Goal: Communication & Community: Answer question/provide support

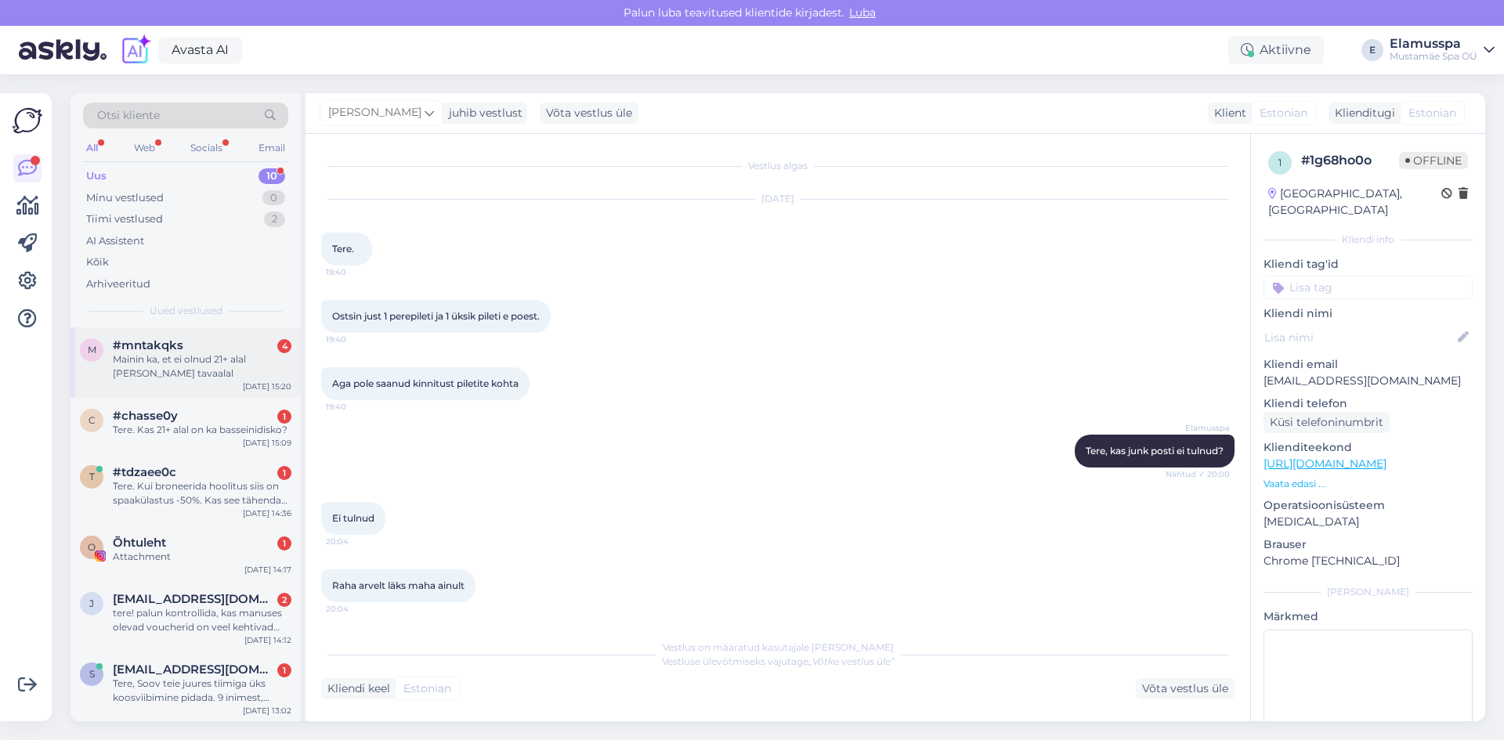
click at [223, 371] on div "Mainin ka, et ei olnud 21+ alal [PERSON_NAME] tavaalal" at bounding box center [202, 367] width 179 height 28
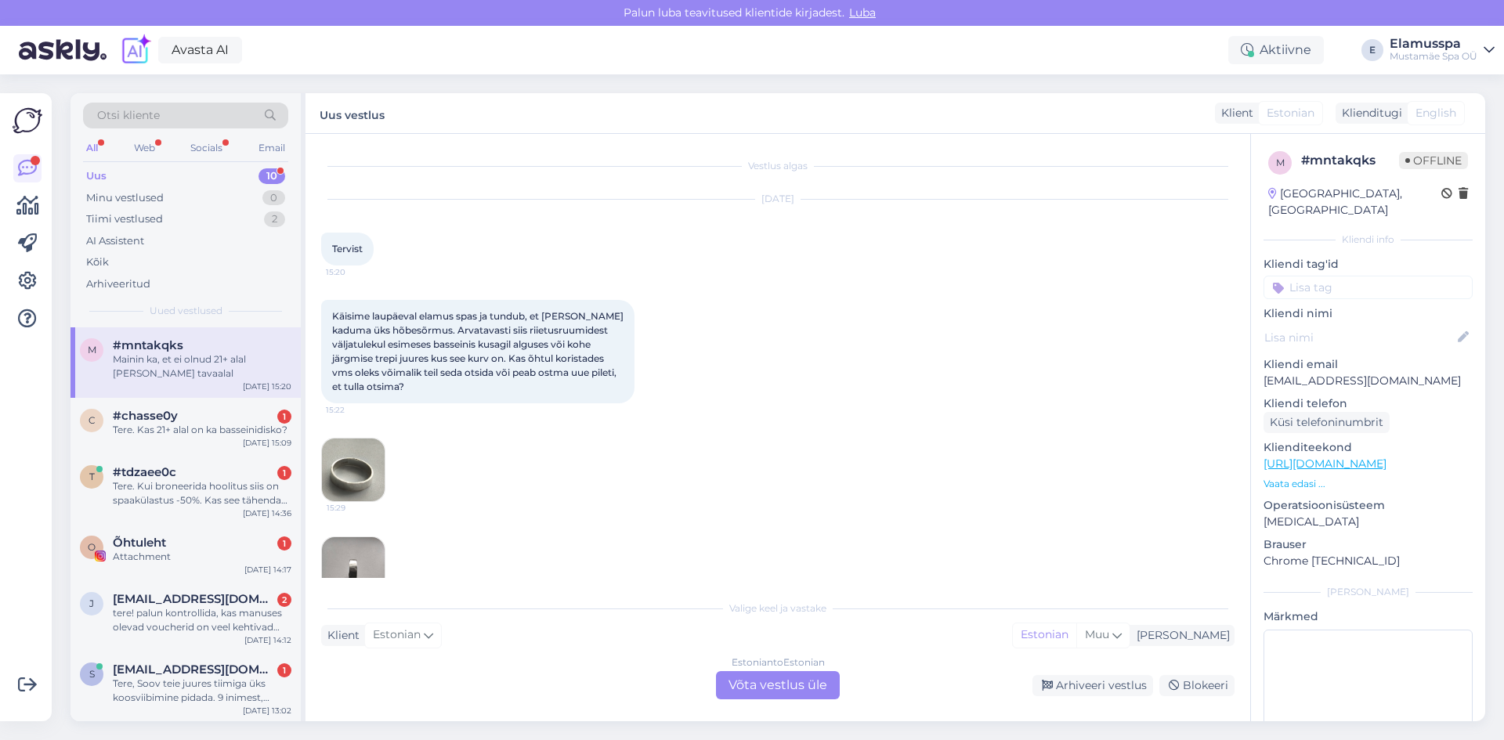
drag, startPoint x: 552, startPoint y: 388, endPoint x: 476, endPoint y: 422, distance: 82.7
click at [476, 422] on div "15:29 15:29 15:29" at bounding box center [777, 569] width 913 height 296
click at [225, 411] on div "#chasse0y 1" at bounding box center [202, 416] width 179 height 14
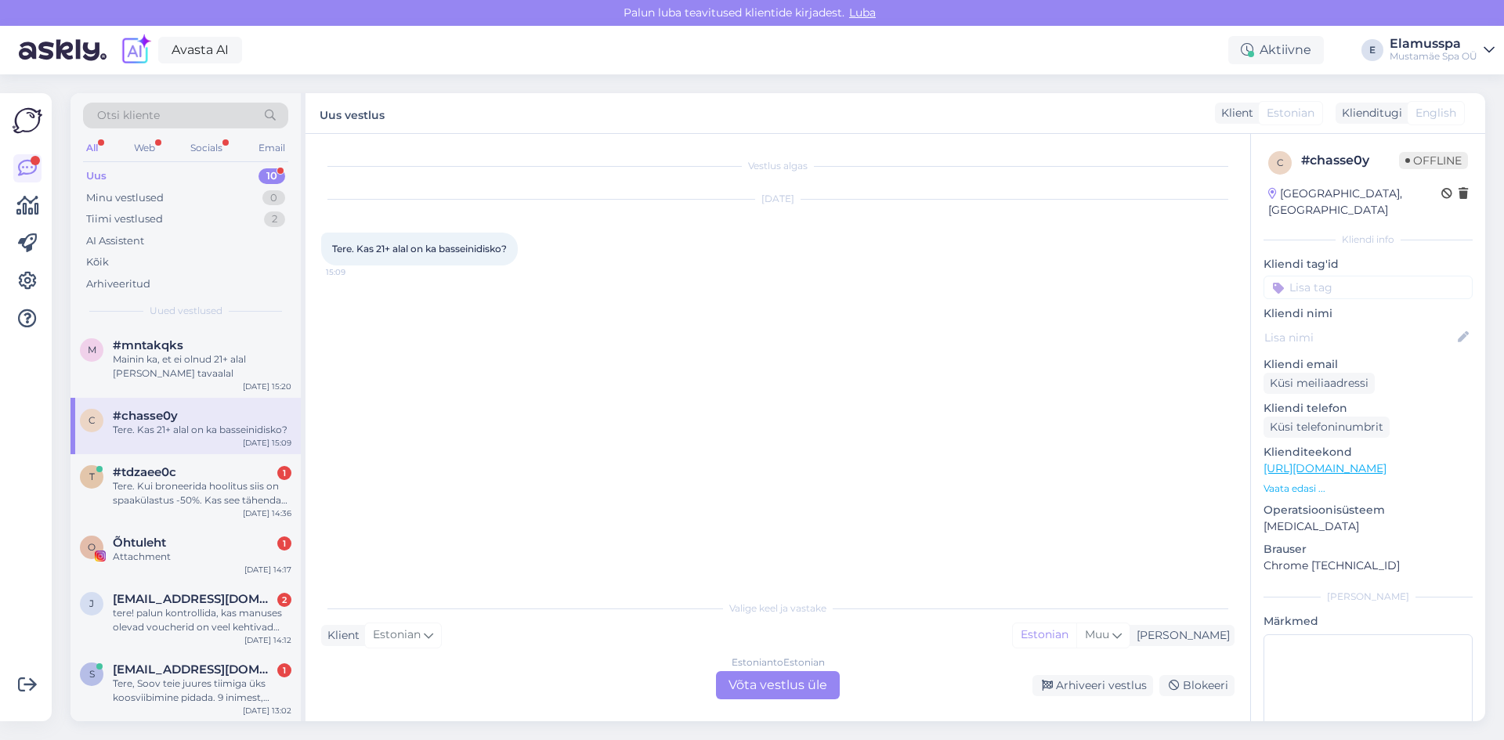
click at [801, 683] on div "Estonian to Estonian Võta vestlus üle" at bounding box center [778, 685] width 124 height 28
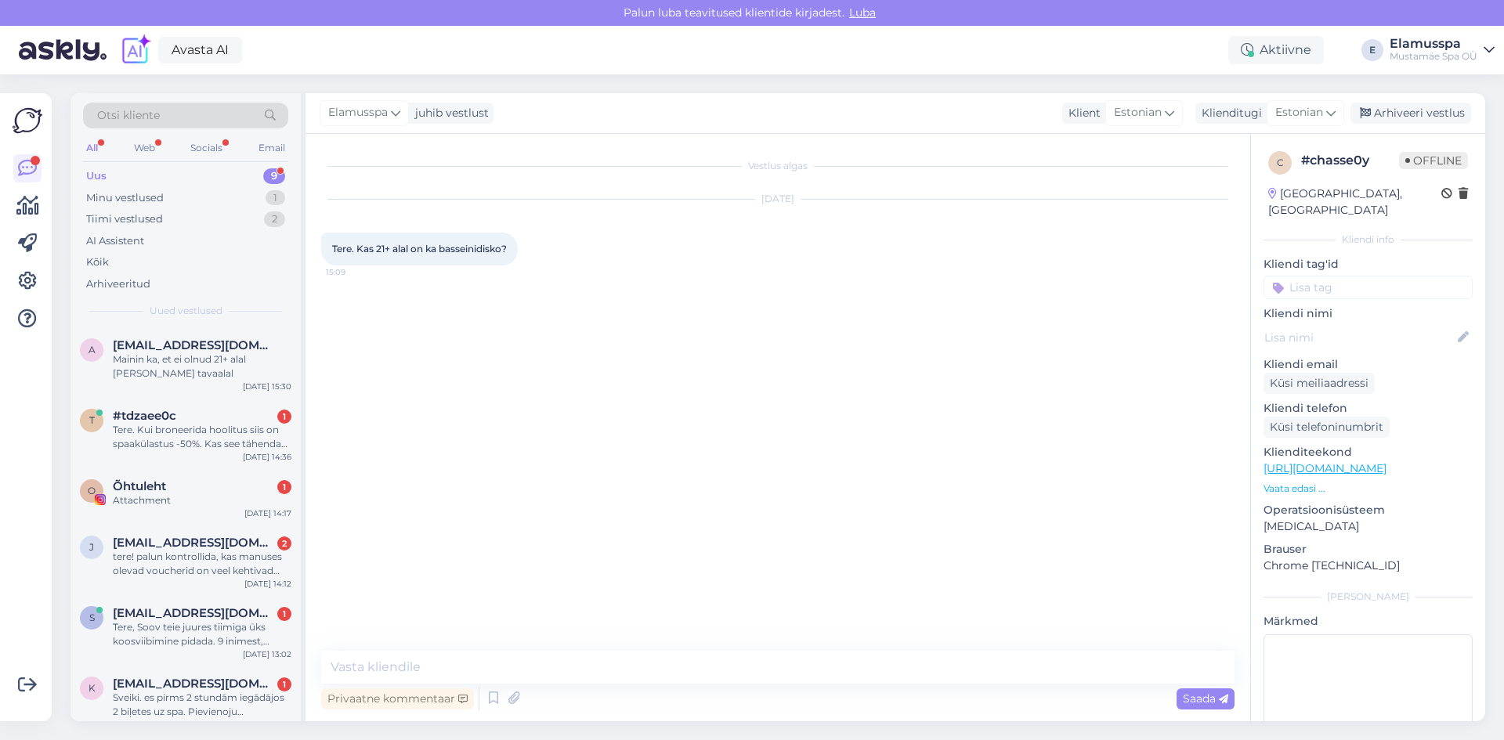
click at [523, 650] on div "Vestlus algas [DATE] Tere. Kas 21+ alal on ka basseinidisko? 15:09 Privaatne ko…" at bounding box center [778, 428] width 945 height 588
click at [519, 663] on textarea at bounding box center [777, 667] width 913 height 33
type textarea "Tere! ei ole :("
click at [1426, 104] on div "Arhiveeri vestlus" at bounding box center [1411, 113] width 121 height 21
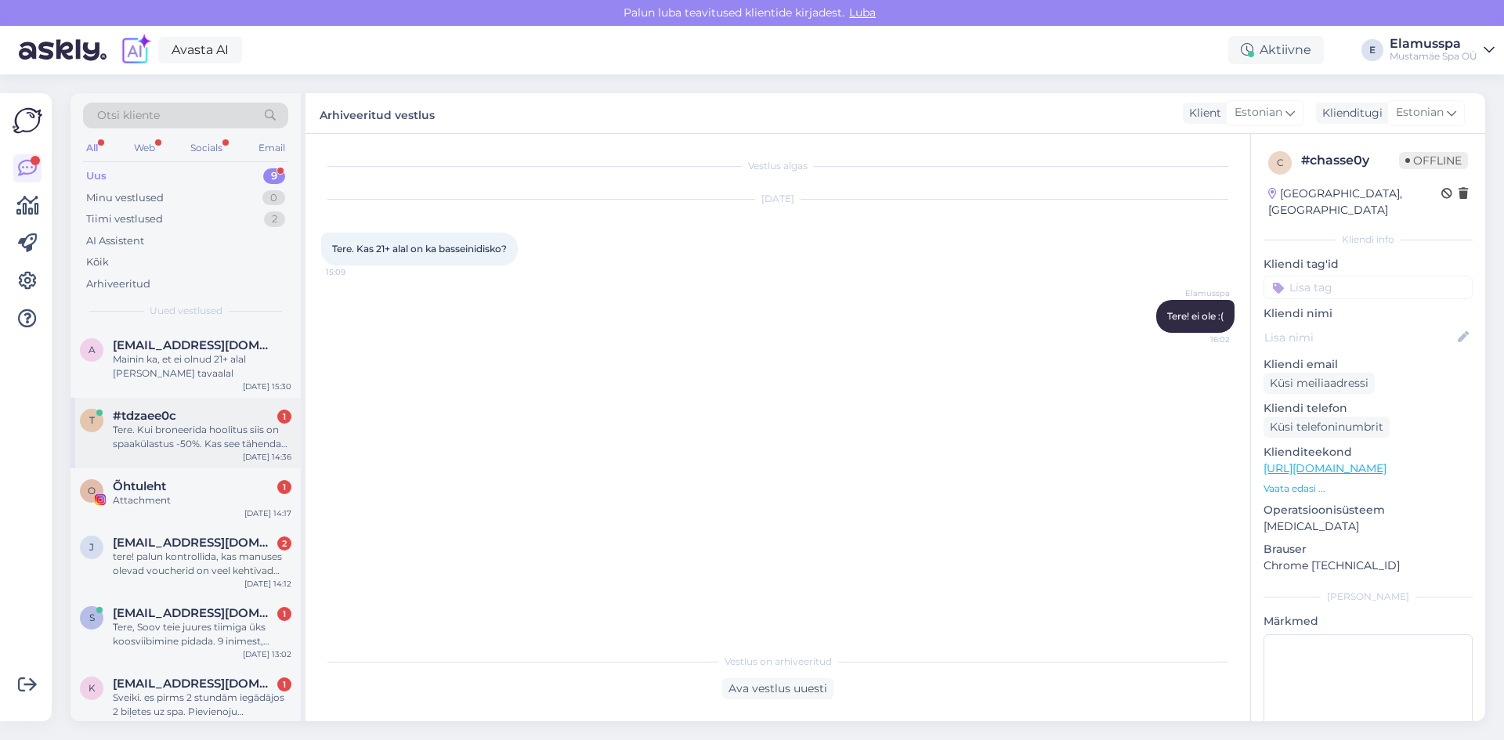
click at [164, 418] on span "#tdzaee0c" at bounding box center [144, 416] width 63 height 14
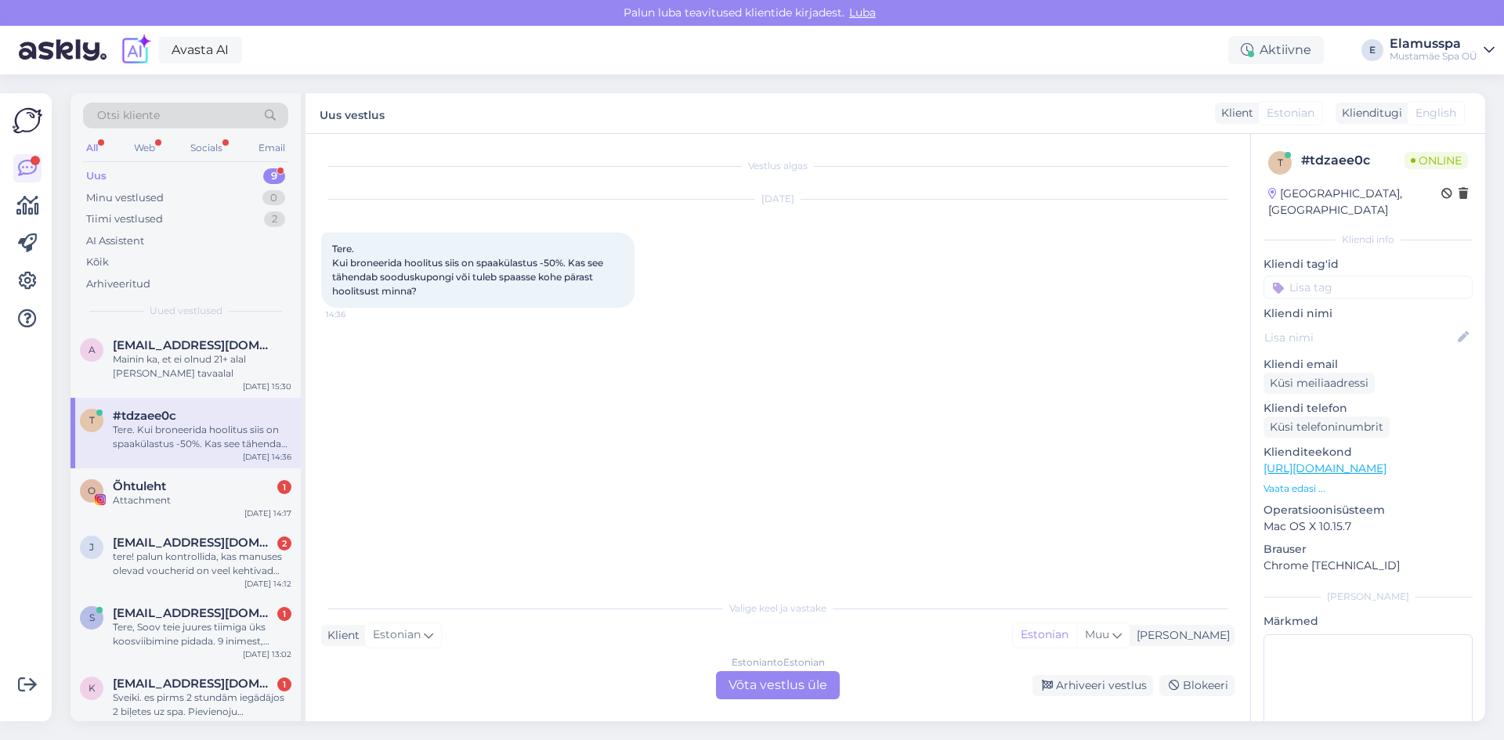
click at [800, 689] on div "Estonian to Estonian Võta vestlus üle" at bounding box center [778, 685] width 124 height 28
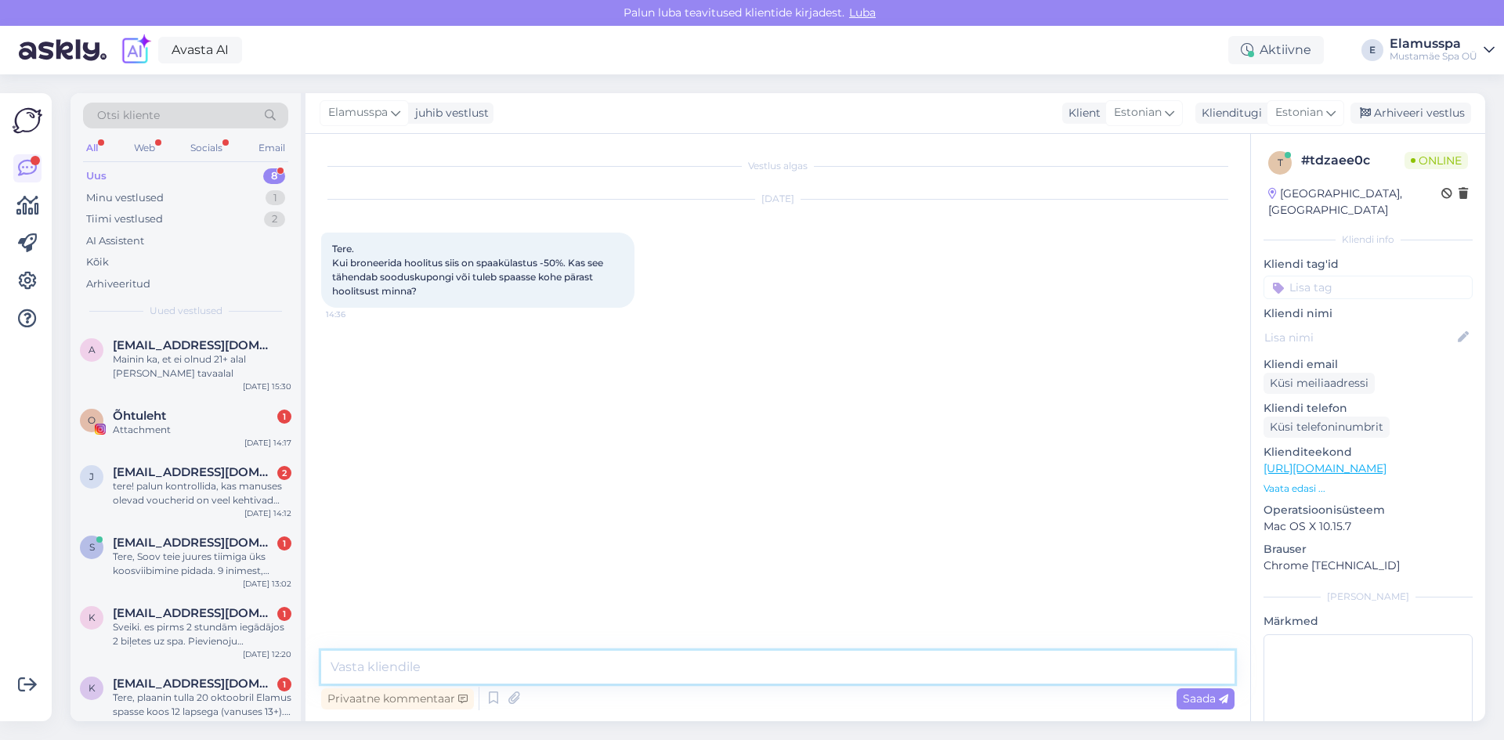
click at [721, 661] on textarea at bounding box center [777, 667] width 913 height 33
click at [491, 669] on textarea "See soodustus kehtib siis [PERSON_NAME] päeval" at bounding box center [777, 667] width 913 height 33
click at [478, 671] on textarea "See soodustus kehtib siis [PERSON_NAME] päeval" at bounding box center [777, 667] width 913 height 33
click at [599, 664] on textarea "See soodustus kehtib ainult [PERSON_NAME] päeval" at bounding box center [777, 667] width 913 height 33
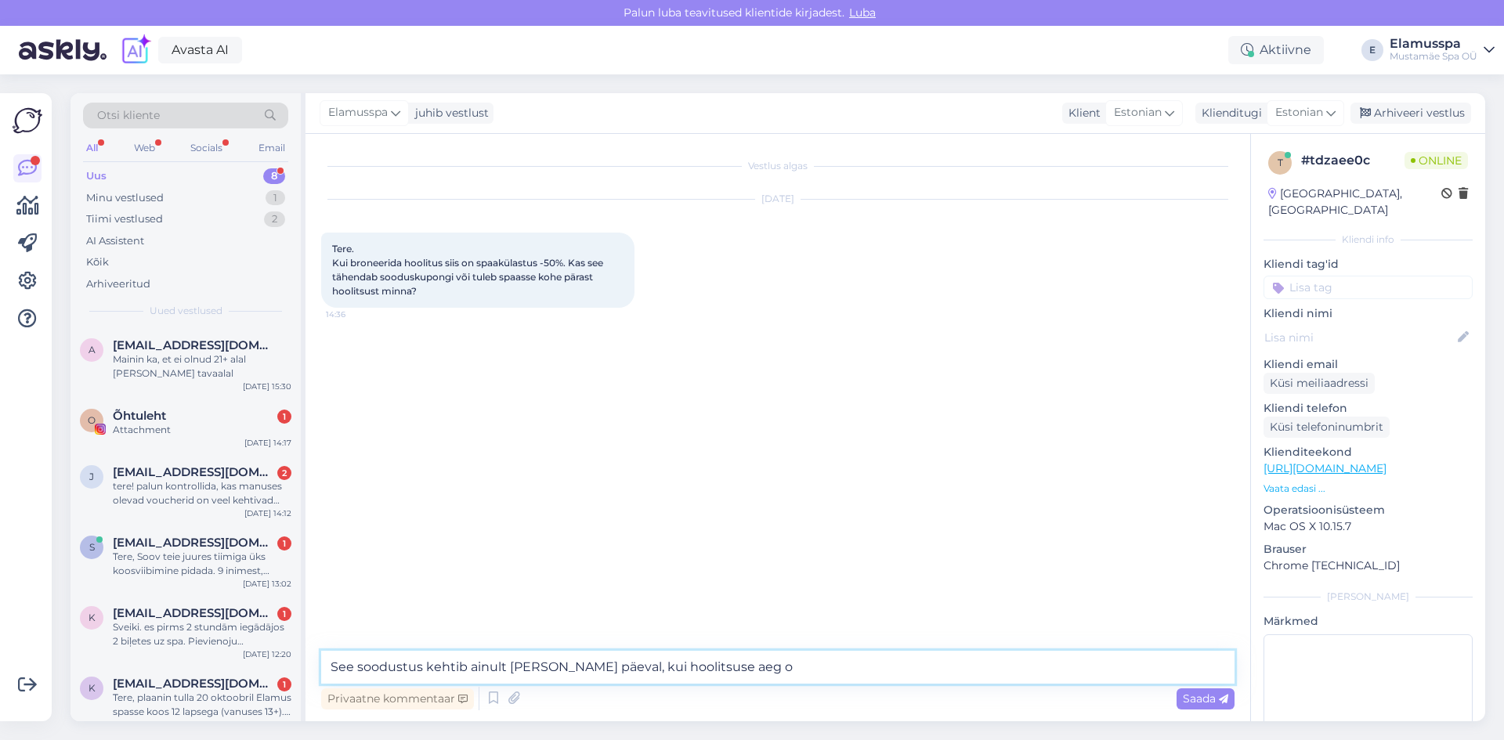
type textarea "See soodustus kehtib ainult [PERSON_NAME] päeval, kui hoolitsuse aeg on"
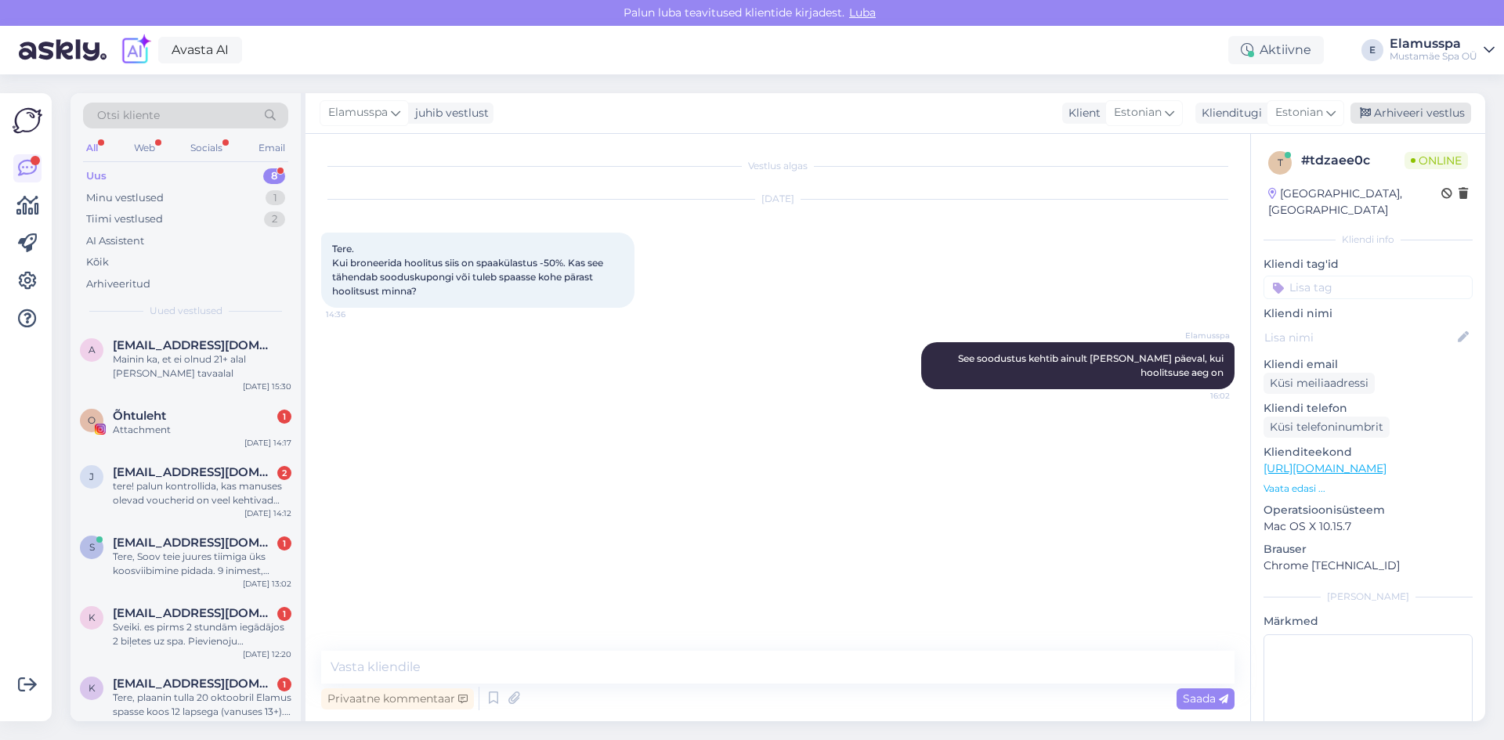
click at [1391, 110] on div "Arhiveeri vestlus" at bounding box center [1411, 113] width 121 height 21
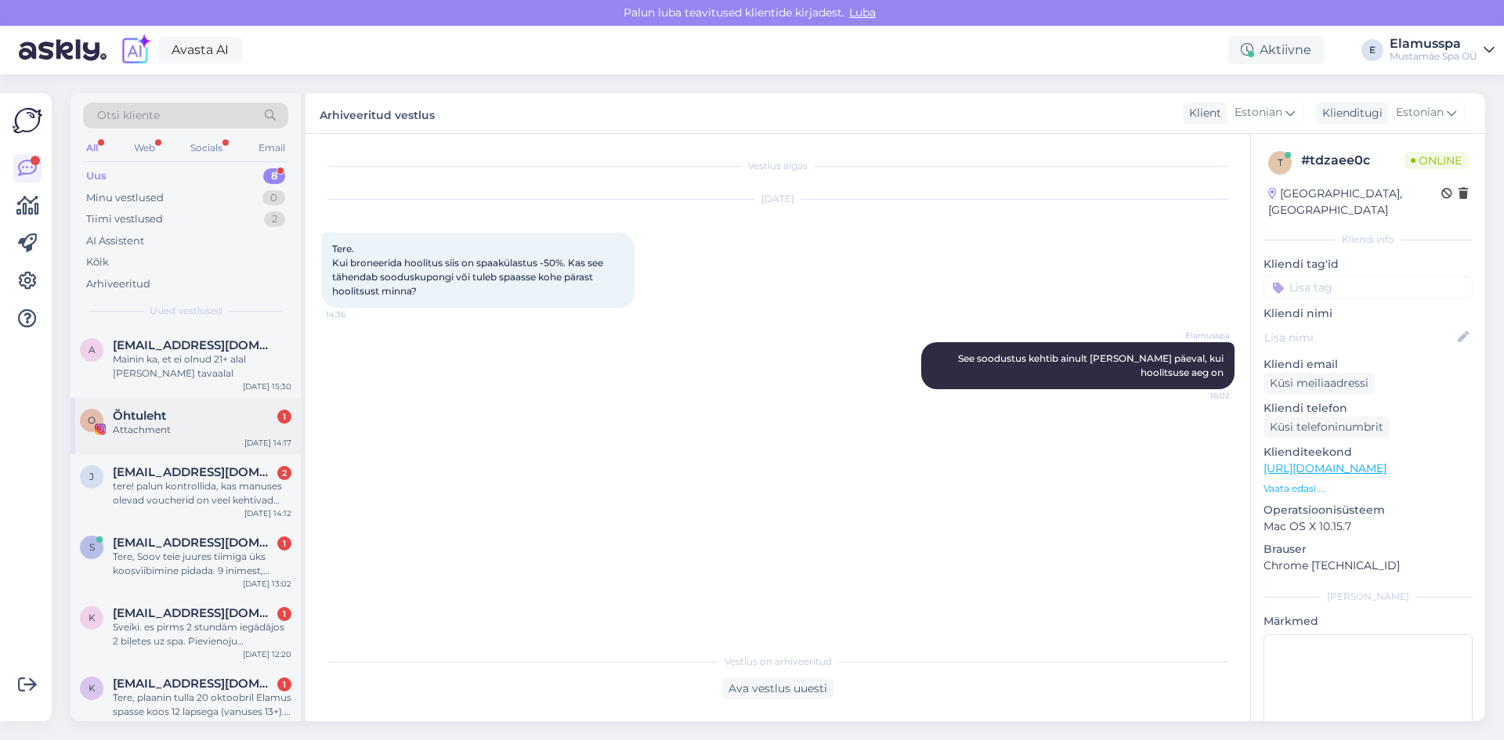
click at [184, 420] on div "Õhtuleht 1" at bounding box center [202, 416] width 179 height 14
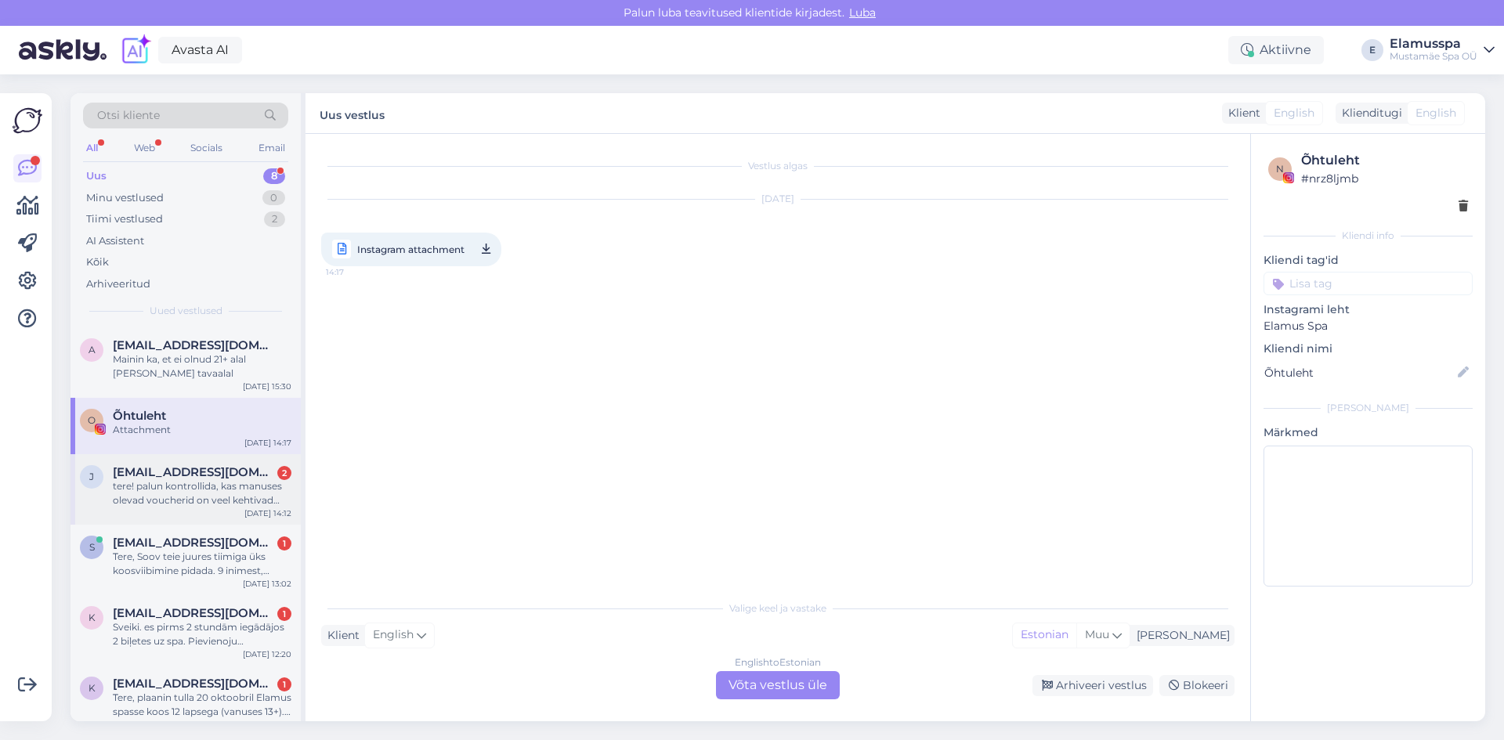
click at [218, 471] on span "[EMAIL_ADDRESS][DOMAIN_NAME]" at bounding box center [194, 472] width 163 height 14
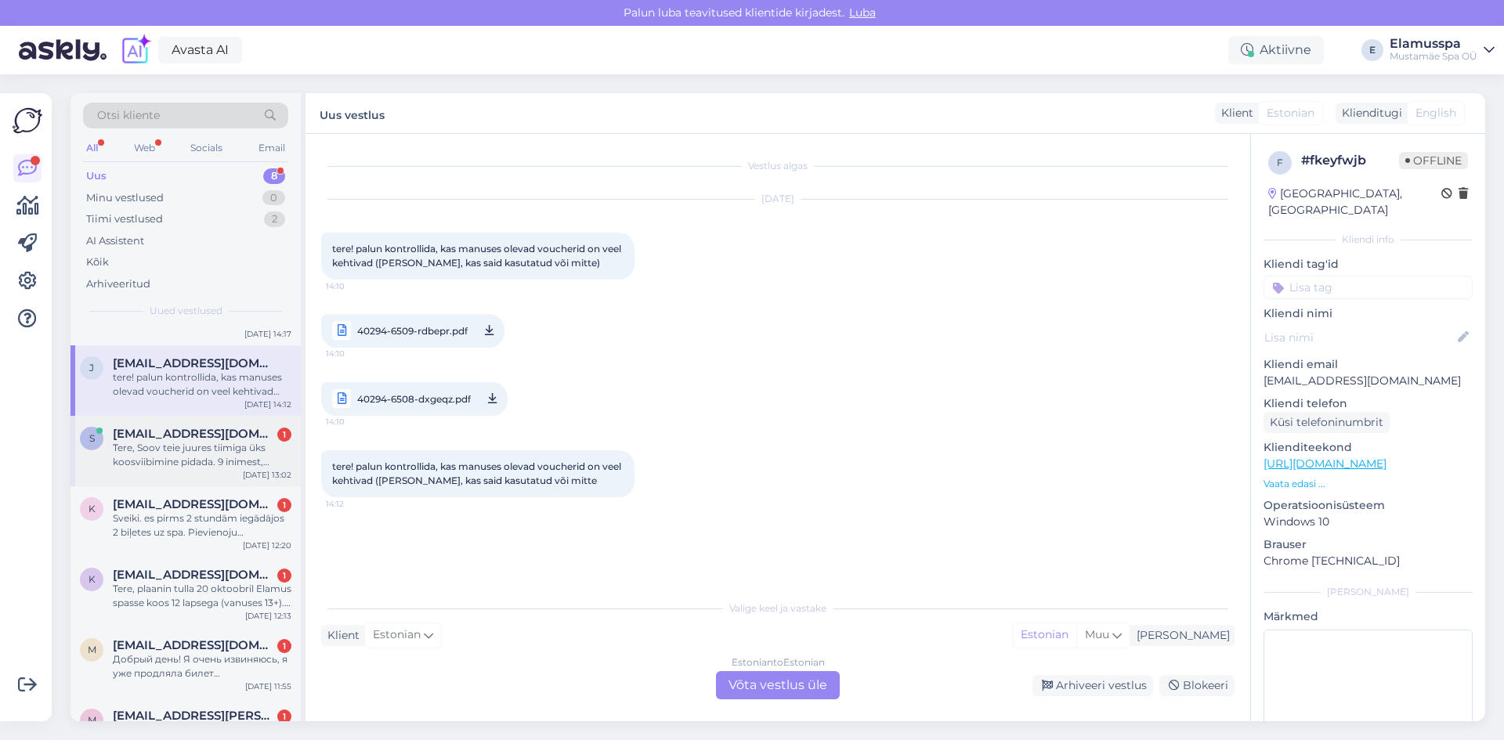
scroll to position [156, 0]
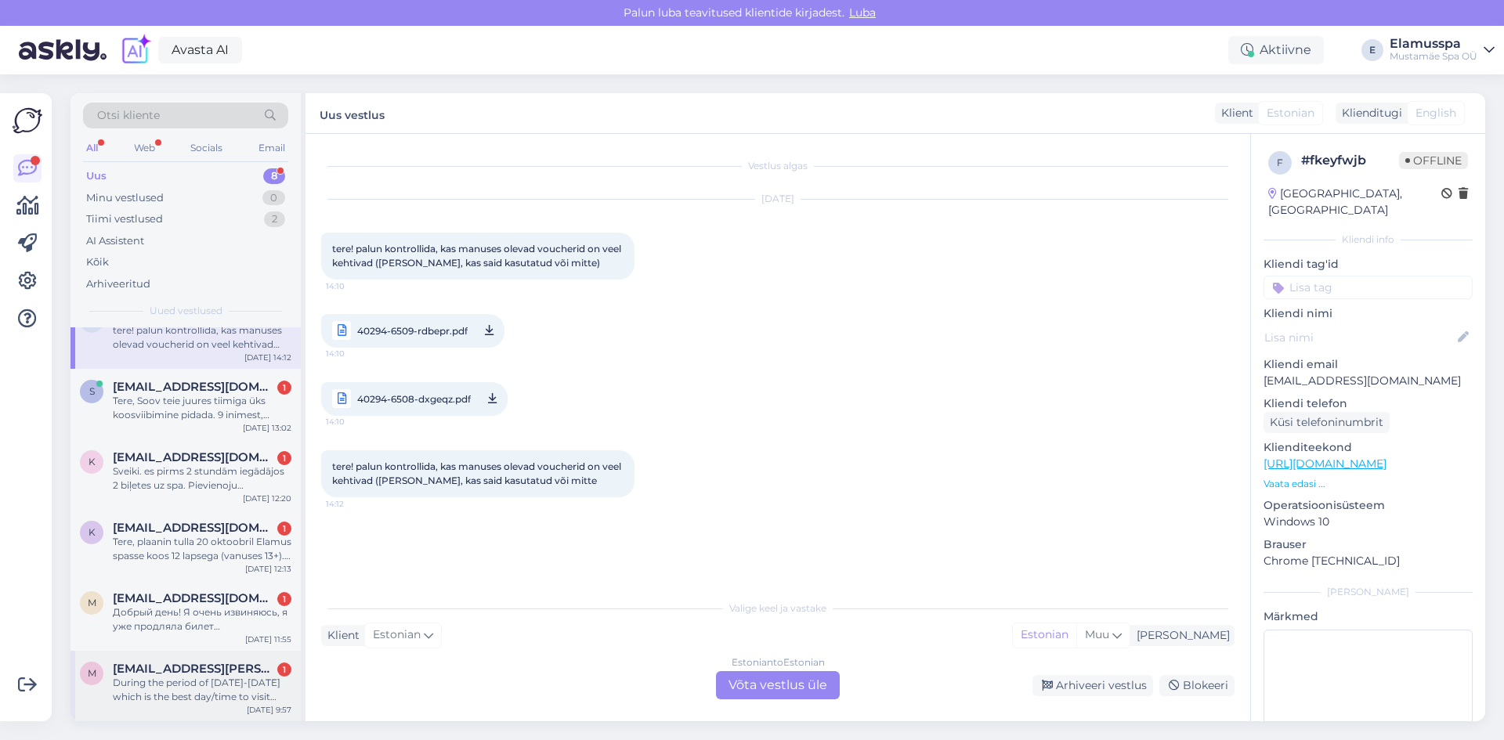
click at [130, 693] on div "During the period of [DATE]-[DATE] which is the best day/time to visit with les…" at bounding box center [202, 690] width 179 height 28
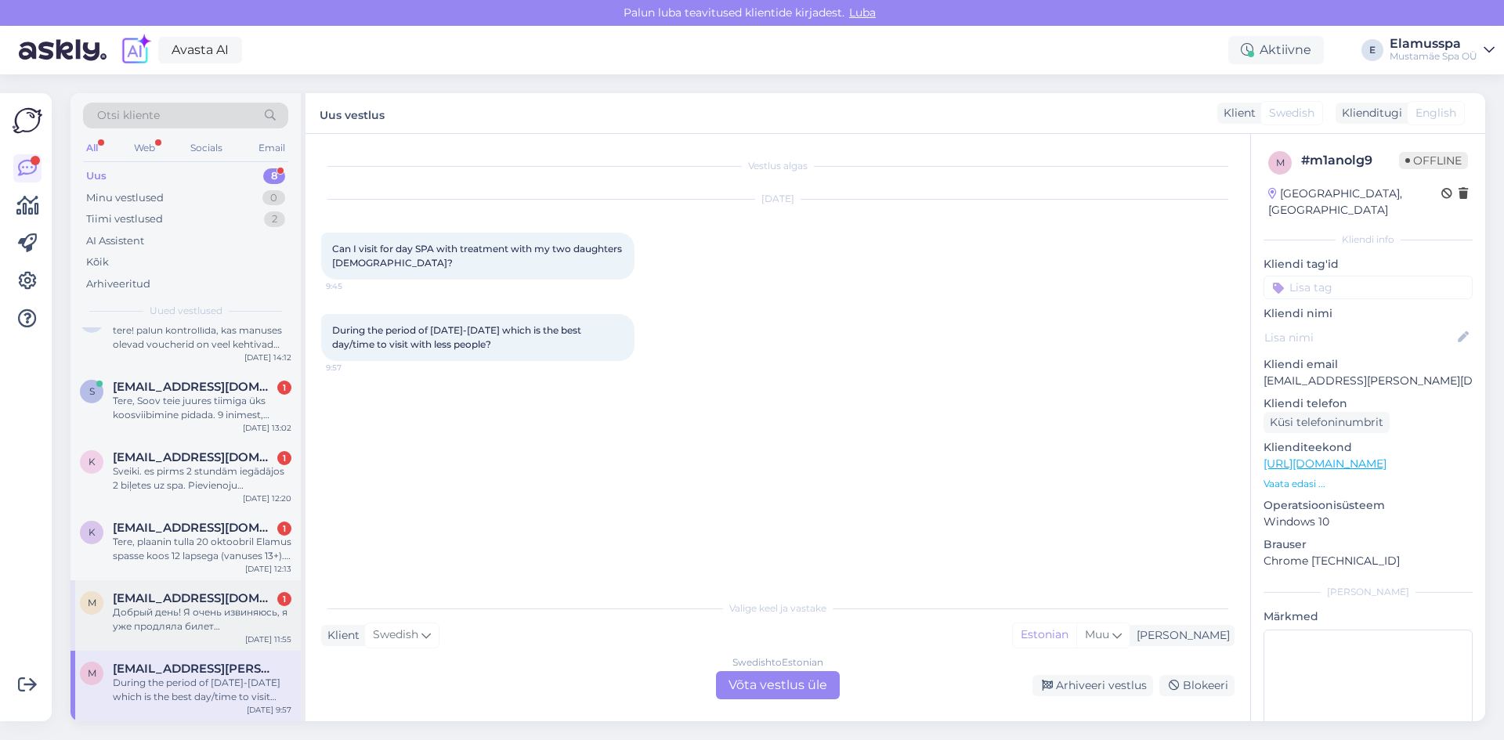
click at [193, 619] on div "Добрый день! Я очень извиняюсь, я уже продляла билет SB2459FGNQRT, но я не смог…" at bounding box center [202, 620] width 179 height 28
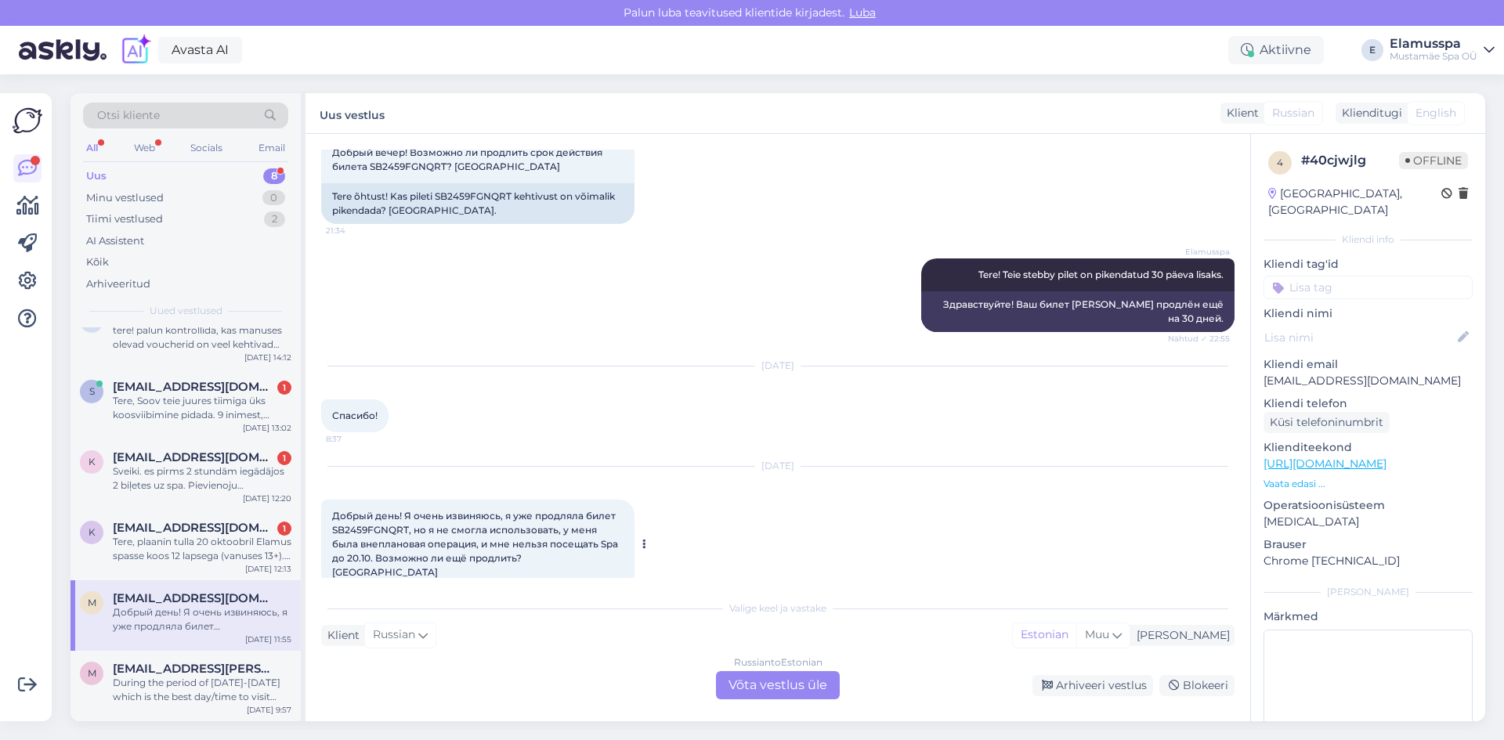
click at [366, 519] on span "Добрый день! Я очень извиняюсь, я уже продляла билет SB2459FGNQRT, но я не смог…" at bounding box center [476, 544] width 288 height 68
copy span "SB2459FGNQRT"
click at [774, 684] on div "Russian to Estonian Võta vestlus üle" at bounding box center [778, 685] width 124 height 28
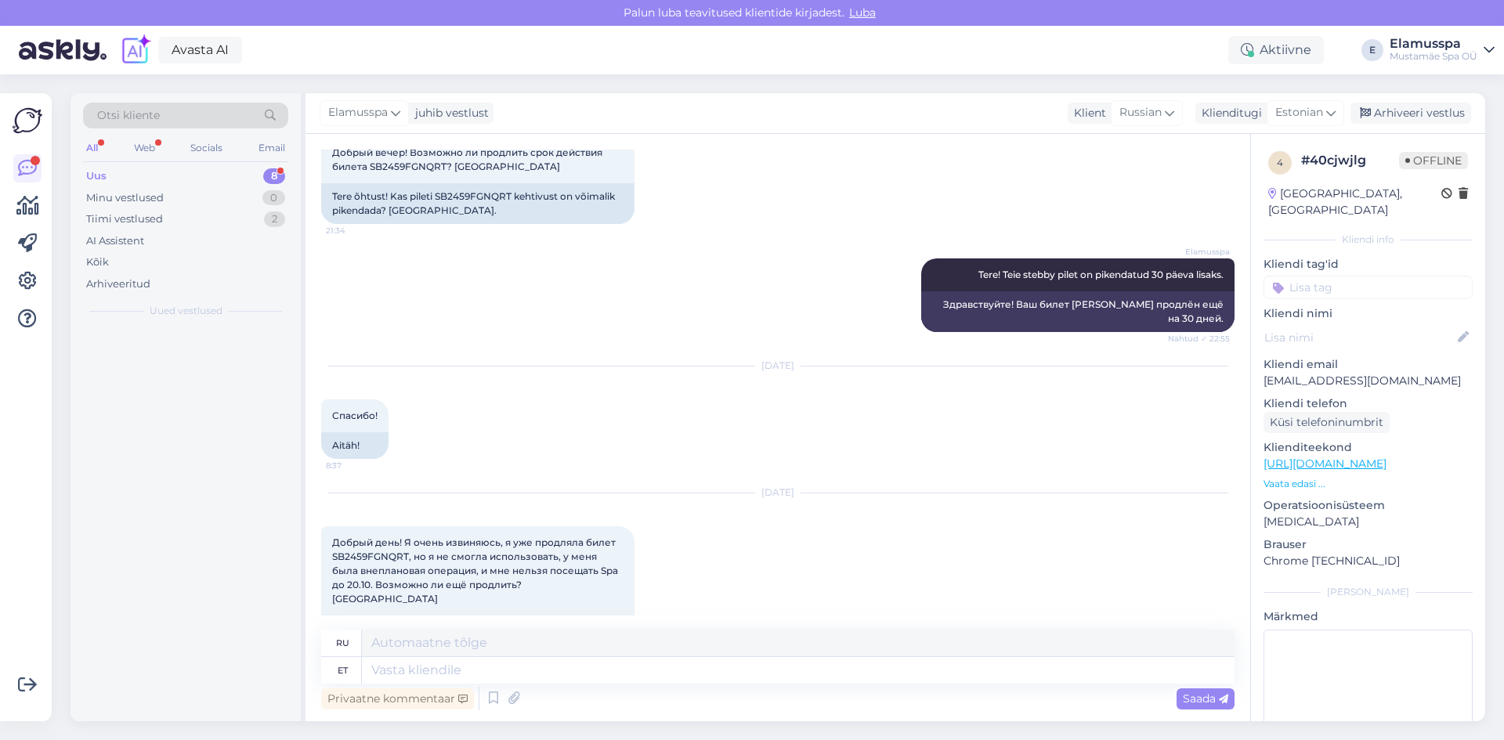
scroll to position [0, 0]
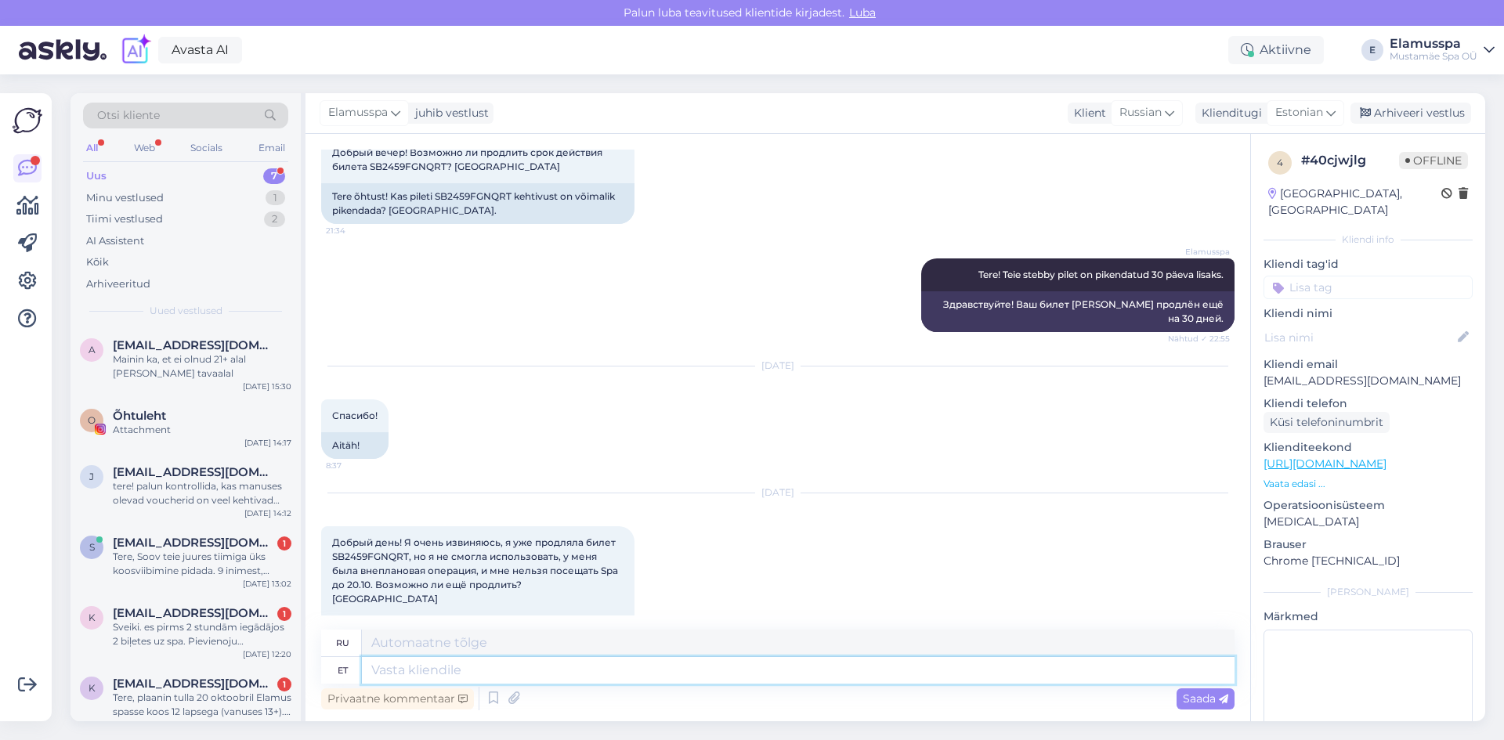
click at [638, 676] on textarea at bounding box center [798, 670] width 873 height 27
type textarea "Terer!"
type textarea "Терьер!"
type textarea "Tere!"
type textarea "Привет"
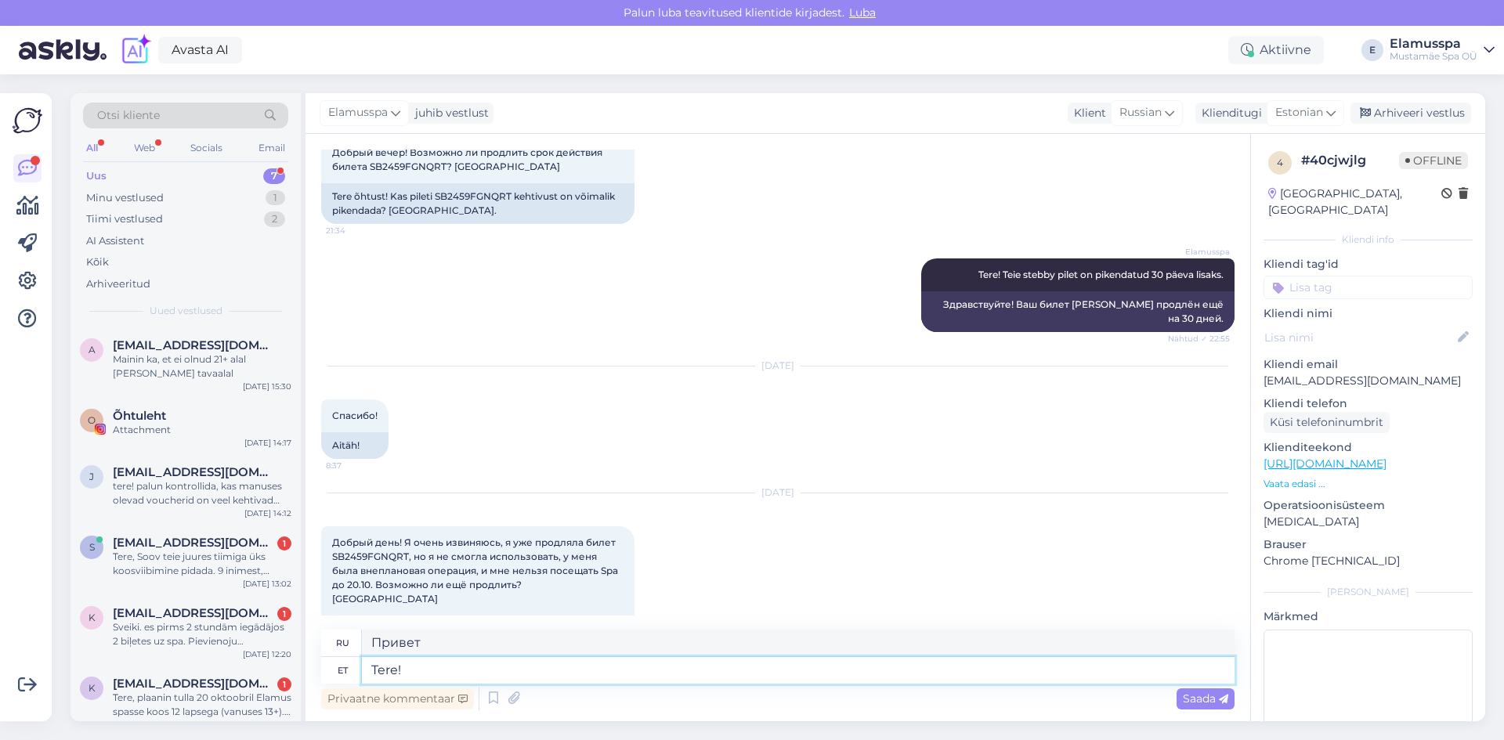
type textarea "Tere!"
type textarea "Привет!"
type textarea "Tere! [GEOGRAPHIC_DATA]"
type textarea "Привет! Мы продлили"
type textarea "Tere! Pikendasime pileti ve"
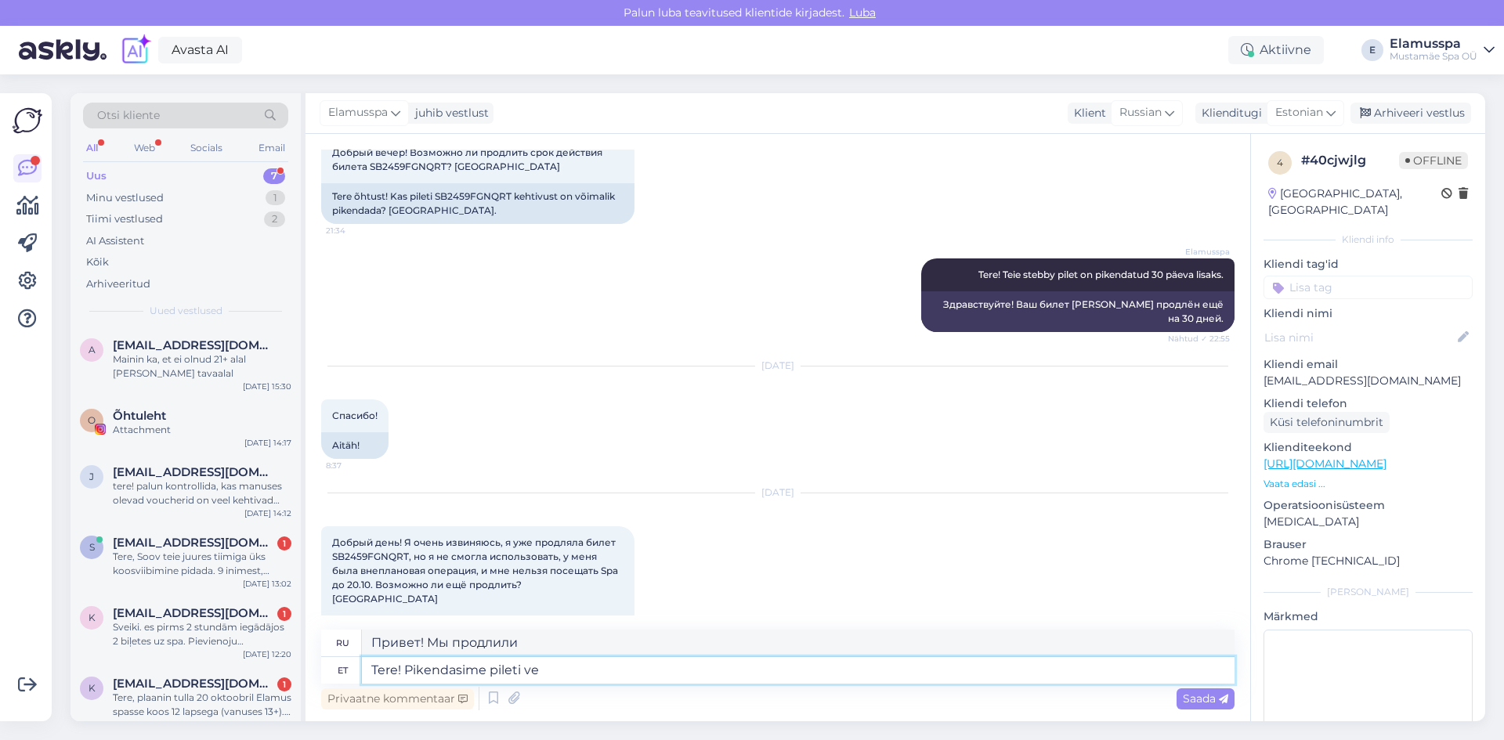
type textarea "Здравствуйте! Мы продлили билет."
type textarea "Tere! Pikendasime pileti veel 3"
type textarea "Привет! Мы снова продлили билет."
type textarea "Tere! Pikendasime pileti veel 30ks p"
type textarea "Здравствуйте! Мы продлили билет ещё на 30 дней."
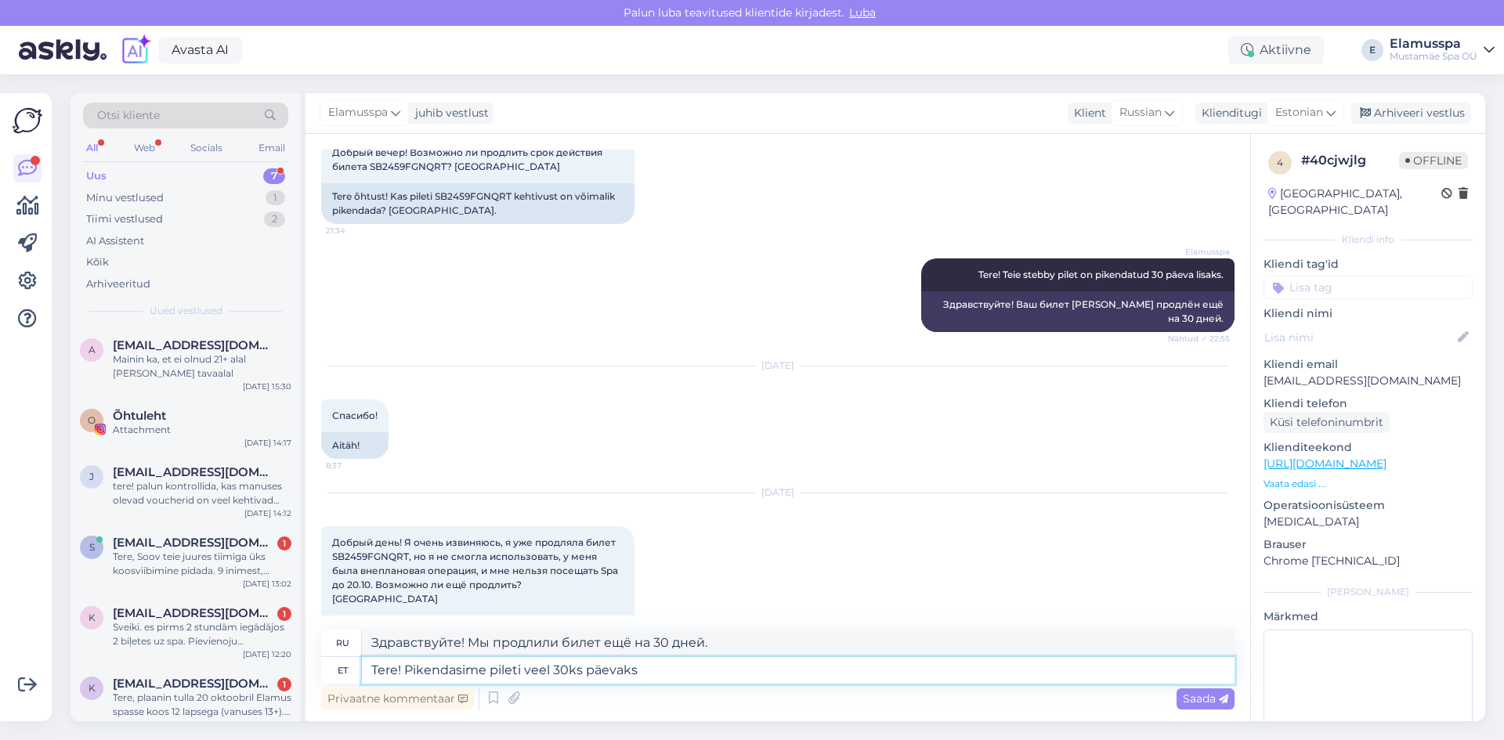
type textarea "Tere! Pikendasime pileti veel 30ks päevaks"
click at [706, 565] on div "[DATE] Добрый день! Я очень извиняюсь, я уже продляла билет SB2459FGNQRT, но я …" at bounding box center [777, 596] width 913 height 240
click at [1206, 693] on span "Saada" at bounding box center [1205, 699] width 45 height 14
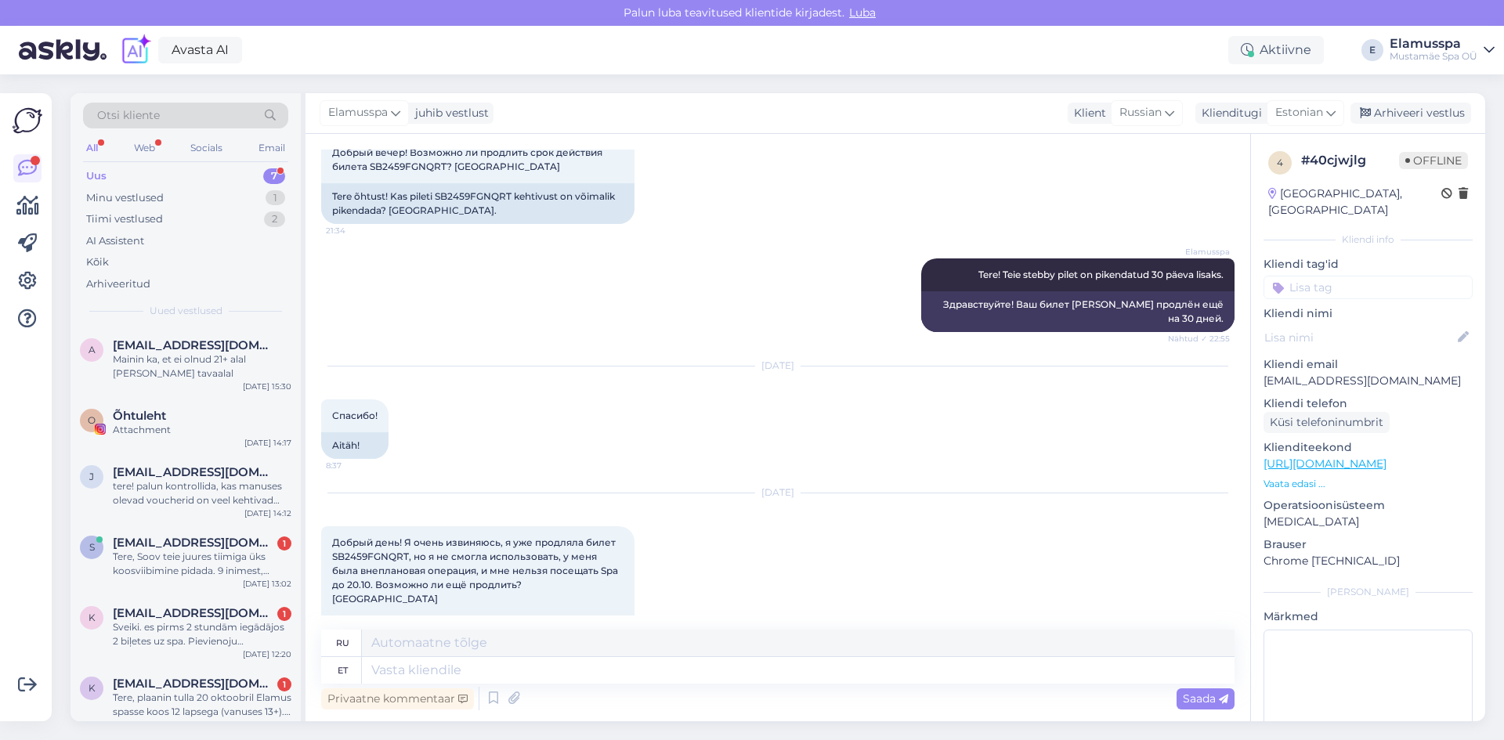
scroll to position [497, 0]
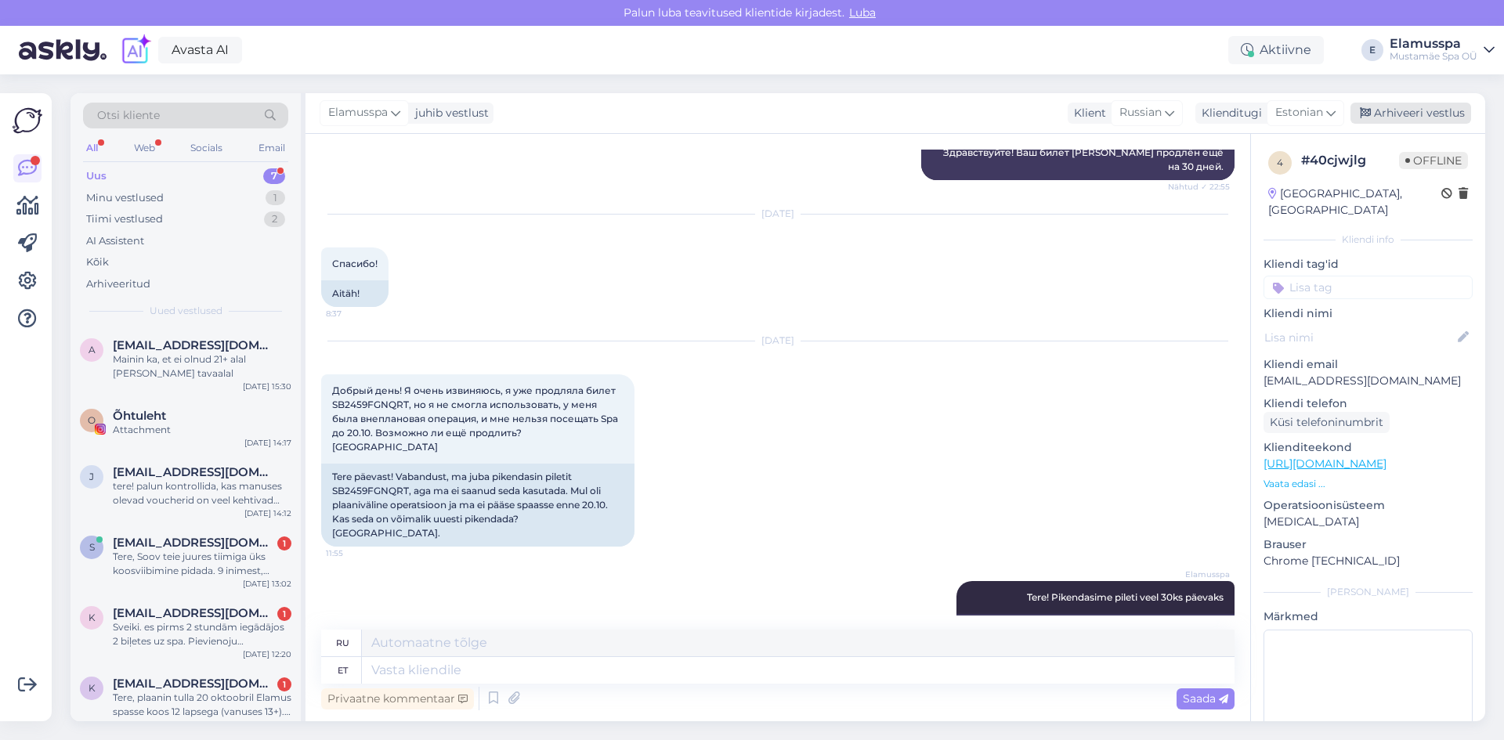
click at [1434, 118] on div "Arhiveeri vestlus" at bounding box center [1411, 113] width 121 height 21
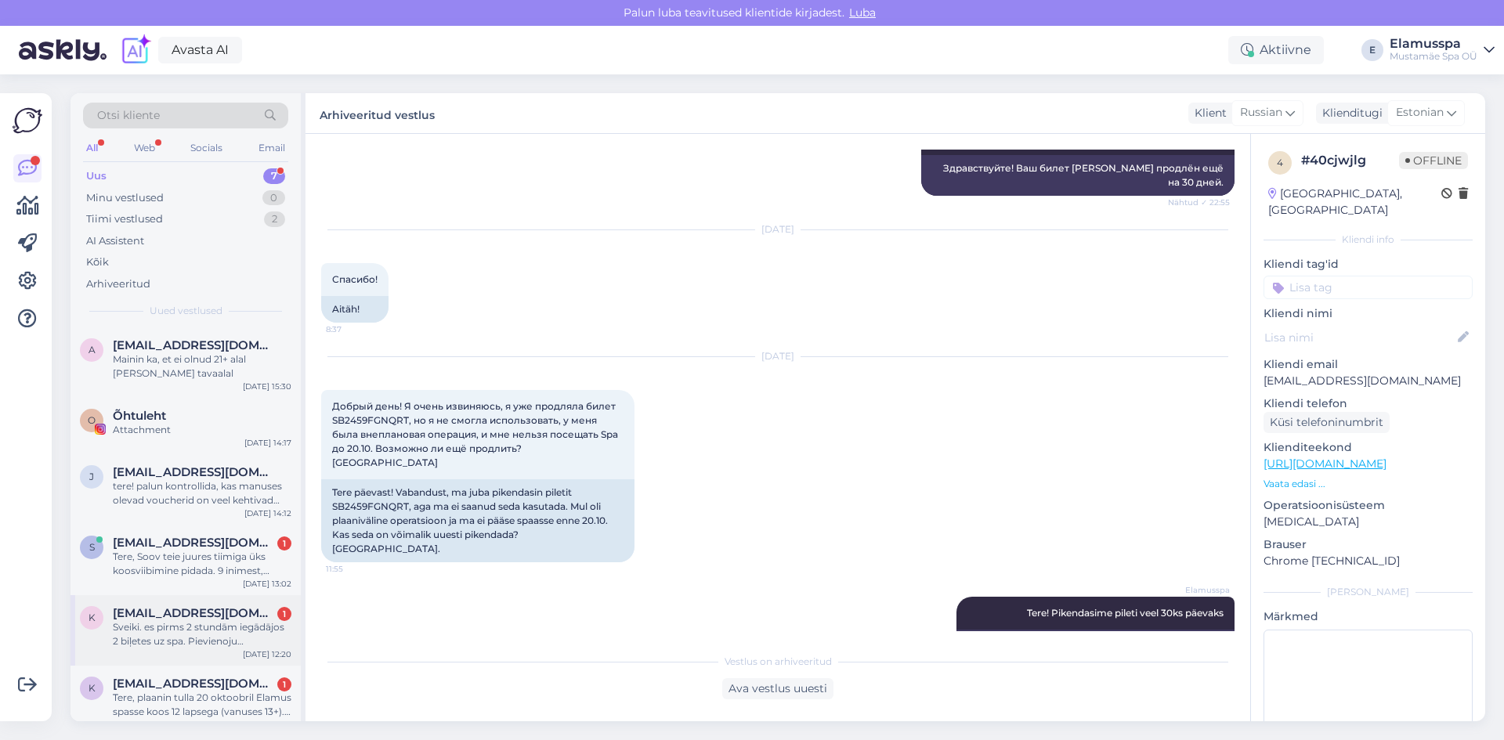
click at [168, 621] on div "Sveiki. es pirms 2 stundām iegādājos 2 biļetes uz spa. Pievienoju ekrānšāviņu. …" at bounding box center [202, 634] width 179 height 28
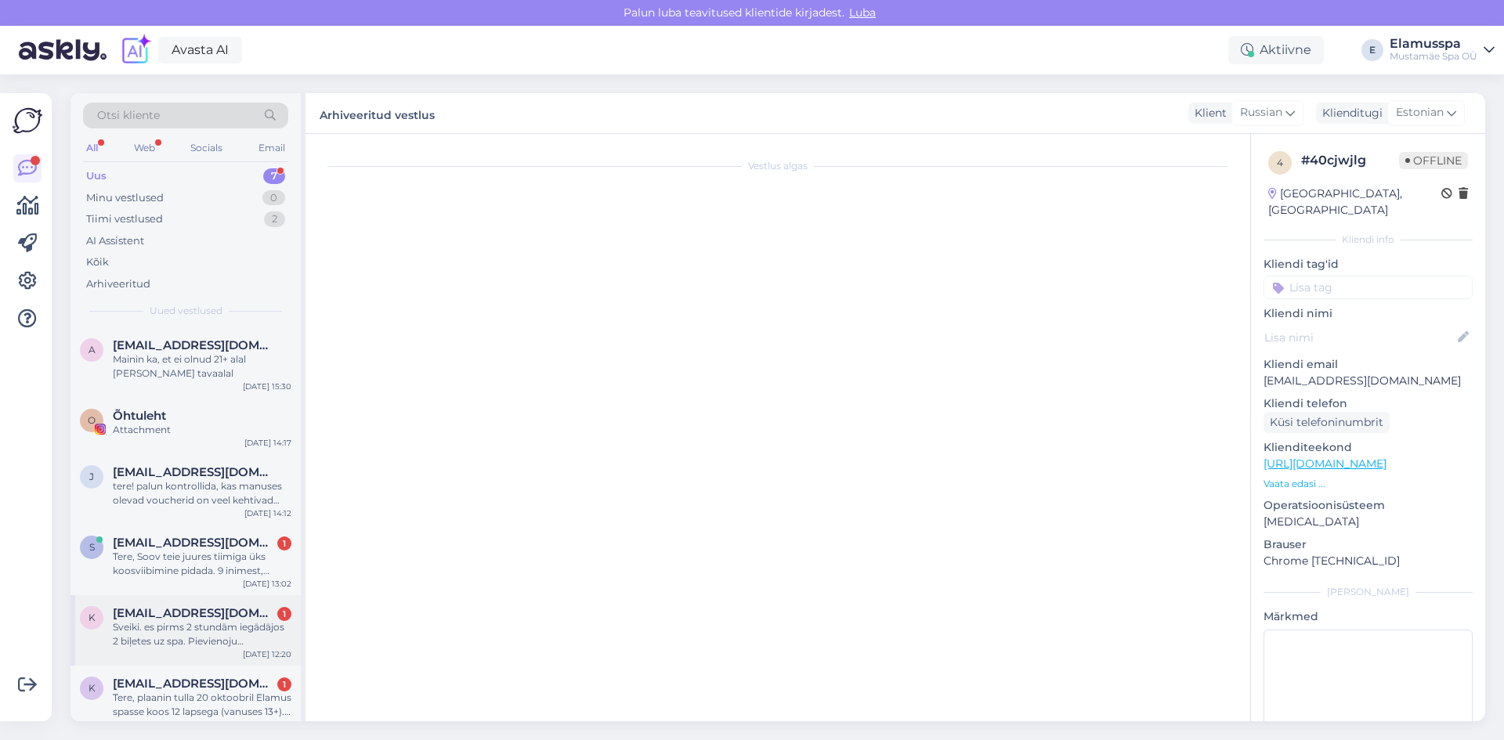
scroll to position [0, 0]
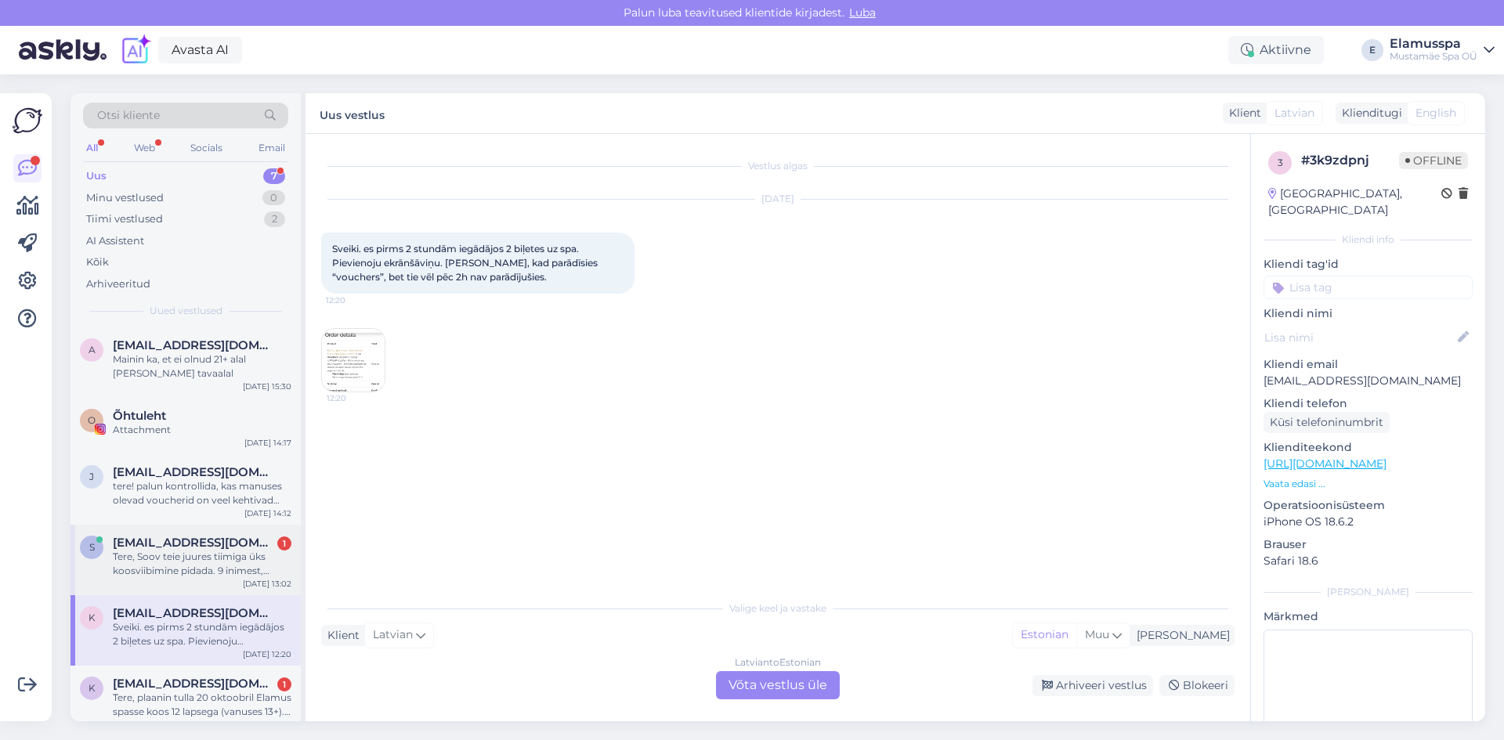
click at [195, 575] on div "Tere, Soov teie juures tiimiga üks koosviibimine pidada. 9 inimest, sooviks bow…" at bounding box center [202, 564] width 179 height 28
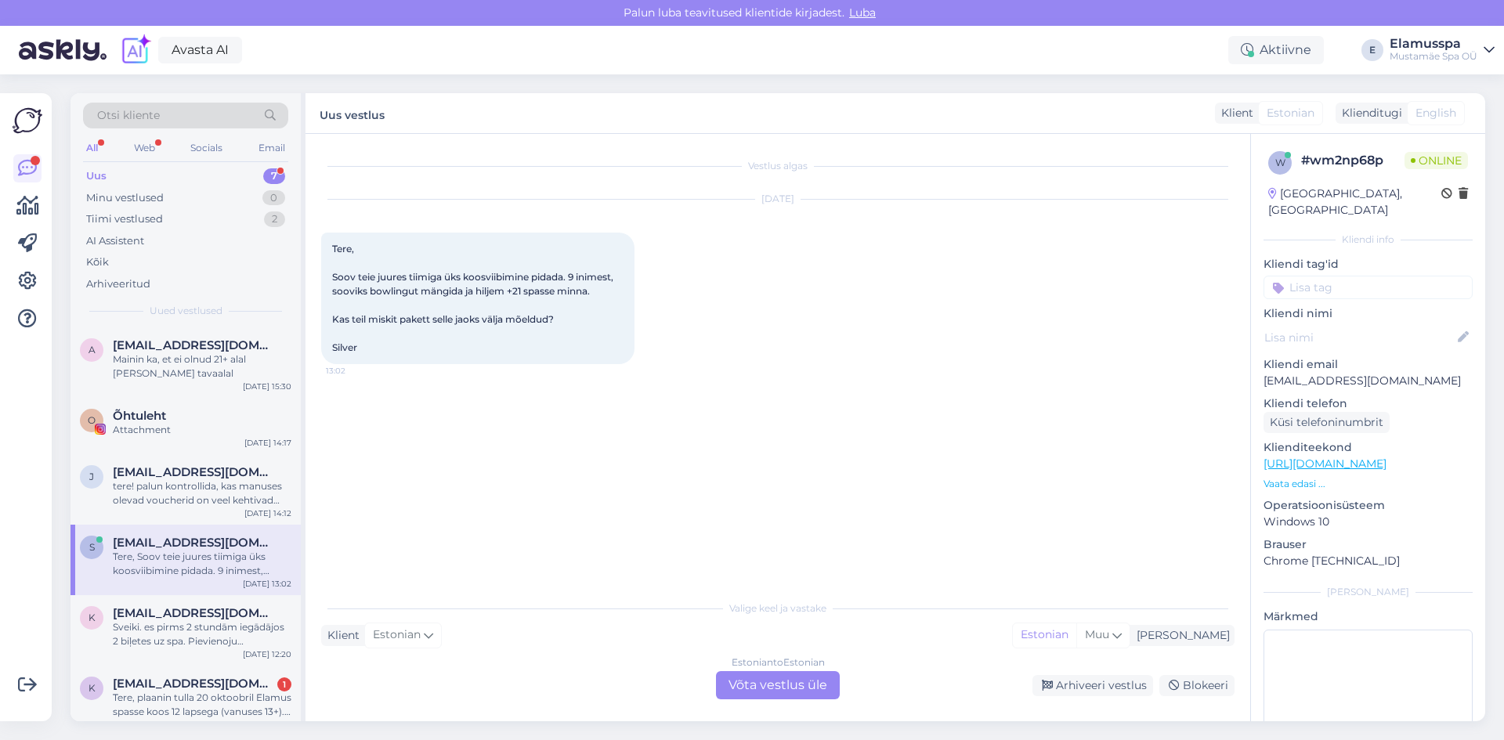
click at [801, 683] on div "Estonian to Estonian Võta vestlus üle" at bounding box center [778, 685] width 124 height 28
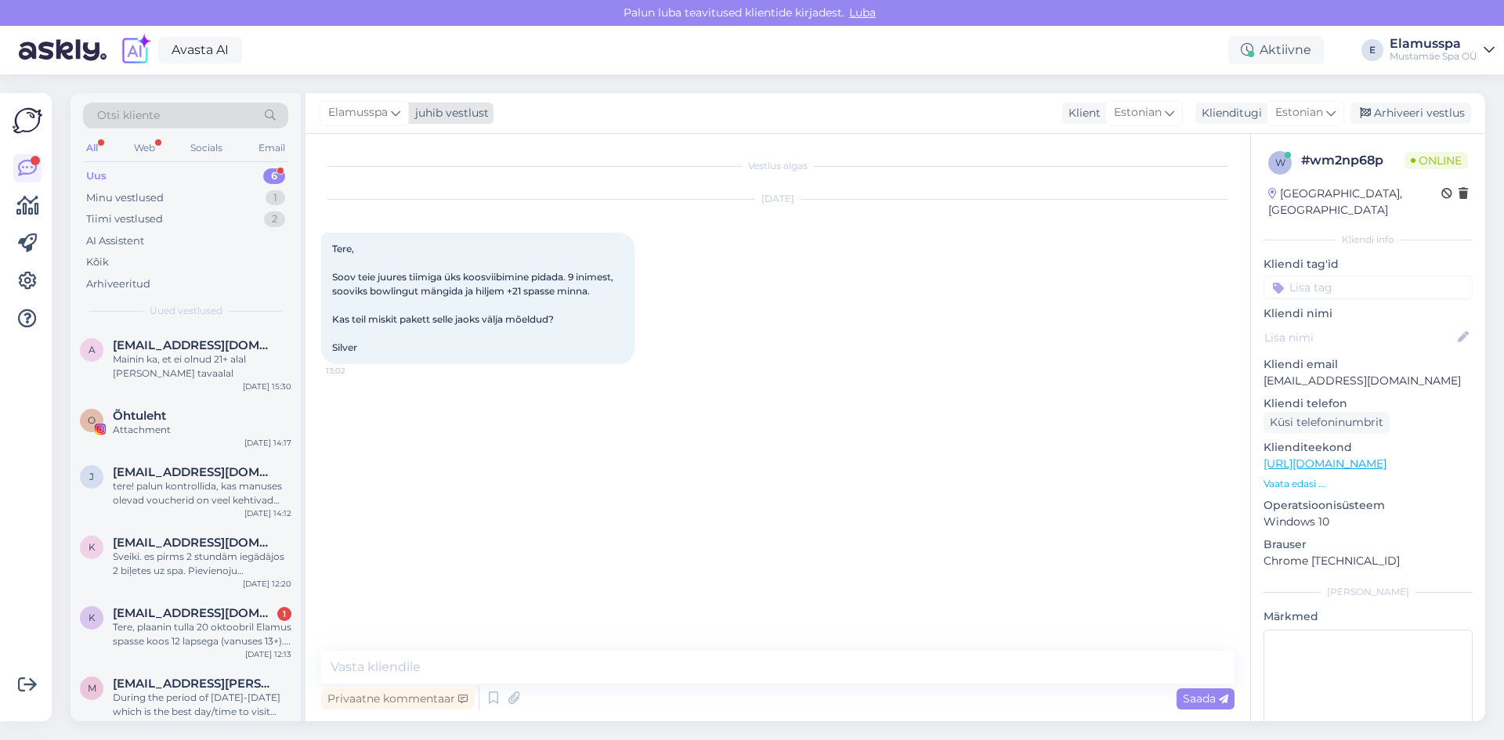
click at [390, 105] on div "Elamusspa" at bounding box center [364, 112] width 89 height 25
click at [388, 234] on div "[EMAIL_ADDRESS][DOMAIN_NAME]" at bounding box center [409, 238] width 130 height 14
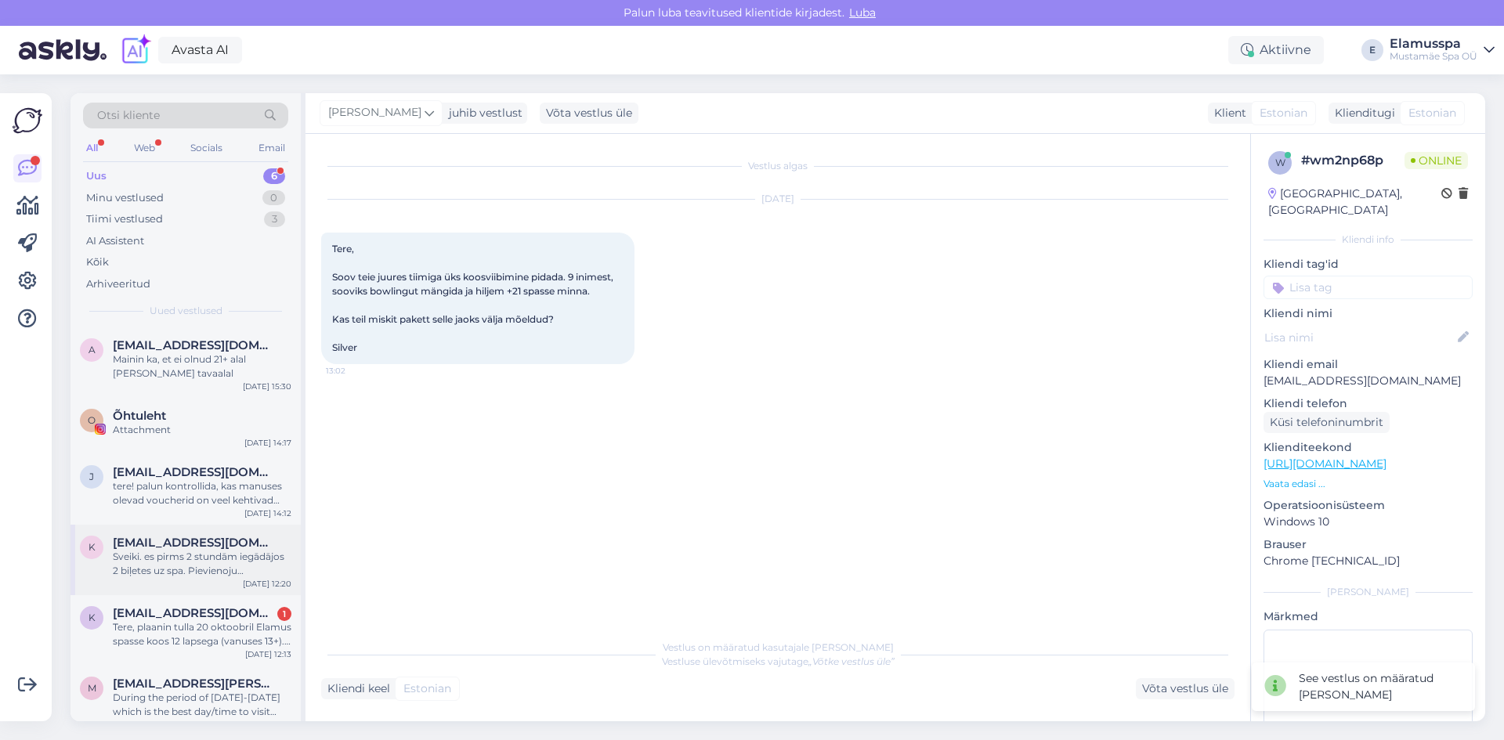
click at [214, 565] on div "Sveiki. es pirms 2 stundām iegādājos 2 biļetes uz spa. Pievienoju ekrānšāviņu. …" at bounding box center [202, 564] width 179 height 28
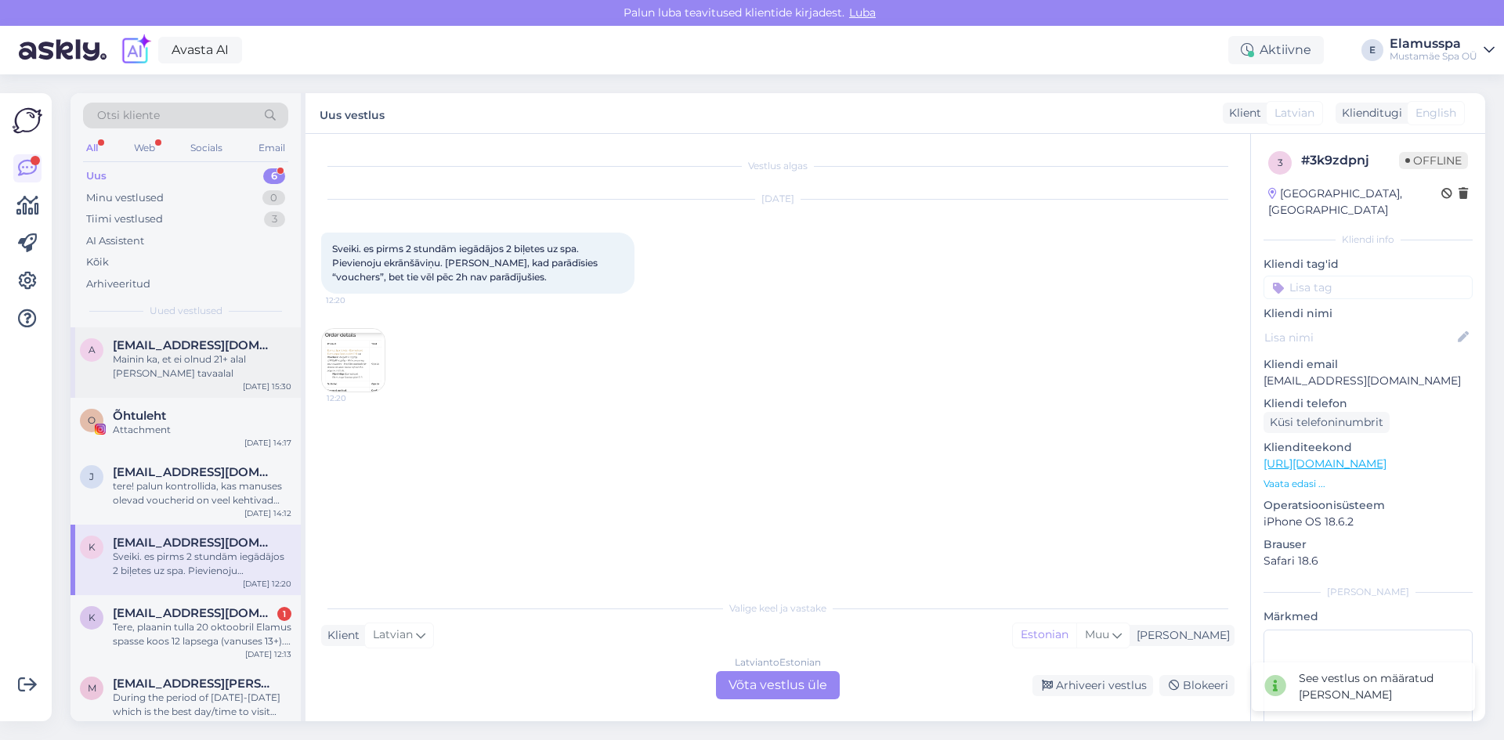
click at [204, 397] on div "a [EMAIL_ADDRESS][DOMAIN_NAME] Mainin ka, et ei olnud 21+ alal [PERSON_NAME] ta…" at bounding box center [186, 362] width 230 height 71
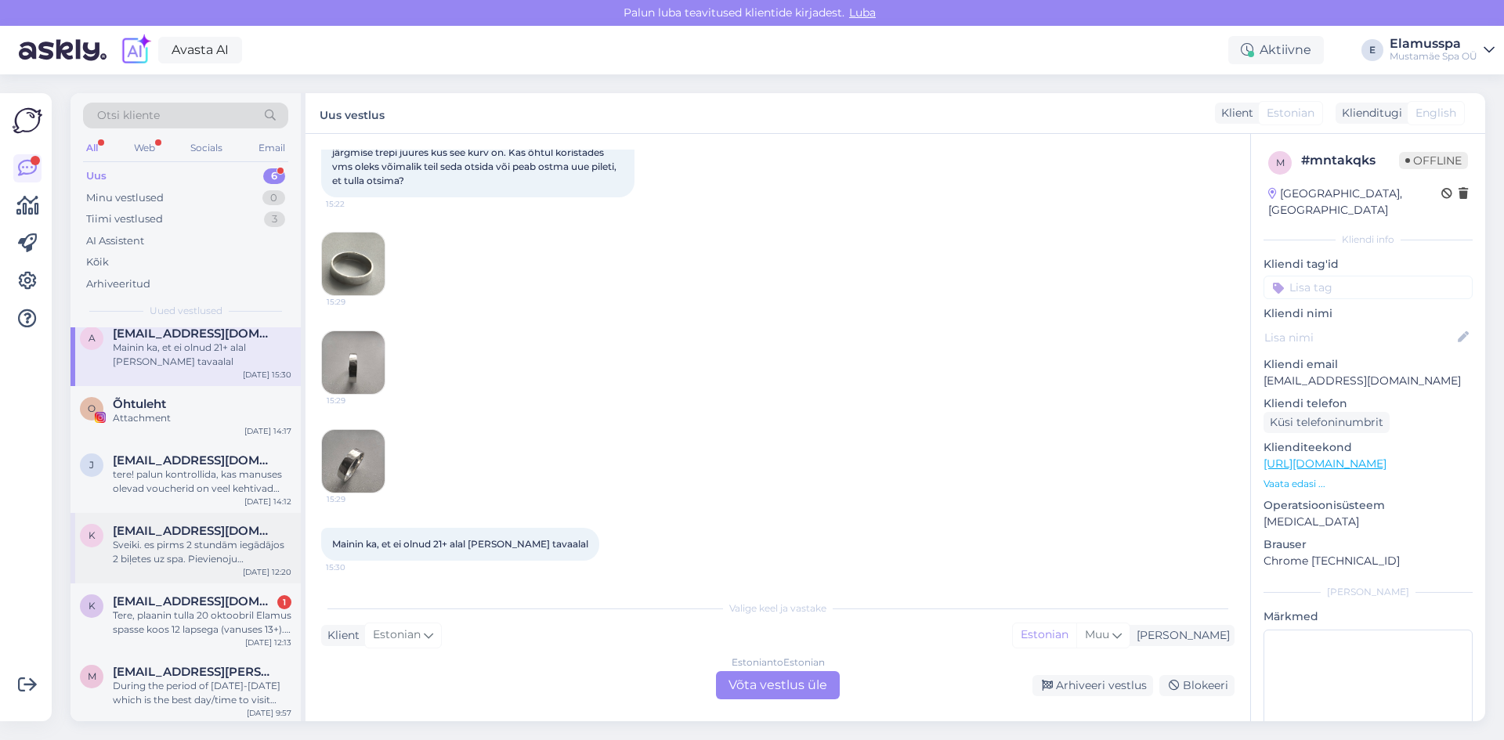
scroll to position [15, 0]
click at [240, 635] on div "k [EMAIL_ADDRESS][DOMAIN_NAME] 1 Tere, plaanin tulla 20 oktoobril Elamus spasse…" at bounding box center [186, 615] width 230 height 71
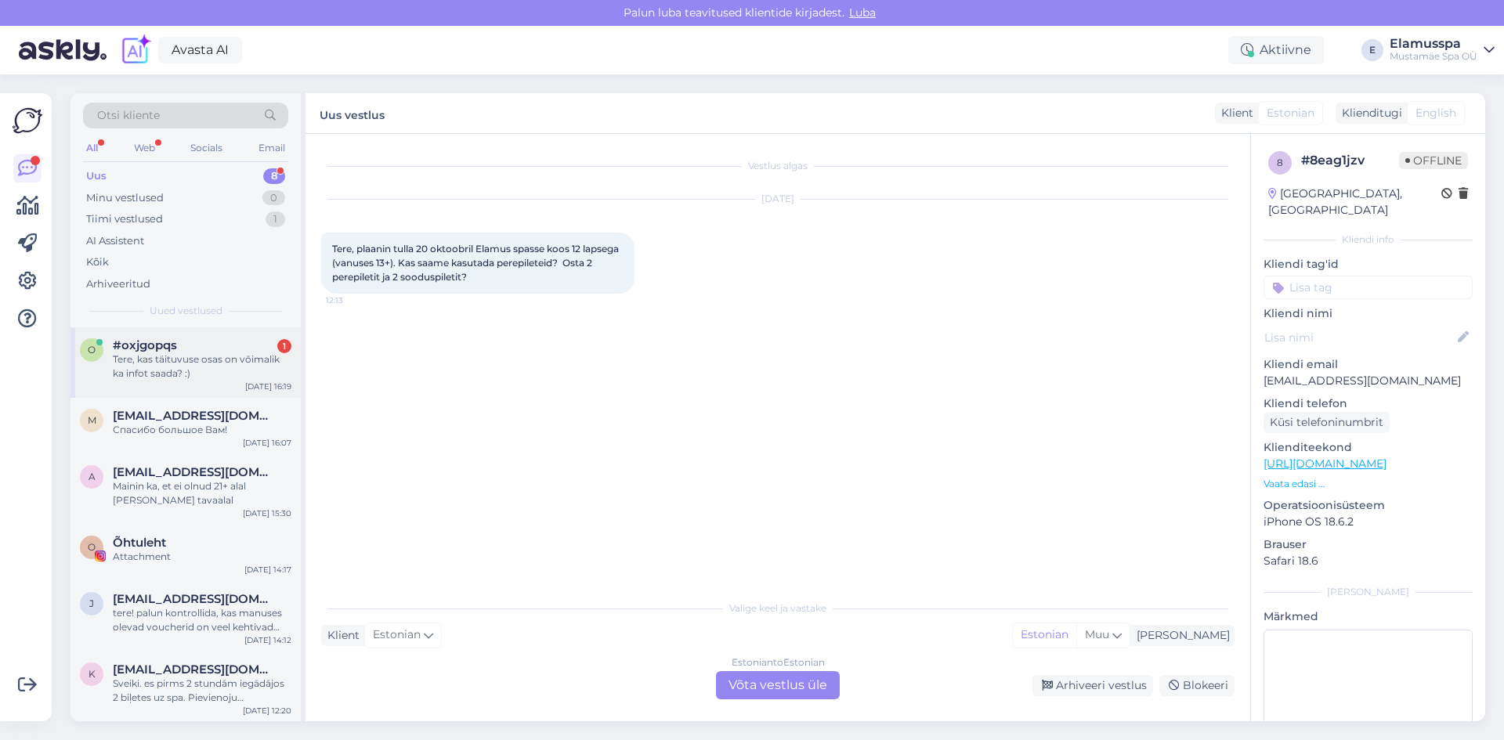
scroll to position [142, 0]
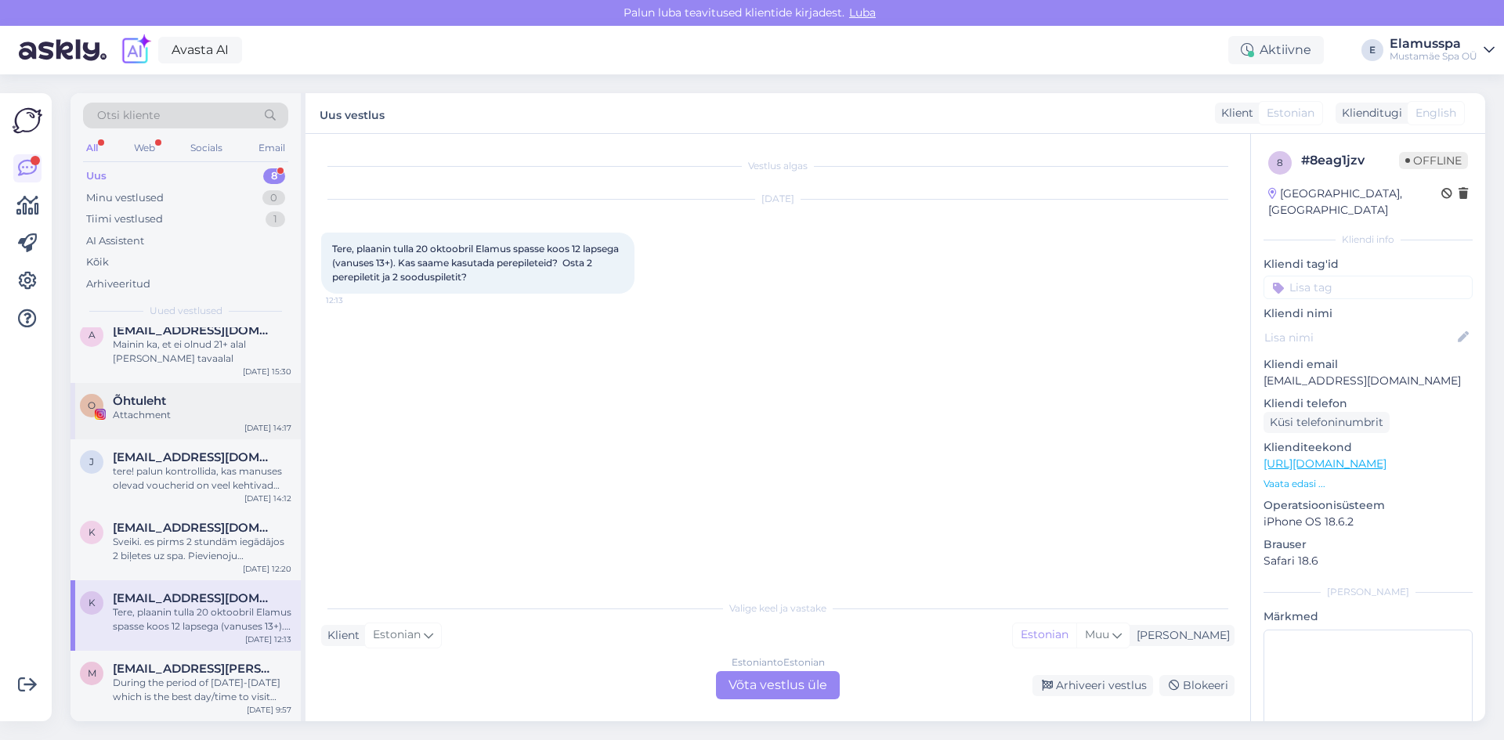
click at [215, 418] on div "Attachment" at bounding box center [202, 415] width 179 height 14
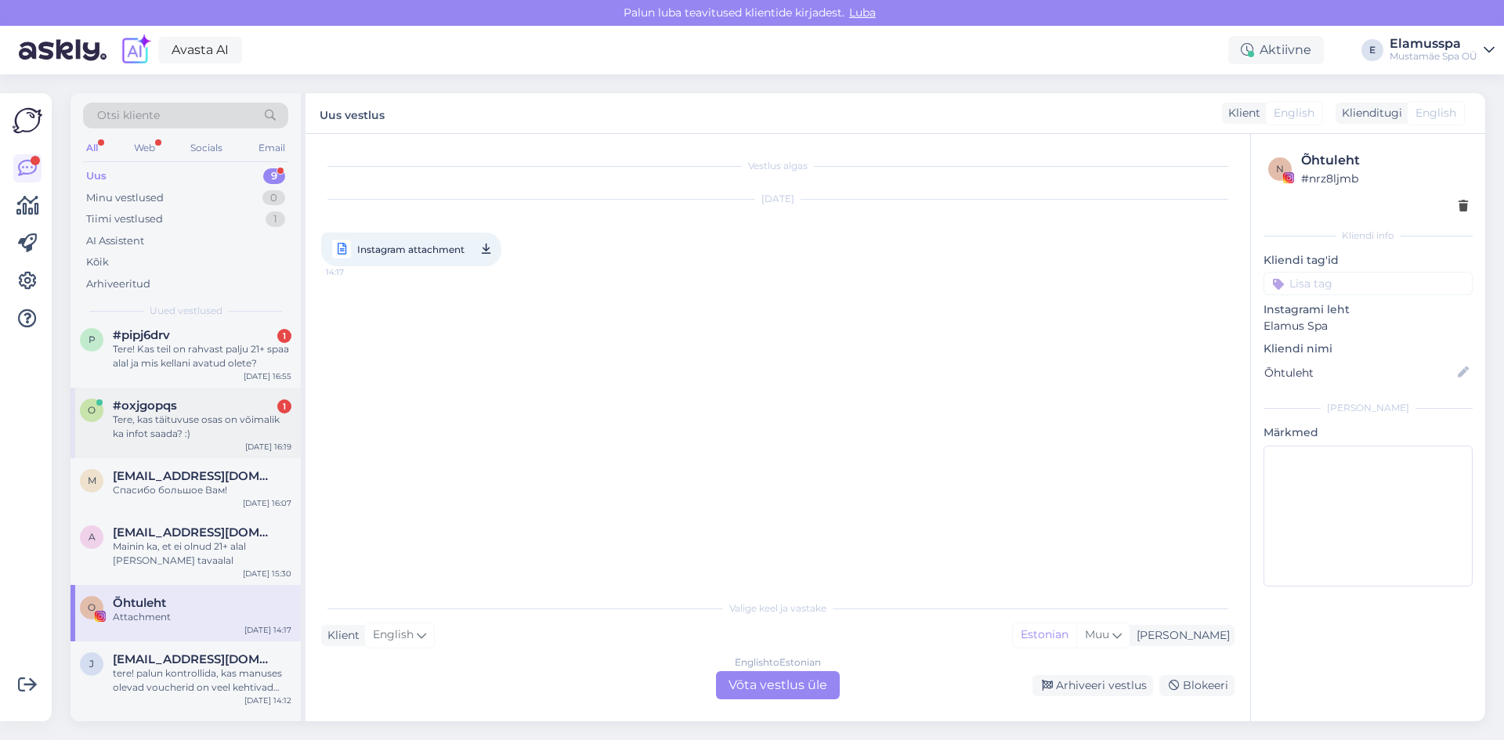
scroll to position [0, 0]
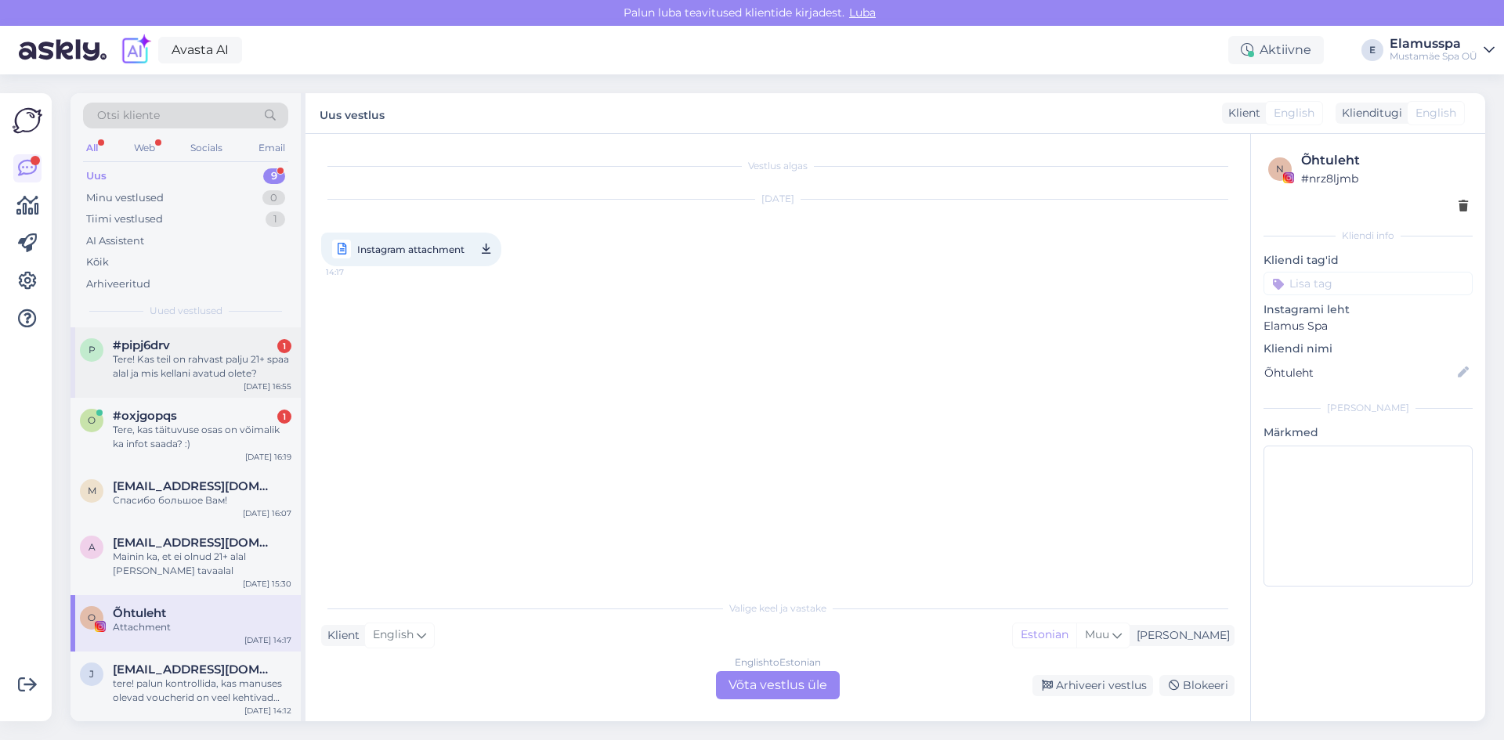
click at [219, 353] on div "Tere! Kas teil on rahvast palju 21+ spaa alal ja mis kellani avatud olete?" at bounding box center [202, 367] width 179 height 28
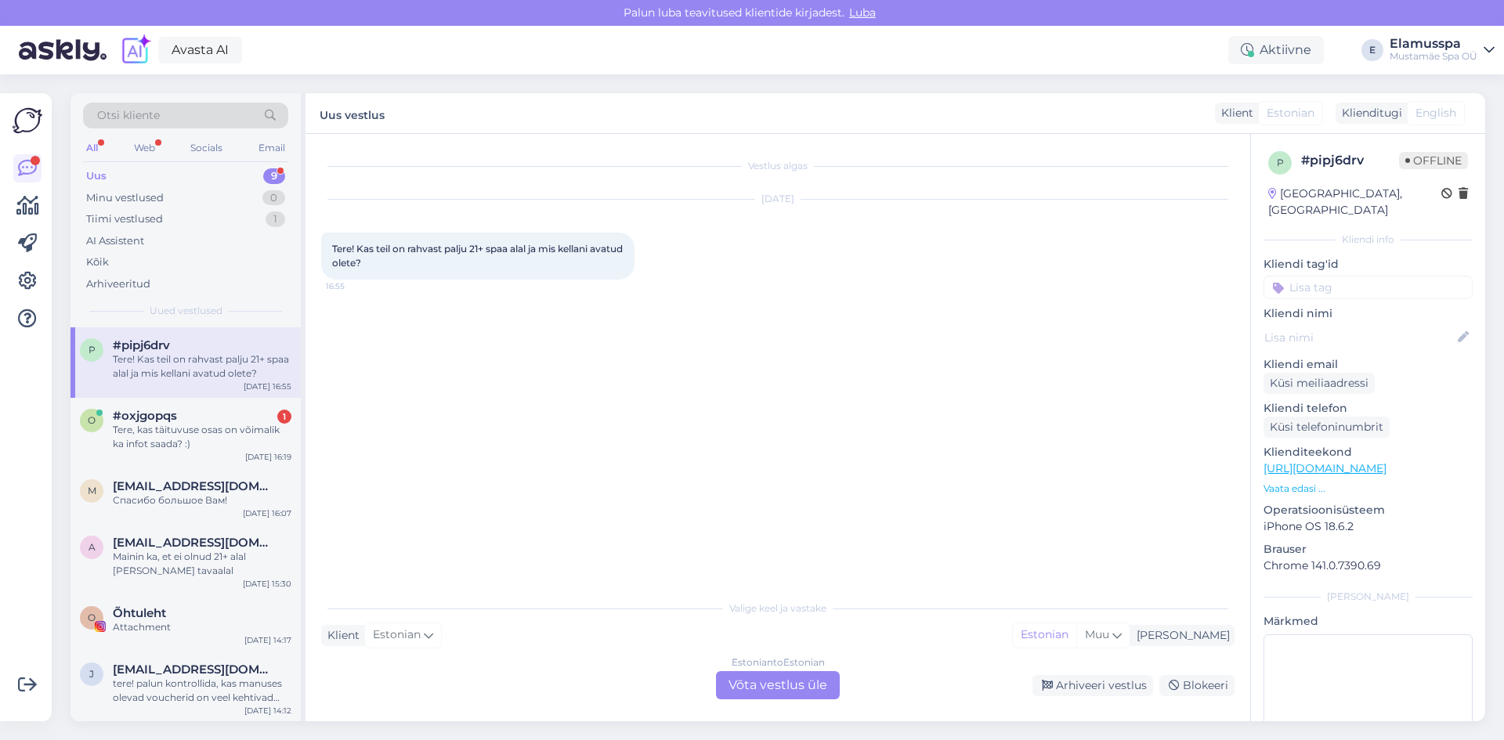
click at [772, 693] on div "Estonian to Estonian Võta vestlus üle" at bounding box center [778, 685] width 124 height 28
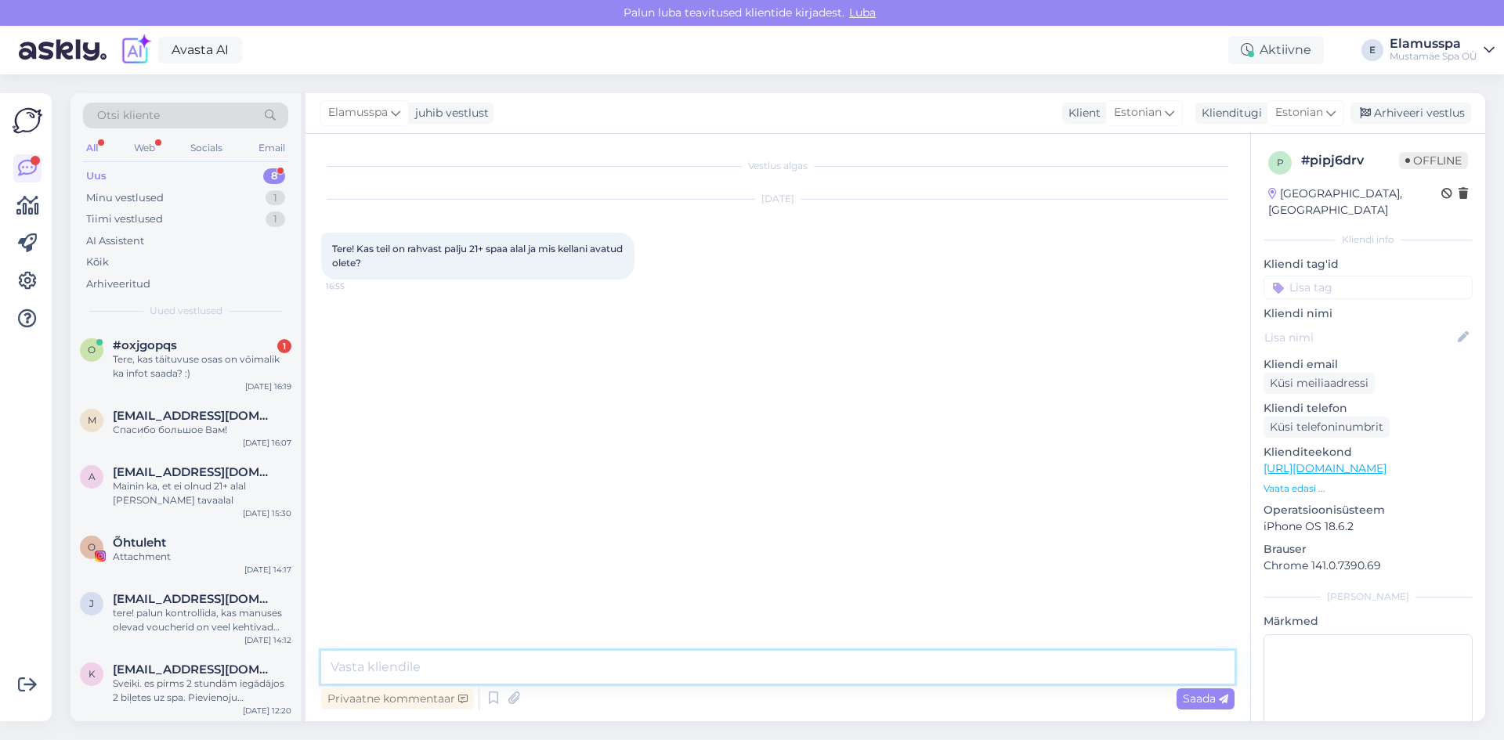
click at [646, 661] on textarea at bounding box center [777, 667] width 913 height 33
type textarea "Tere! Oleme avatud 00ni. Väga palju rahvast ei ole"
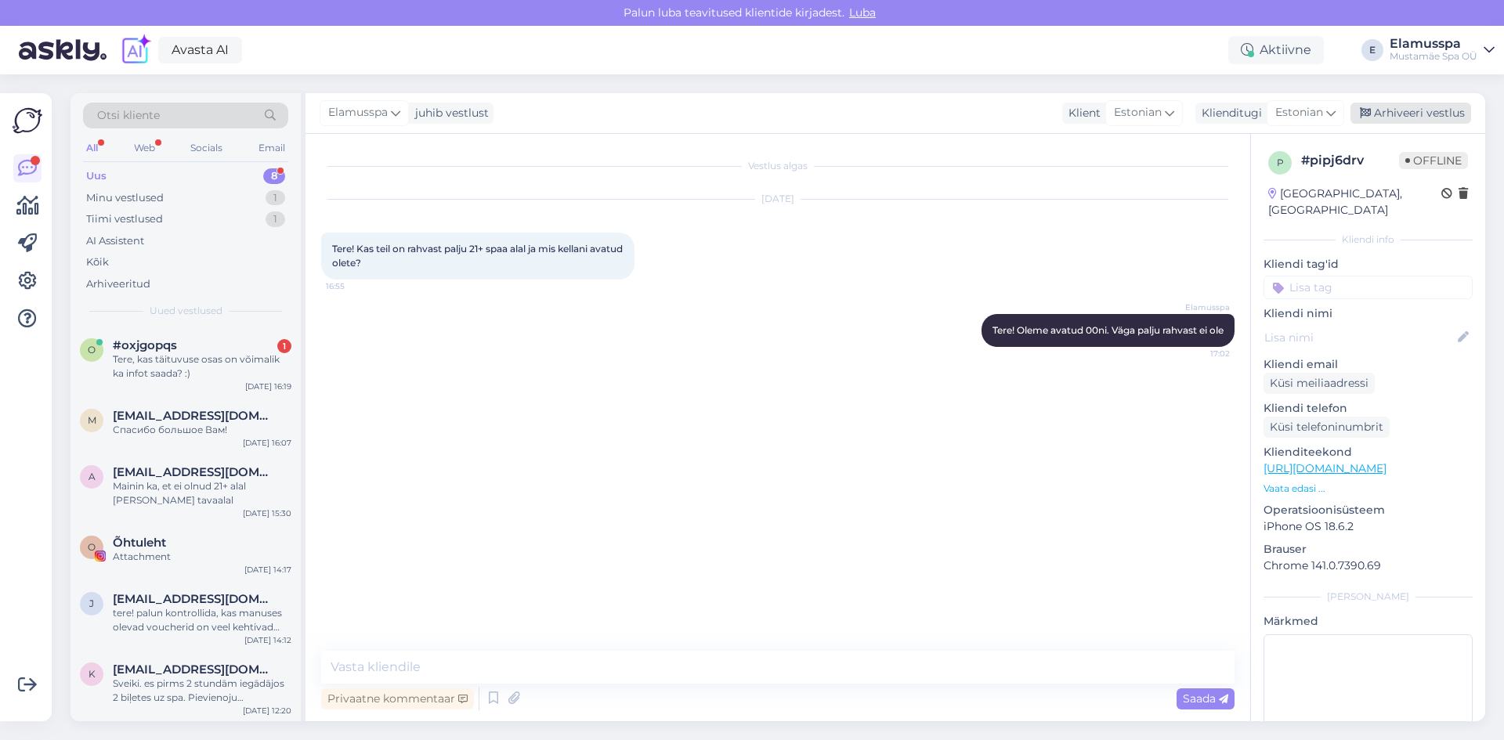
click at [1384, 121] on div "Arhiveeri vestlus" at bounding box center [1411, 113] width 121 height 21
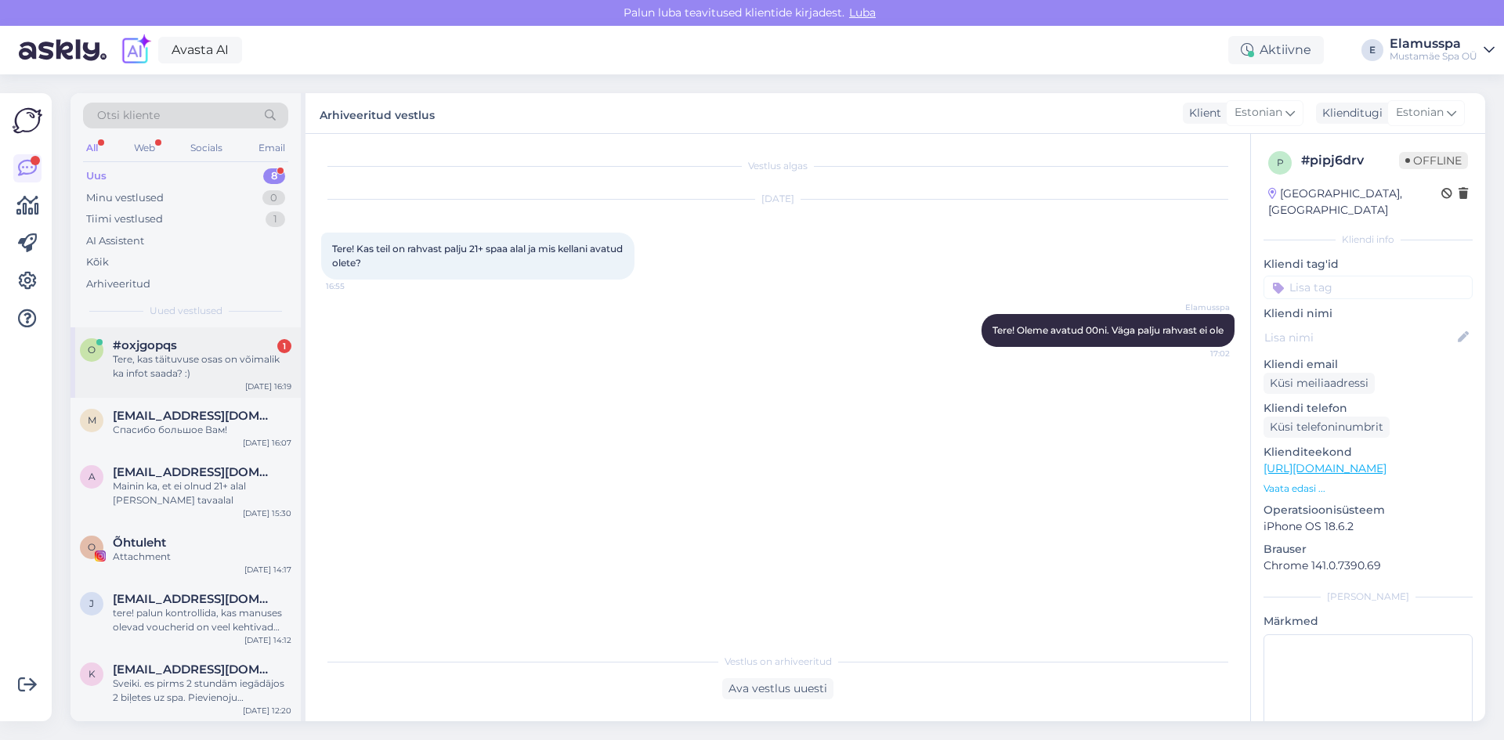
drag, startPoint x: 102, startPoint y: 351, endPoint x: 114, endPoint y: 353, distance: 12.8
click at [110, 351] on div "o #oxjgopqs 1 Tere, kas täituvuse osas on võimalik ka infot saada? :)" at bounding box center [186, 359] width 212 height 42
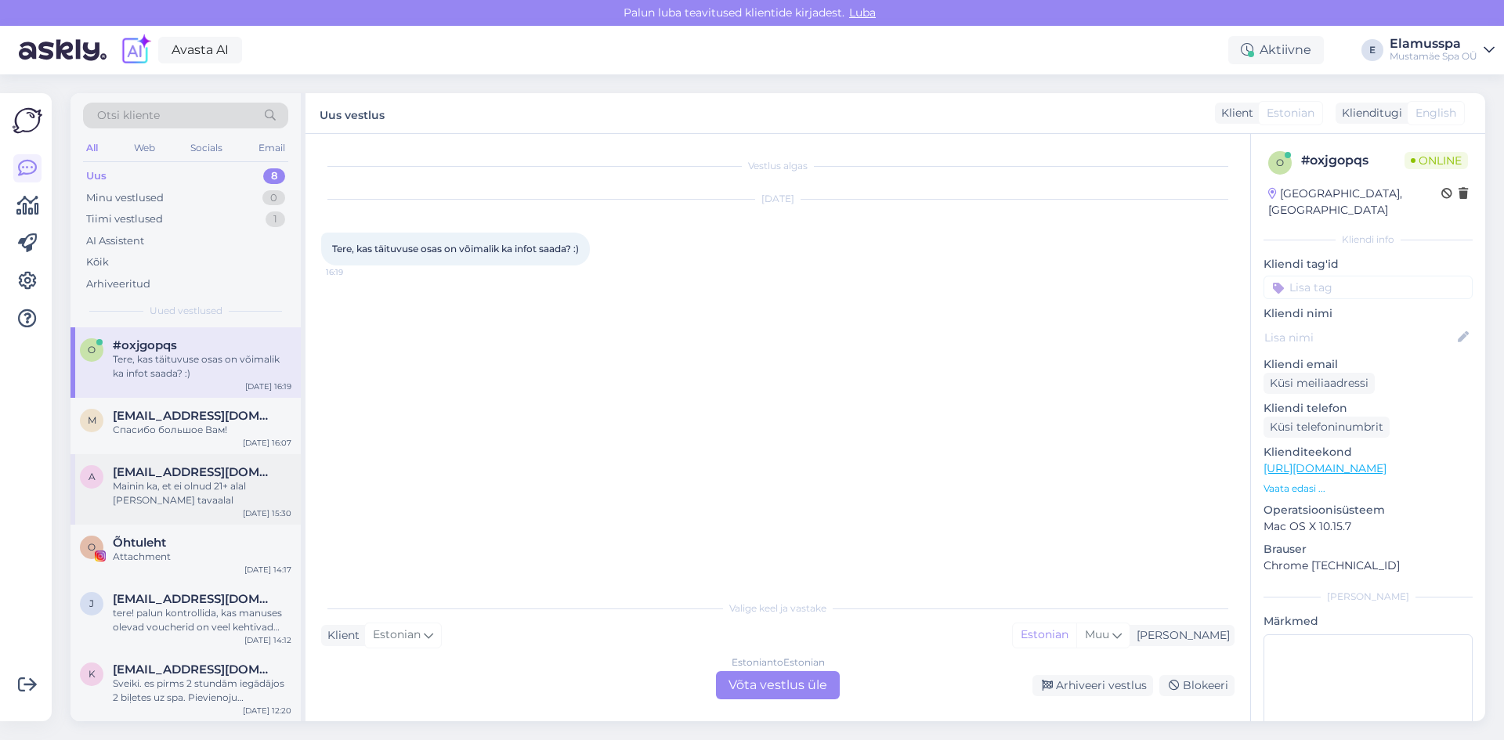
click at [226, 467] on span "[EMAIL_ADDRESS][DOMAIN_NAME]" at bounding box center [194, 472] width 163 height 14
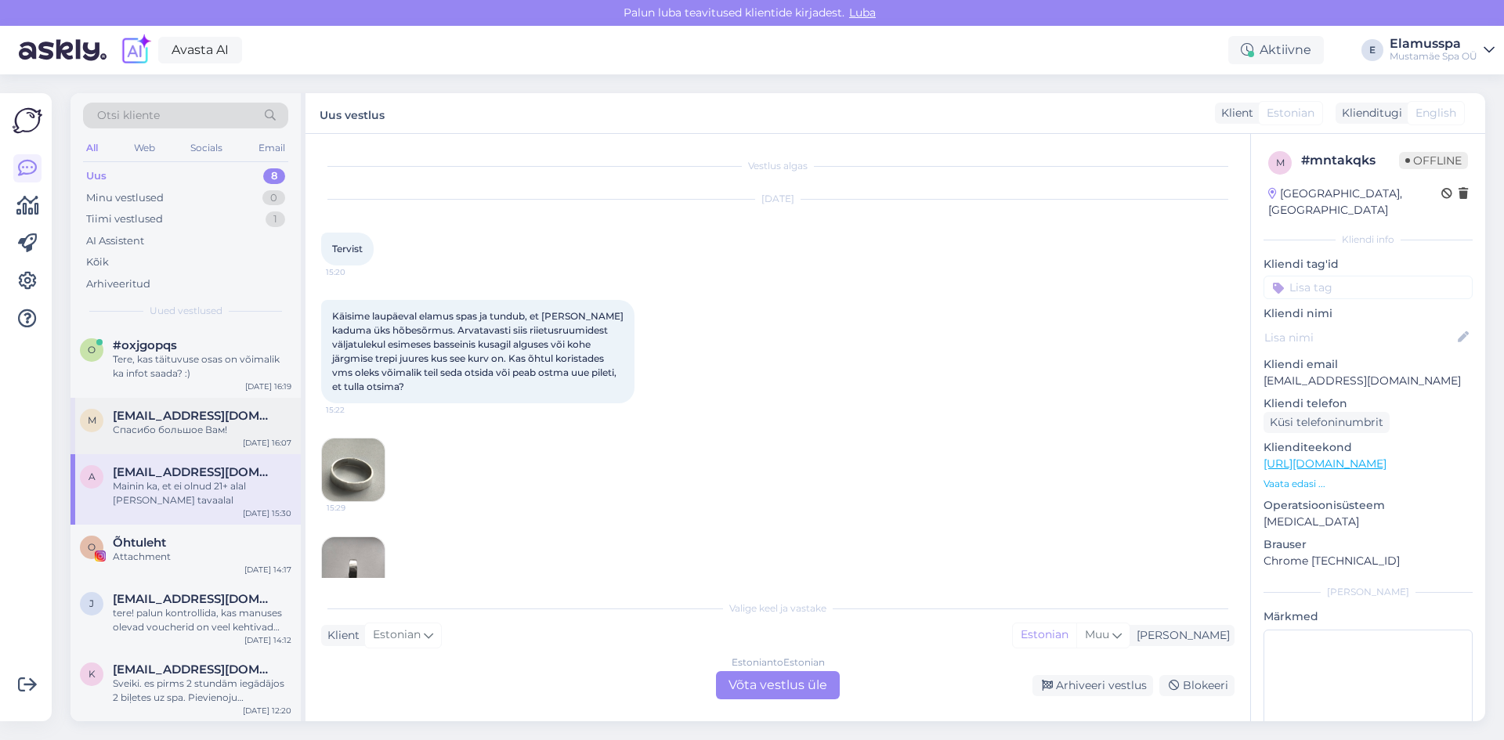
click at [222, 415] on span "[EMAIL_ADDRESS][DOMAIN_NAME]" at bounding box center [194, 416] width 163 height 14
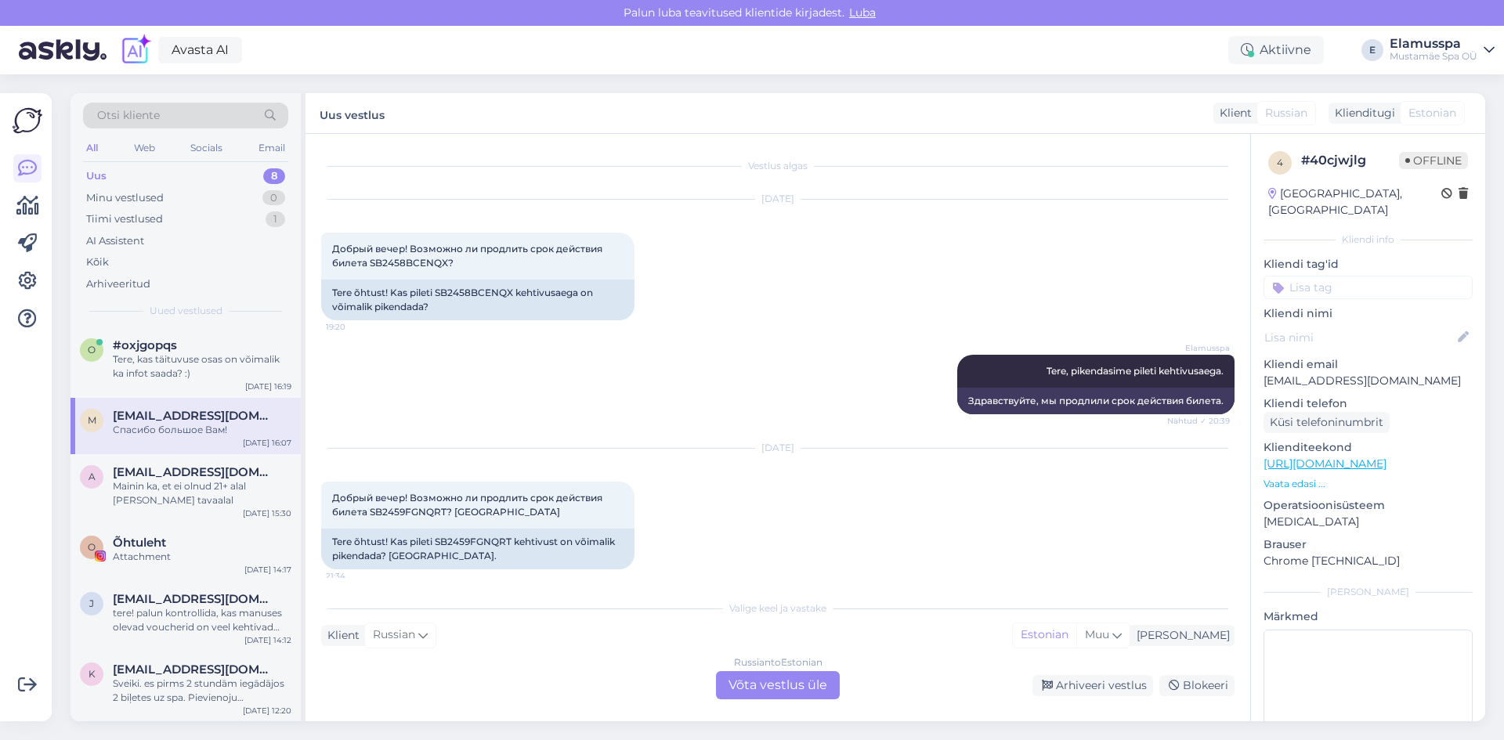
scroll to position [629, 0]
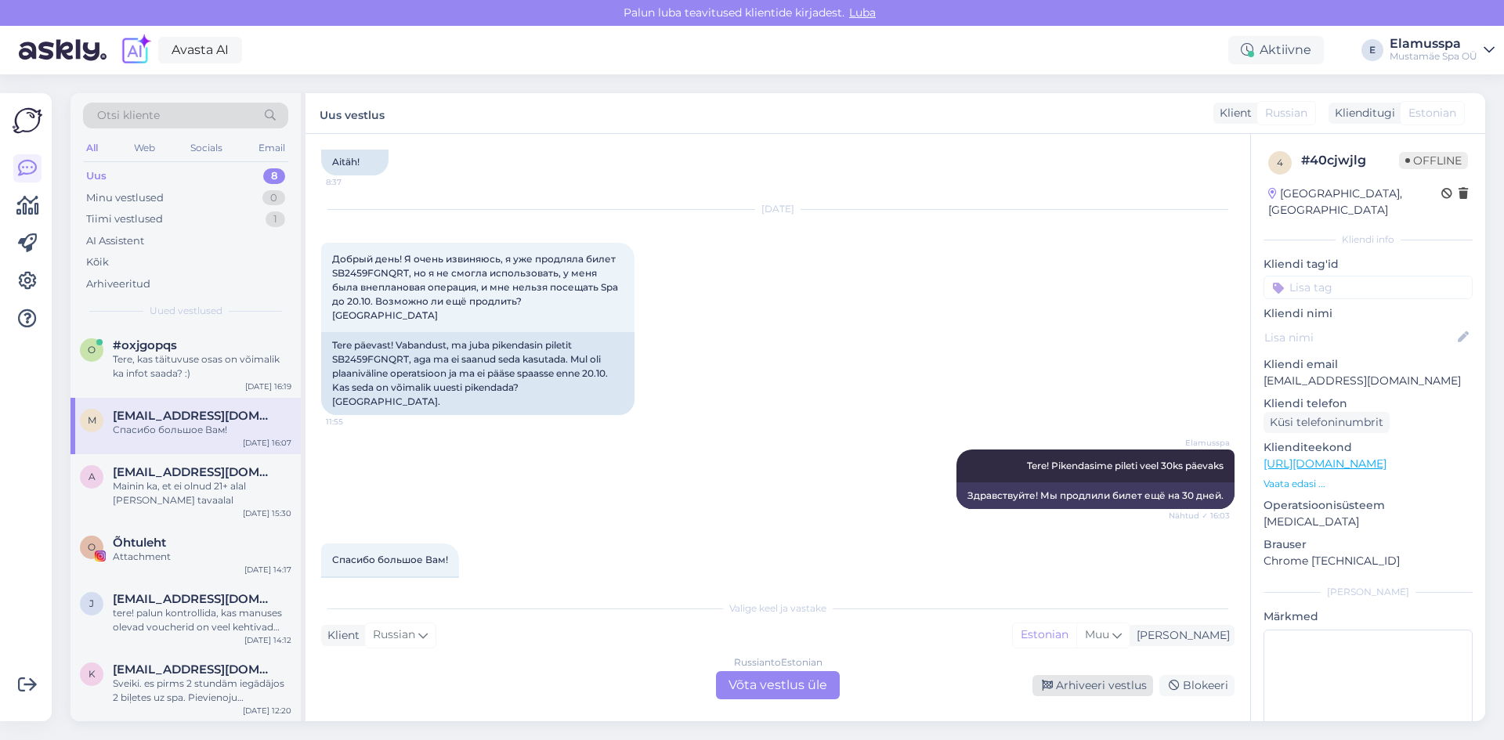
click at [1060, 680] on div "Arhiveeri vestlus" at bounding box center [1093, 685] width 121 height 21
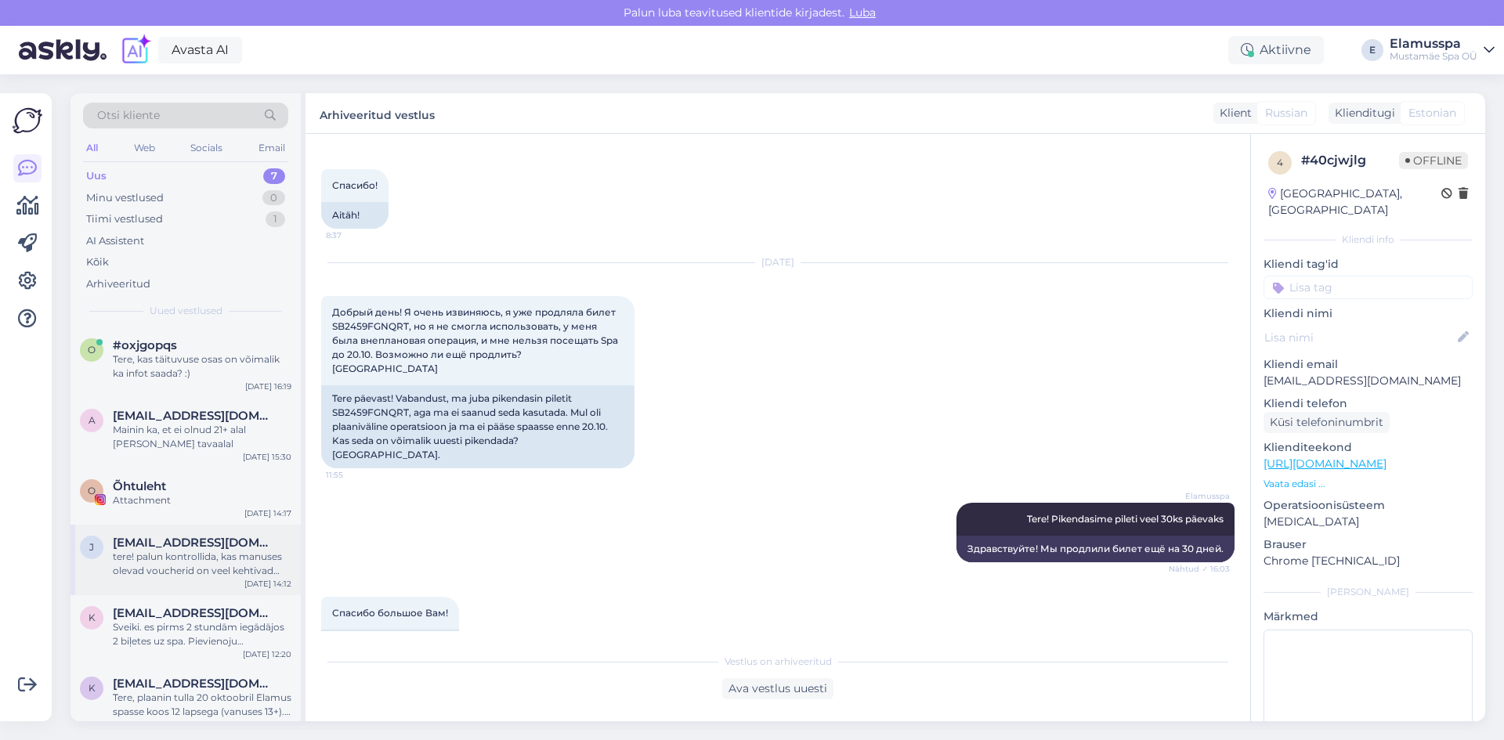
click at [160, 584] on div "j [EMAIL_ADDRESS][DOMAIN_NAME] tere! palun kontrollida, kas manuses olevad vouc…" at bounding box center [186, 560] width 230 height 71
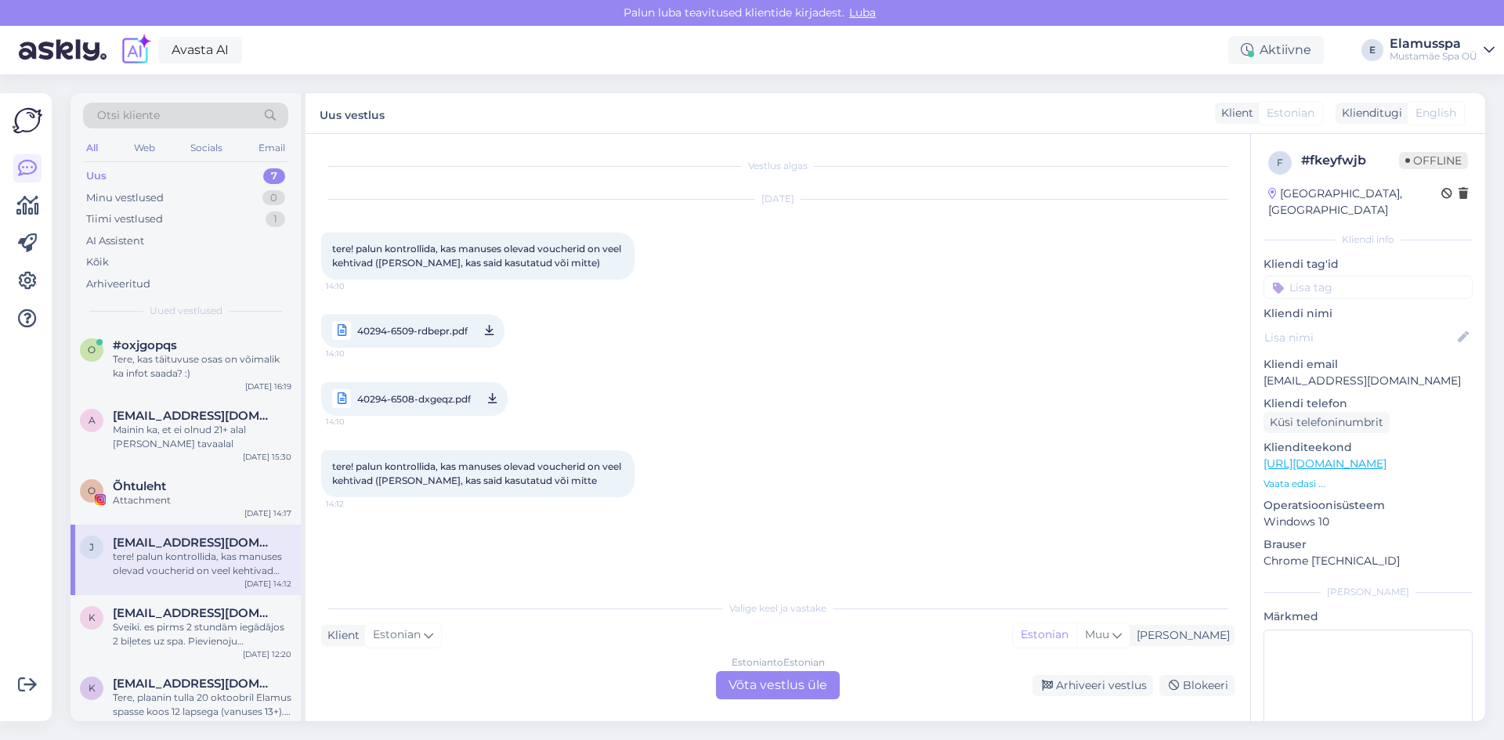
scroll to position [85, 0]
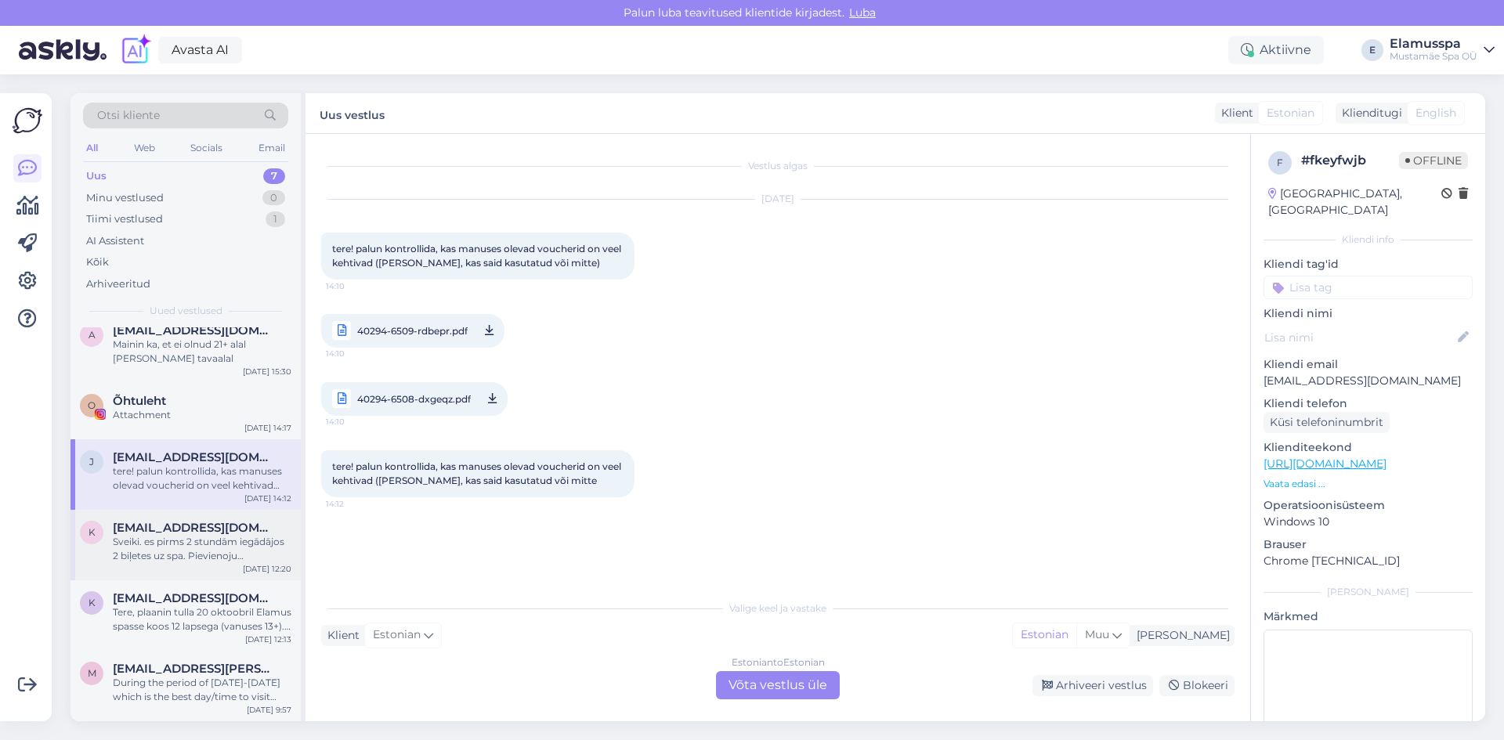
click at [209, 558] on div "Sveiki. es pirms 2 stundām iegādājos 2 biļetes uz spa. Pievienoju ekrānšāviņu. …" at bounding box center [202, 549] width 179 height 28
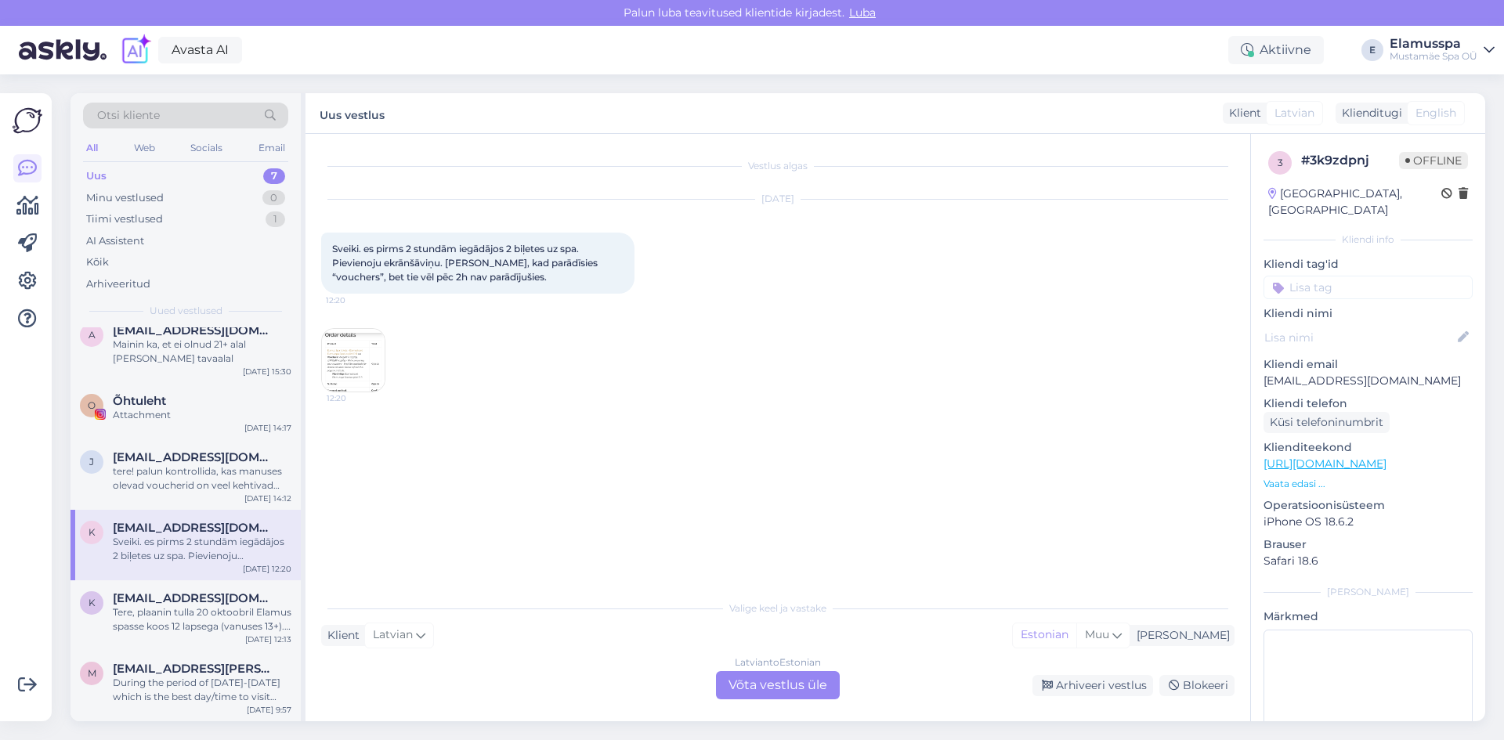
click at [372, 354] on img at bounding box center [353, 360] width 63 height 63
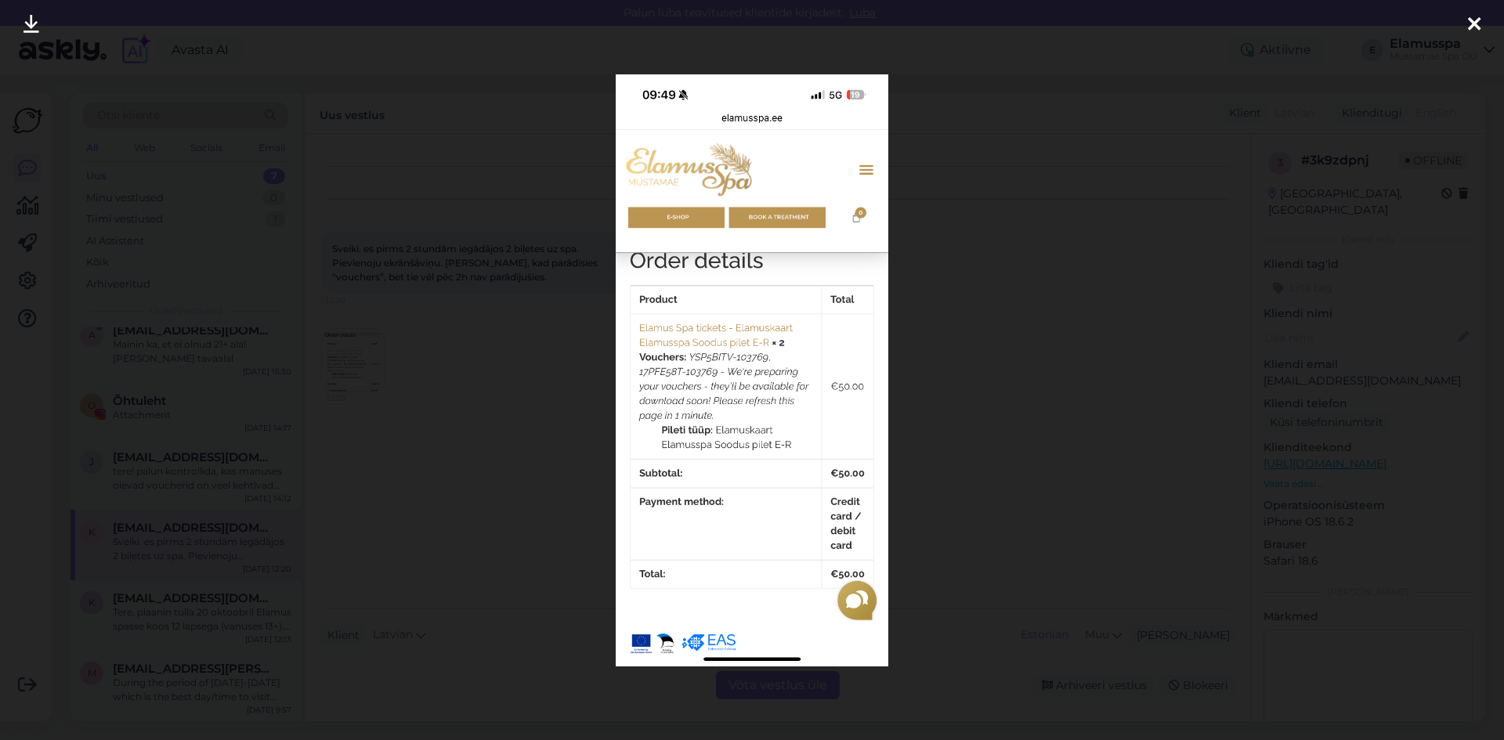
click at [372, 354] on div at bounding box center [752, 370] width 1504 height 740
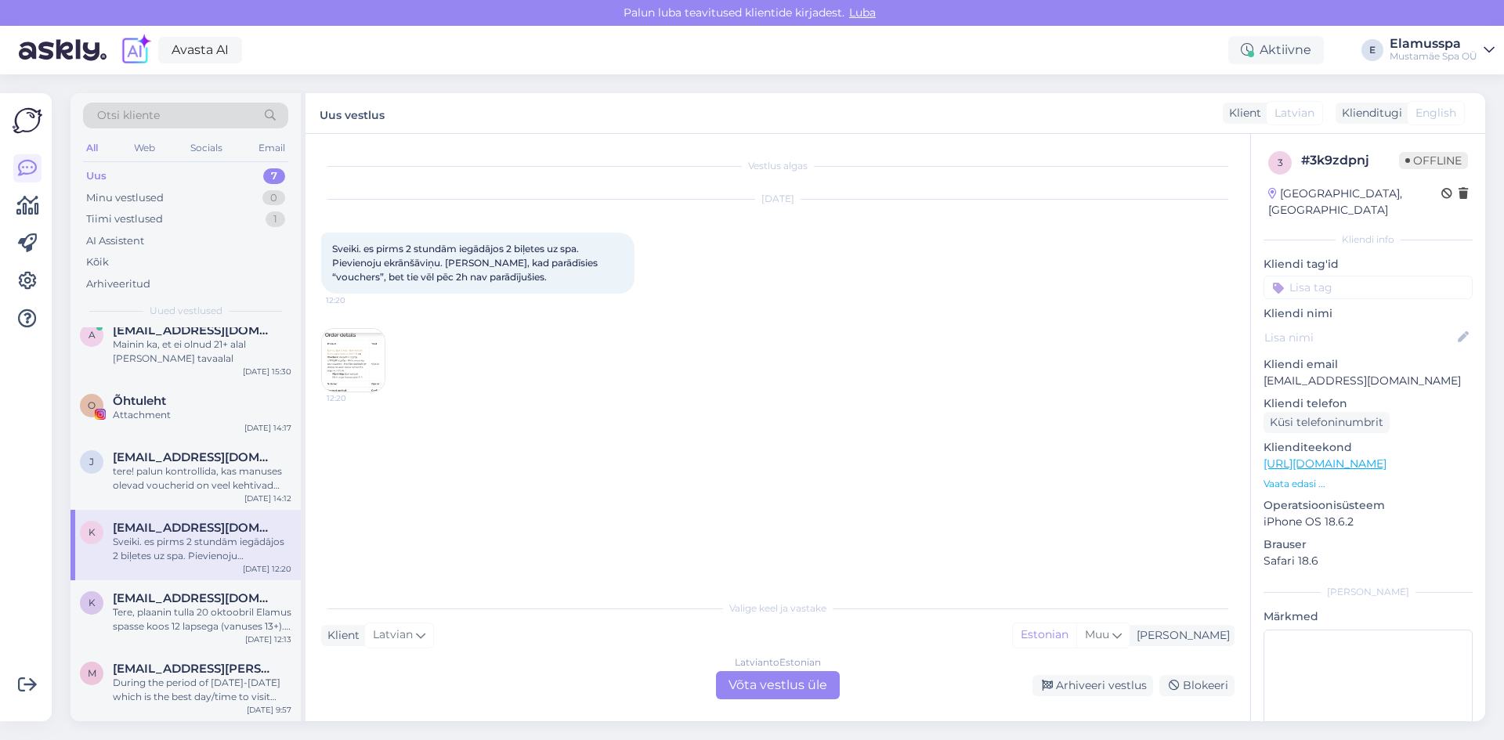
click at [748, 696] on div "Latvian to Estonian Võta vestlus üle" at bounding box center [778, 685] width 124 height 28
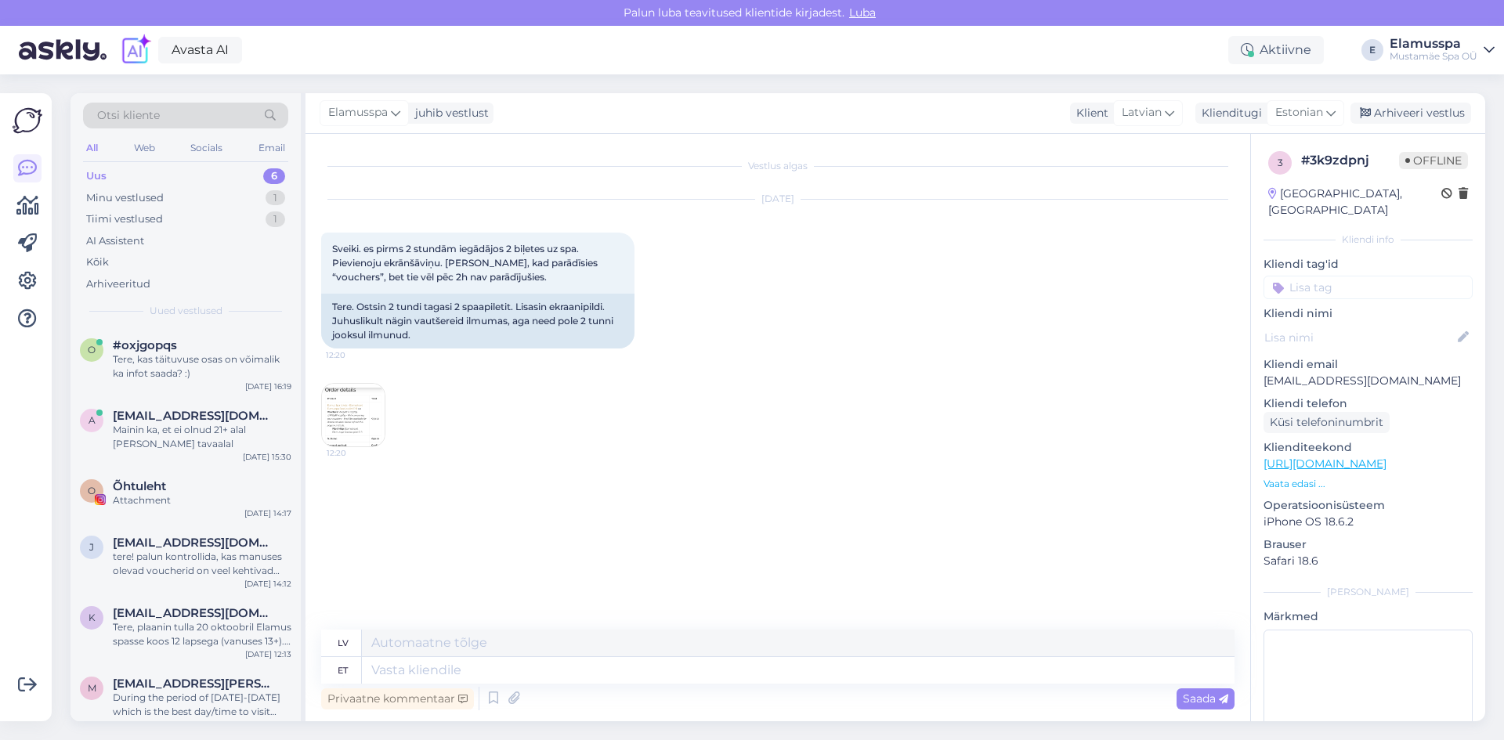
click at [375, 404] on img at bounding box center [353, 415] width 63 height 63
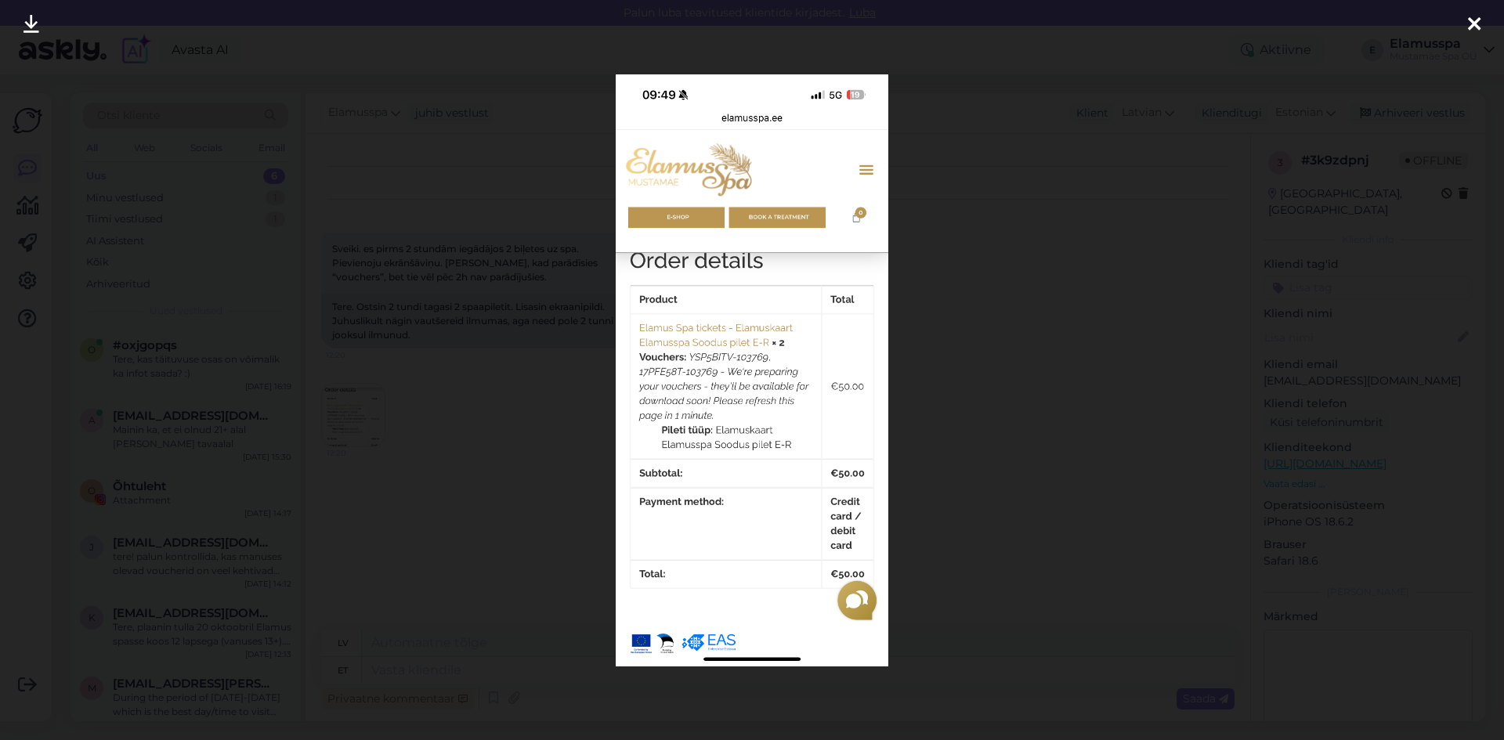
click at [439, 413] on div at bounding box center [752, 370] width 1504 height 740
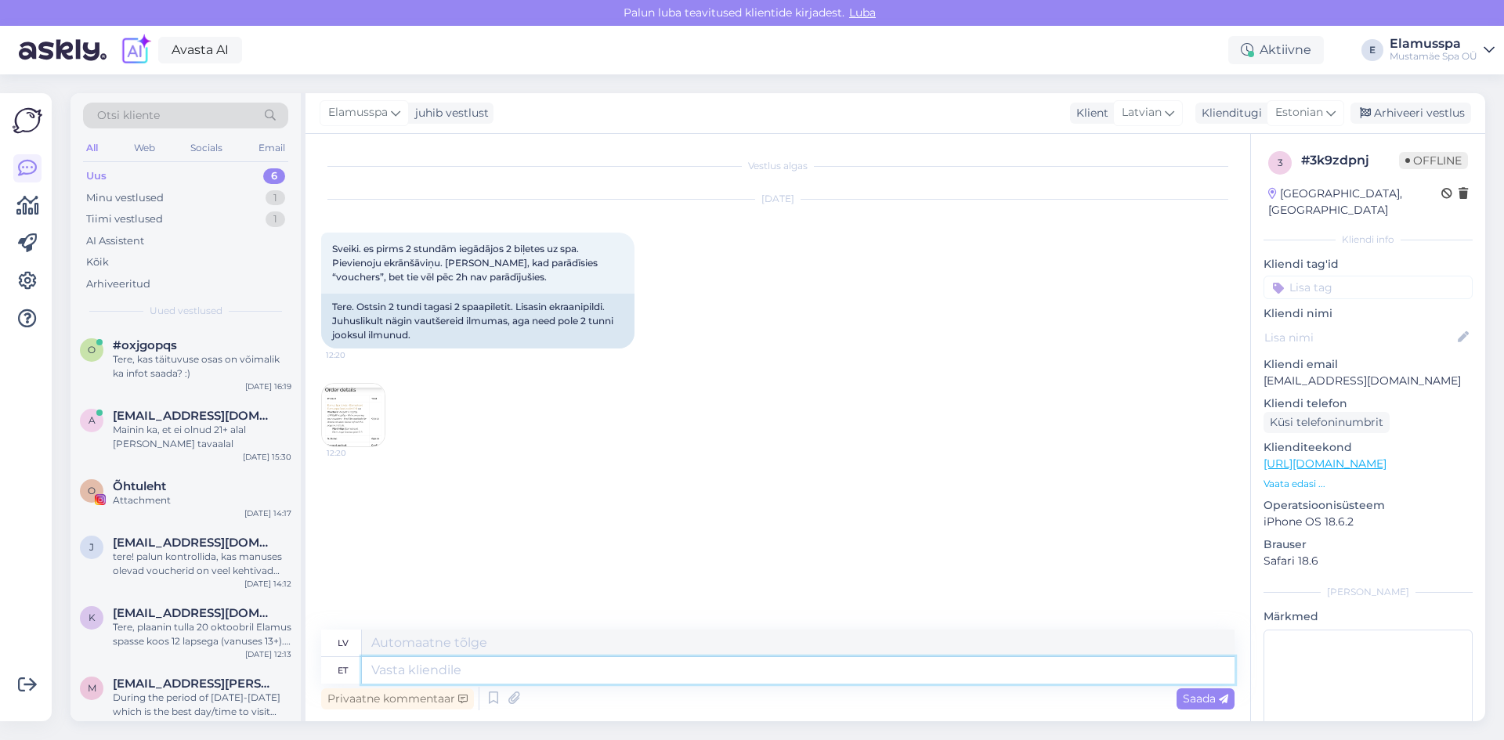
click at [447, 664] on textarea at bounding box center [798, 670] width 873 height 27
type textarea "Tere!"
type textarea "Sveiki!"
type textarea "Tere! See"
type textarea "Sveiki! [PERSON_NAME]"
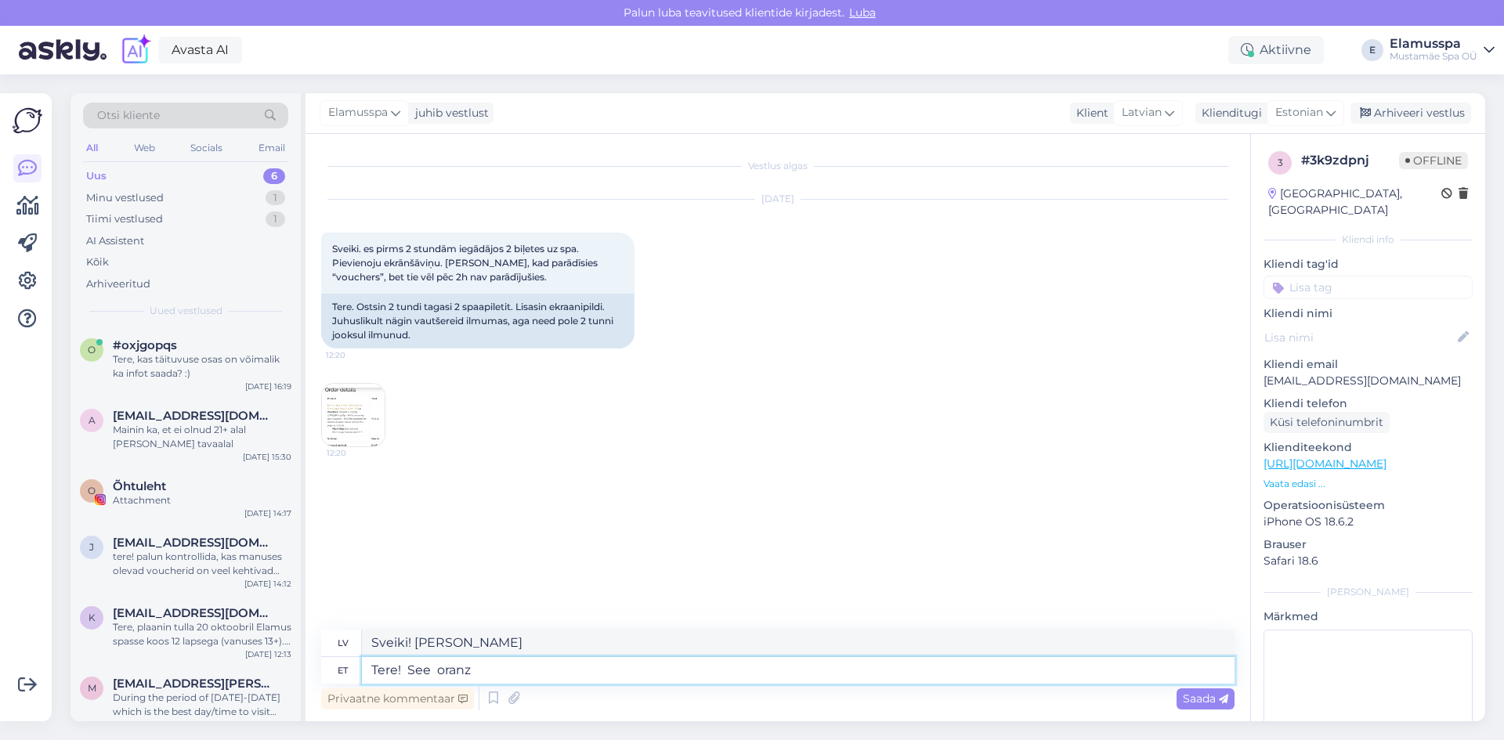
type textarea "Tere! See oranz l"
type textarea "Sveiki! Tas ir oranžs"
type textarea "Tere! See oranz link pil"
type textarea "Sveiki! Šī ir oranžā saite"
click at [339, 356] on span "12:20" at bounding box center [355, 355] width 59 height 12
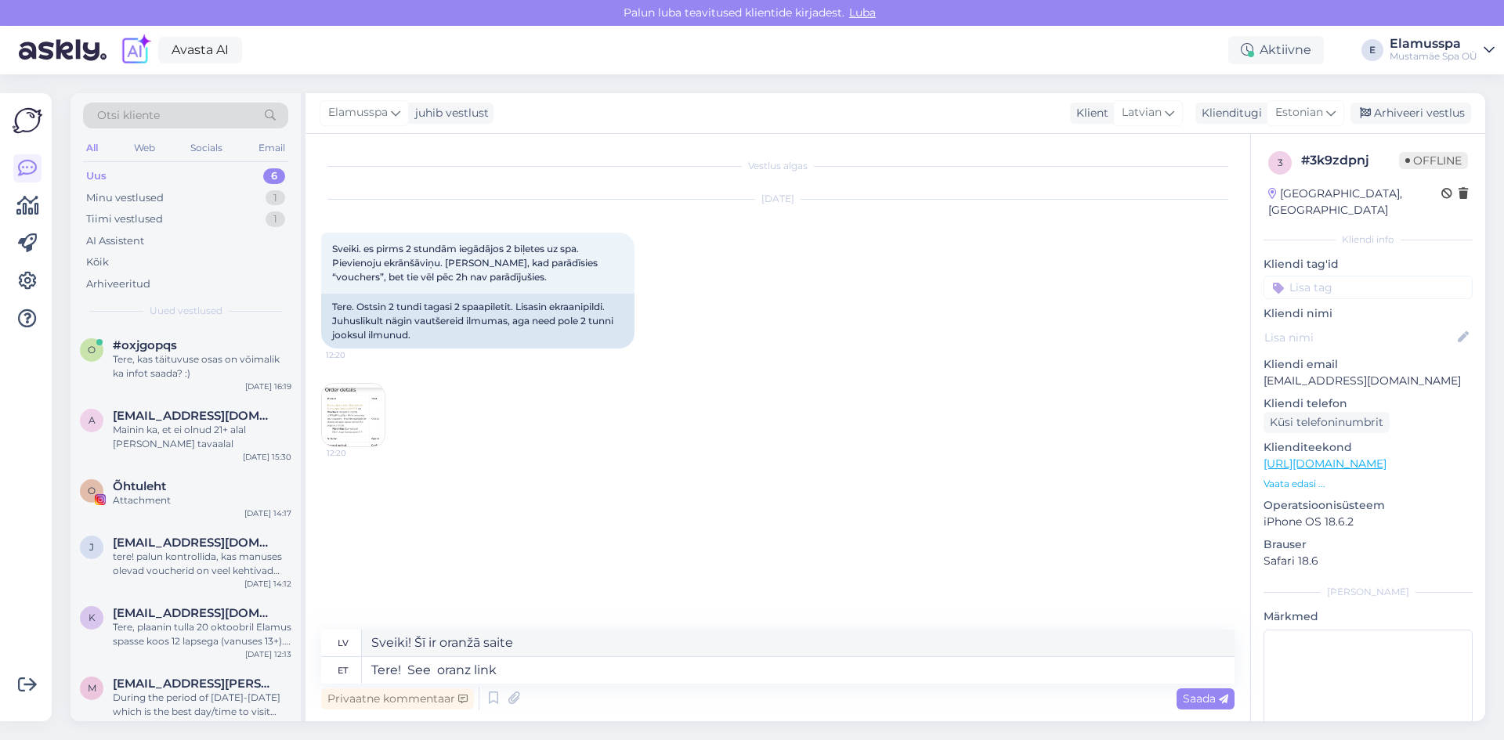
click at [353, 410] on img at bounding box center [353, 415] width 63 height 63
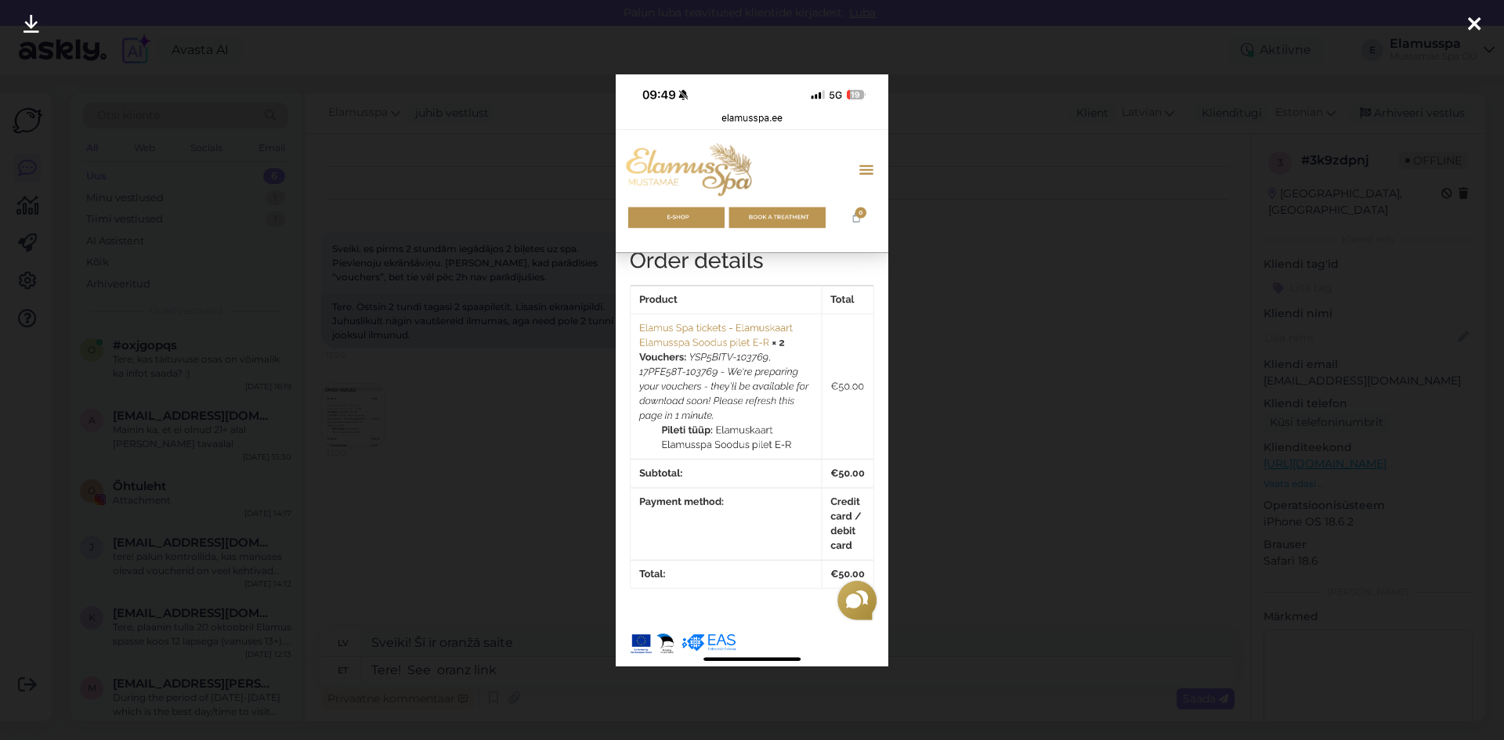
click at [414, 393] on div at bounding box center [752, 370] width 1504 height 740
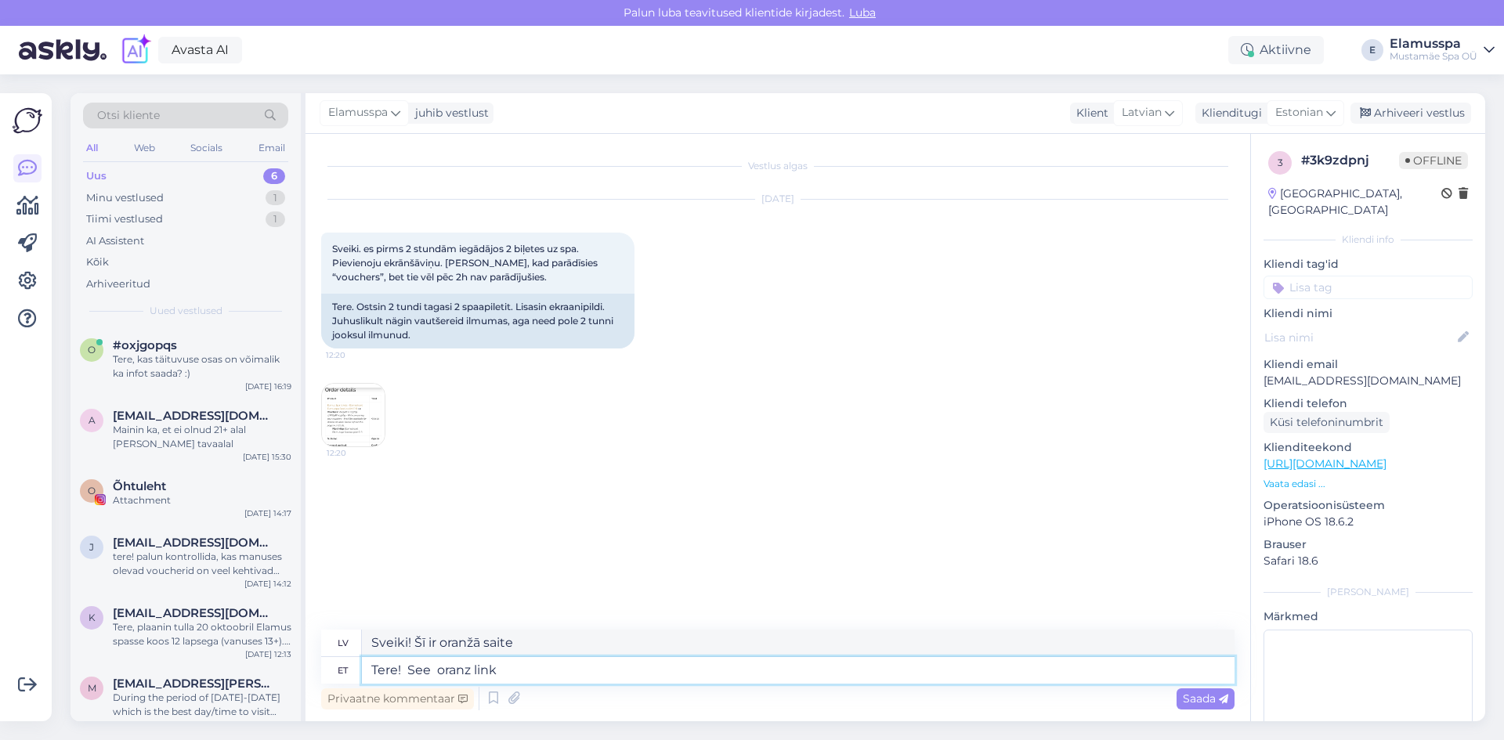
click at [589, 674] on textarea "Tere! See oranz link" at bounding box center [798, 670] width 873 height 27
type textarea "Tere! See oranz link [PERSON_NAME]"
type textarea "Sveiki! Šī oranžā saite ir rēķinā."
type textarea "Tere! See oranz link [PERSON_NAME]"
type textarea "Sveiki! Šī oranžā saite ir uz rēķina."
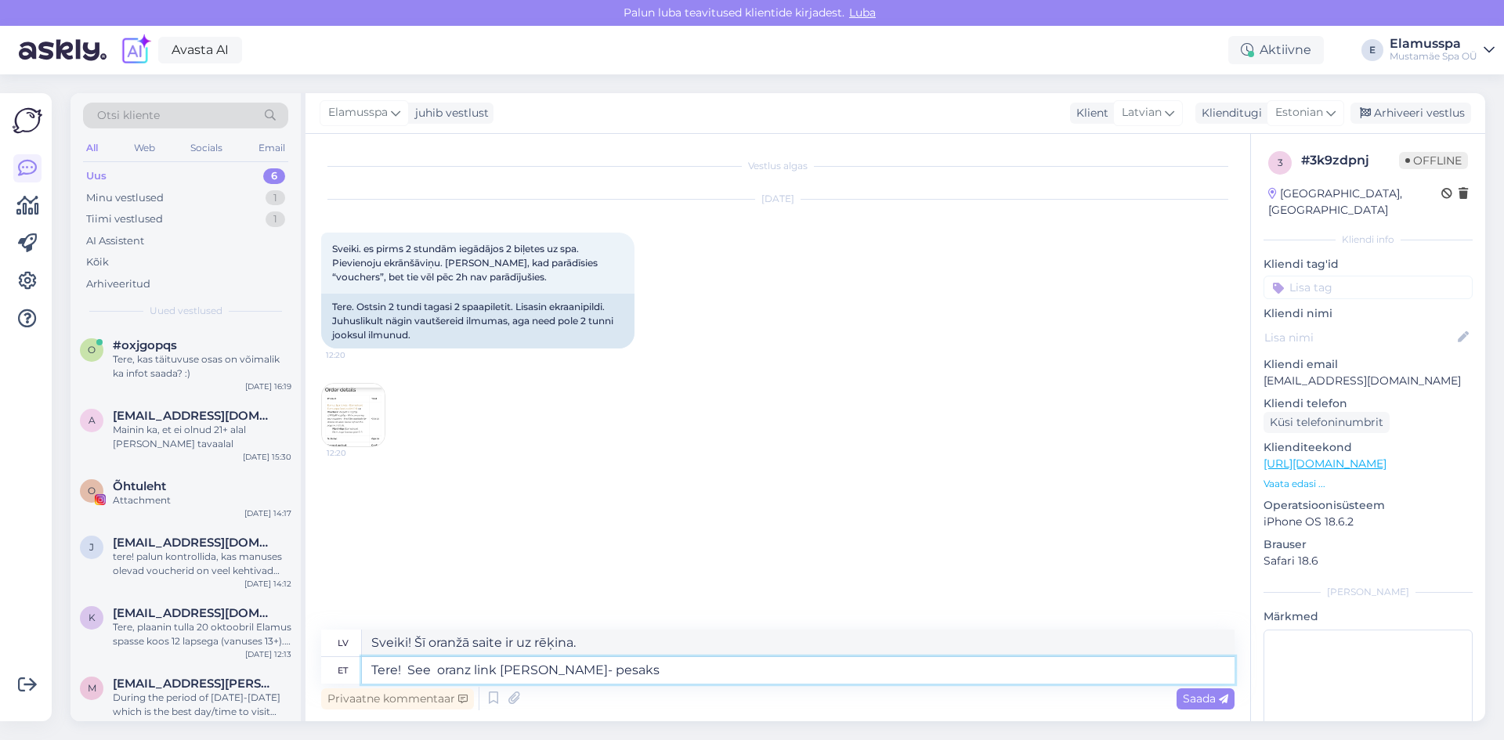
type textarea "Tere! See oranz link [PERSON_NAME]- pesaks"
type textarea "Sveiki! Šī oranžā saite ir paredzēta kontam."
type textarea "Tere! See oranz link [PERSON_NAME]- peaks"
type textarea "Sveiki! Šī oranžā saite ir rēķinā — vajadzētu"
type textarea "Tere! See oranz link [PERSON_NAME]- peaks olema"
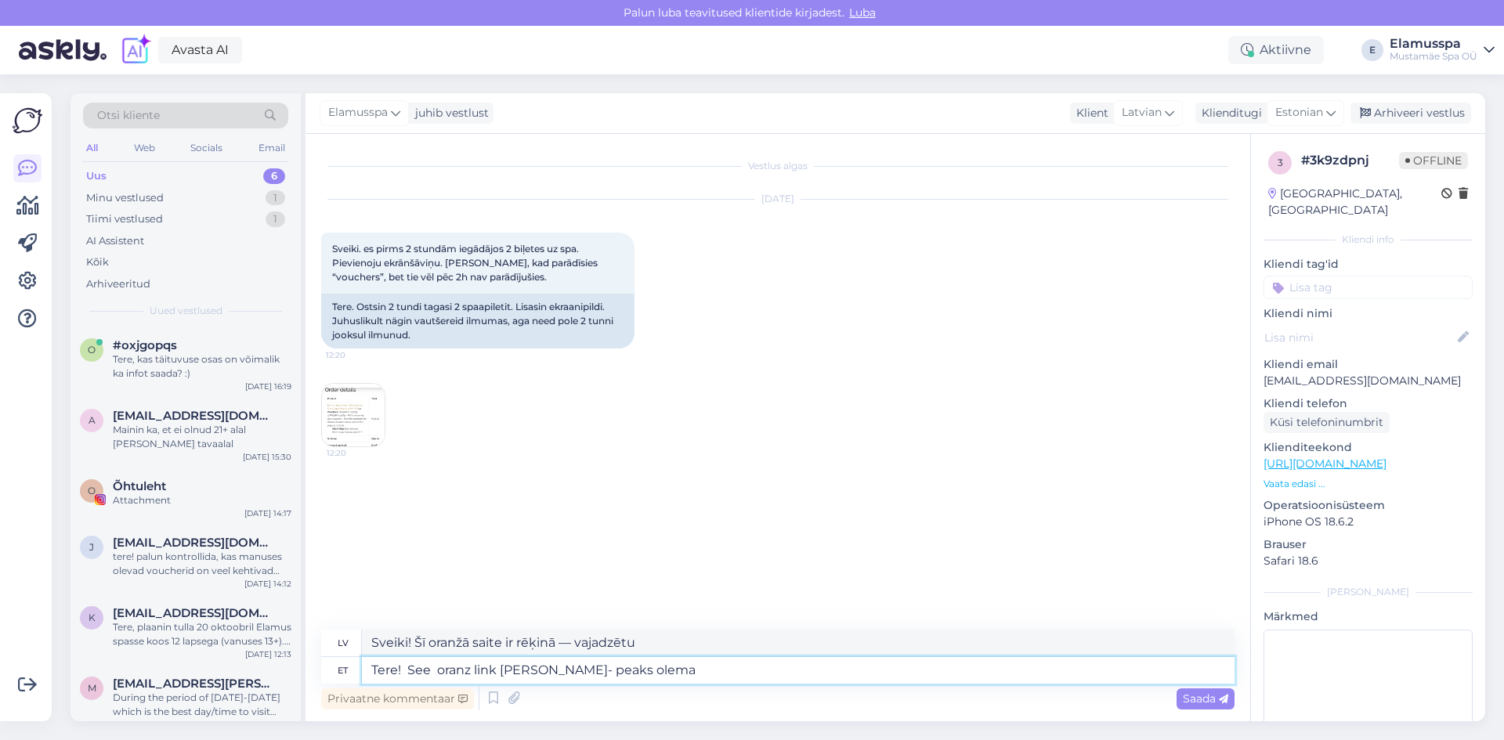
type textarea "Sveiki! Šī oranžā saite ir rēķinā — tai tur jābūt."
type textarea "Tere! See oranz link [PERSON_NAME]- peaks [PERSON_NAME] v"
type textarea "Sveiki! Šai oranžajai saitei rēķinā vajadzētu būt jūsu."
type textarea "Tere! See oranz link [PERSON_NAME]- peaks [PERSON_NAME] voucher"
type textarea "Sveiki! Šai oranžajai saitei rēķinā vajadzētu būt jūsu kuponam."
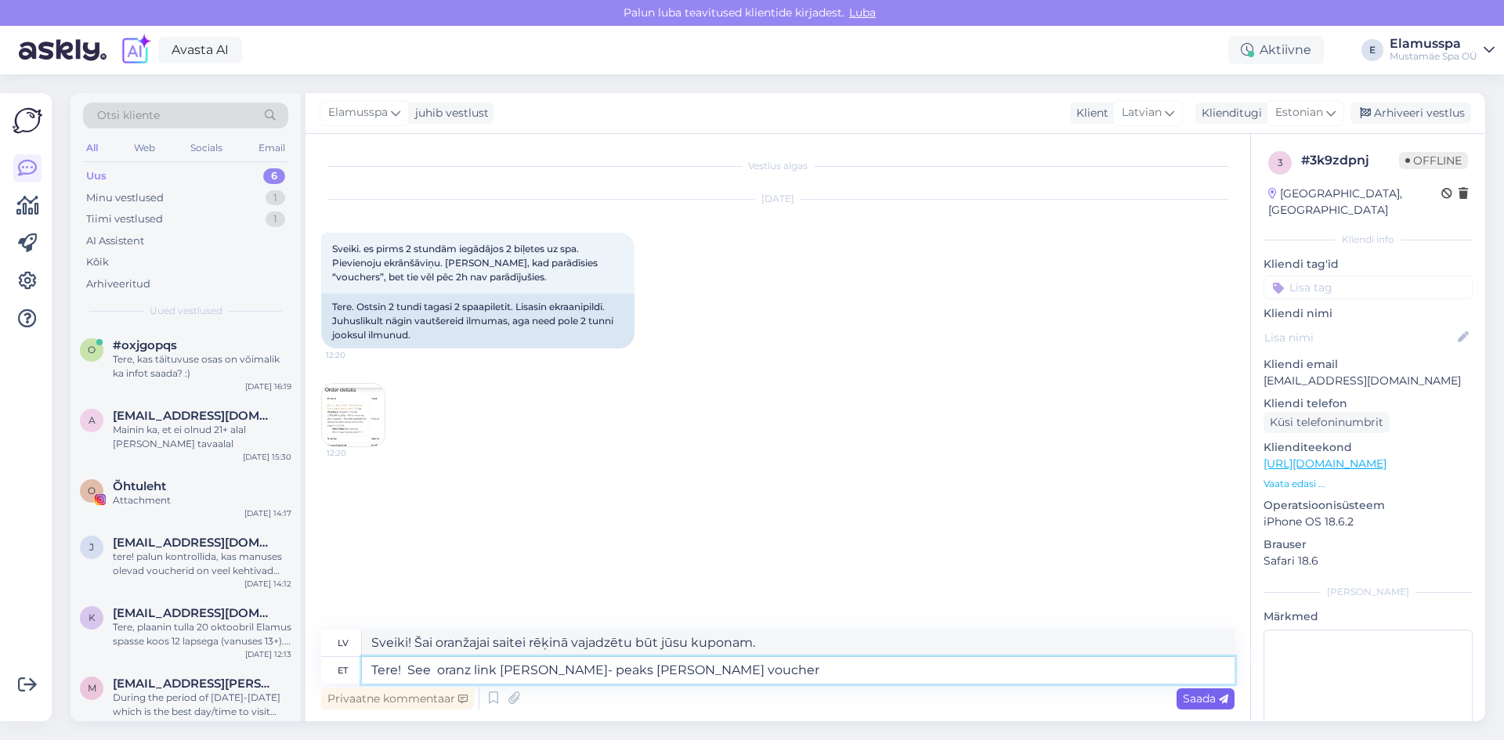
drag, startPoint x: 627, startPoint y: 664, endPoint x: 1183, endPoint y: 697, distance: 557.2
click at [1177, 689] on div "lv [PERSON_NAME]! Šai oranžajai saitei rēķinā vajadzētu būt jūsu kuponam. et Te…" at bounding box center [777, 672] width 913 height 84
type textarea "Tere! See oranz link [PERSON_NAME]- peaks [PERSON_NAME] voucher"
click at [1183, 697] on span "Saada" at bounding box center [1205, 699] width 45 height 14
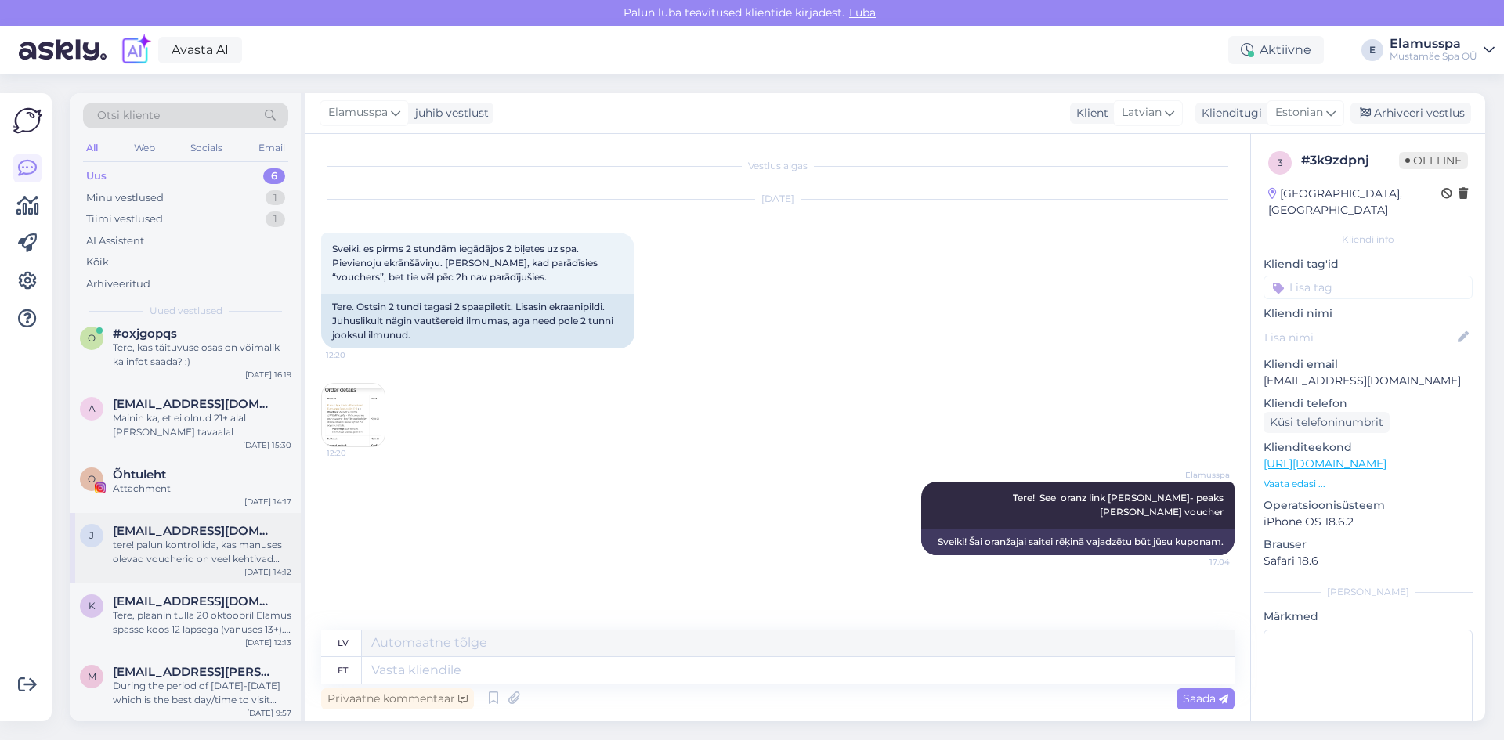
scroll to position [15, 0]
click at [190, 558] on div "tere! palun kontrollida, kas manuses olevad voucherid on veel kehtivad ([PERSON…" at bounding box center [202, 549] width 179 height 28
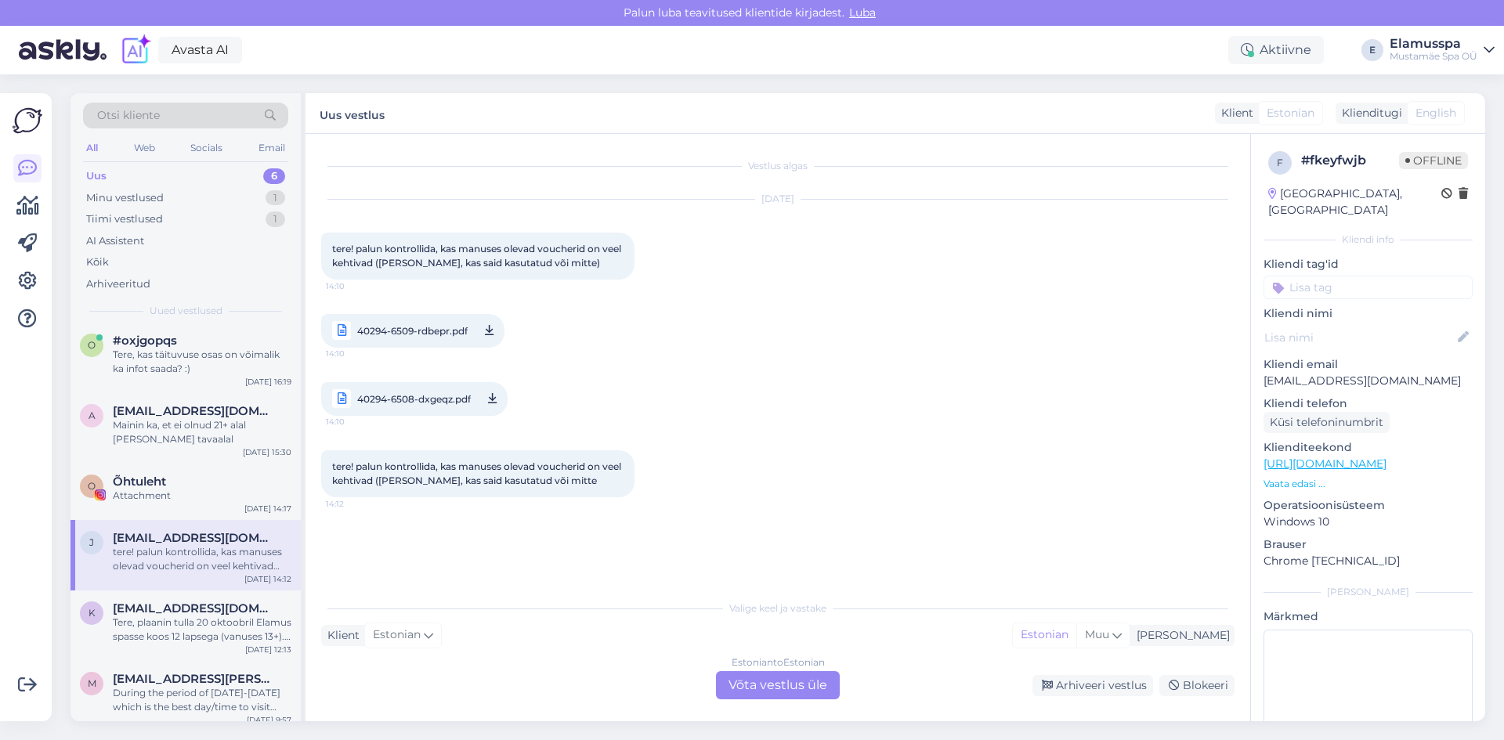
scroll to position [0, 0]
click at [170, 342] on span "#oxjgopqs" at bounding box center [145, 345] width 64 height 14
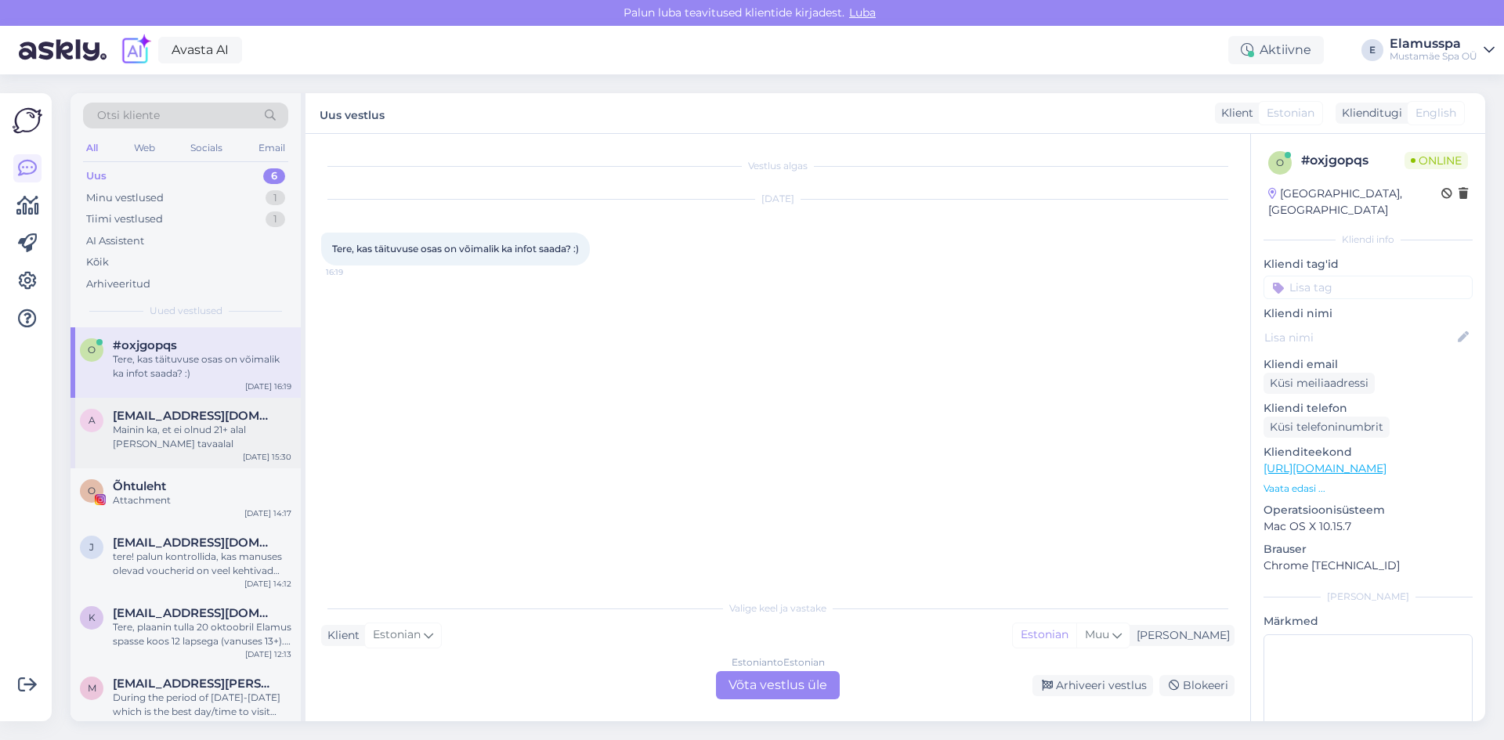
click at [200, 416] on span "[EMAIL_ADDRESS][DOMAIN_NAME]" at bounding box center [194, 416] width 163 height 14
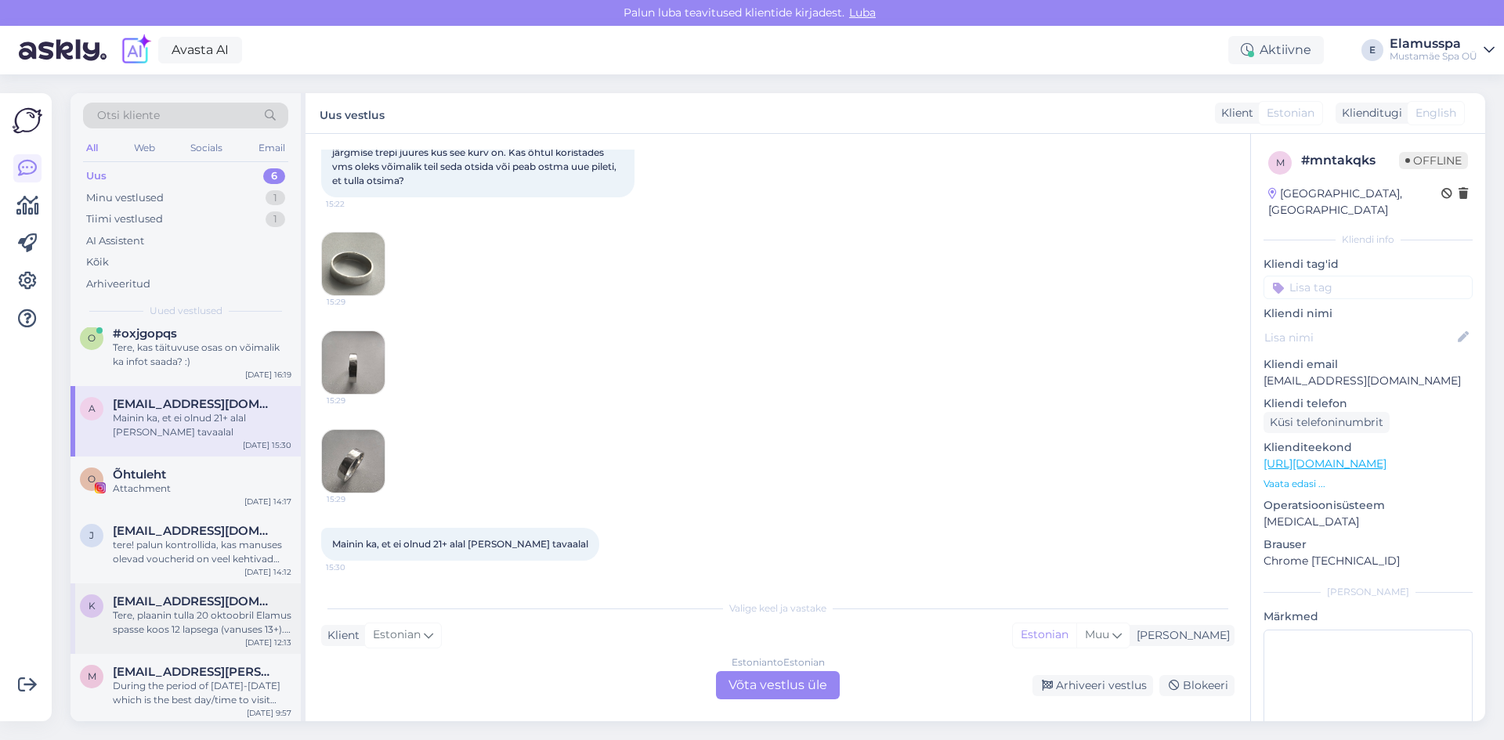
scroll to position [15, 0]
click at [212, 641] on div "k [EMAIL_ADDRESS][DOMAIN_NAME] [PERSON_NAME], plaanin tulla 20 oktoobril Elamus…" at bounding box center [186, 615] width 230 height 71
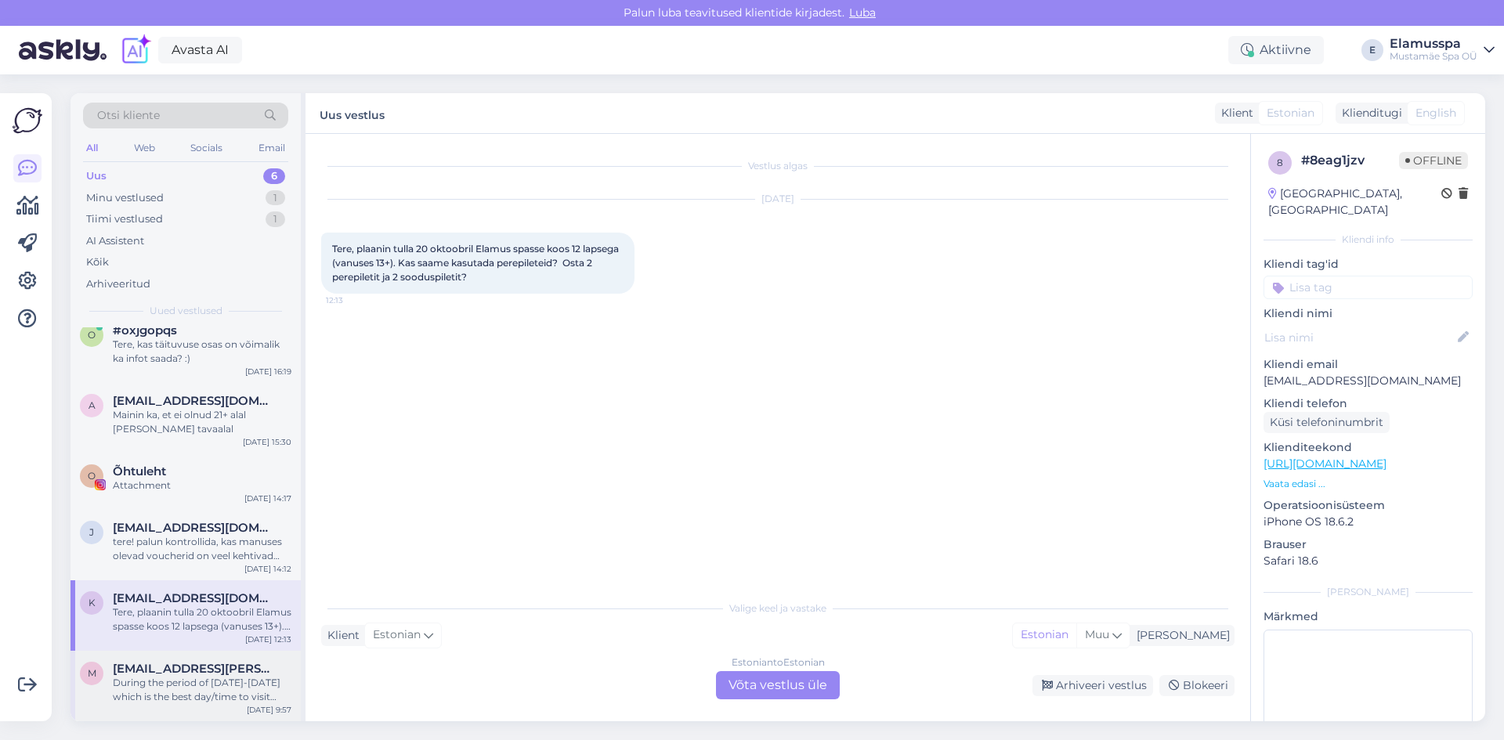
click at [233, 683] on div "During the period of [DATE]-[DATE] which is the best day/time to visit with les…" at bounding box center [202, 690] width 179 height 28
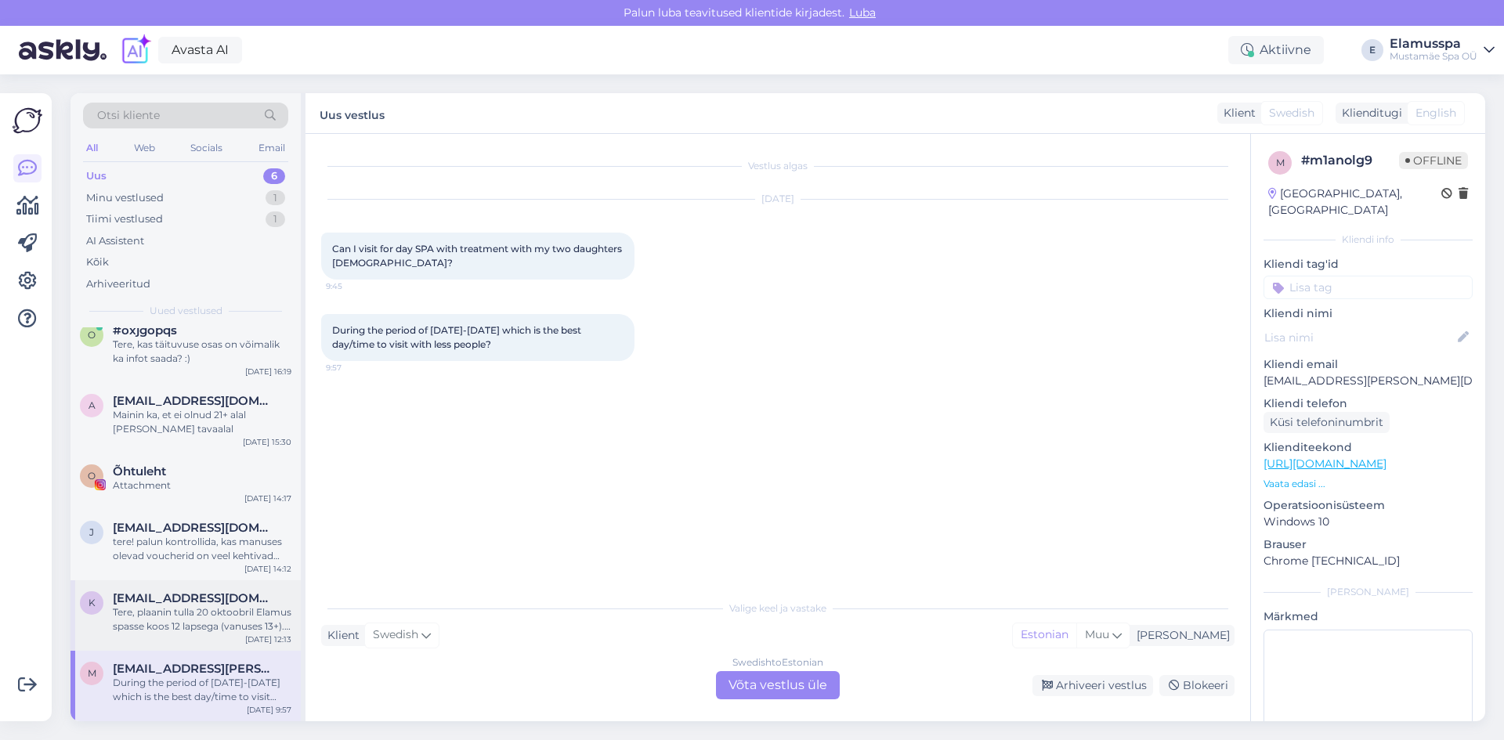
click at [150, 580] on div "k [EMAIL_ADDRESS][DOMAIN_NAME] [PERSON_NAME], plaanin tulla 20 oktoobril Elamus…" at bounding box center [186, 615] width 230 height 71
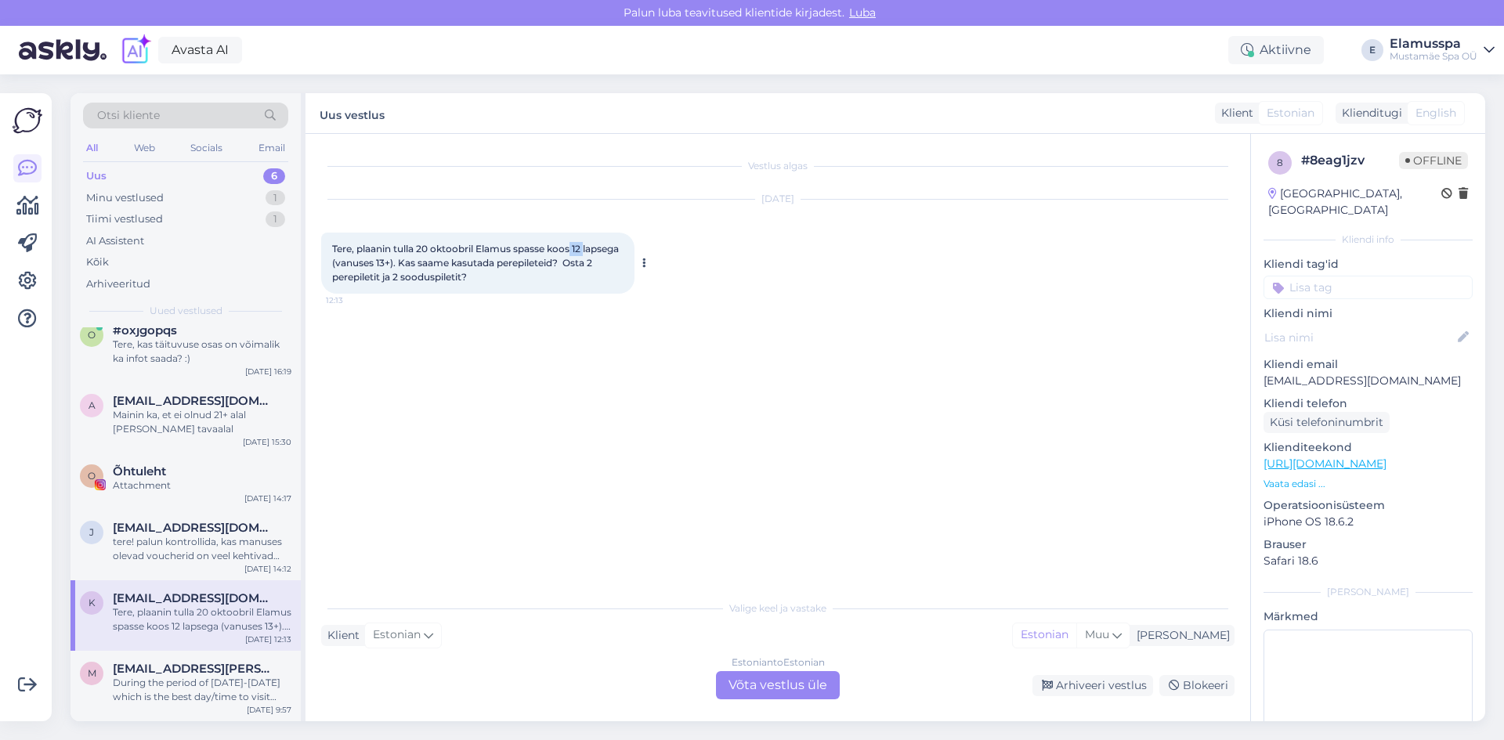
drag, startPoint x: 574, startPoint y: 251, endPoint x: 591, endPoint y: 255, distance: 17.9
click at [591, 255] on div "Tere, plaanin tulla 20 oktoobril Elamus spasse koos 12 lapsega (vanuses 13+). K…" at bounding box center [477, 263] width 313 height 61
click at [438, 292] on div "Tere, plaanin tulla 20 oktoobril Elamus spasse koos 12 lapsega (vanuses 13+). K…" at bounding box center [477, 263] width 313 height 61
click at [467, 238] on div "Tere, plaanin tulla 20 oktoobril Elamus spasse koos 12 lapsega (vanuses 13+). K…" at bounding box center [477, 263] width 313 height 61
click at [528, 291] on div "Tere, plaanin tulla 20 oktoobril Elamus spasse koos 12 lapsega (vanuses 13+). K…" at bounding box center [477, 263] width 313 height 61
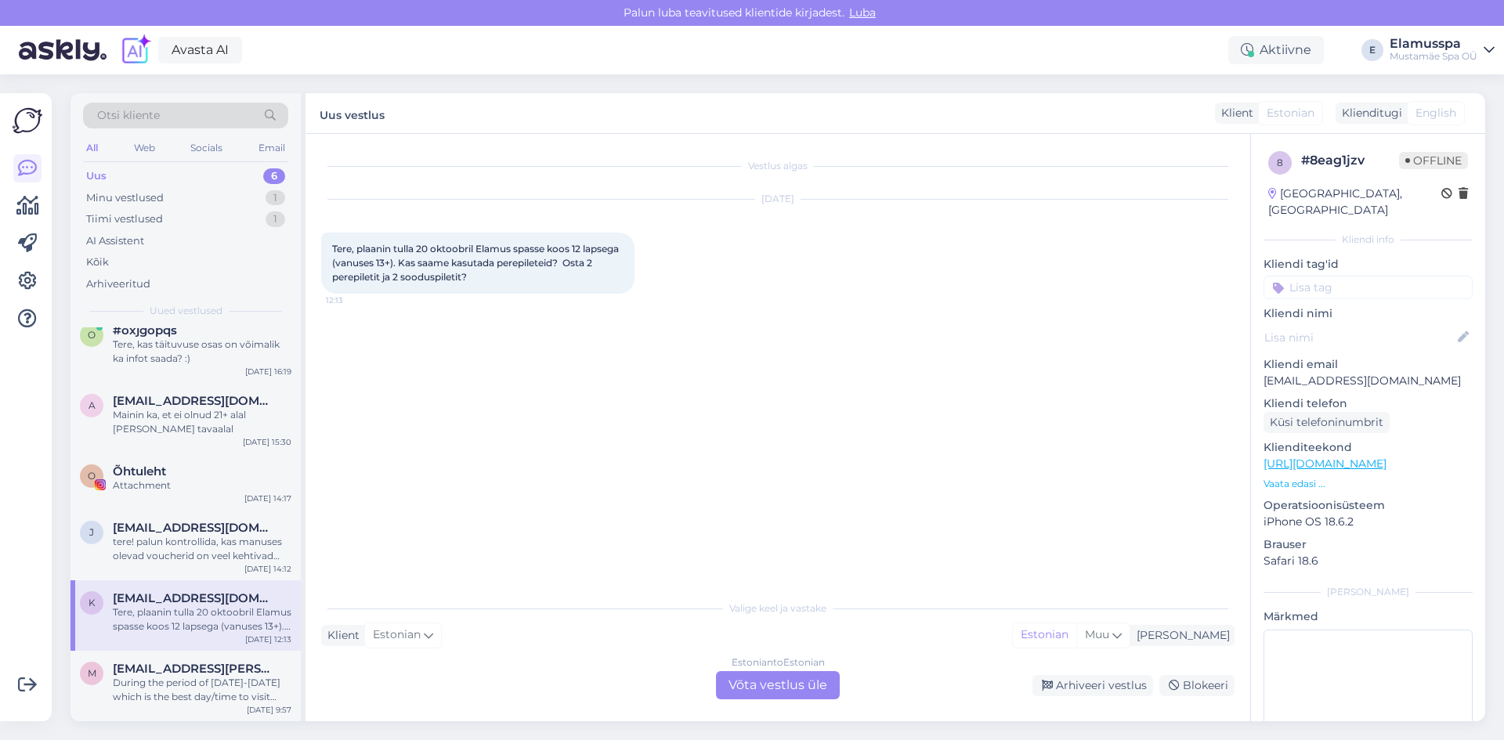
click at [790, 680] on div "Estonian to Estonian Võta vestlus üle" at bounding box center [778, 685] width 124 height 28
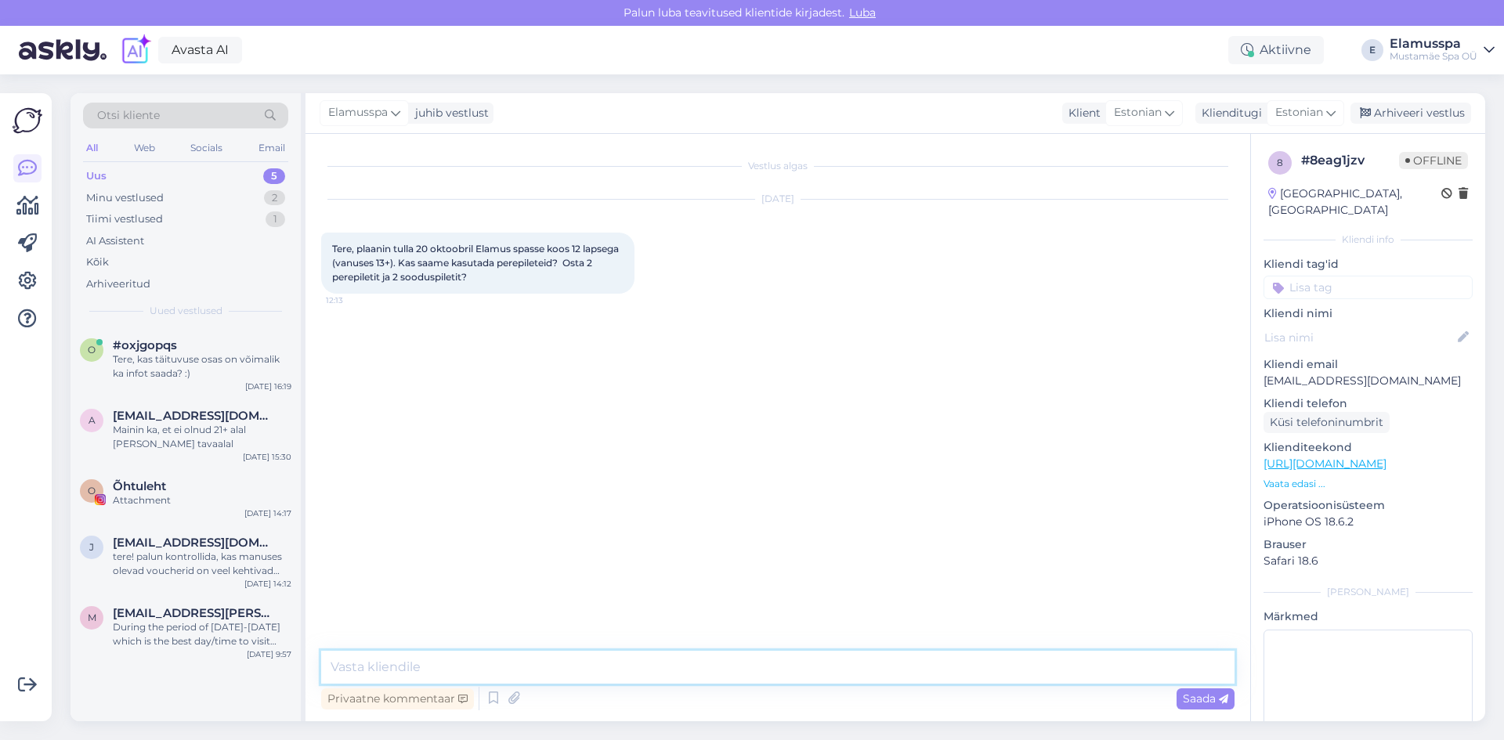
click at [691, 676] on textarea at bounding box center [777, 667] width 913 height 33
click at [650, 665] on textarea "Tere! Saate [PERSON_NAME] 1 perepileti- kuhu lähevad 3 last ja täiskasvanut" at bounding box center [777, 667] width 913 height 33
click at [794, 673] on textarea "Tere! Saate [PERSON_NAME] 1 perepileti- kuhu lähevad 3 last ja 2 täiskasvanut" at bounding box center [777, 667] width 913 height 33
drag, startPoint x: 678, startPoint y: 449, endPoint x: 675, endPoint y: 468, distance: 19.8
click at [675, 468] on div "Vestlus algas [DATE] Tere, plaanin tulla 20 oktoobril Elamus spasse koos 12 lap…" at bounding box center [785, 393] width 928 height 487
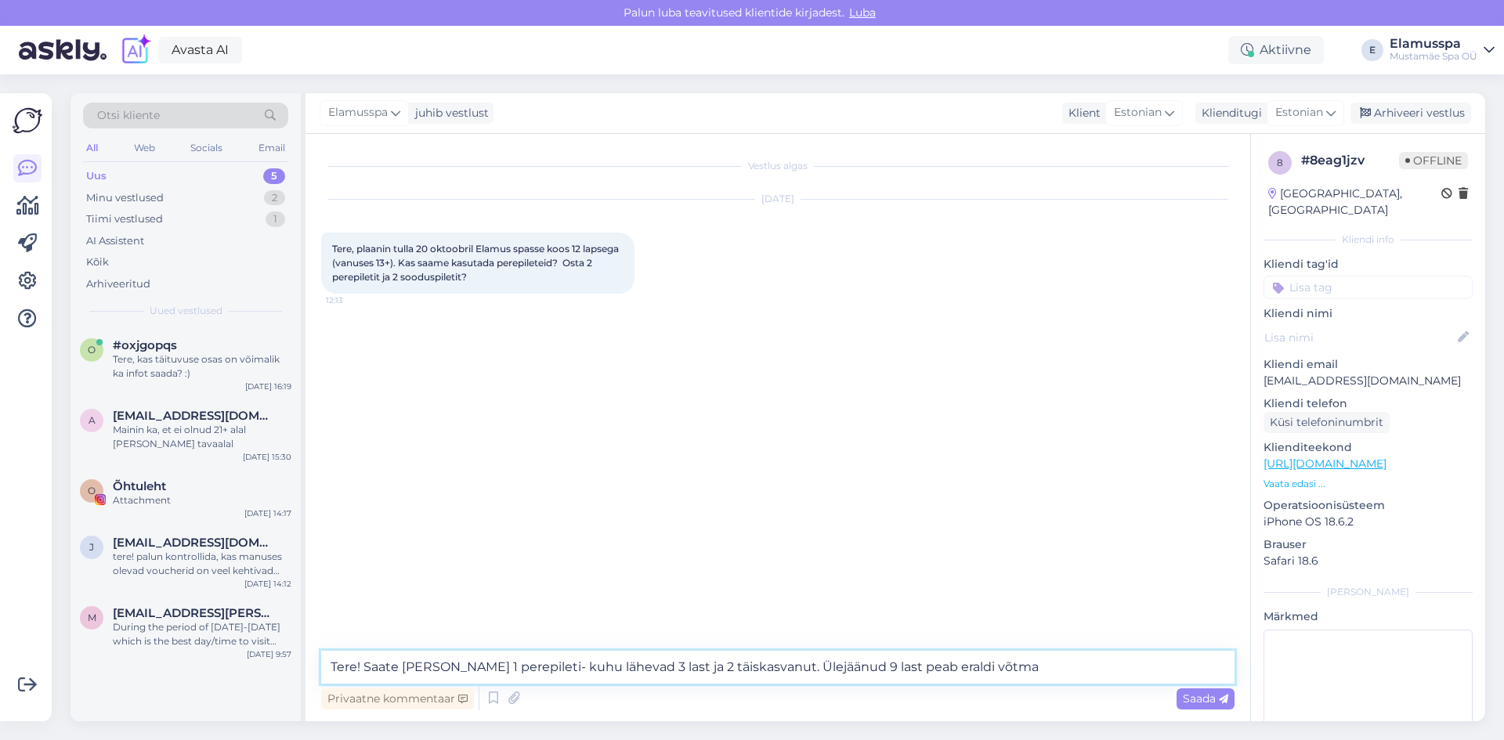
click at [739, 670] on textarea "Tere! Saate [PERSON_NAME] 1 perepileti- kuhu lähevad 3 last ja 2 täiskasvanut. …" at bounding box center [777, 667] width 913 height 33
click at [1159, 672] on textarea "Tere! Saate [PERSON_NAME] 1 perepileti- kuhu lähevad 3 last ja 2 täiskasvanut (…" at bounding box center [777, 667] width 913 height 33
type textarea "Tere! Saate [PERSON_NAME] 1 perepileti- kuhu lähevad 3 last ja 2 täiskasvanut (…"
click at [1192, 696] on span "Saada" at bounding box center [1205, 699] width 45 height 14
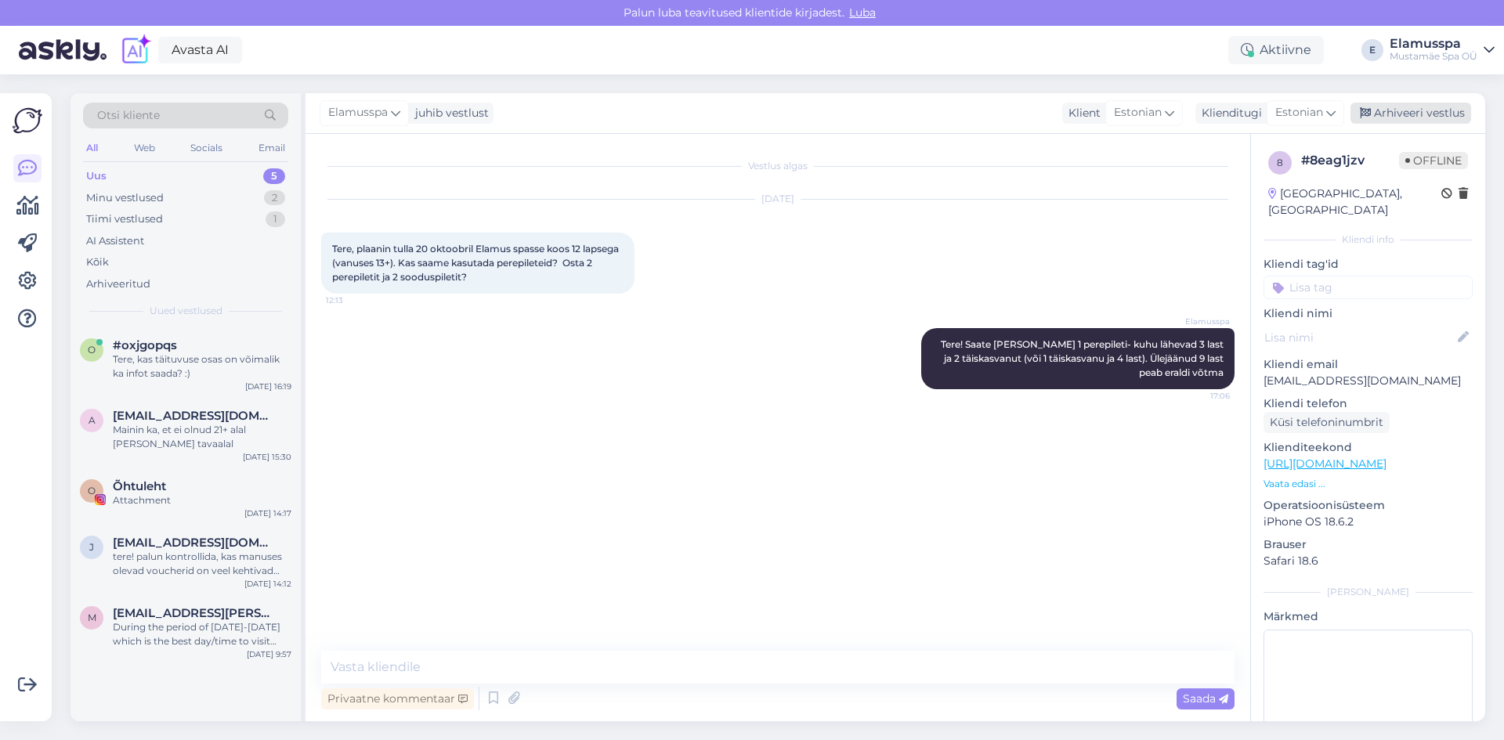
click at [1405, 104] on div "Arhiveeri vestlus" at bounding box center [1411, 113] width 121 height 21
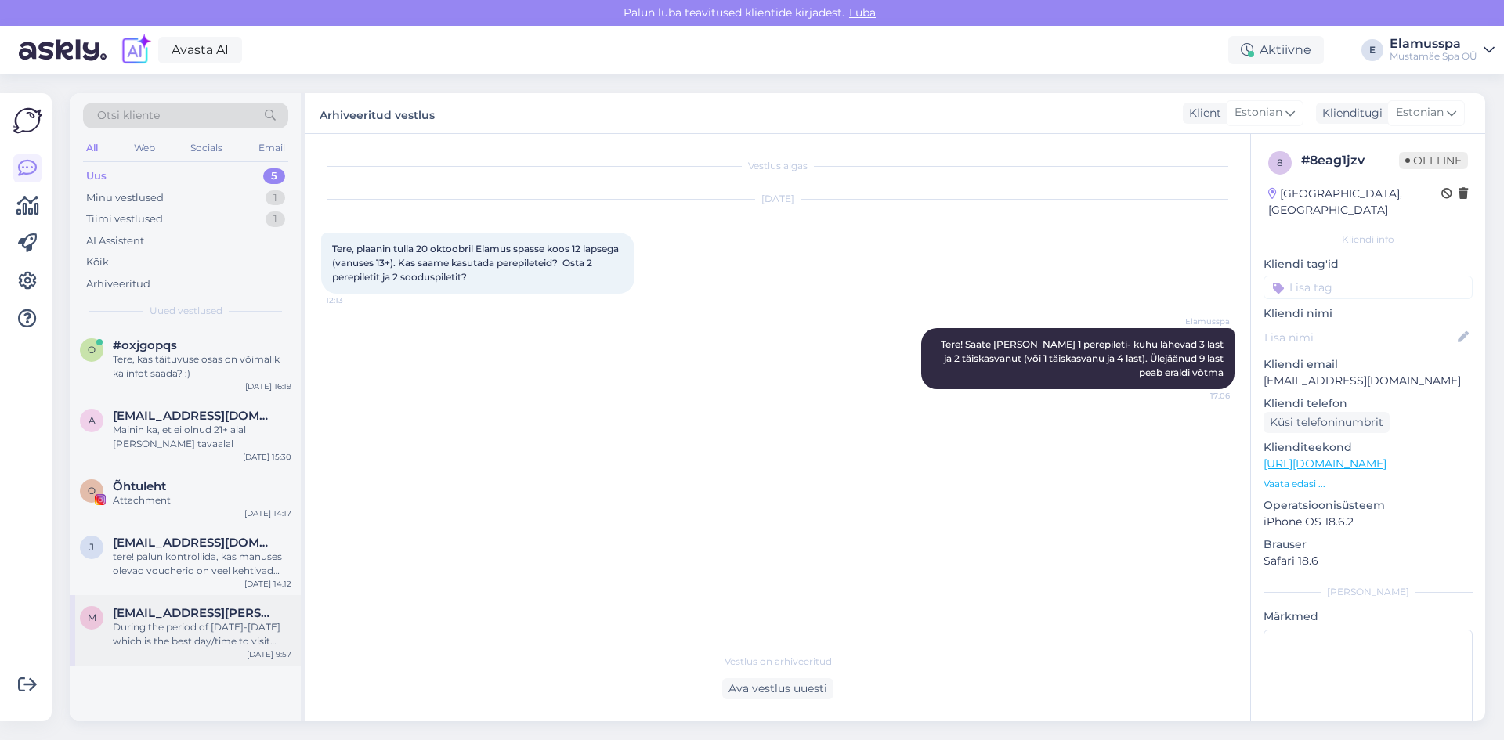
click at [116, 622] on div "During the period of [DATE]-[DATE] which is the best day/time to visit with les…" at bounding box center [202, 634] width 179 height 28
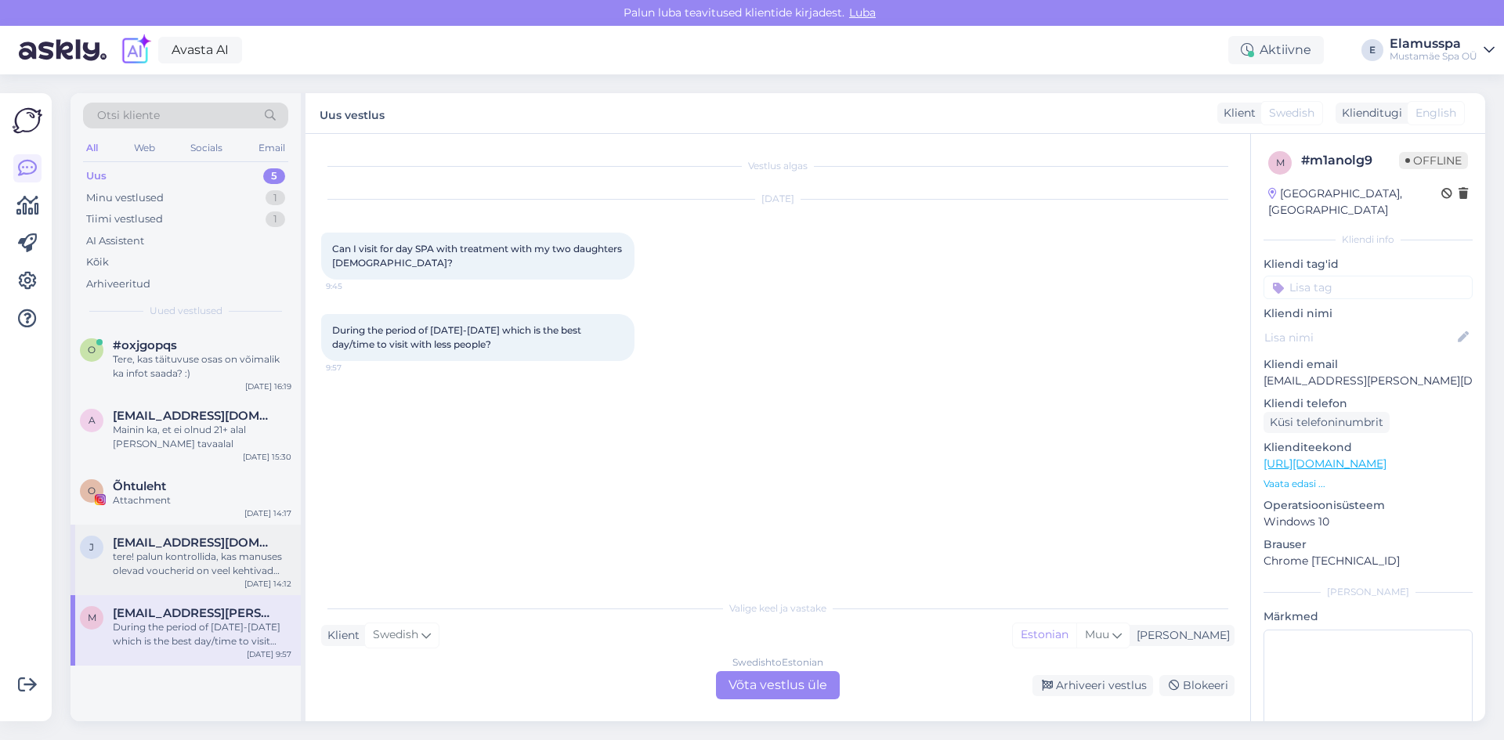
click at [205, 559] on div "tere! palun kontrollida, kas manuses olevad voucherid on veel kehtivad ([PERSON…" at bounding box center [202, 564] width 179 height 28
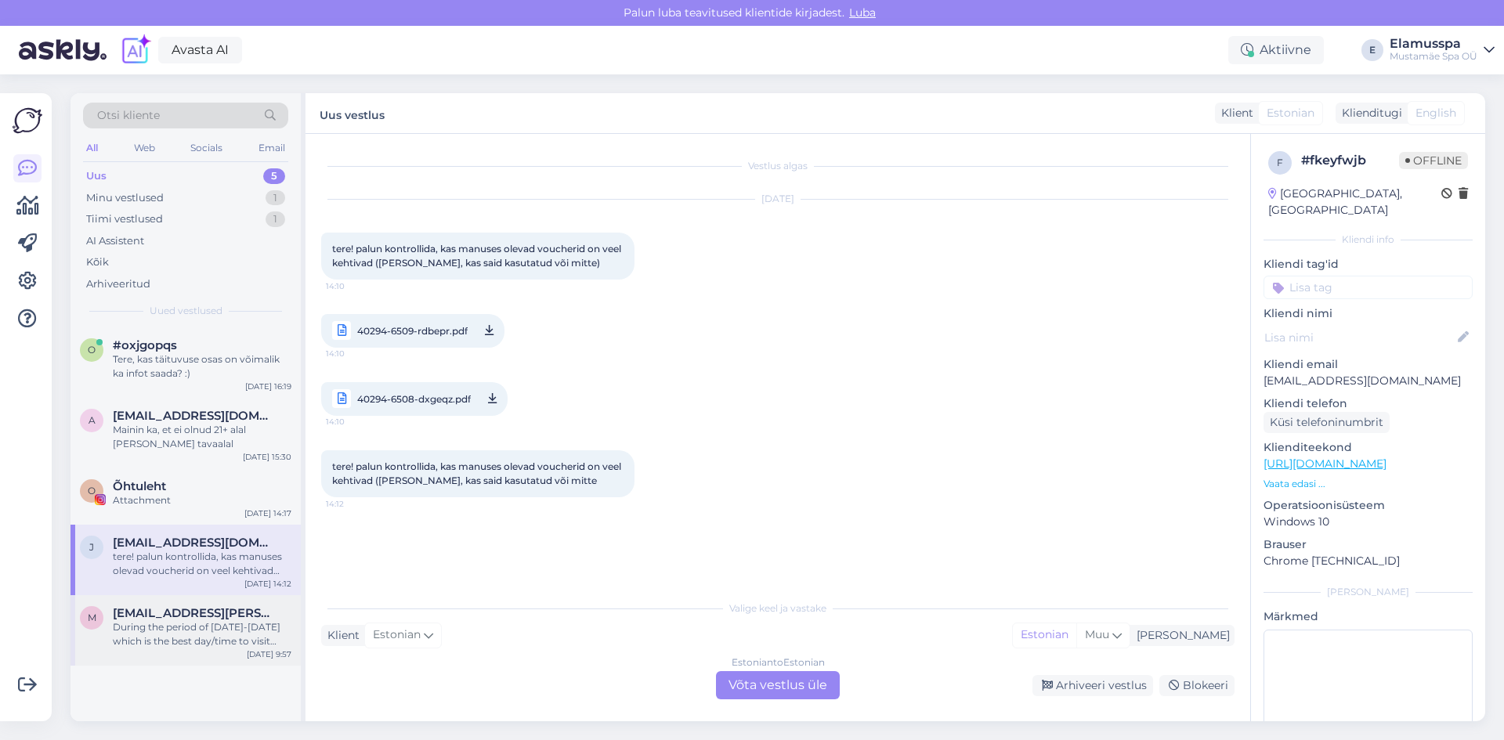
click at [168, 651] on div "m [EMAIL_ADDRESS][PERSON_NAME][DOMAIN_NAME] During the period of [DATE]-[DATE] …" at bounding box center [186, 630] width 230 height 71
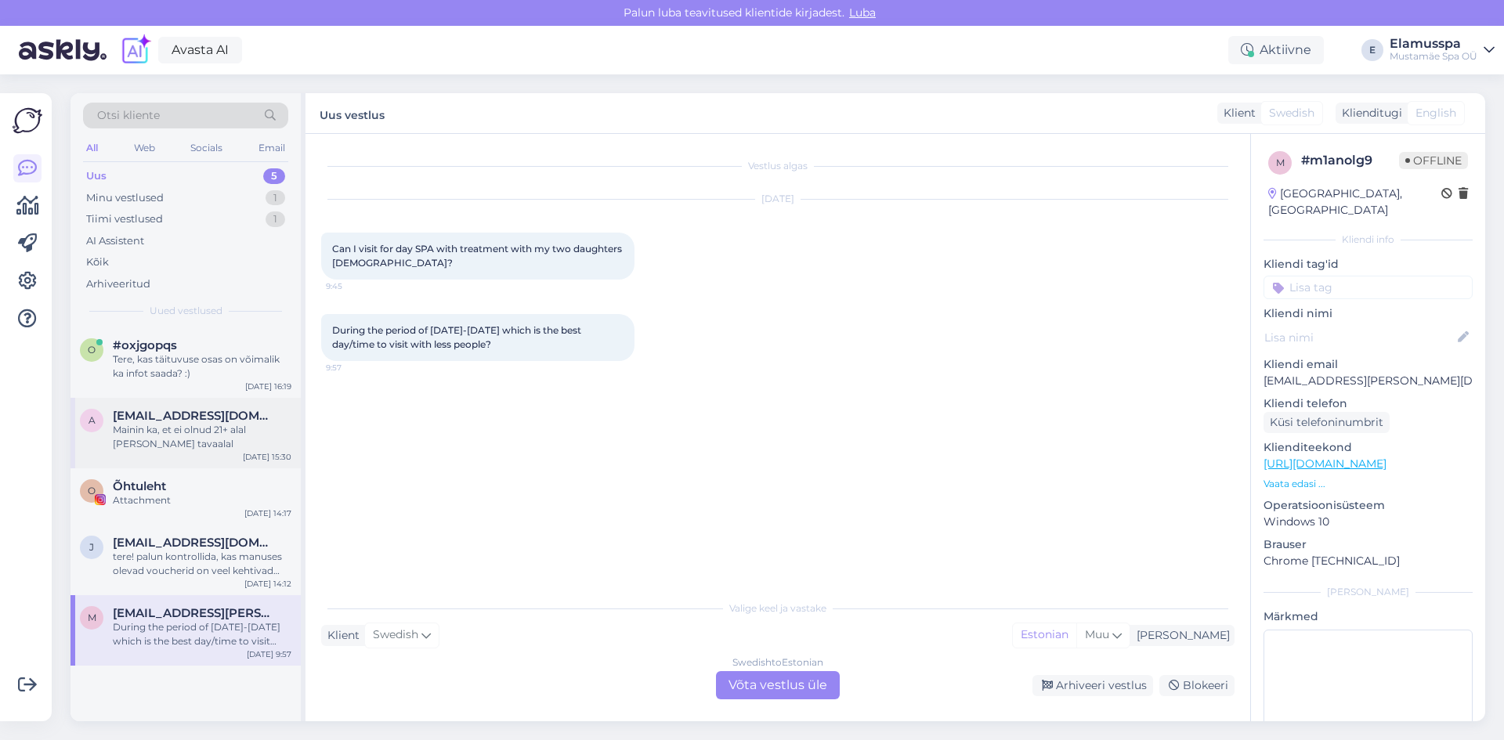
click at [212, 427] on div "Mainin ka, et ei olnud 21+ alal [PERSON_NAME] tavaalal" at bounding box center [202, 437] width 179 height 28
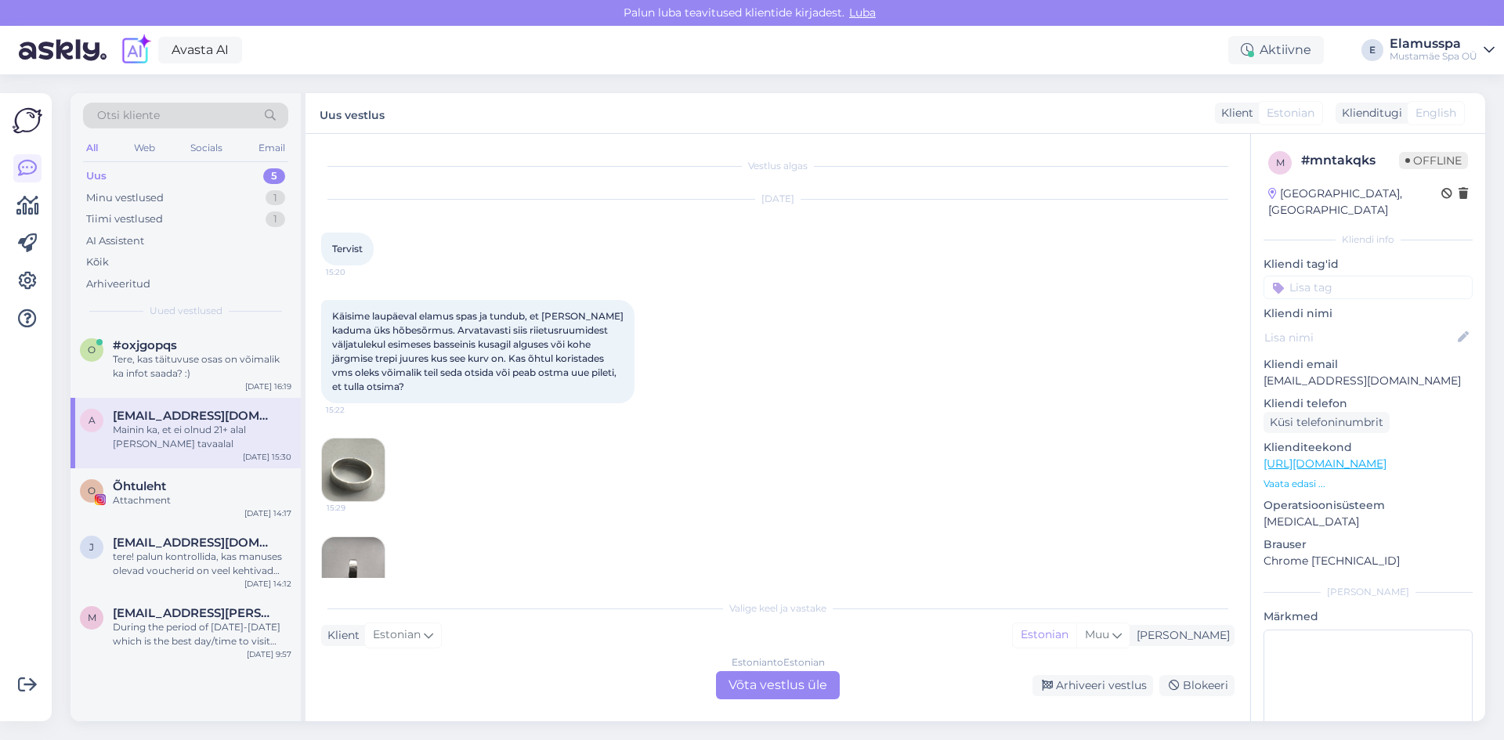
scroll to position [206, 0]
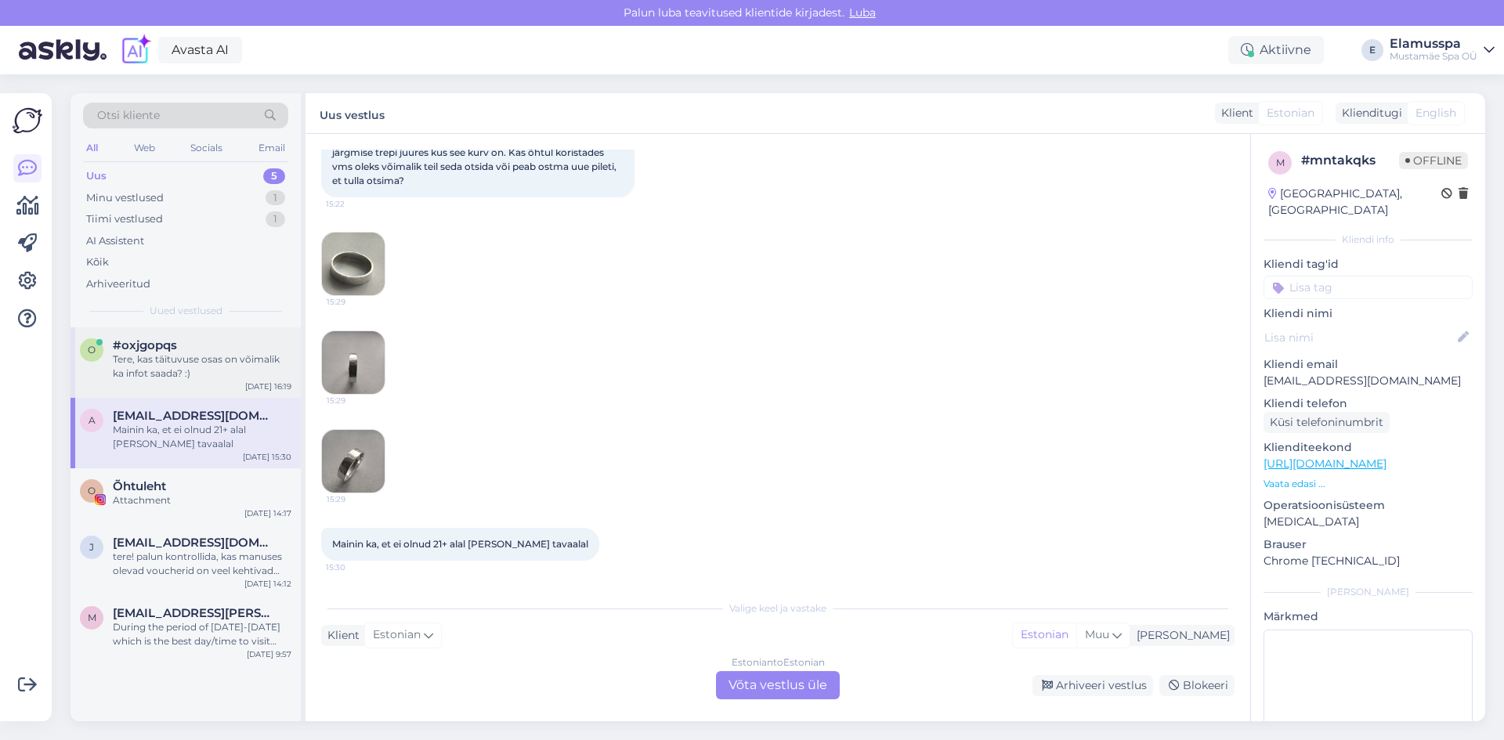
click at [225, 380] on div "Tere, kas täituvuse osas on võimalik ka infot saada? :)" at bounding box center [202, 367] width 179 height 28
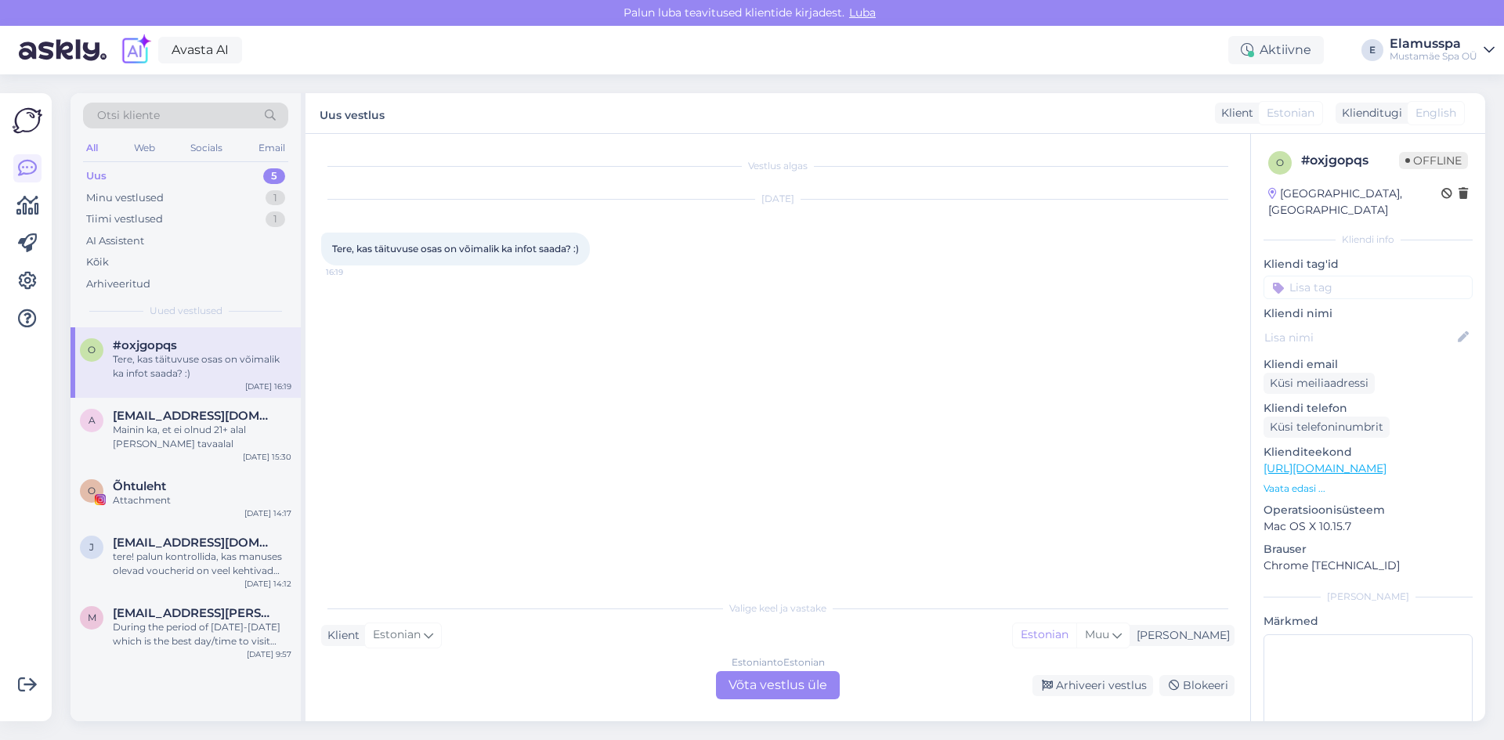
click at [765, 672] on div "Estonian to Estonian Võta vestlus üle" at bounding box center [778, 685] width 124 height 28
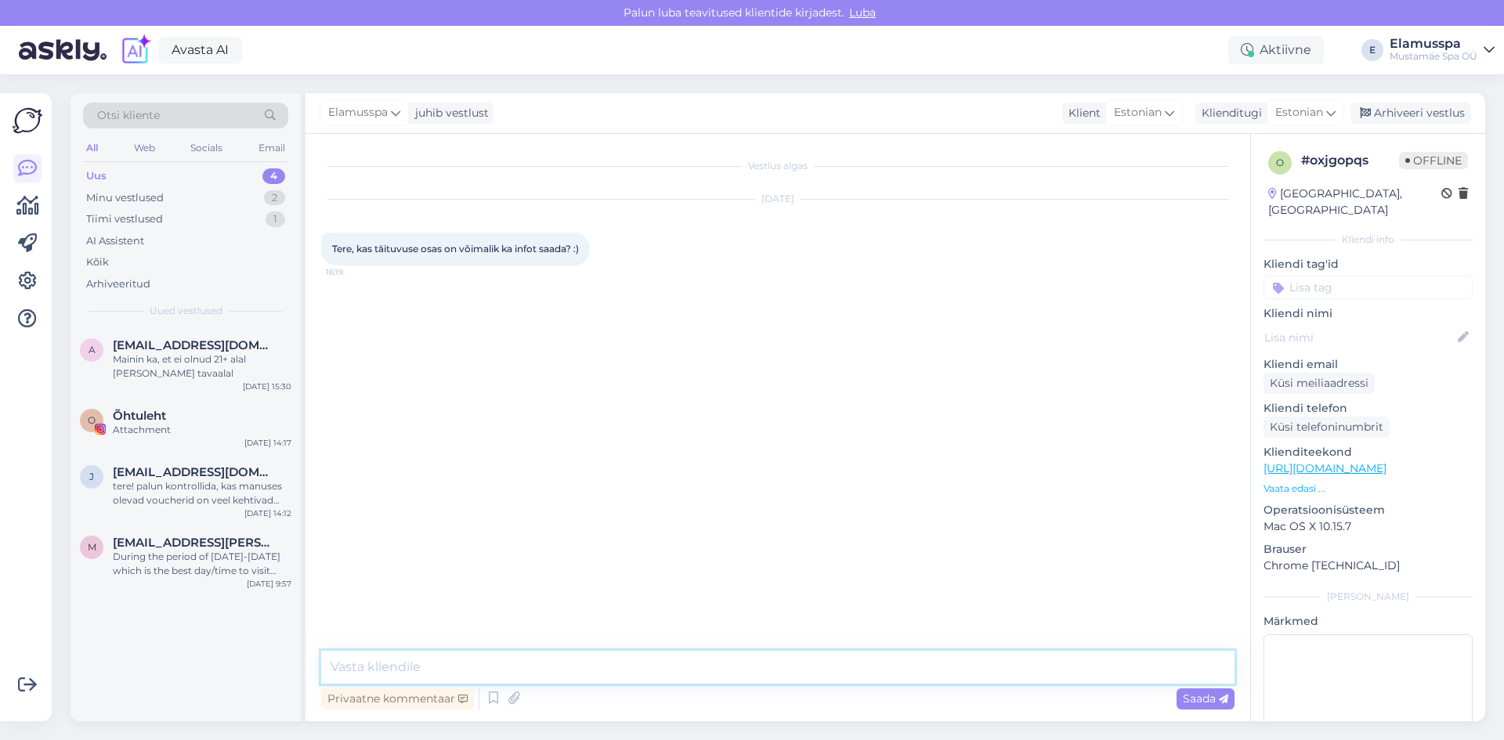
click at [657, 674] on textarea at bounding box center [777, 667] width 913 height 33
type textarea "Tere, jah, mis küsimused teil on?"
click at [1424, 108] on div "Arhiveeri vestlus" at bounding box center [1411, 113] width 121 height 21
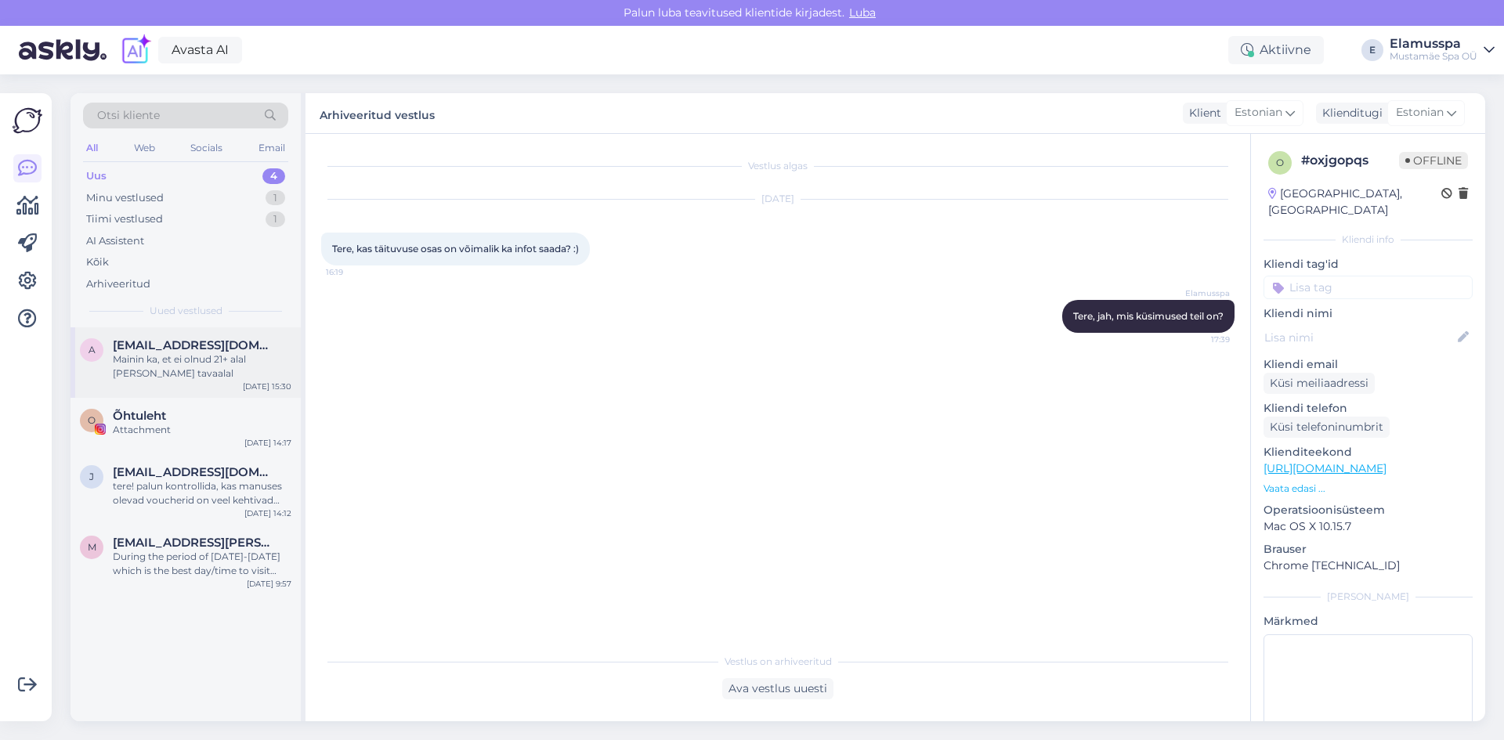
click at [258, 364] on div "Mainin ka, et ei olnud 21+ alal [PERSON_NAME] tavaalal" at bounding box center [202, 367] width 179 height 28
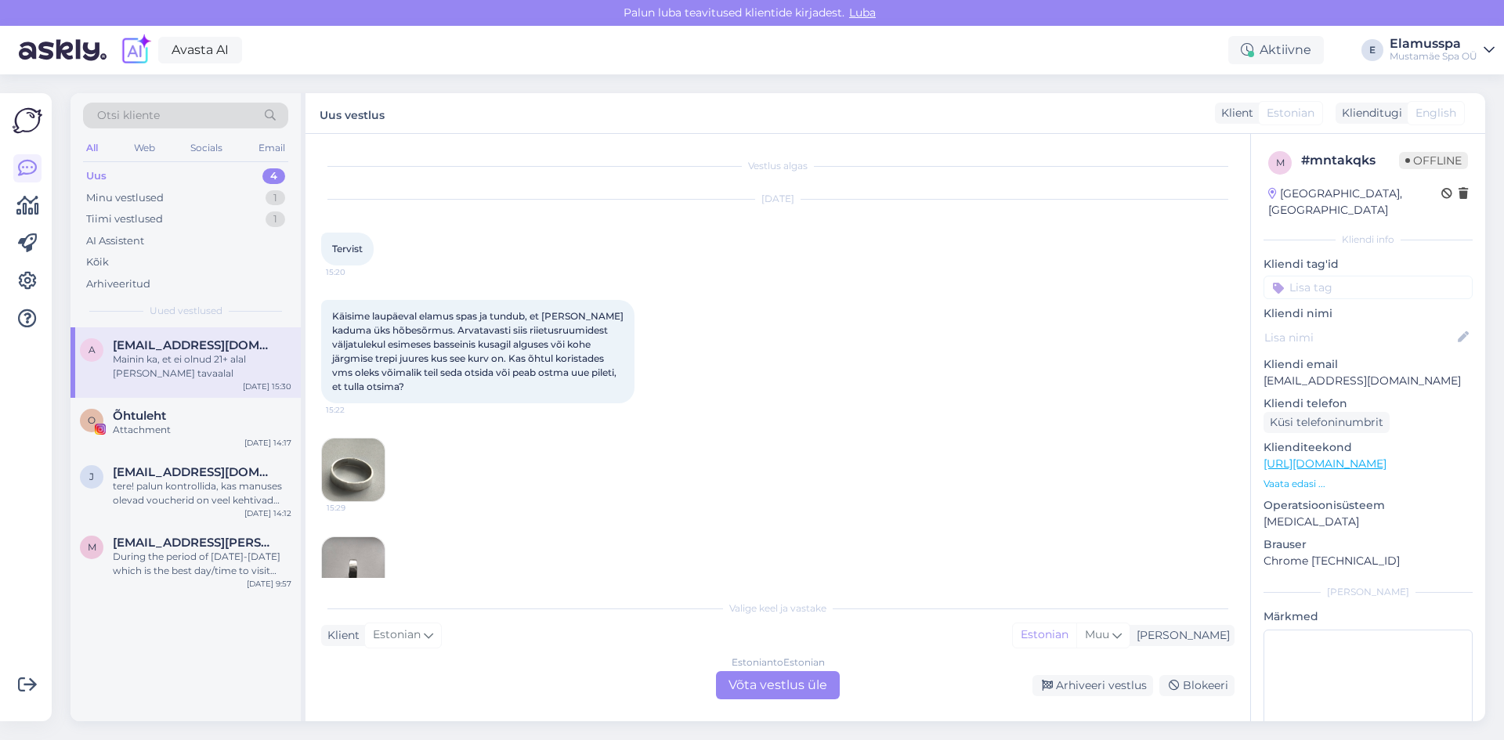
scroll to position [206, 0]
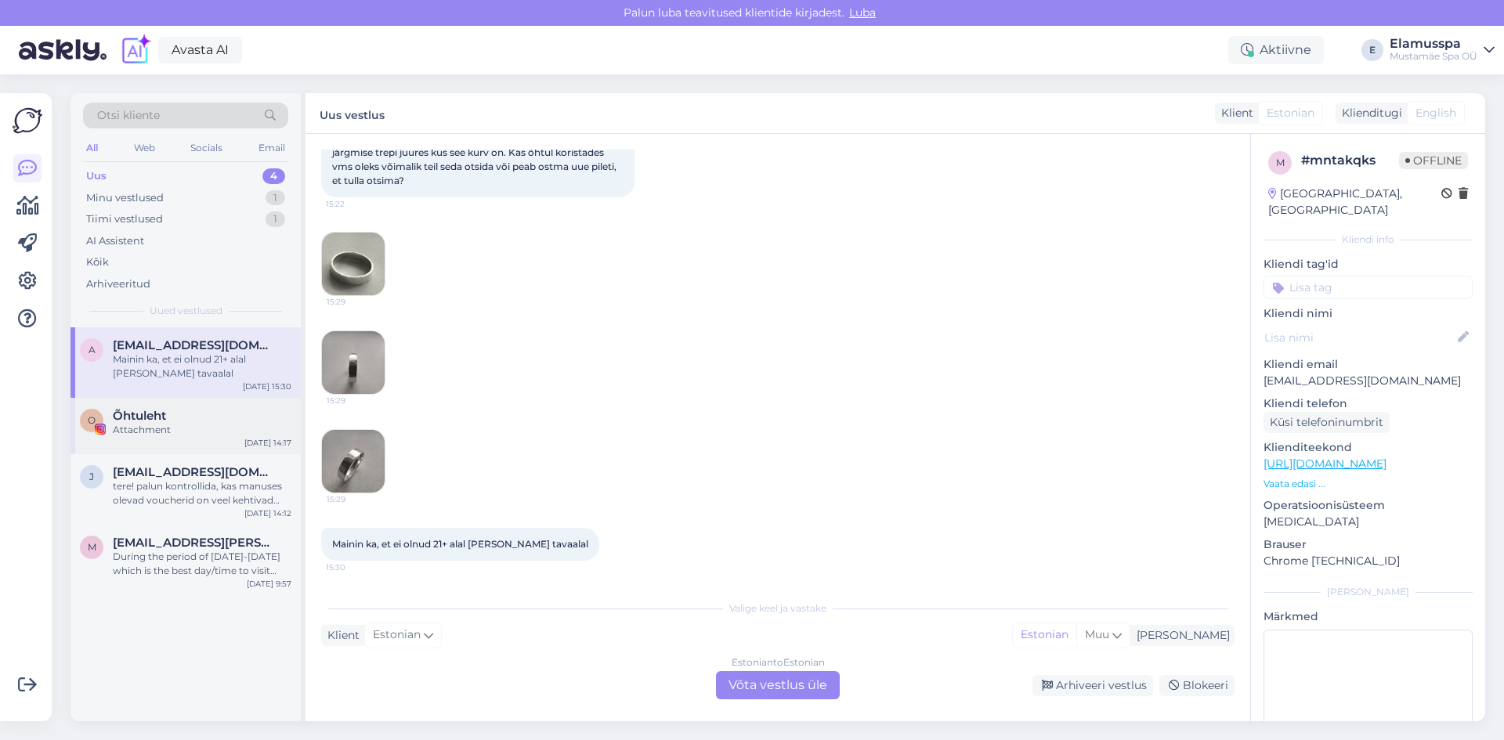
click at [214, 439] on div "O Õhtuleht Attachment [DATE] 14:17" at bounding box center [186, 426] width 230 height 56
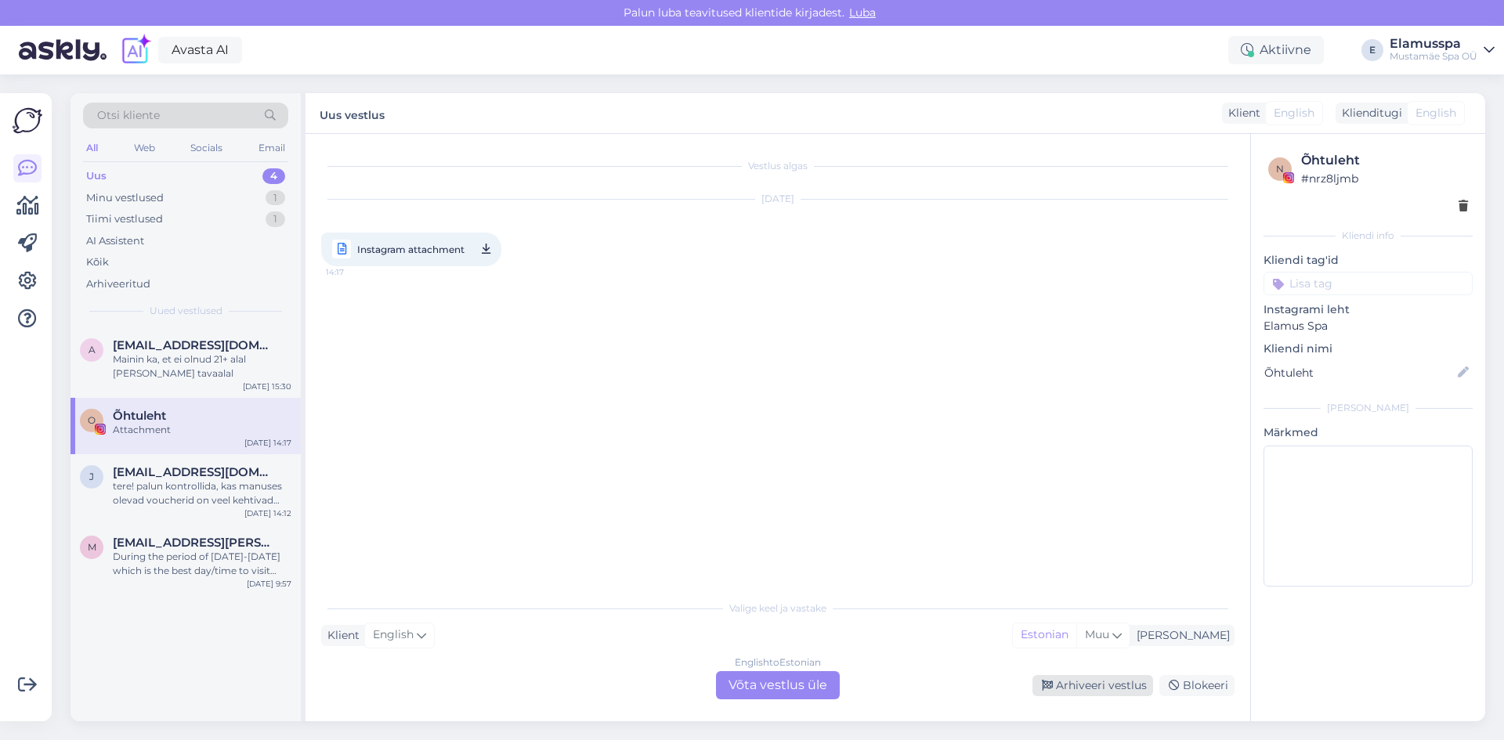
click at [1123, 693] on div "Arhiveeri vestlus" at bounding box center [1093, 685] width 121 height 21
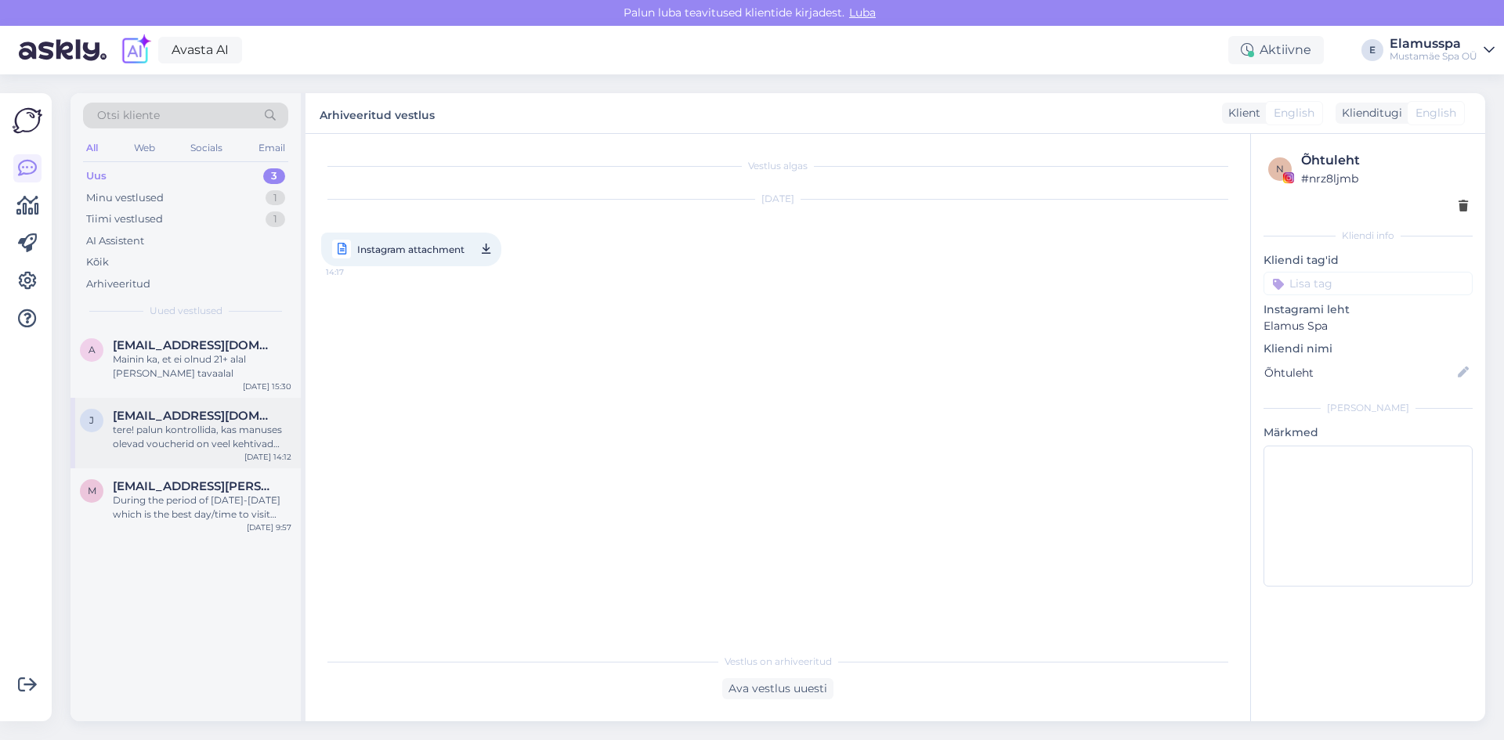
click at [214, 439] on div "tere! palun kontrollida, kas manuses olevad voucherid on veel kehtivad ([PERSON…" at bounding box center [202, 437] width 179 height 28
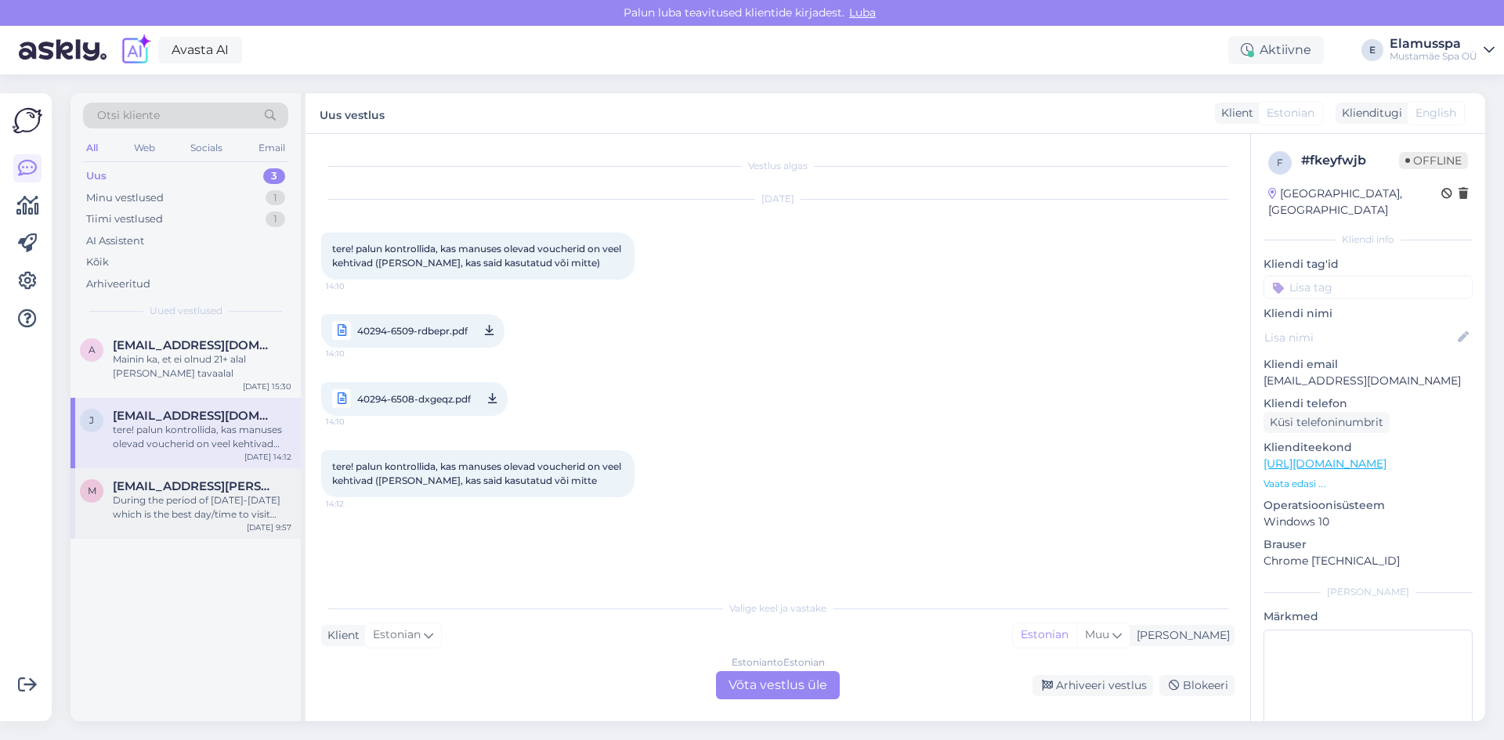
click at [177, 512] on div "During the period of [DATE]-[DATE] which is the best day/time to visit with les…" at bounding box center [202, 508] width 179 height 28
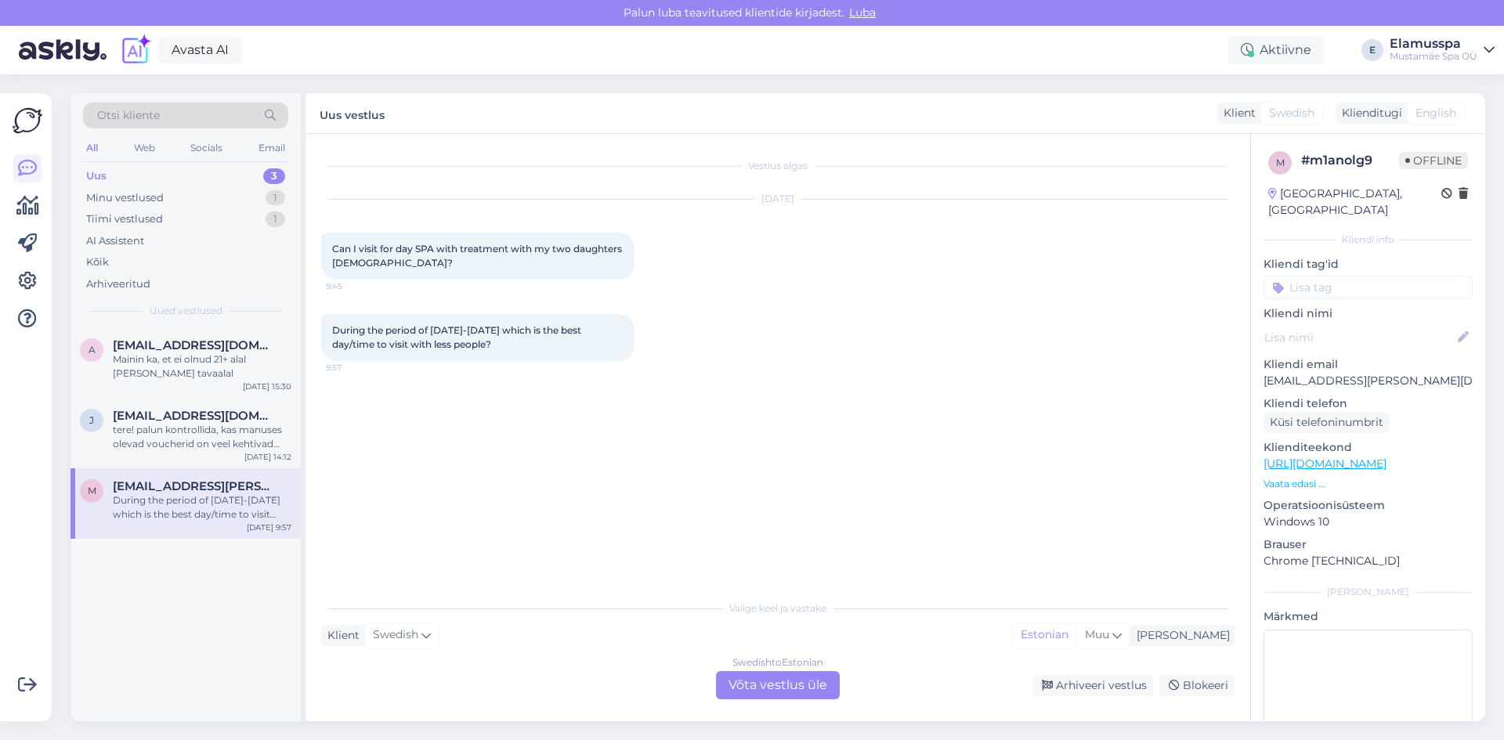
click at [740, 679] on div "Swedish to Estonian Võta vestlus üle" at bounding box center [778, 685] width 124 height 28
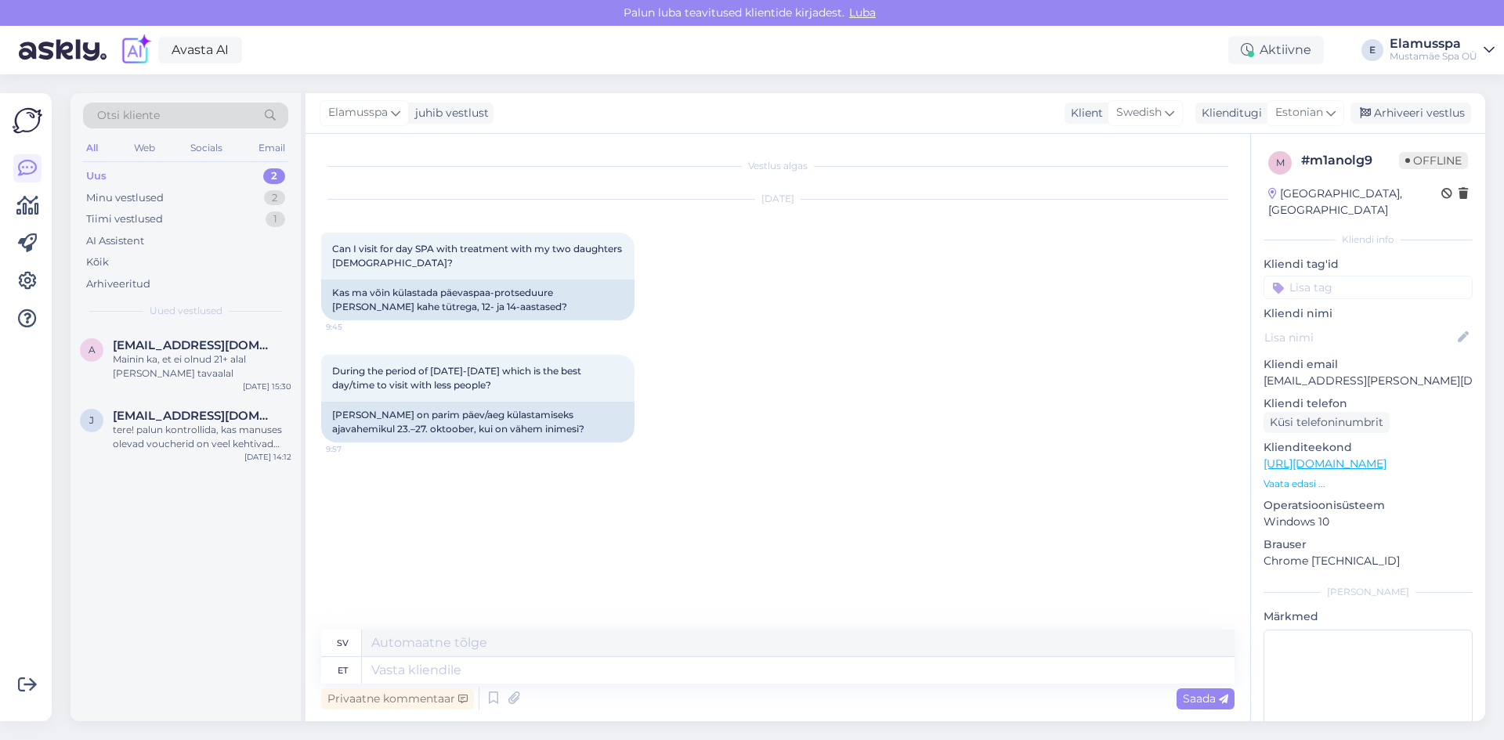
click at [523, 686] on div "Privaatne kommentaar Saada" at bounding box center [777, 699] width 913 height 30
click at [527, 678] on textarea at bounding box center [798, 670] width 873 height 27
type textarea "Hello,"
type textarea "Hej,"
type textarea "Hello, school"
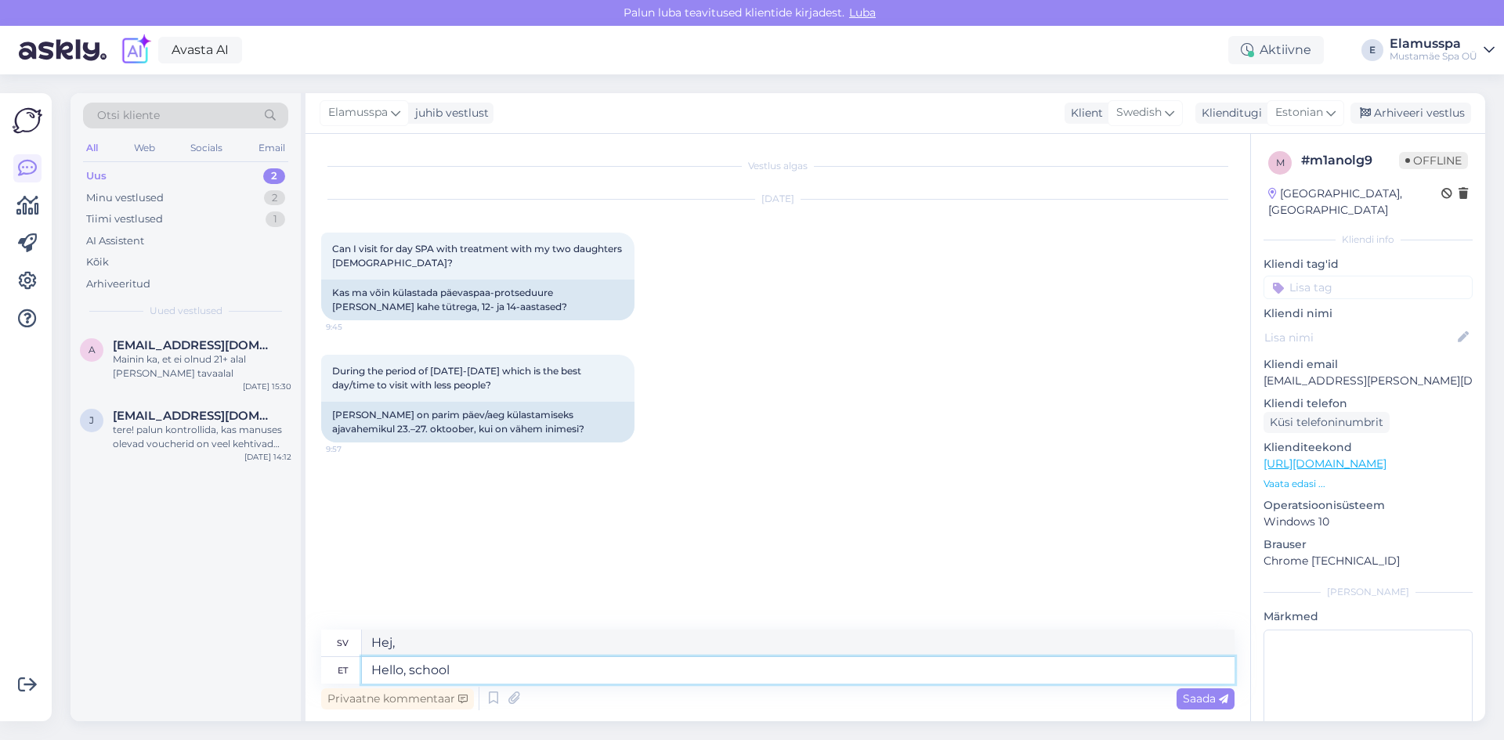
type textarea "Hej, skola"
type textarea "Hello, school holidays a"
type textarea "Hej, skollov"
type textarea "Hello, school holidays are"
type textarea "Hej, skollovet är"
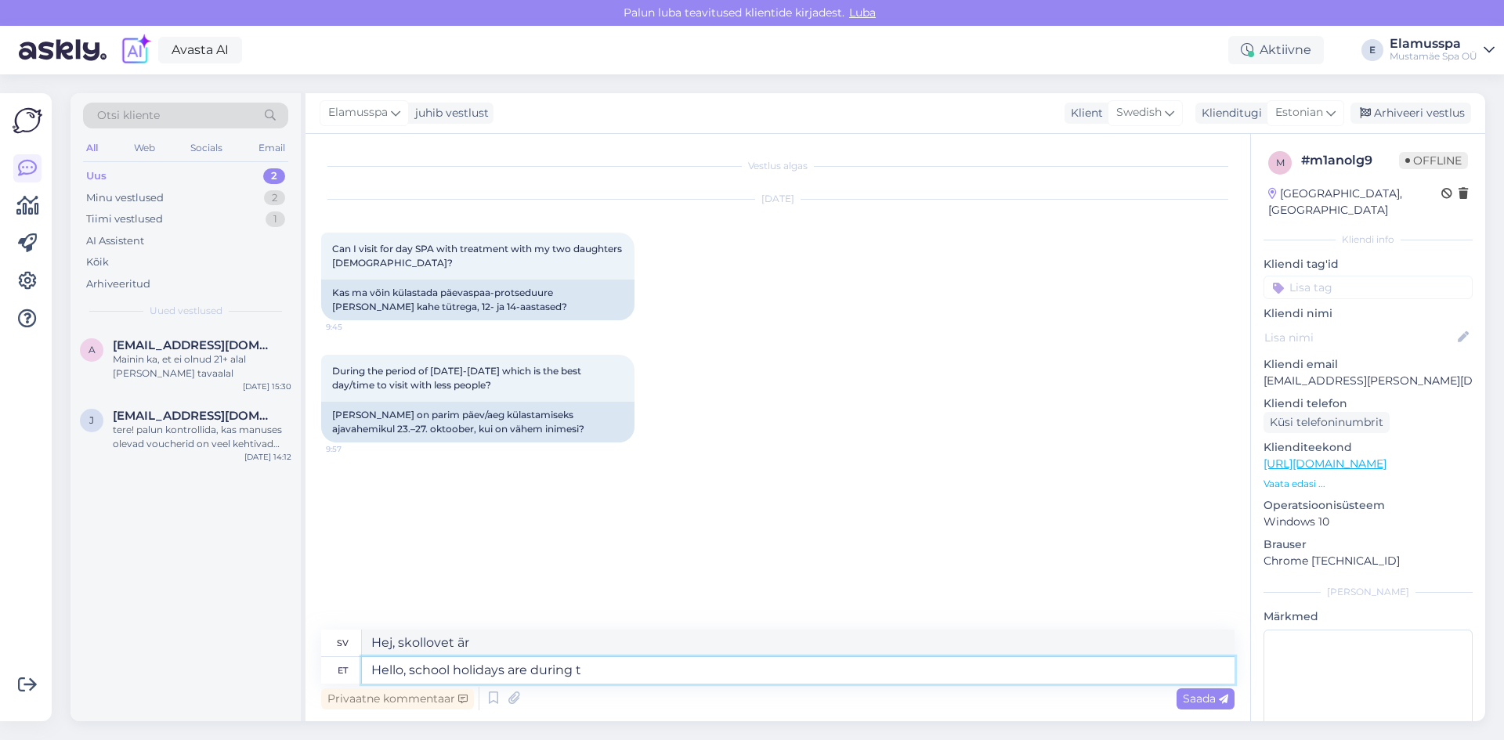
type textarea "Hello, school holidays are during th"
type textarea "Hej, skollovet är under"
type textarea "Hello, school holidays are during these da"
type textarea "Hej, skollovet är under dessa"
type textarea "Hello, school holidays are during these days so"
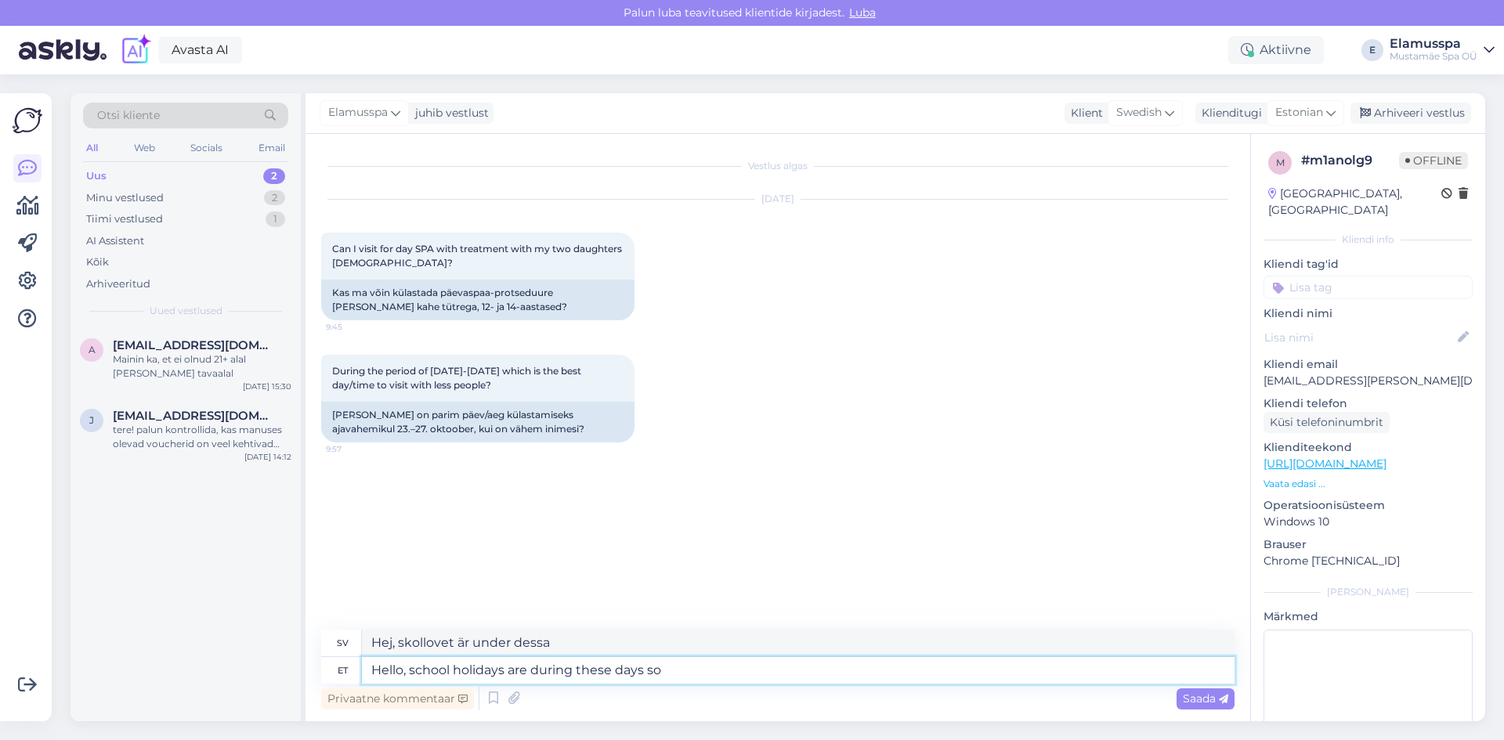
type textarea "Hej, skollovet är under [PERSON_NAME]"
type textarea "Hello, school holidays are during these days so i"
type textarea "Hej, skollovet är under [PERSON_NAME] så"
type textarea "Hello, school holidays are during these days so it is"
type textarea "Hej, skollovet är under [PERSON_NAME] så det"
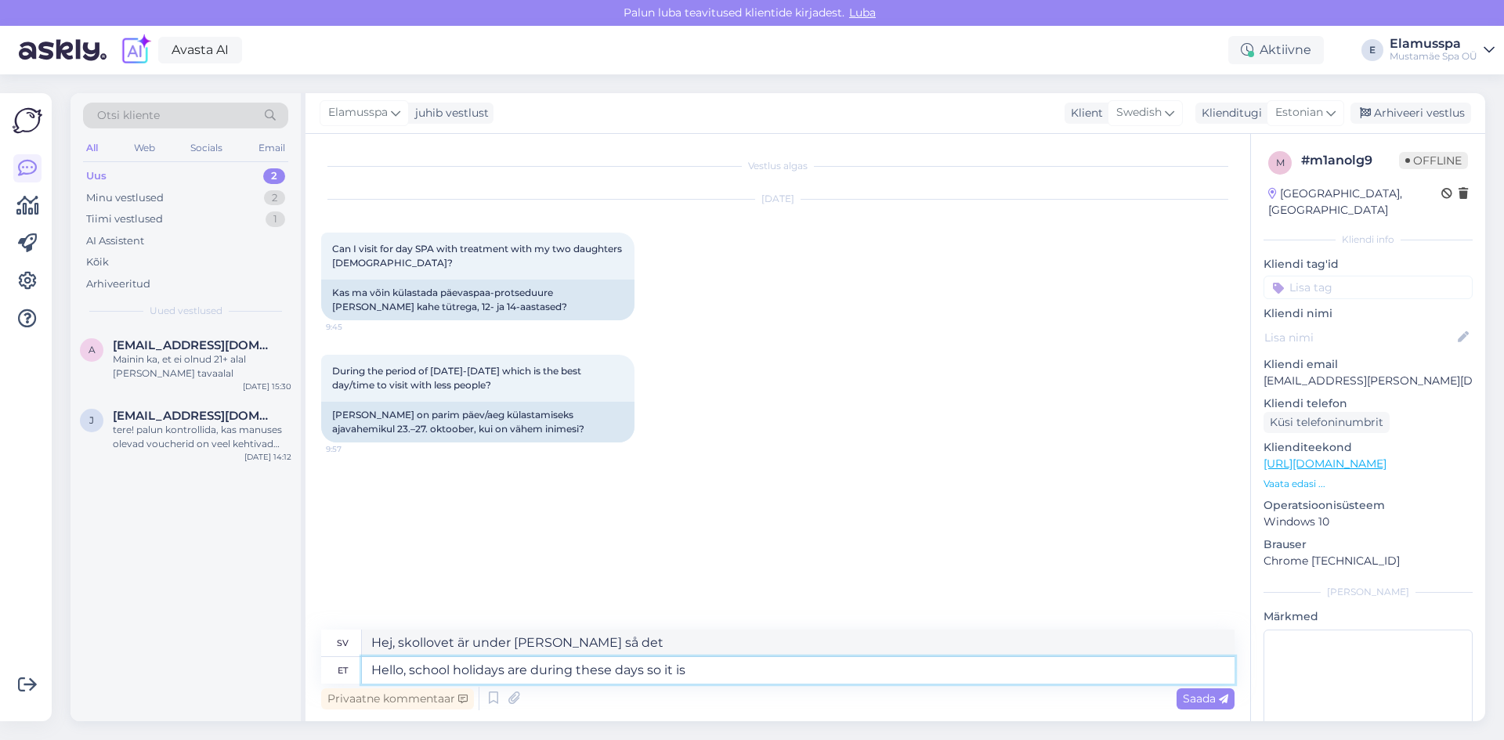
type textarea "Hello, school holidays are during these days so it is h"
type textarea "Hej, skollovet är under [PERSON_NAME] så det är"
type textarea "Hello, school holidays are during these days so it is hard to"
type textarea "Hej, skollovet är under [PERSON_NAME] så det är svårt"
type textarea "Hello, school holidays are during these days so it is hard to"
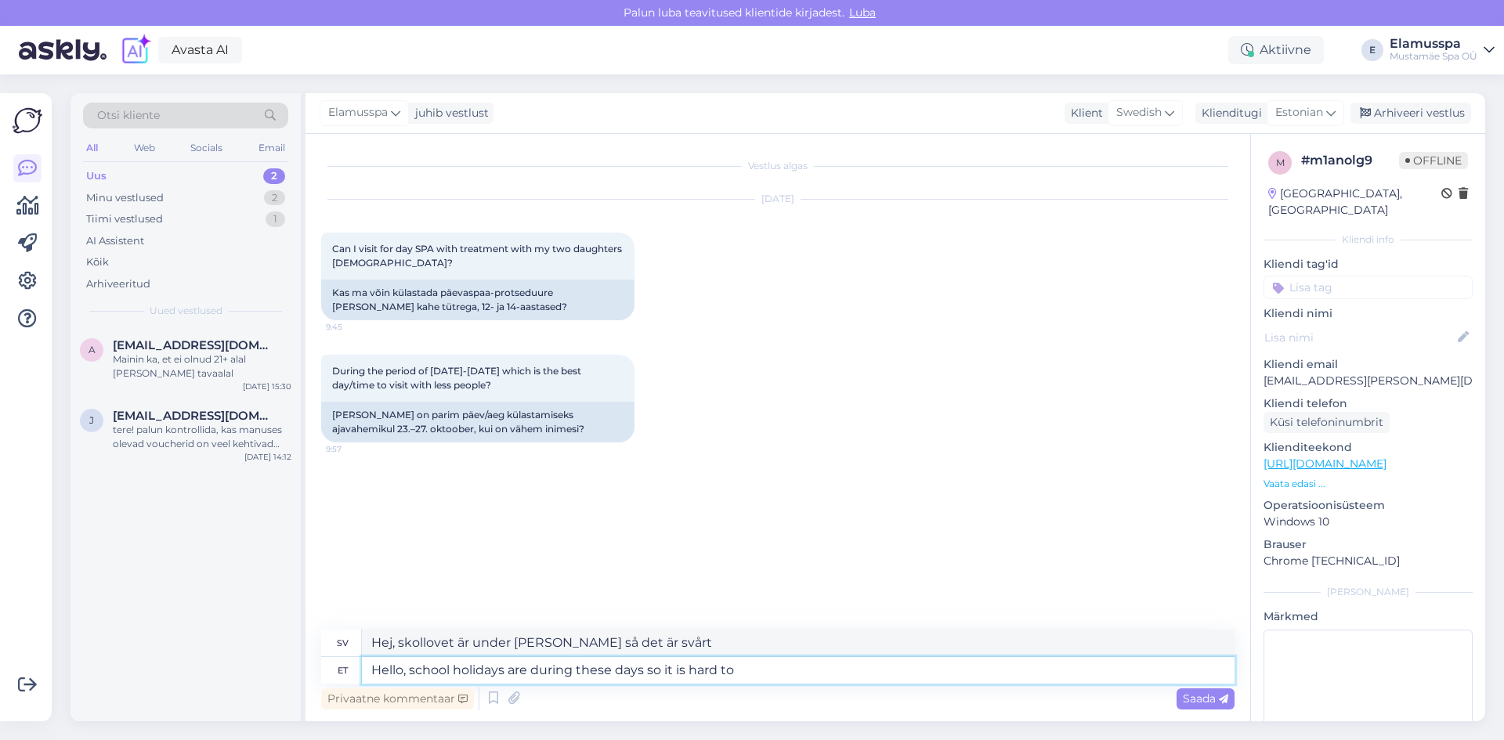
type textarea "Hej, skollovet är under [PERSON_NAME] så det är svårt att"
type textarea "Hello, school holidays are during these days so it is hard to tell w"
type textarea "Hej, skollovet är under [PERSON_NAME] så det är svårt att säga."
type textarea "Hello, school holidays are during these days so it is hard to tell when"
type textarea "Hej, skollovet är under [PERSON_NAME] så det är svårt att säga när"
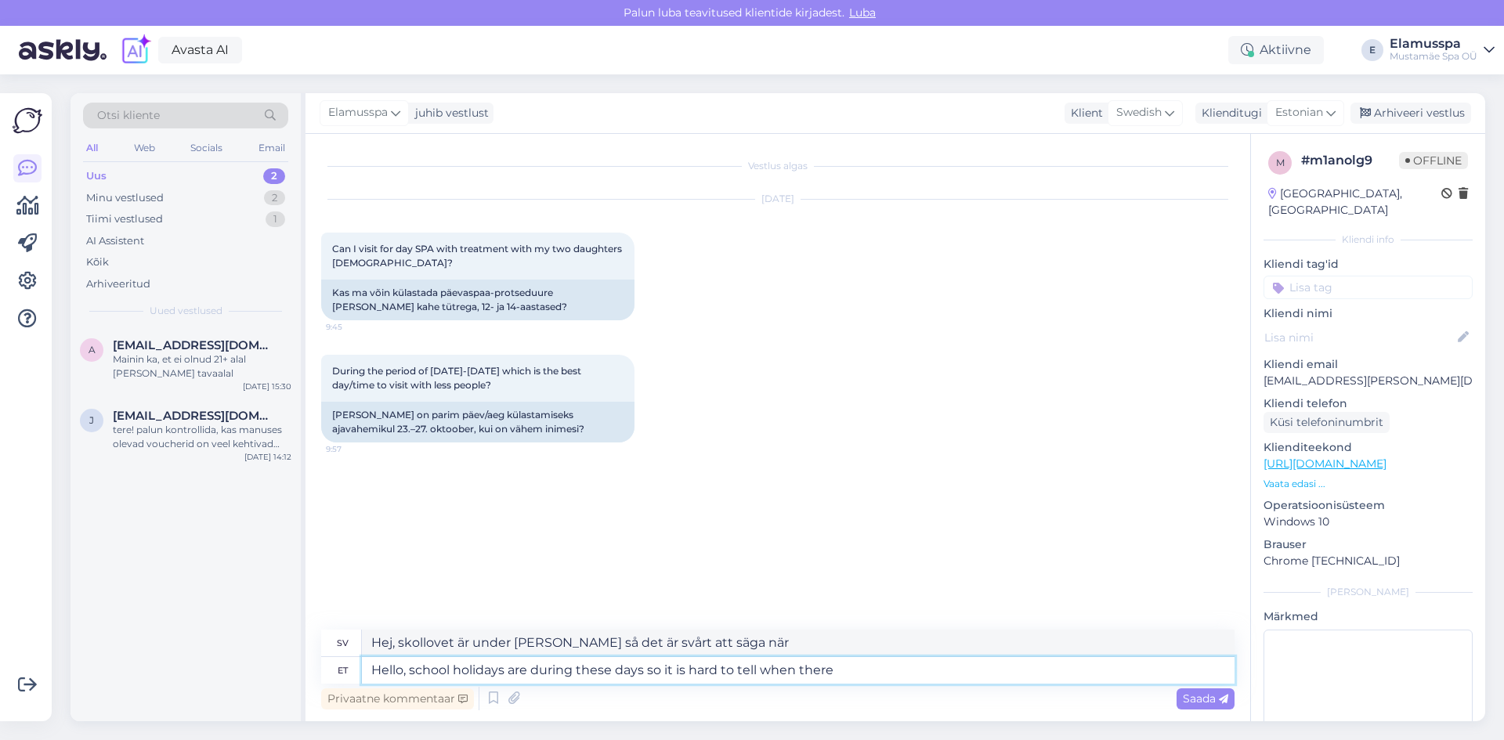
type textarea "Hello, school holidays are during these days so it is hard to tell when there w"
type textarea "Hej, skollovet är under [PERSON_NAME] så det är svårt att säga när det är"
type textarea "Hello, school holidays are during these days so it is hard to tell when there w…"
type textarea "Hej, skollovet är under [PERSON_NAME] så det är svårt att säga när det blir"
type textarea "Hello, school holidays are during these days so it is hard to tell when there w…"
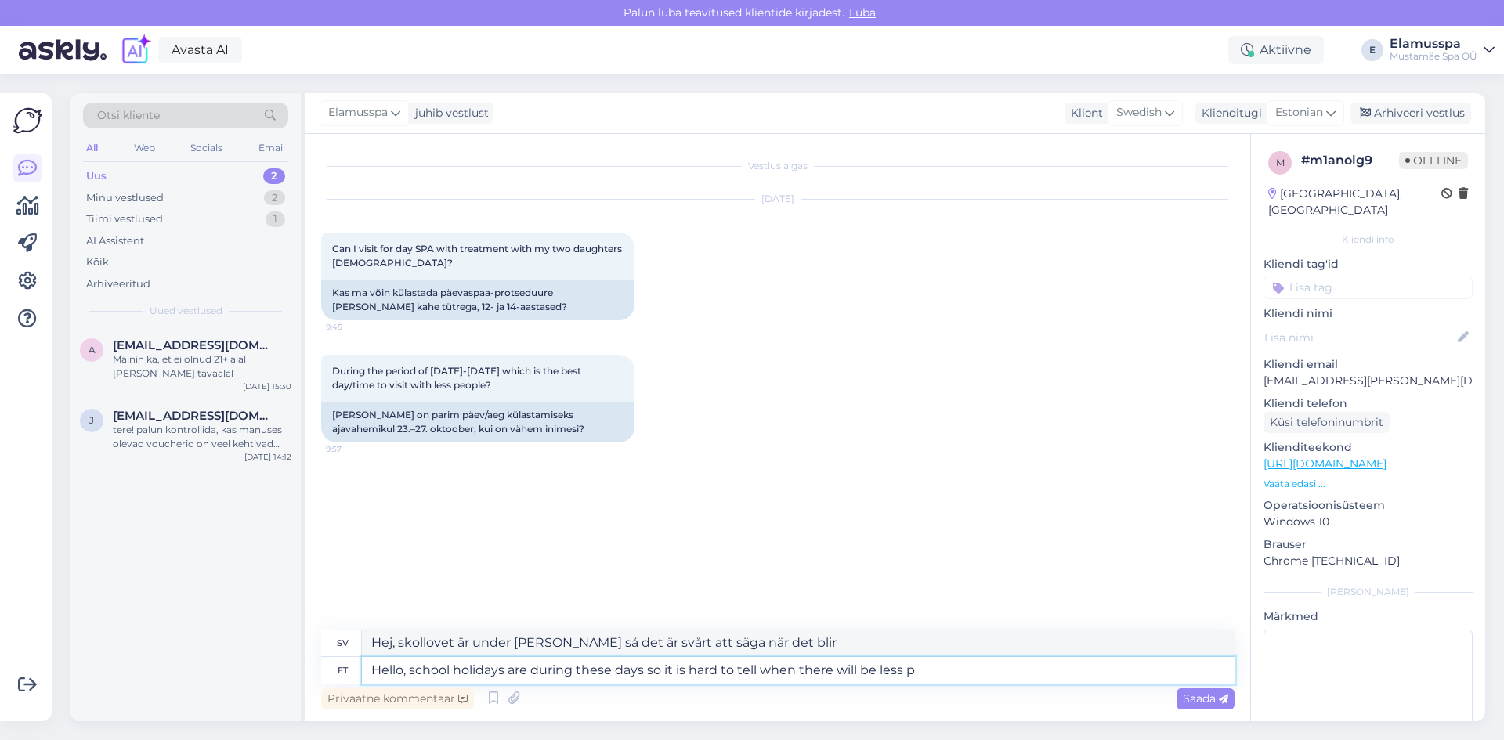
type textarea "Hej, skollovet är under [PERSON_NAME] så det är svårt att säga när det blir fär…"
type textarea "Hello, school holidays are during these days so it is hard to tell when there w…"
type textarea "Hej, skollovet är under [PERSON_NAME] så det är svårt att säga när det kommer a…"
type textarea "Hello, school holidays are during these days so it is hard to tell when there w…"
type textarea "Hej, skollovet är under [PERSON_NAME] så det är svårt att säga när det kommer a…"
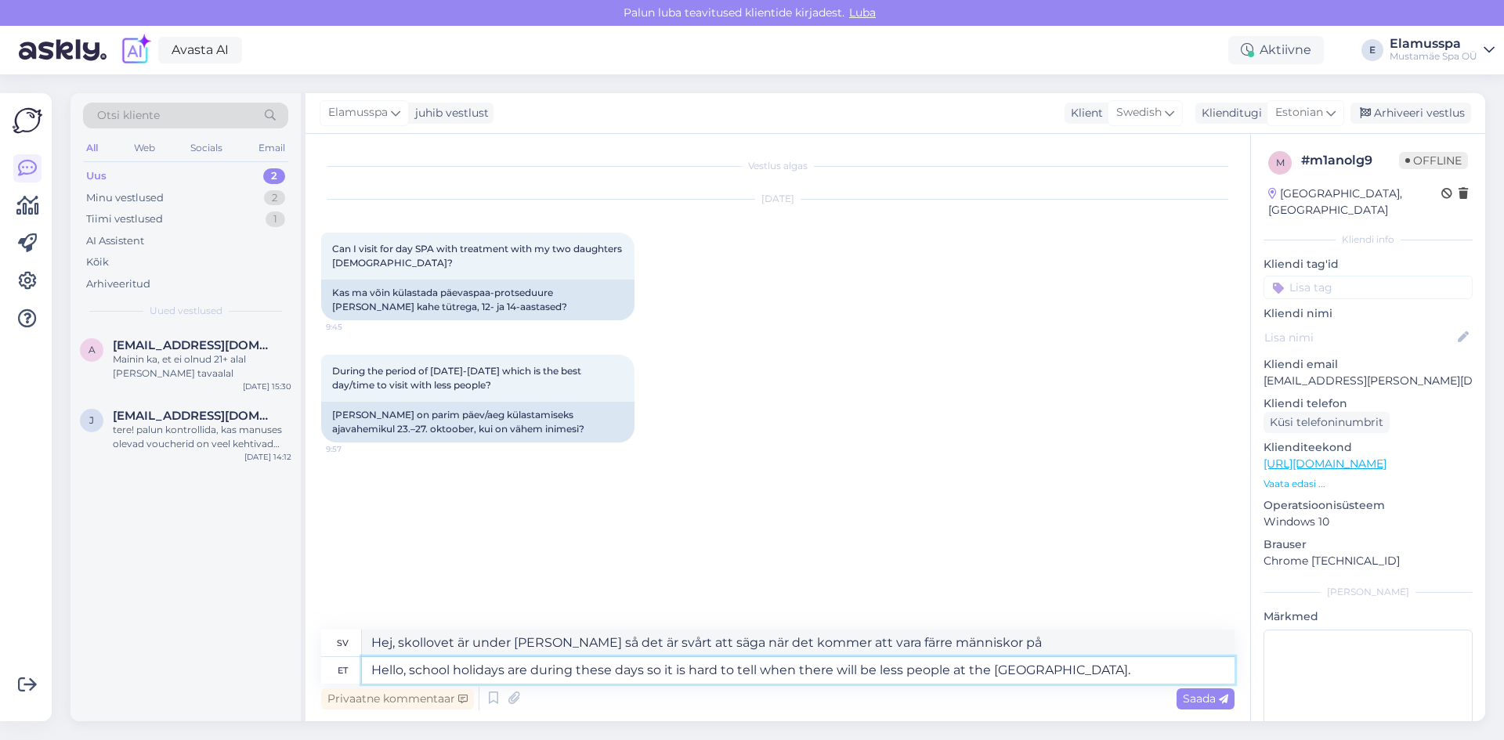
type textarea "Hello, school holidays are during these days so it is hard to tell when there w…"
type textarea "Hej, skollov är under [PERSON_NAME] så det är svårt att säga när det kommer att…"
type textarea "Hello, school holidays are during these days so it is hard to tell when there w…"
type textarea "Hej, skollov är under [PERSON_NAME] så det är svårt att säga när det kommer att…"
type textarea "Hello, school holidays are during these days so it is hard to tell when there w…"
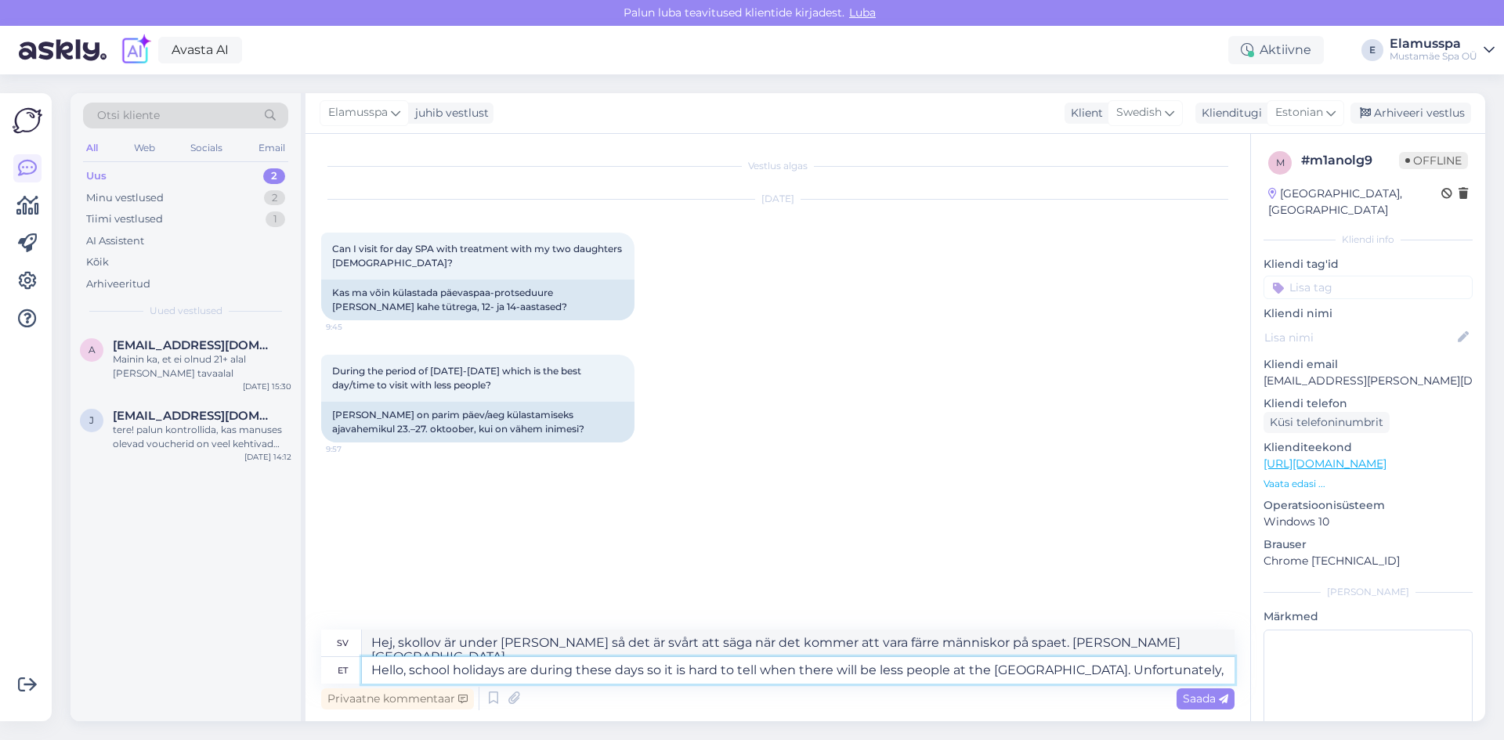
type textarea "Hej, skollov är under [PERSON_NAME] så det är svårt att säga när det kommer att…"
type textarea "Hello, school holidays are during these days so it is hard to tell when there w…"
type textarea "Hej, skollov är under [PERSON_NAME] så det är svårt att säga när det kommer att…"
type textarea "Hello, school holidays are during these days so it is hard to tell when there w…"
type textarea "Hej, skollov är under [PERSON_NAME] så det är svårt att säga när det kommer att…"
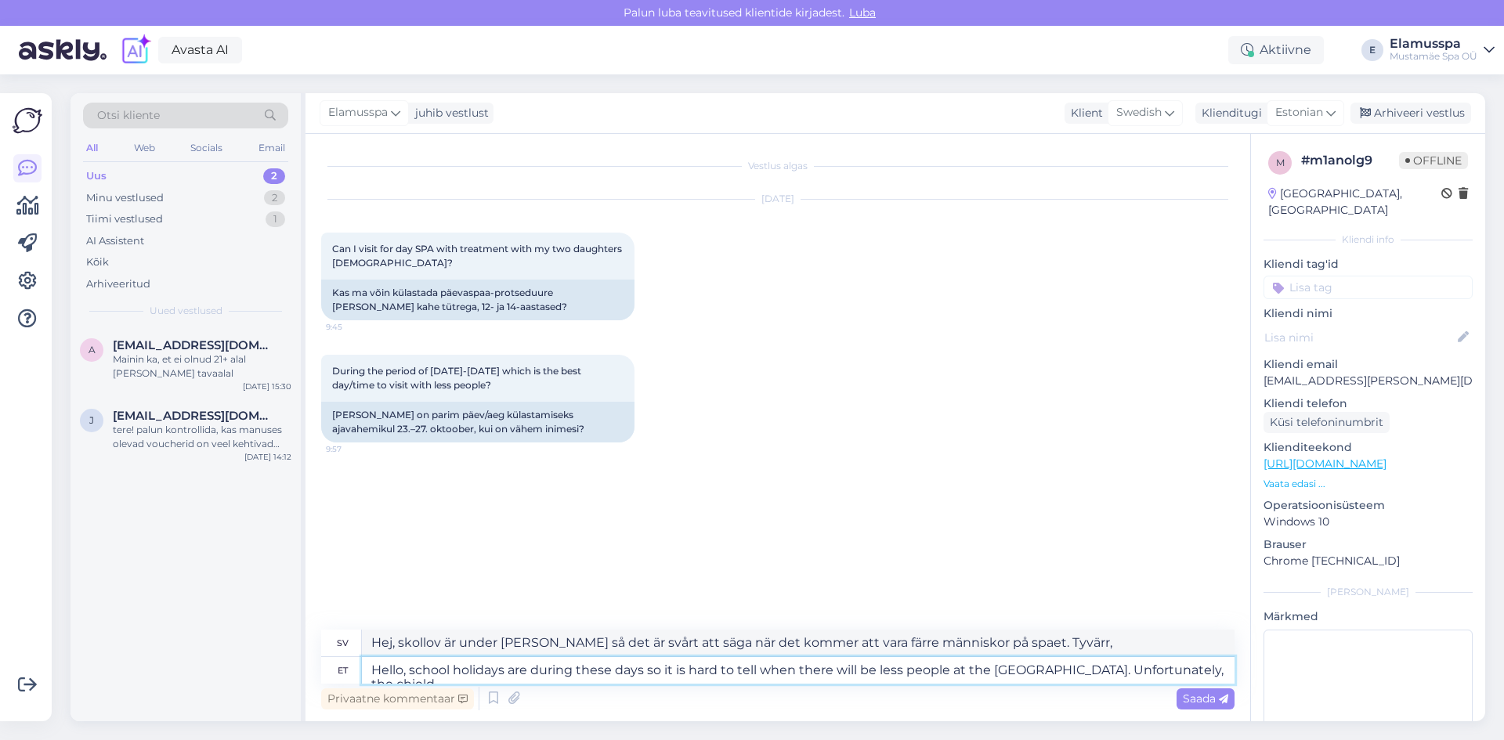
type textarea "Hello, school holidays are during these days so it is hard to tell when there w…"
type textarea "Hej, skollov är under [PERSON_NAME] så det är svårt att säga när det kommer att…"
click at [1155, 667] on textarea "Hello, school holidays are during these days so it is hard to tell when there w…" at bounding box center [798, 670] width 873 height 27
type textarea "Hello, school holidays are during these days so it is hard to tell when there w…"
type textarea "Hej, skollov är under [PERSON_NAME] så det är svårt att säga när det kommer att…"
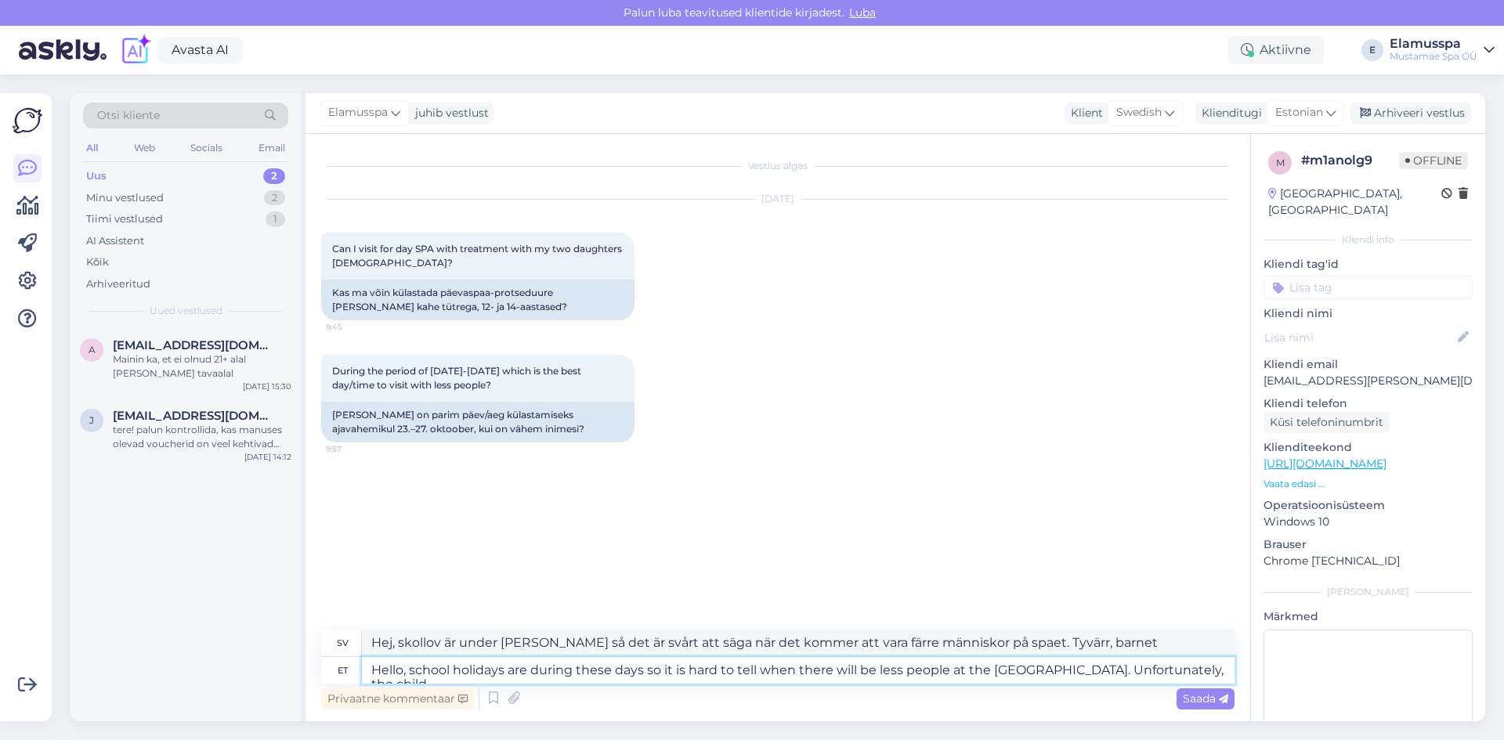
click at [1194, 669] on textarea "Hello, school holidays are during these days so it is hard to tell when there w…" at bounding box center [798, 670] width 873 height 27
type textarea "Hello, school holidays are during these days so it is hard to tell when there w…"
type textarea "Hej, skollov är under [PERSON_NAME] så det är svårt att säga när det kommer att…"
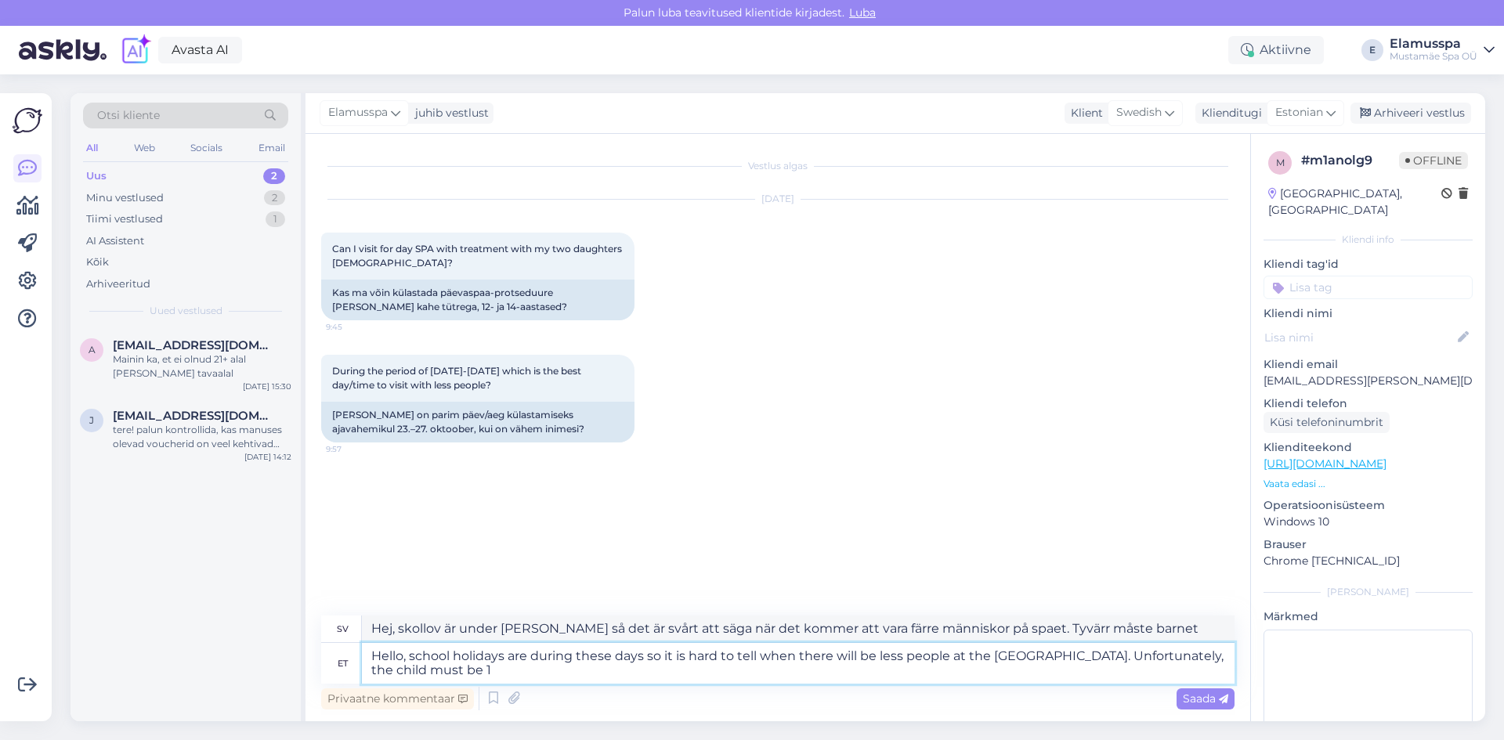
type textarea "Hello, school holidays are during these days so it is hard to tell when there w…"
type textarea "Hej, skollov är under [PERSON_NAME] så det är svårt att säga när det kommer att…"
type textarea "Hello, school holidays are during these days so it is hard to tell when there w…"
type textarea "Hej, skollov är under [PERSON_NAME] så det är svårt att säga när det kommer att…"
type textarea "Hello, school holidays are during these days so it is hard to tell when there w…"
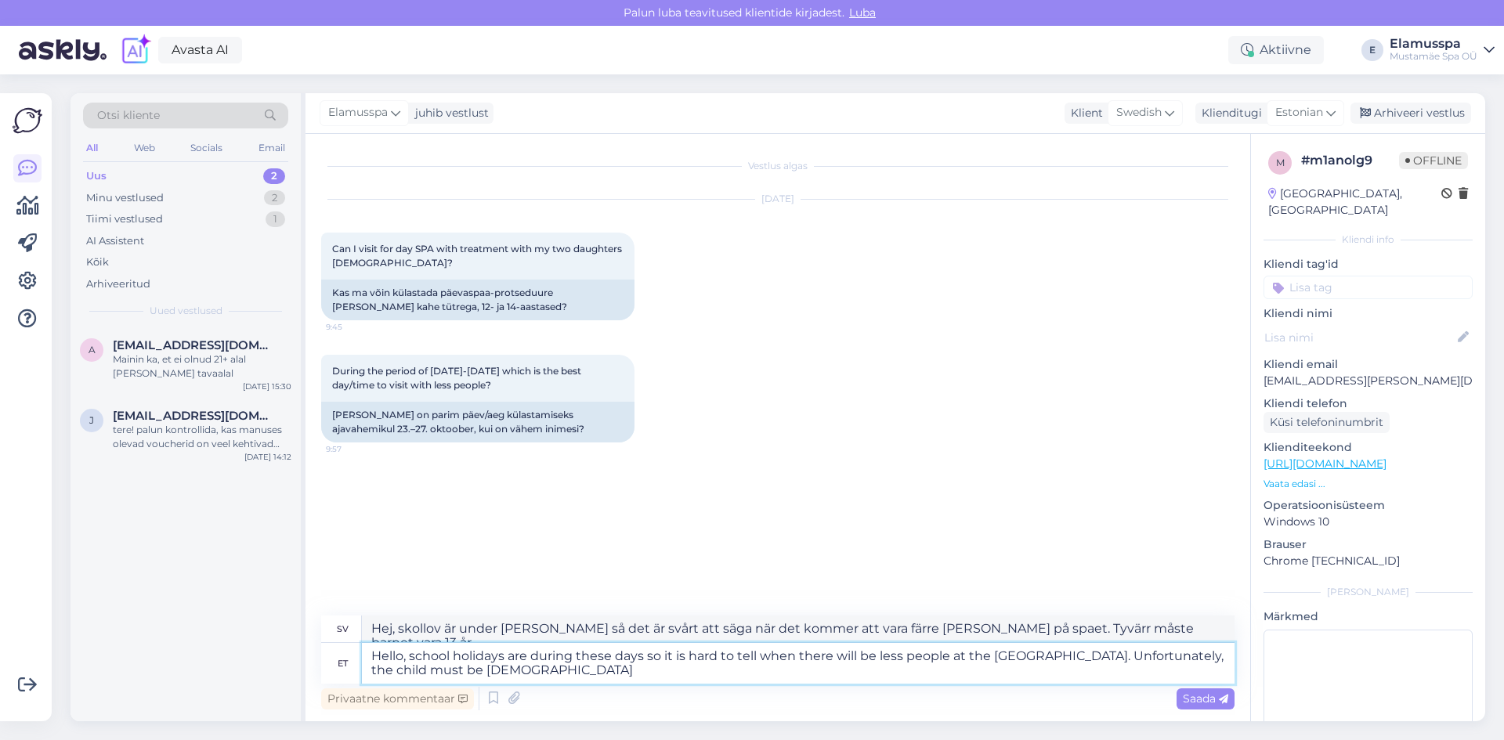
type textarea "Hej, skollovet är under [PERSON_NAME] så det är svårt att säga när det kommer a…"
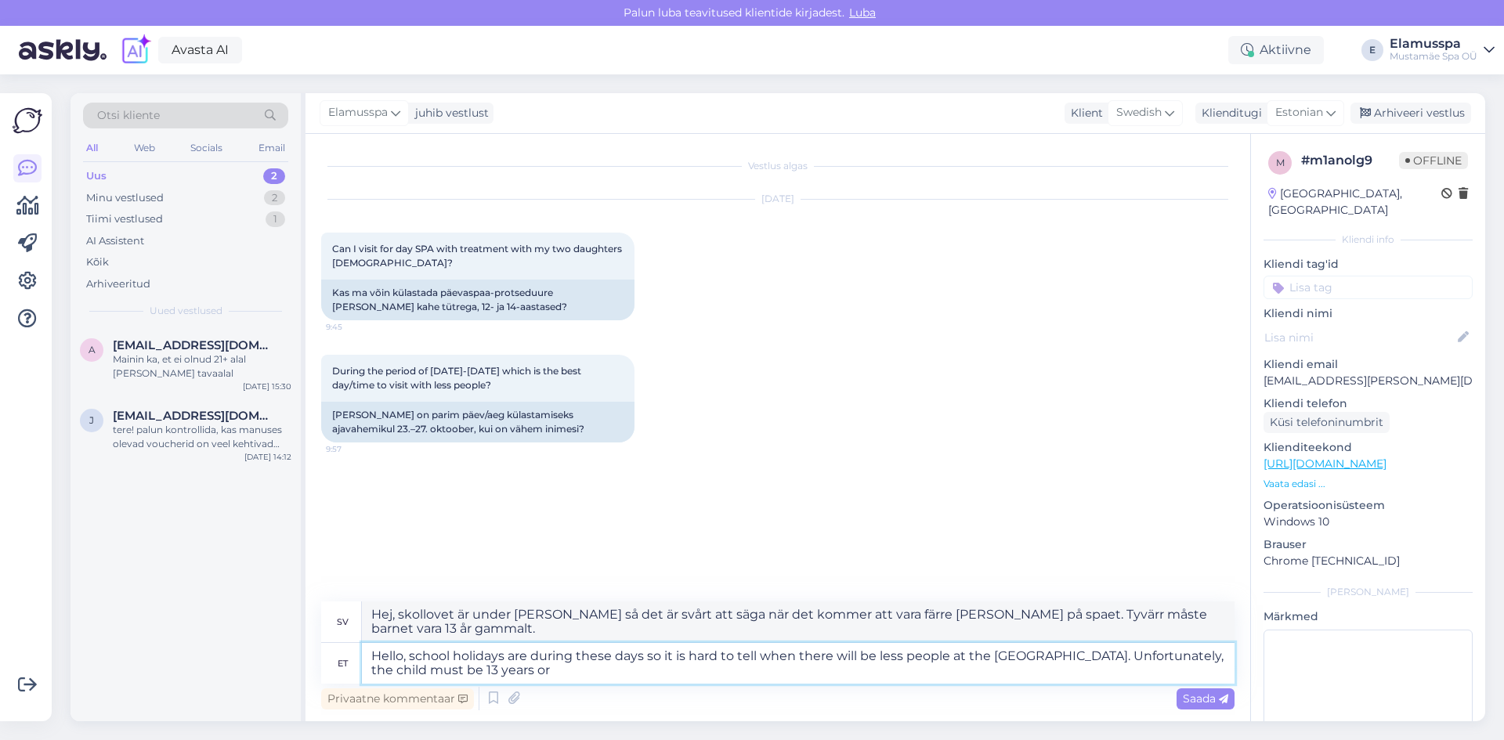
type textarea "Hello, school holidays are during these days so it is hard to tell when there w…"
type textarea "Hej, skollovet är under [PERSON_NAME] så det är svårt att säga när det kommer a…"
type textarea "Hello, school holidays are during these days so it is hard to tell when there w…"
type textarea "Hej, skollov är under [PERSON_NAME] så det är svårt att säga när det kommer att…"
type textarea "Hello, school holidays are during these days so it is hard to tell when there w…"
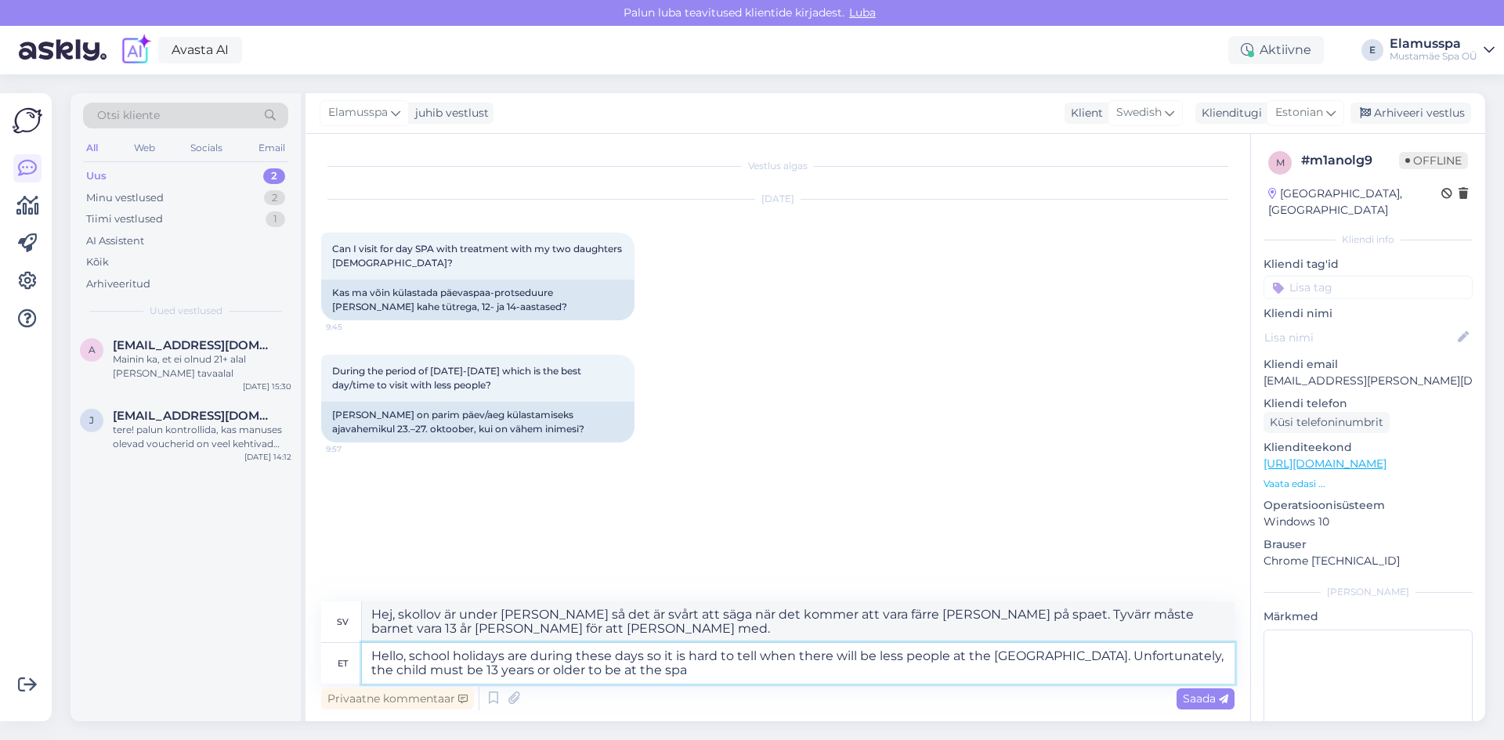
type textarea "Hej, skollov är under [PERSON_NAME] så det är svårt att säga när det kommer att…"
type textarea "Hello, school holidays are during these days so it is hard to tell when there w…"
type textarea "Hej, skollov är under [PERSON_NAME] så det är svårt att säga när det kommer att…"
type textarea "Hello, school holidays are during these days so it is hard to tell when there w…"
type textarea "Hej, skollov är under [PERSON_NAME] så det är svårt att säga när det kommer att…"
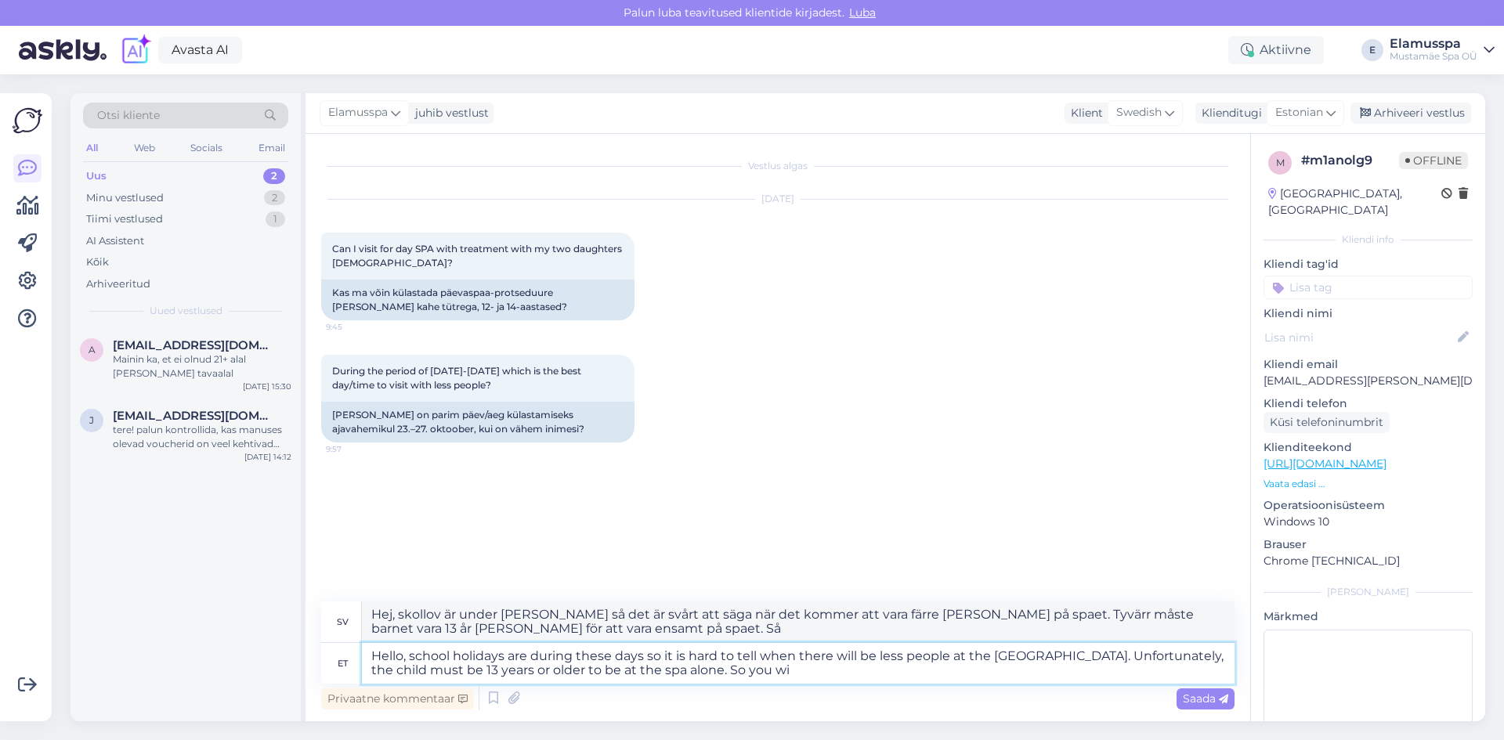
type textarea "Hello, school holidays are during these days so it is hard to tell when there w…"
type textarea "Hej, skollov är under [PERSON_NAME] så det är svårt att säga när det kommer att…"
type textarea "Hello, school holidays are during these days so it is hard to tell when there w…"
type textarea "Hej, skollov är under [PERSON_NAME] så det är svårt att säga när det kommer att…"
type textarea "Hello, school holidays are during these days so it is hard to tell when there w…"
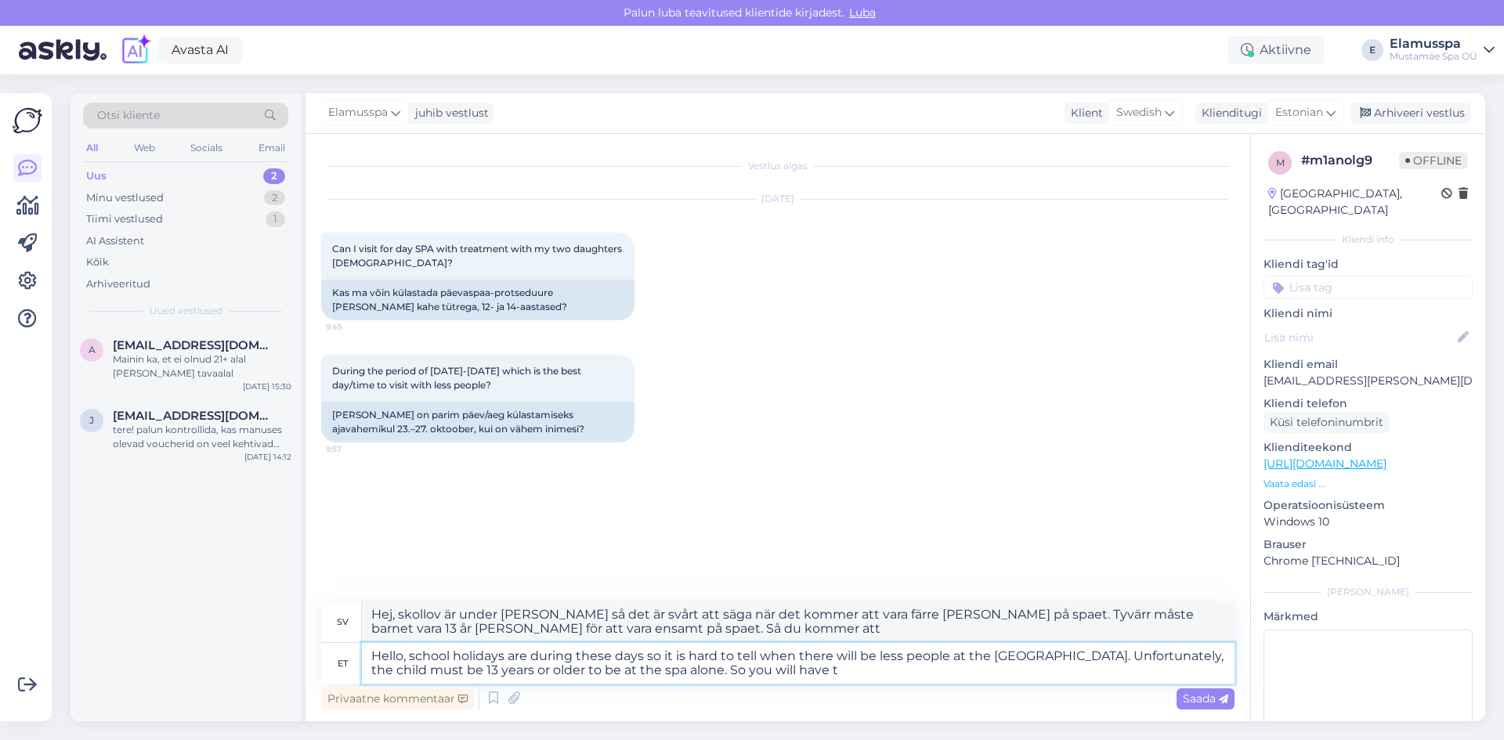
type textarea "Hej, skollov är under [PERSON_NAME] så det är svårt att säga när det kommer att…"
type textarea "Hello, school holidays are during these days so it is hard to tell when there w…"
type textarea "Hej, skollov är under [PERSON_NAME] så det är svårt att säga när det kommer att…"
type textarea "Hello, school holidays are during these days so it is hard to tell when there w…"
type textarea "Hej, skollov är under [PERSON_NAME] så det är svårt att säga när det kommer att…"
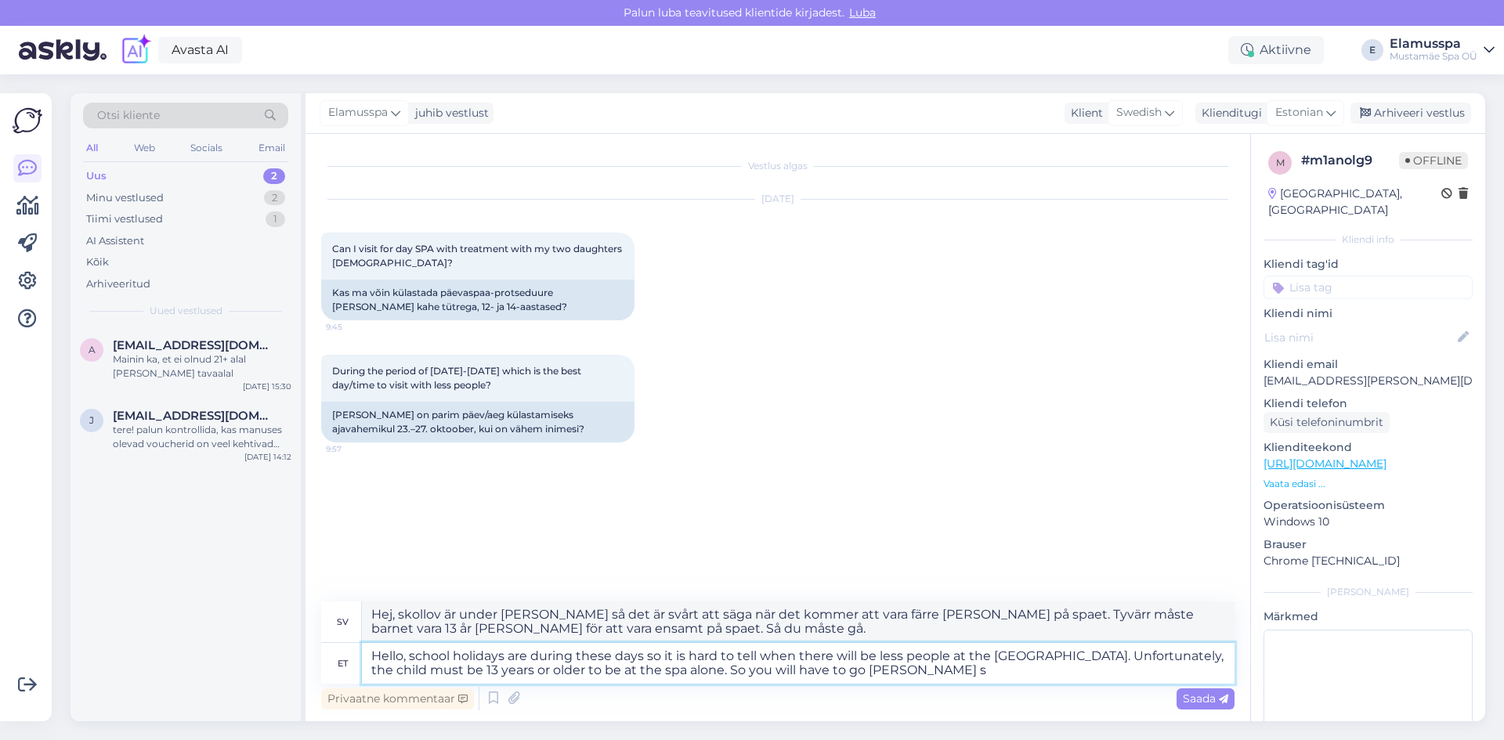
type textarea "Hello, school holidays are during these days so it is hard to tell when there w…"
type textarea "Hej, skollov är under [PERSON_NAME] så det är svårt att säga när det kommer att…"
type textarea "Hello, school holidays are during these days so it is hard to tell when there w…"
type textarea "Hej, skollov är under [PERSON_NAME] så det är svårt att säga när det kommer att…"
type textarea "Hello, school holidays are during these days so it is hard to tell when there w…"
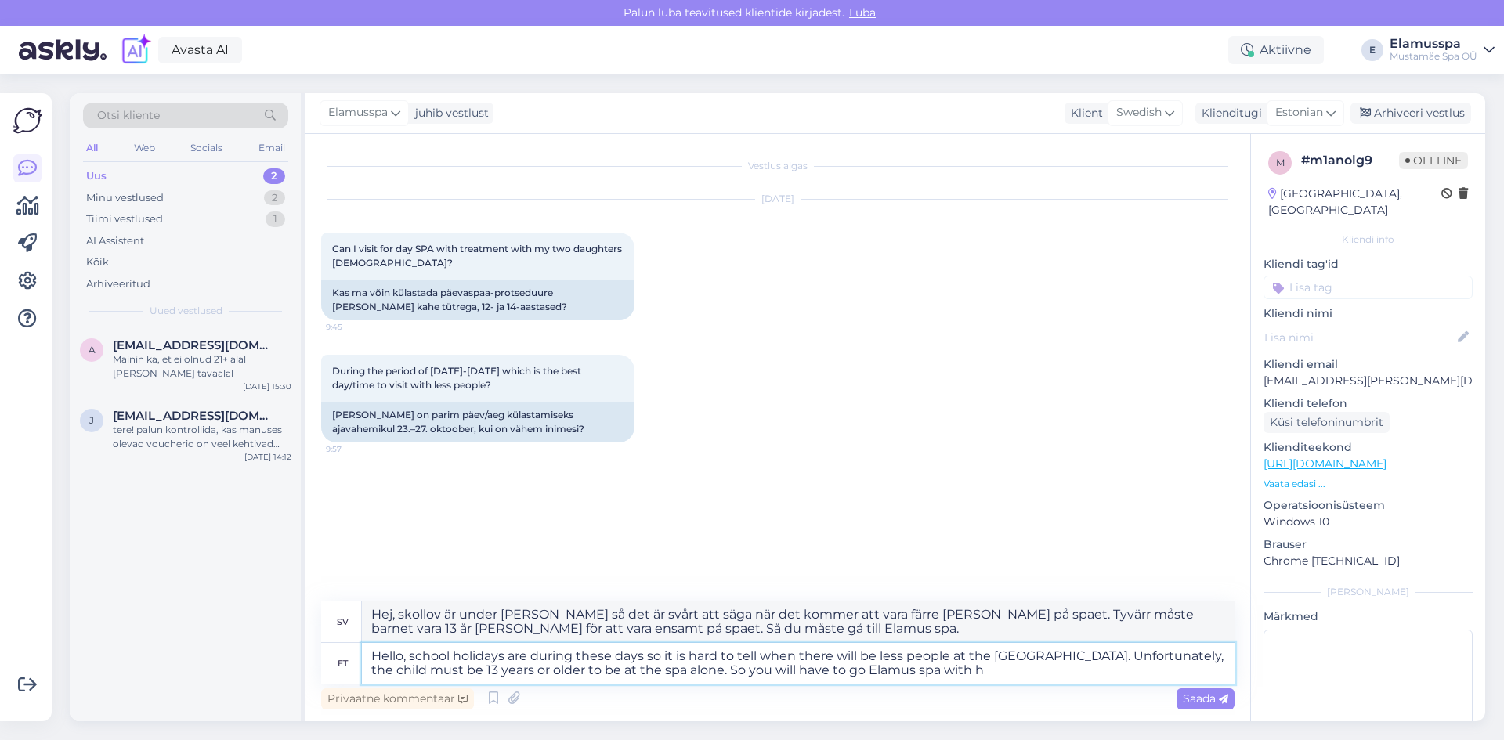
type textarea "Hej, skollov är under [PERSON_NAME] så det är svårt att säga när det kommer att…"
type textarea "Hello, school holidays are during these days so it is hard to tell when there w…"
type textarea "Hej, skollov är under [PERSON_NAME] så det är svårt att säga när det kommer att…"
type textarea "Hello, school holidays are during these days so it is hard to tell when there w…"
type textarea "Hej, skollov är under [PERSON_NAME] så det är svårt att säga när det kommer att…"
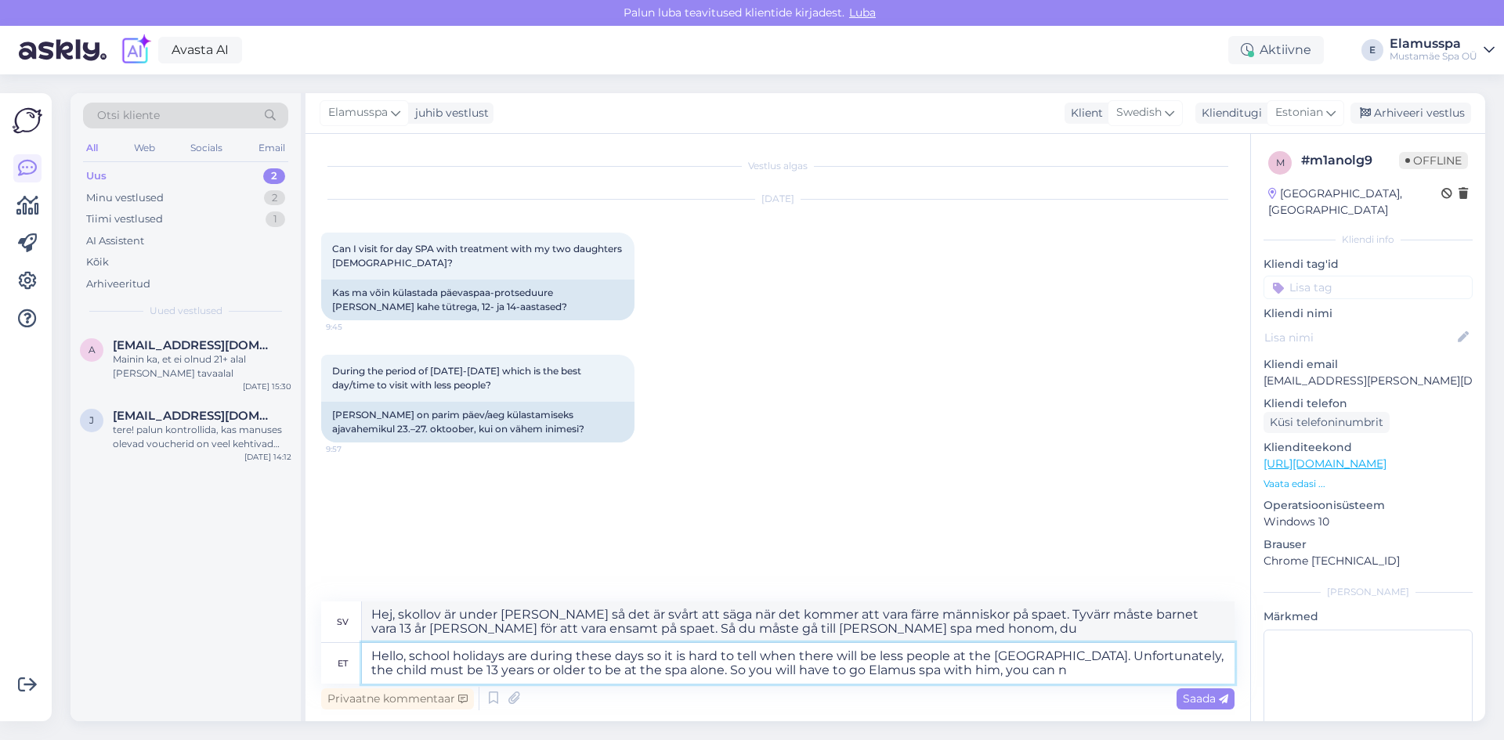
type textarea "Hello, school holidays are during these days so it is hard to tell when there w…"
type textarea "Hej, skollov är under [PERSON_NAME] så det är svårt att säga när det kommer att…"
type textarea "Hello, school holidays are during these days so it is hard to tell when there w…"
type textarea "Hej, skollov är under [PERSON_NAME] så det är svårt att säga när det kommer att…"
type textarea "Hello, school holidays are during these days so it is hard to tell when there w…"
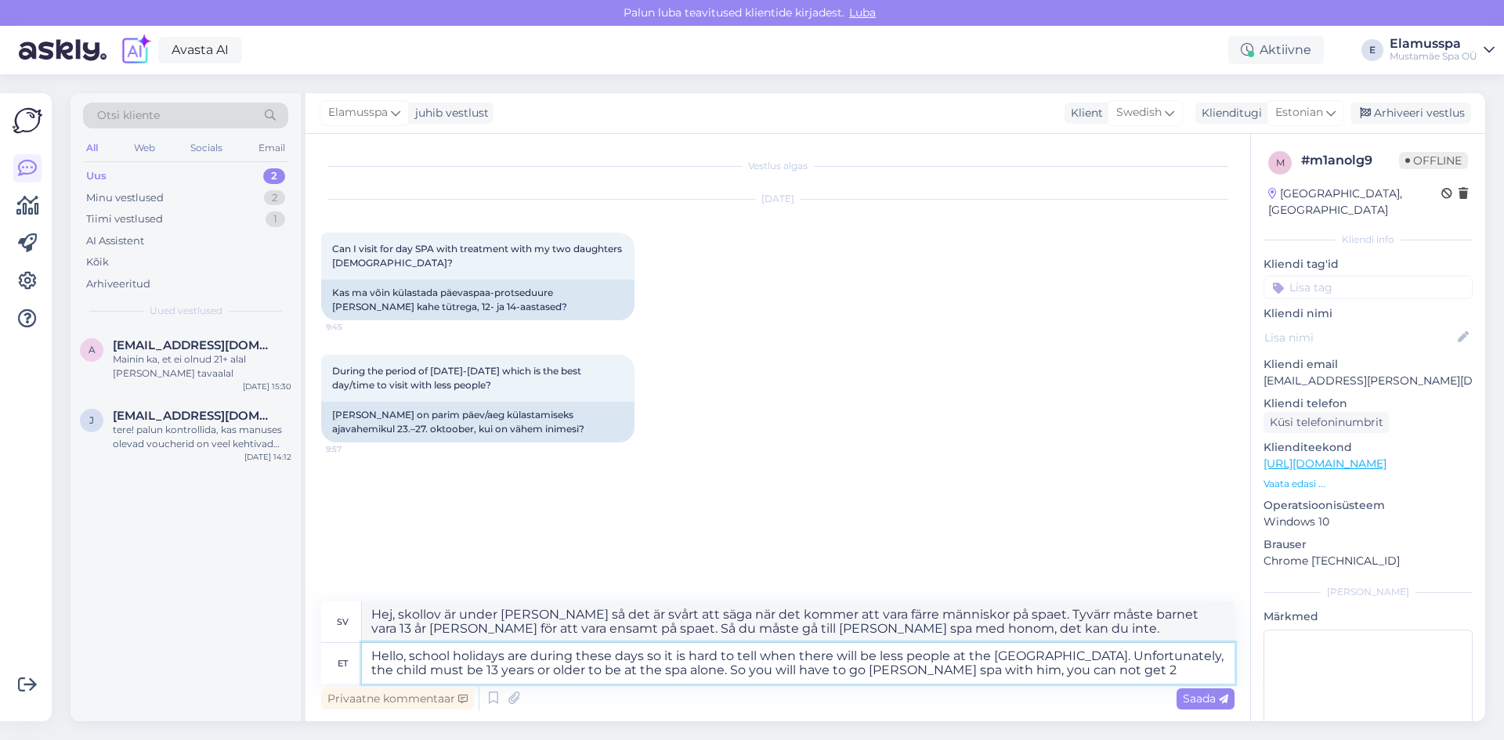
type textarea "Hej, skollov är under [PERSON_NAME] så det är svårt att säga när det kommer att…"
type textarea "Hello, school holidays are during these days so it is hard to tell when there w…"
type textarea "Hej, skollov är under [PERSON_NAME] så det är svårt att säga när det kommer att…"
type textarea "Hello, school holidays are during these days so it is hard to tell when there w…"
type textarea "Hej, skollov är under [PERSON_NAME] så det är svårt att säga när det kommer att…"
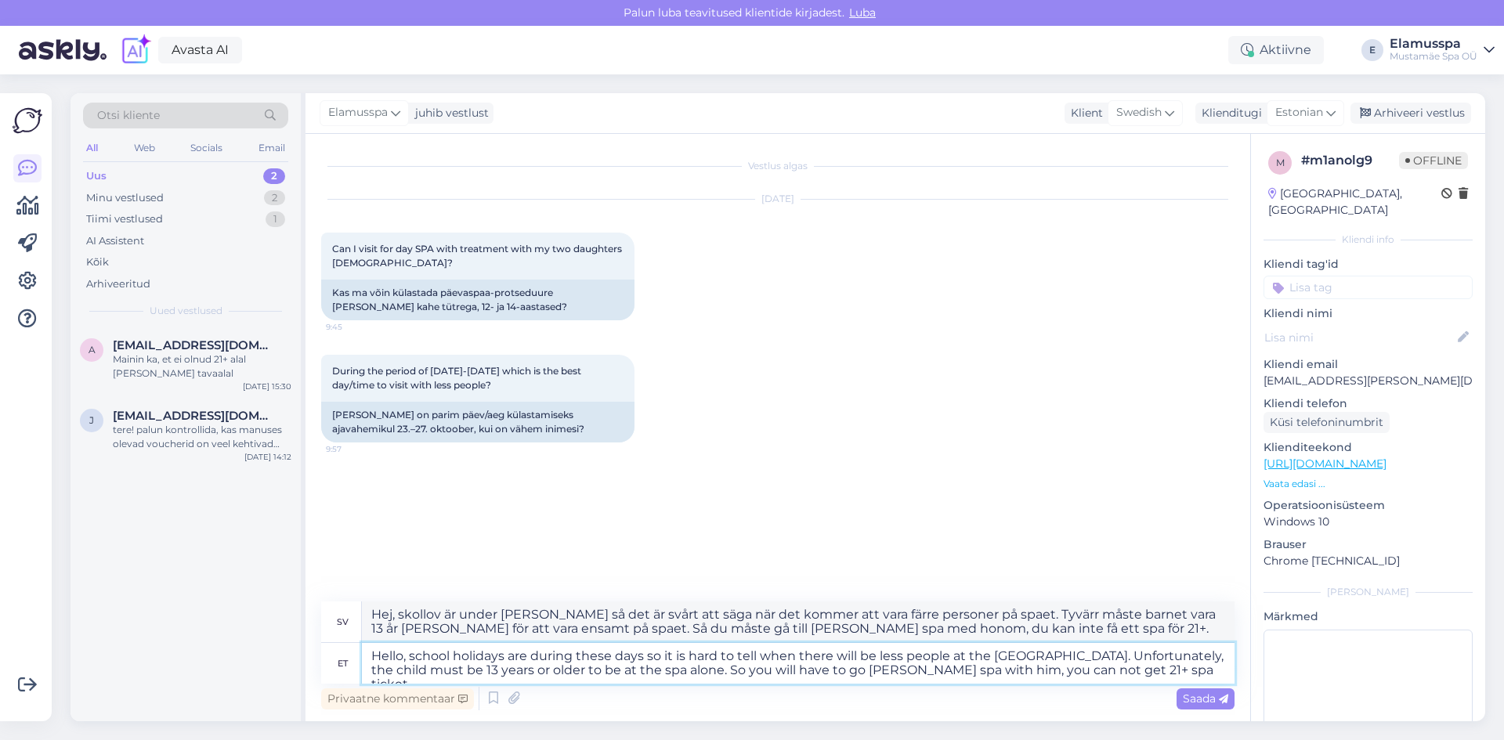
type textarea "Hello, school holidays are during these days so it is hard to tell when there w…"
type textarea "Hej, skollov är under [PERSON_NAME] så det är svårt att säga när det kommer att…"
type textarea "Hello, school holidays are during these days so it is hard to tell when there w…"
type textarea "Hej, skollov är under [PERSON_NAME] så det är svårt att säga när det kommer att…"
type textarea "Hello, school holidays are during these days so it is hard to tell when there w…"
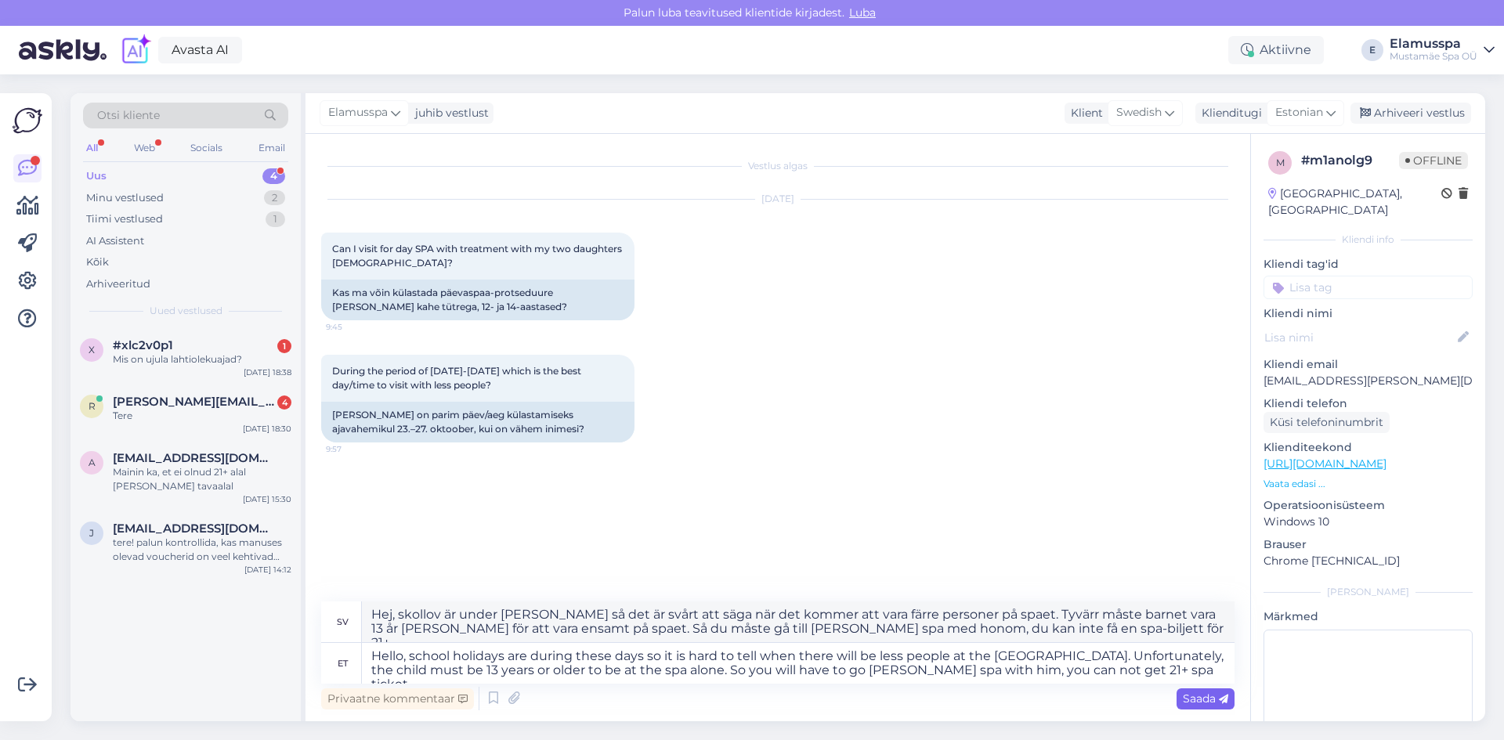
click at [1217, 694] on span "Saada" at bounding box center [1205, 699] width 45 height 14
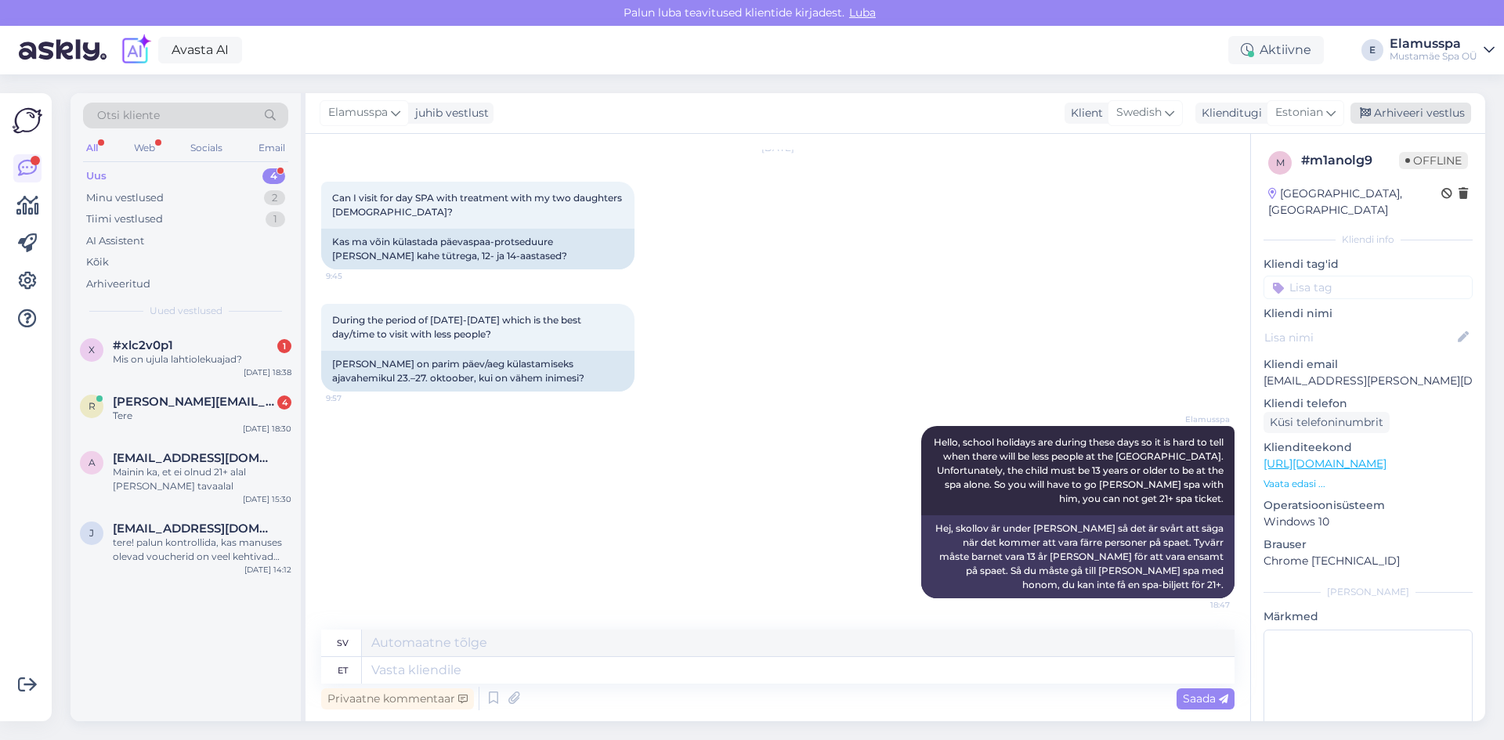
click at [1396, 121] on div "Arhiveeri vestlus" at bounding box center [1411, 113] width 121 height 21
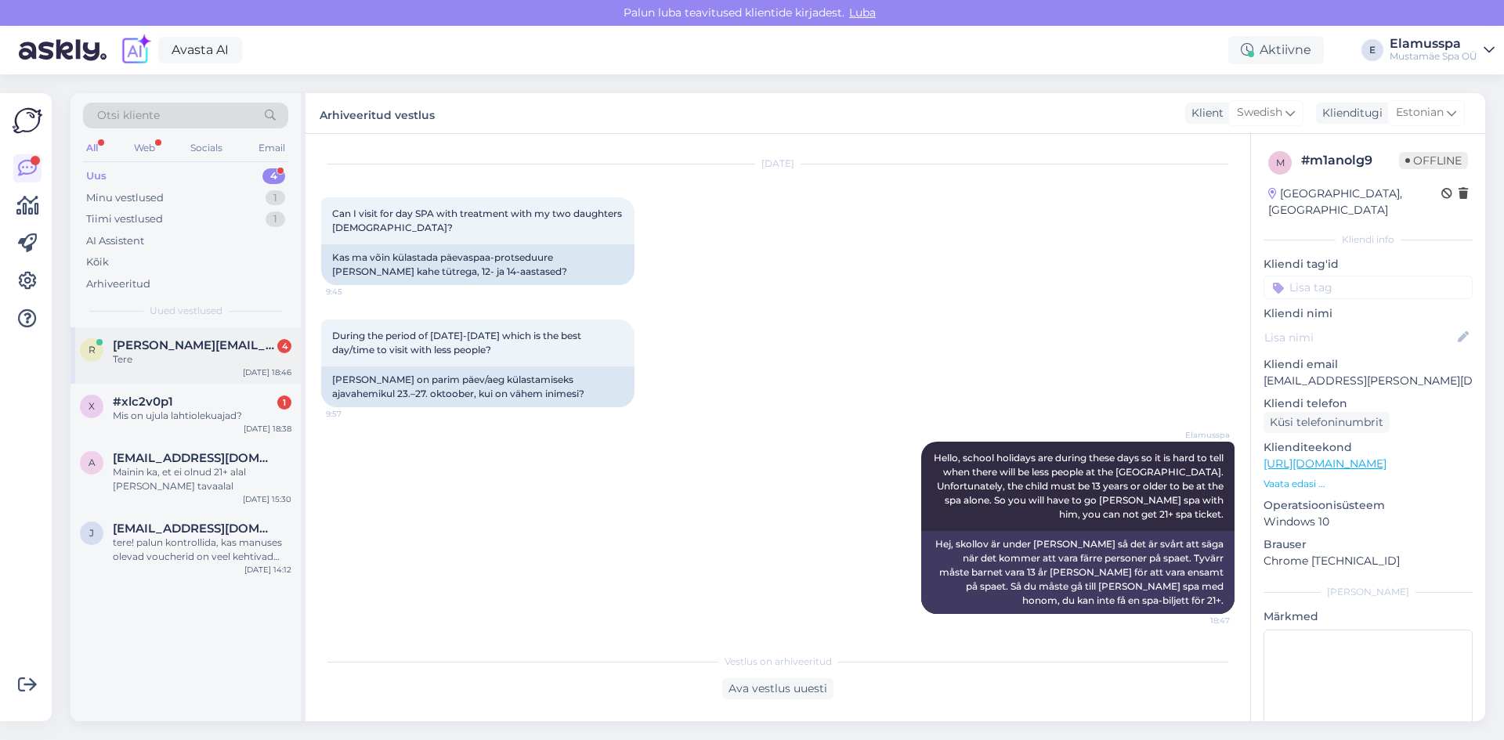
click at [280, 336] on div "r [PERSON_NAME][EMAIL_ADDRESS][DOMAIN_NAME] 4 Tere [DATE] 18:46" at bounding box center [186, 355] width 230 height 56
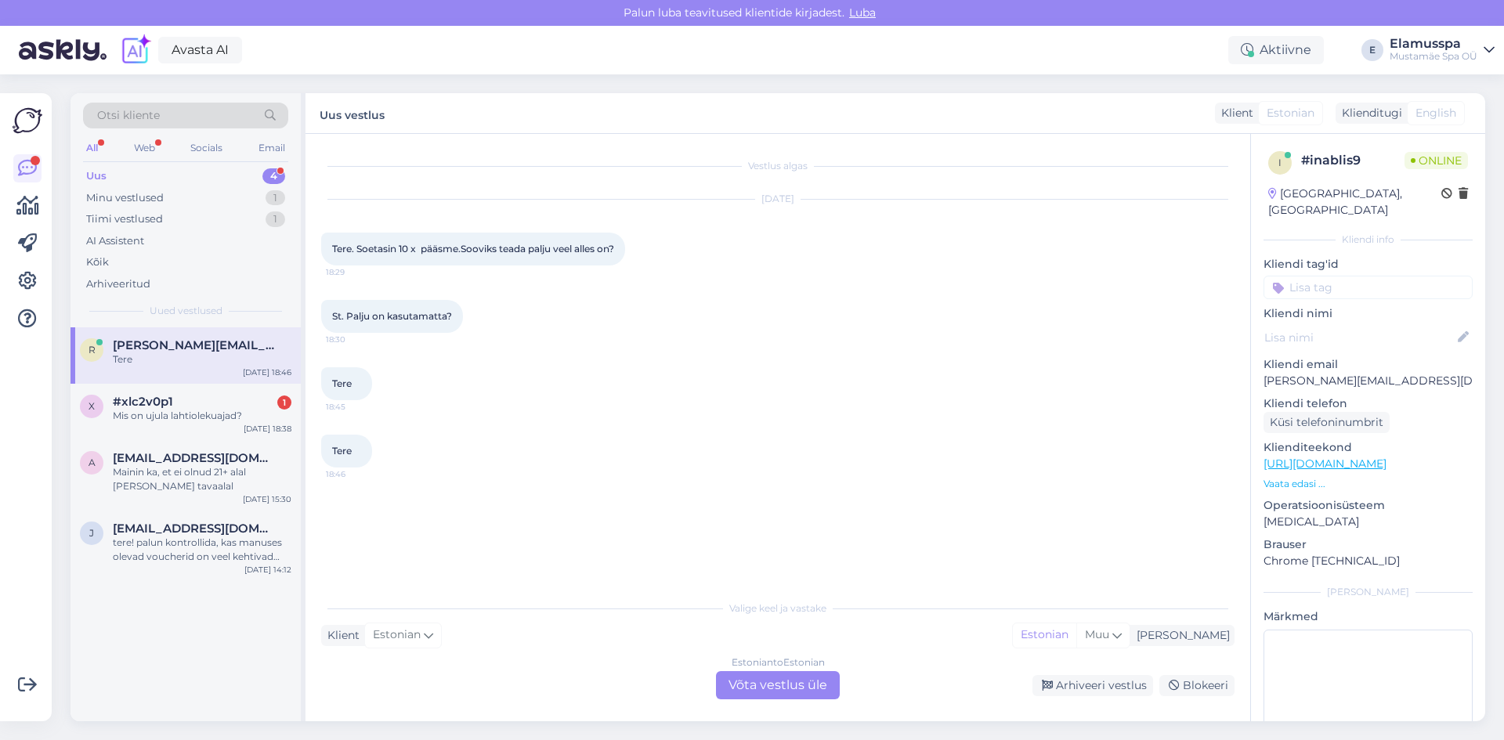
click at [747, 678] on div "Estonian to Estonian Võta vestlus üle" at bounding box center [778, 685] width 124 height 28
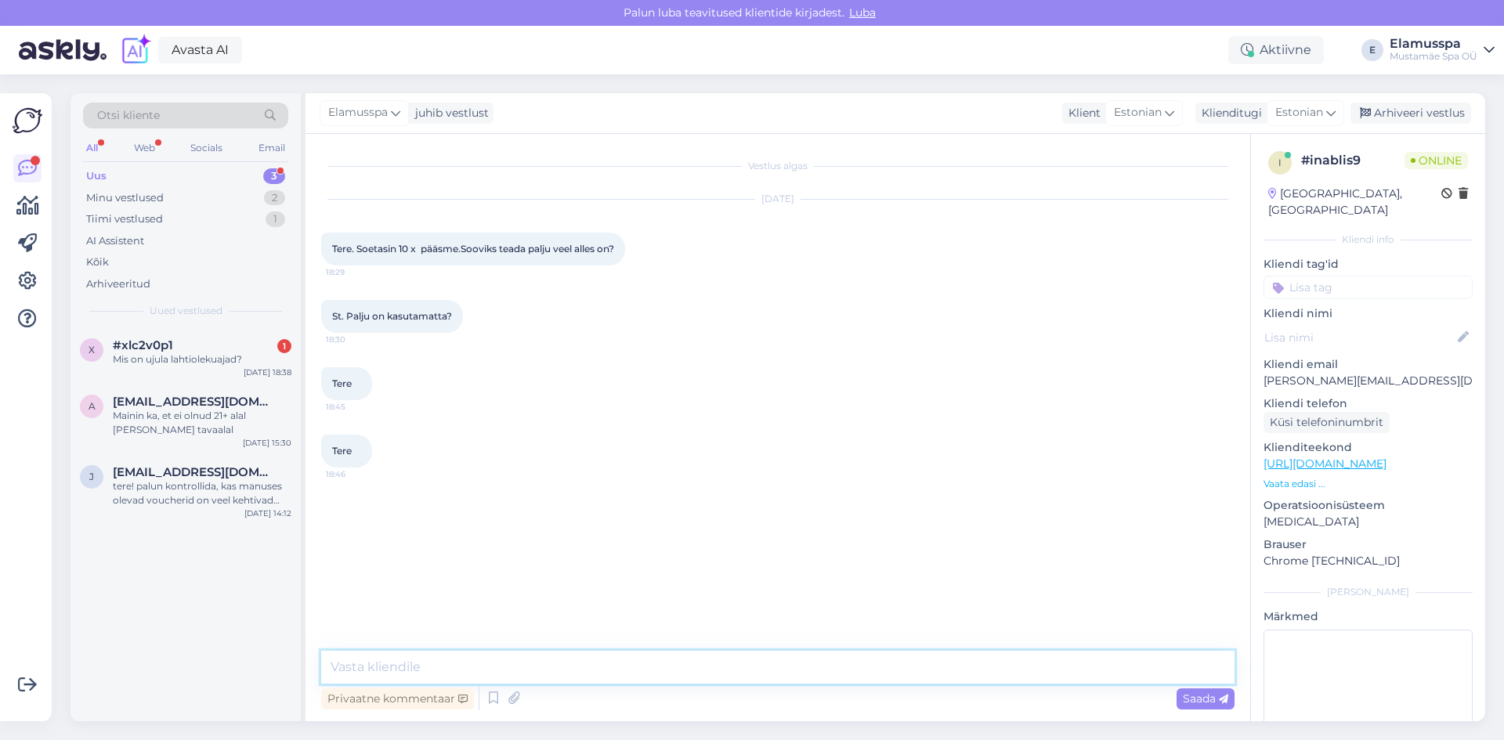
click at [557, 674] on textarea at bounding box center [777, 667] width 913 height 33
type textarea "T"
click at [557, 674] on textarea at bounding box center [777, 667] width 913 height 33
type textarea "Tere, mis on teie isikukood?"
click at [1223, 706] on div "Saada" at bounding box center [1206, 699] width 58 height 21
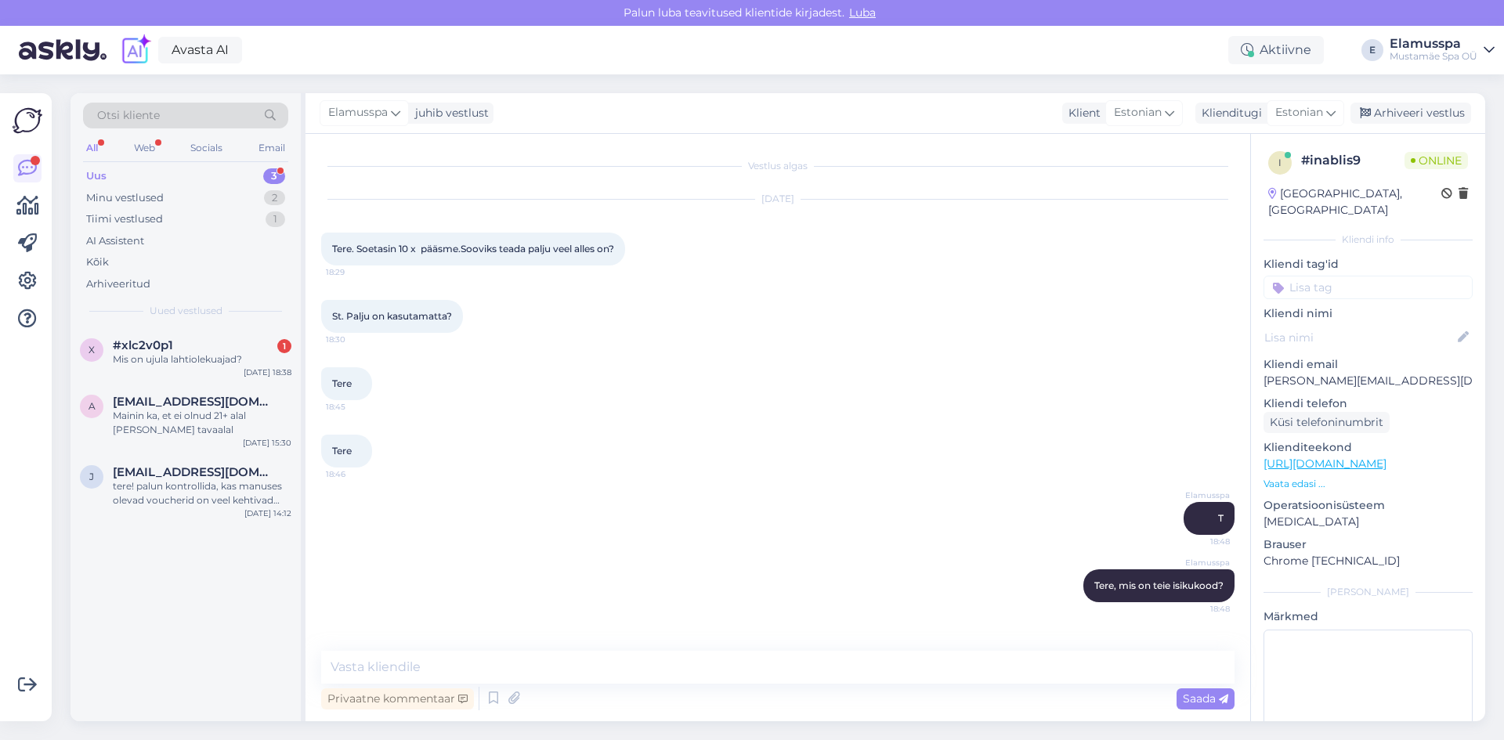
drag, startPoint x: 1387, startPoint y: 110, endPoint x: 1116, endPoint y: 151, distance: 274.2
click at [1387, 110] on div "Arhiveeri vestlus" at bounding box center [1411, 113] width 121 height 21
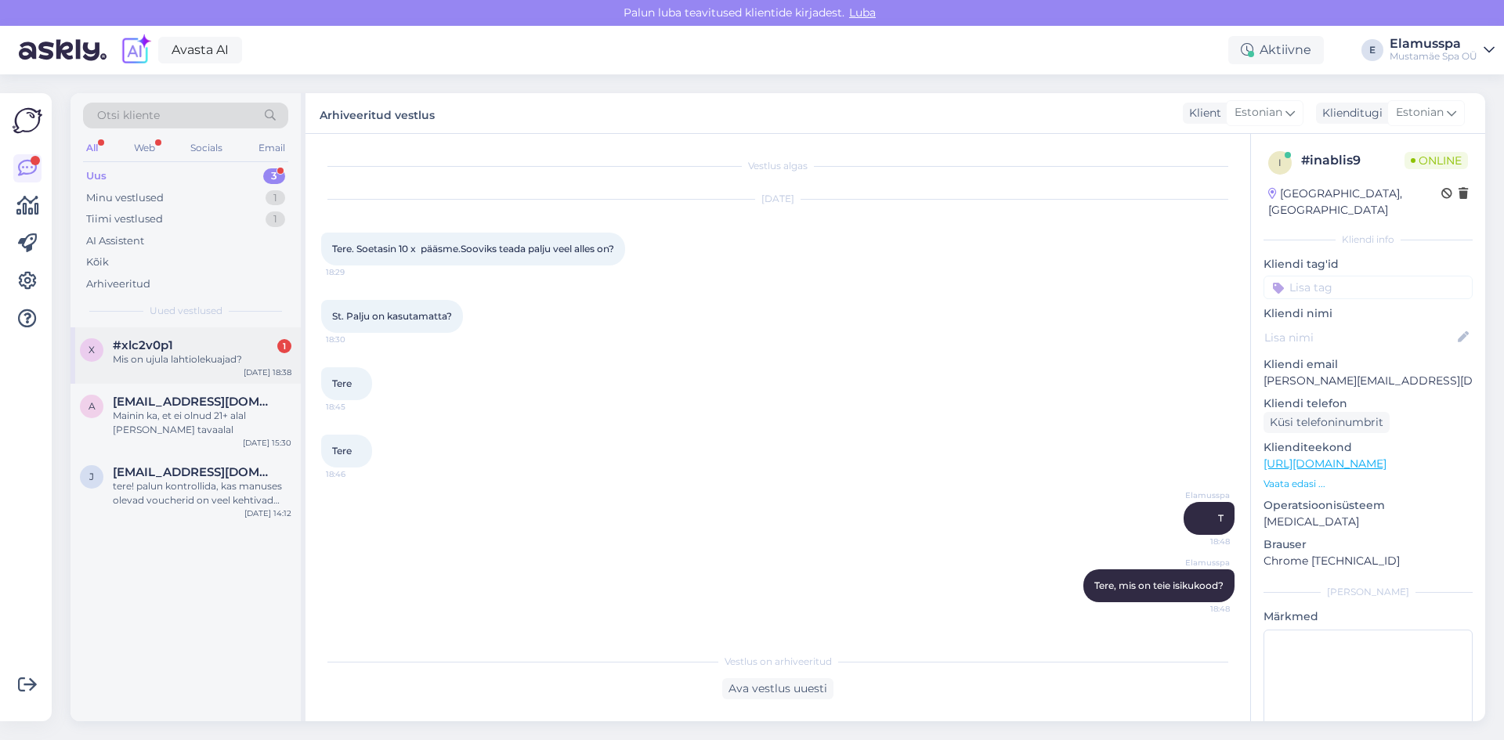
click at [215, 366] on div "Mis on ujula lahtiolekuajad?" at bounding box center [202, 360] width 179 height 14
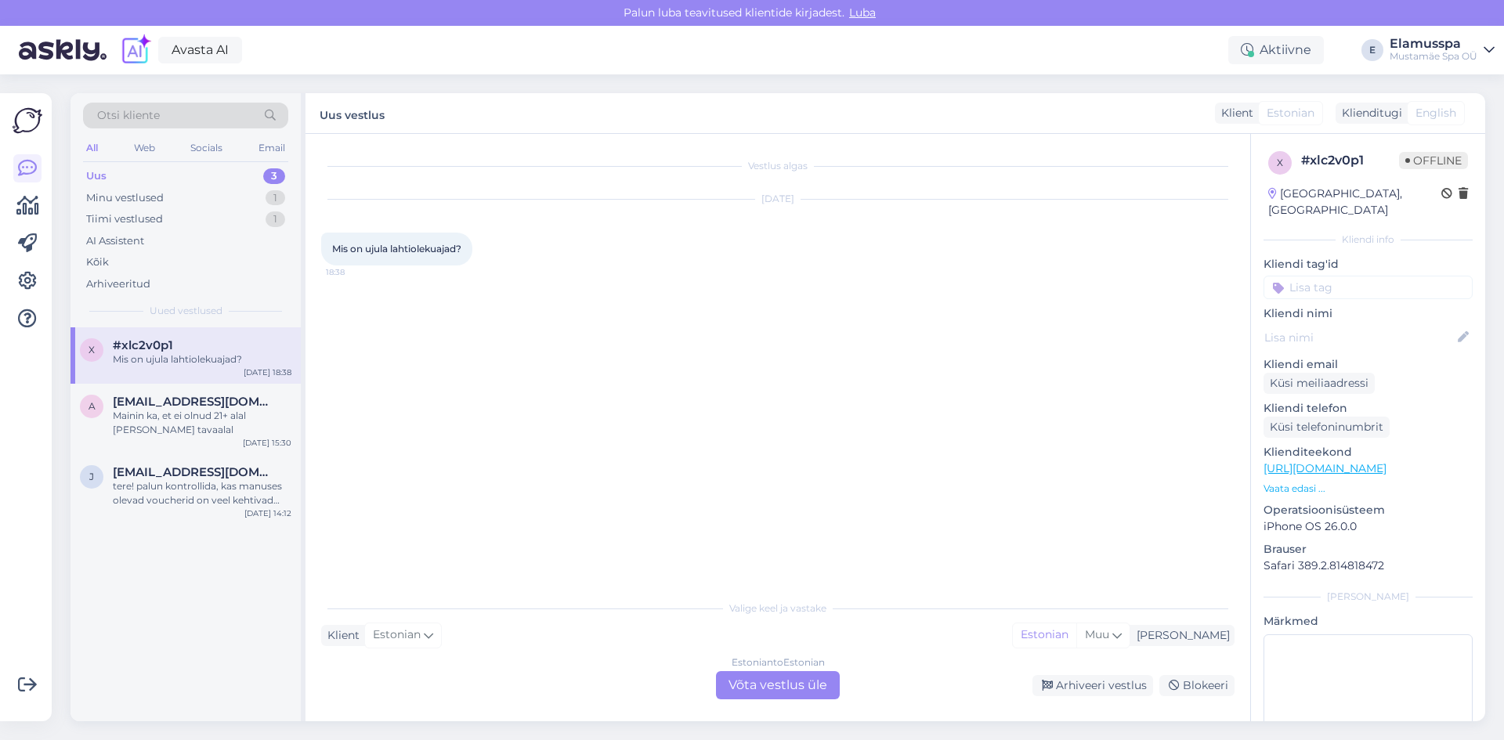
click at [745, 676] on div "Estonian to Estonian Võta vestlus üle" at bounding box center [778, 685] width 124 height 28
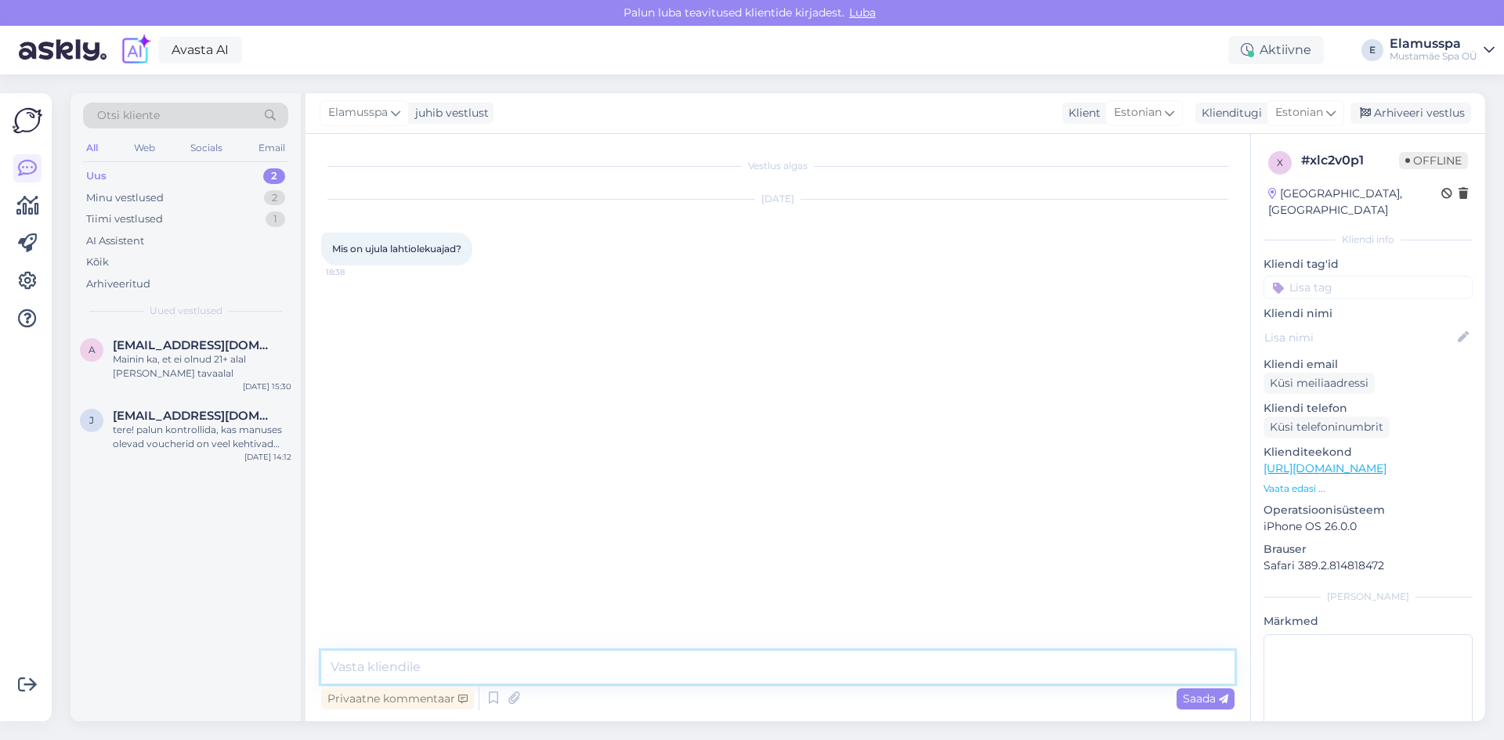
click at [633, 670] on textarea at bounding box center [777, 667] width 913 height 33
click at [749, 681] on textarea "Tere 7:30-23:00 ja 10-23:00 laupäeval ja pühapäeval." at bounding box center [777, 667] width 913 height 33
type textarea "Tere 7:30-23:00 ja 10-23:00 laupäeval ja pühapäeval."
click at [1199, 703] on span "Saada" at bounding box center [1205, 699] width 45 height 14
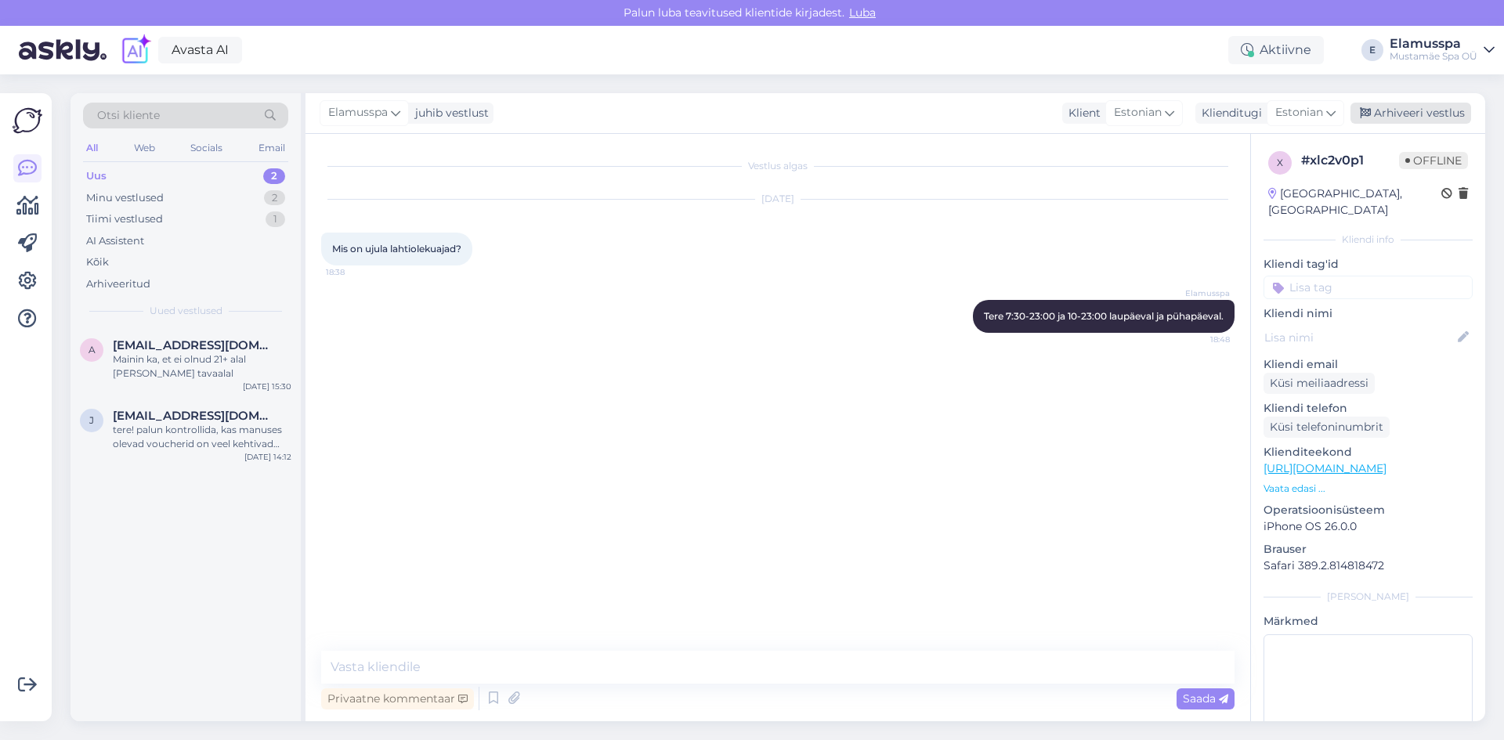
click at [1419, 116] on div "Arhiveeri vestlus" at bounding box center [1411, 113] width 121 height 21
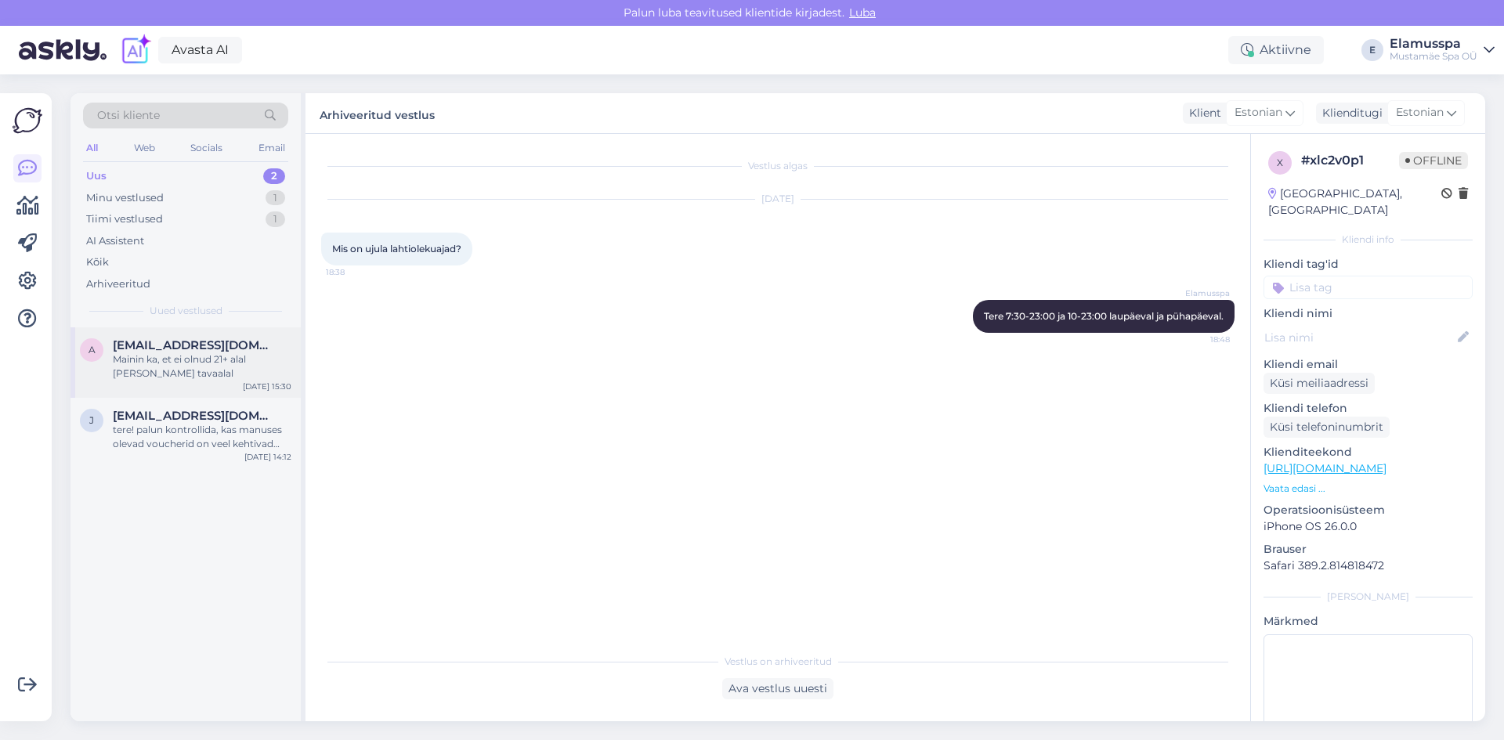
click at [198, 369] on div "Mainin ka, et ei olnud 21+ alal [PERSON_NAME] tavaalal" at bounding box center [202, 367] width 179 height 28
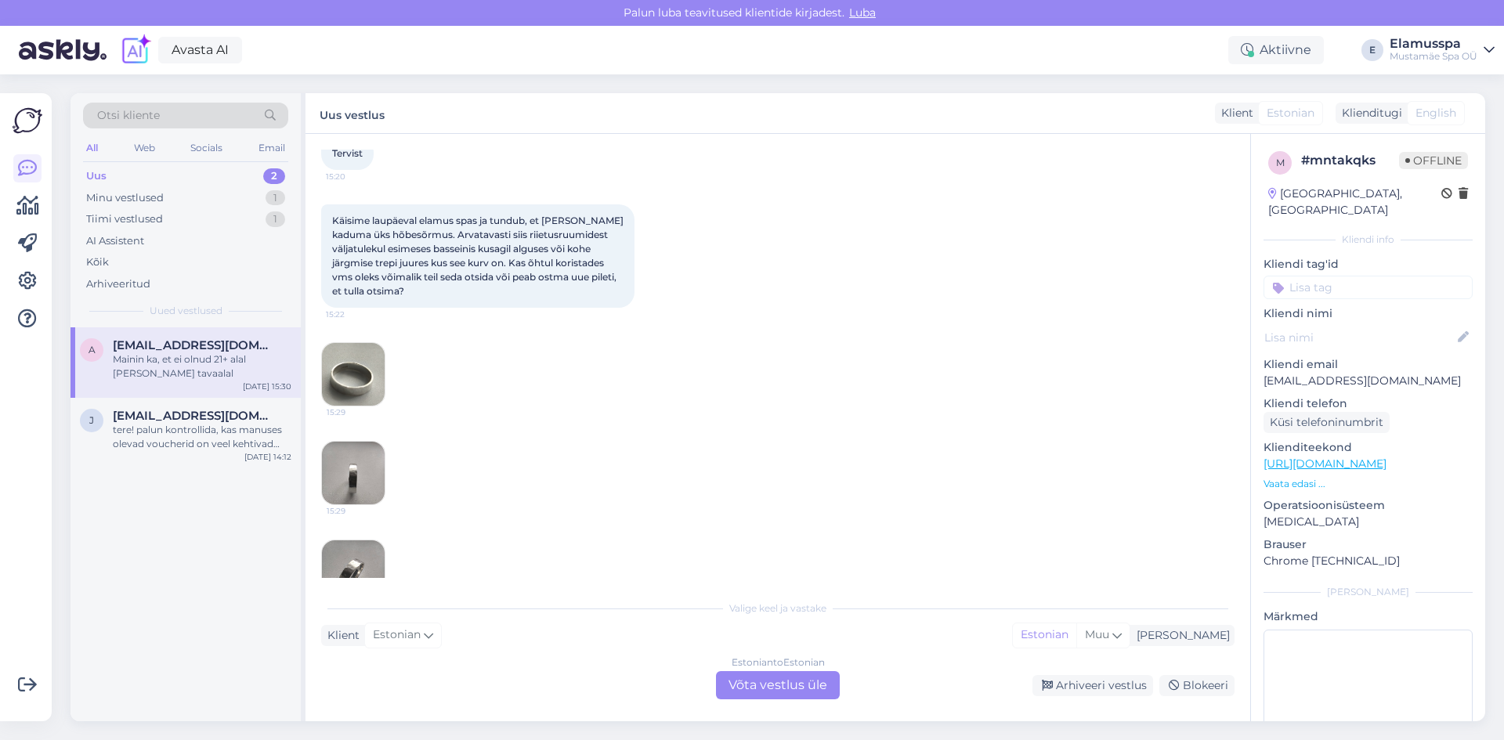
scroll to position [206, 0]
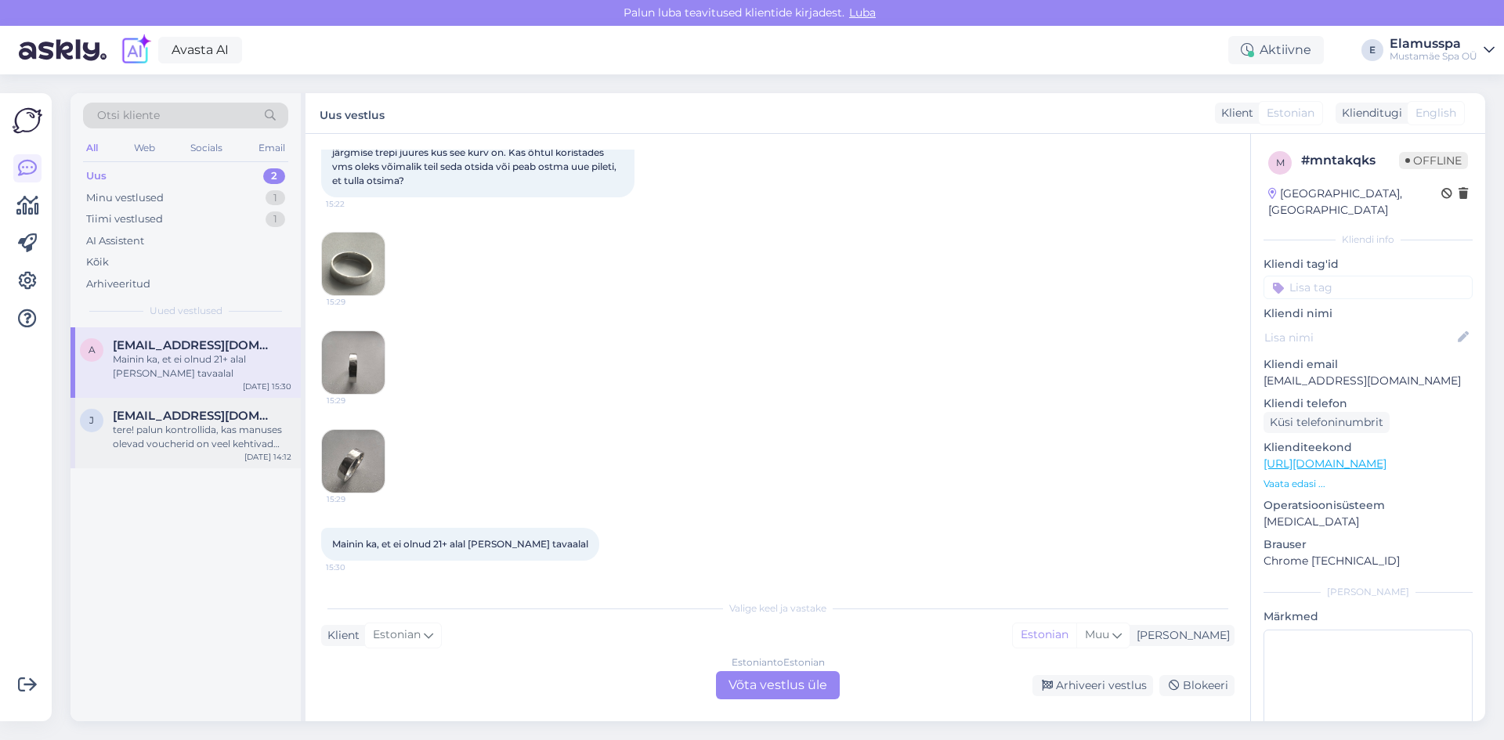
click at [193, 440] on div "tere! palun kontrollida, kas manuses olevad voucherid on veel kehtivad ([PERSON…" at bounding box center [202, 437] width 179 height 28
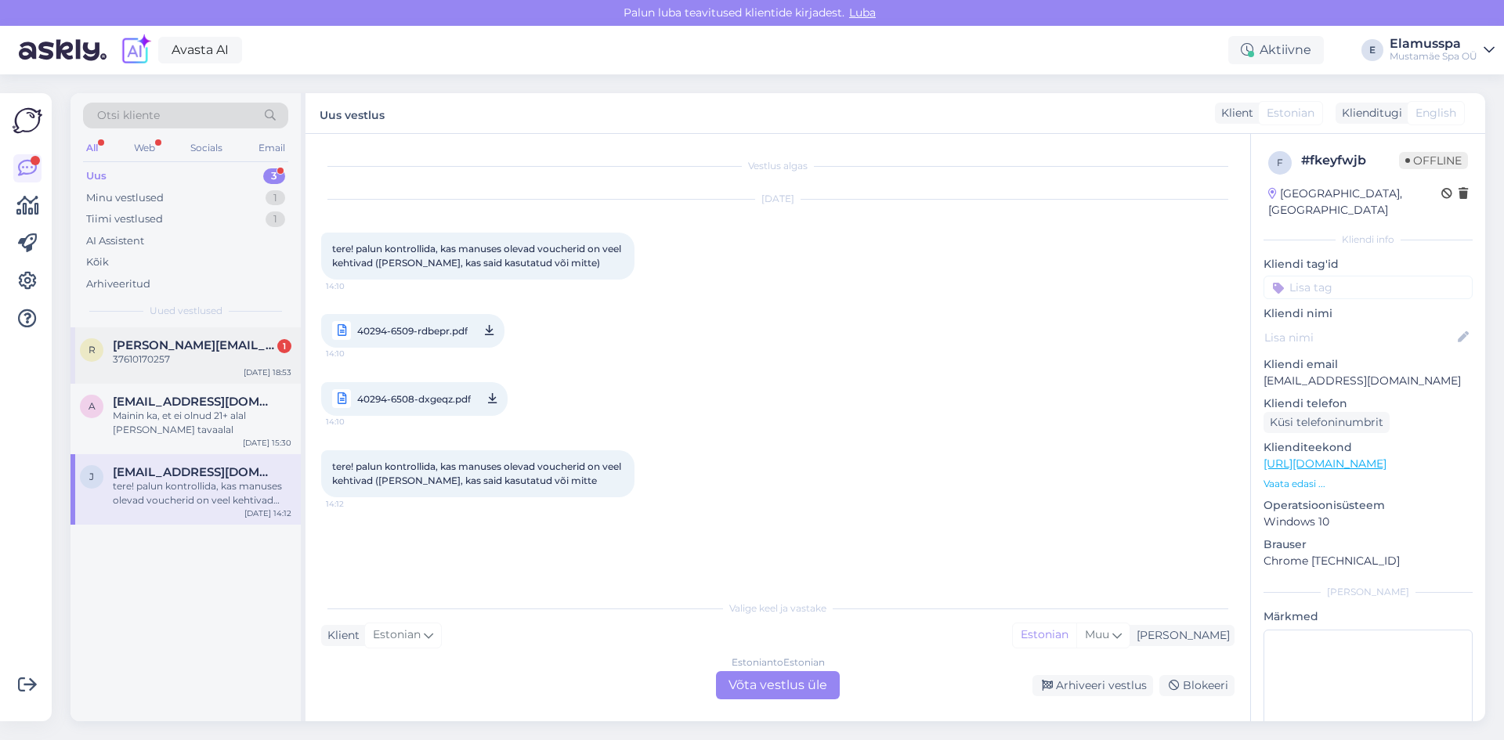
click at [186, 353] on div "37610170257" at bounding box center [202, 360] width 179 height 14
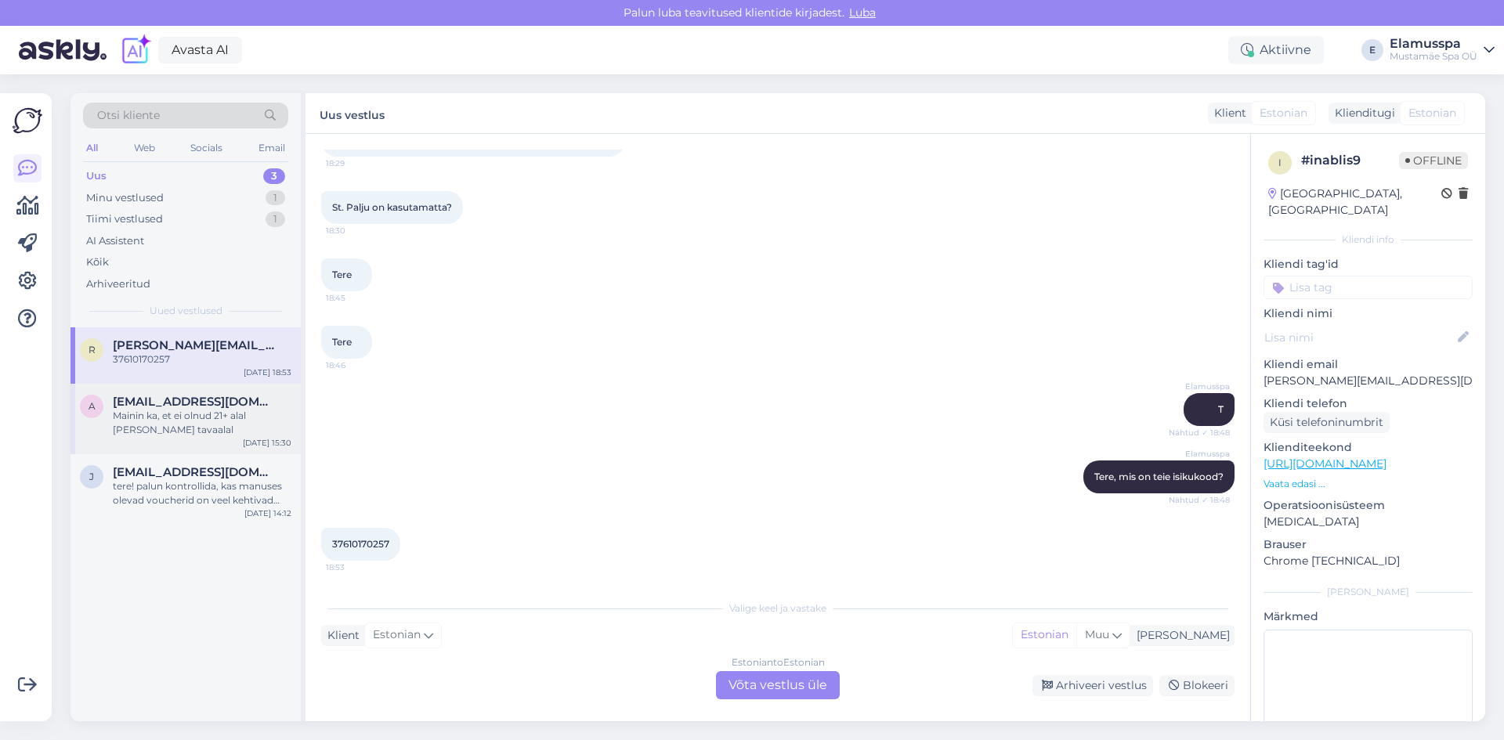
click at [184, 428] on div "Mainin ka, et ei olnud 21+ alal [PERSON_NAME] tavaalal" at bounding box center [202, 423] width 179 height 28
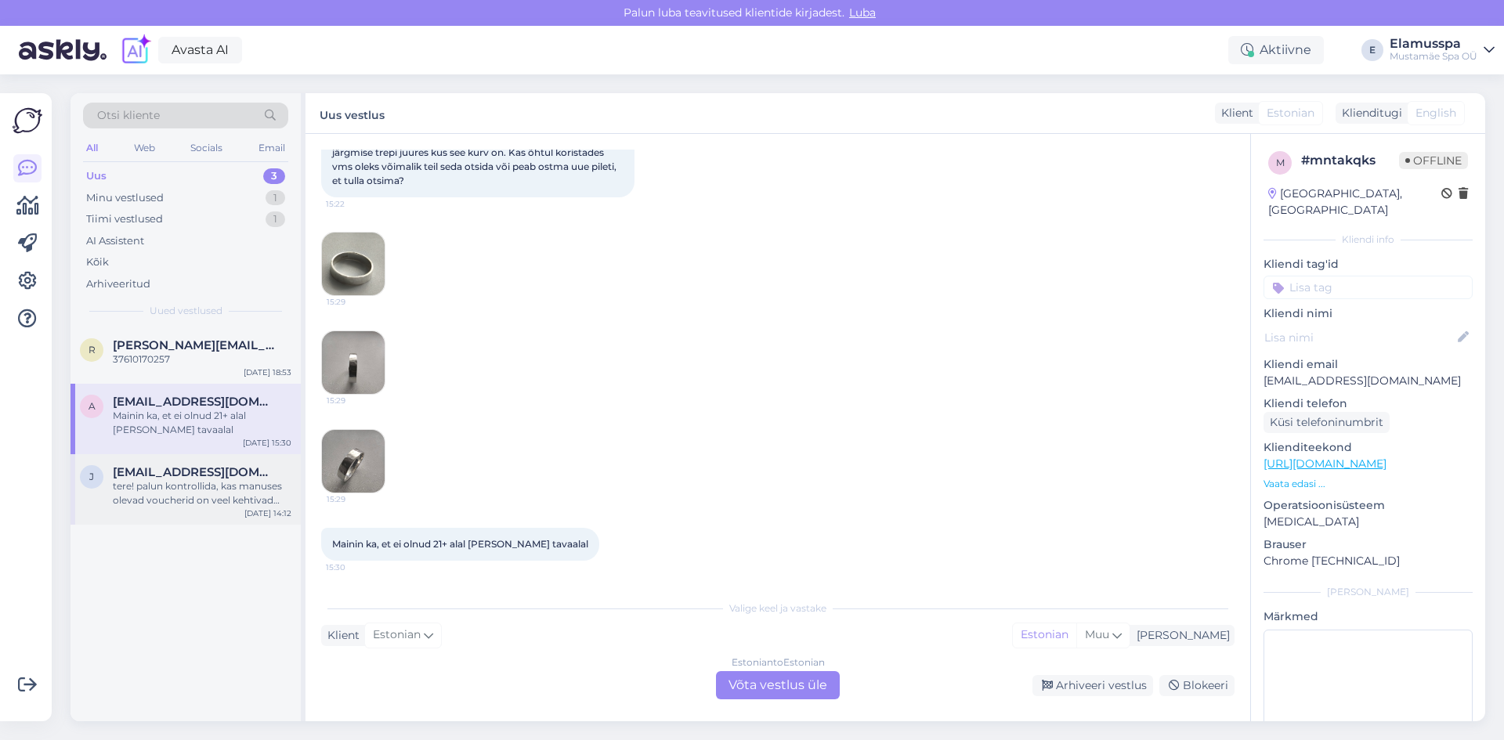
click at [209, 484] on div "tere! palun kontrollida, kas manuses olevad voucherid on veel kehtivad ([PERSON…" at bounding box center [202, 493] width 179 height 28
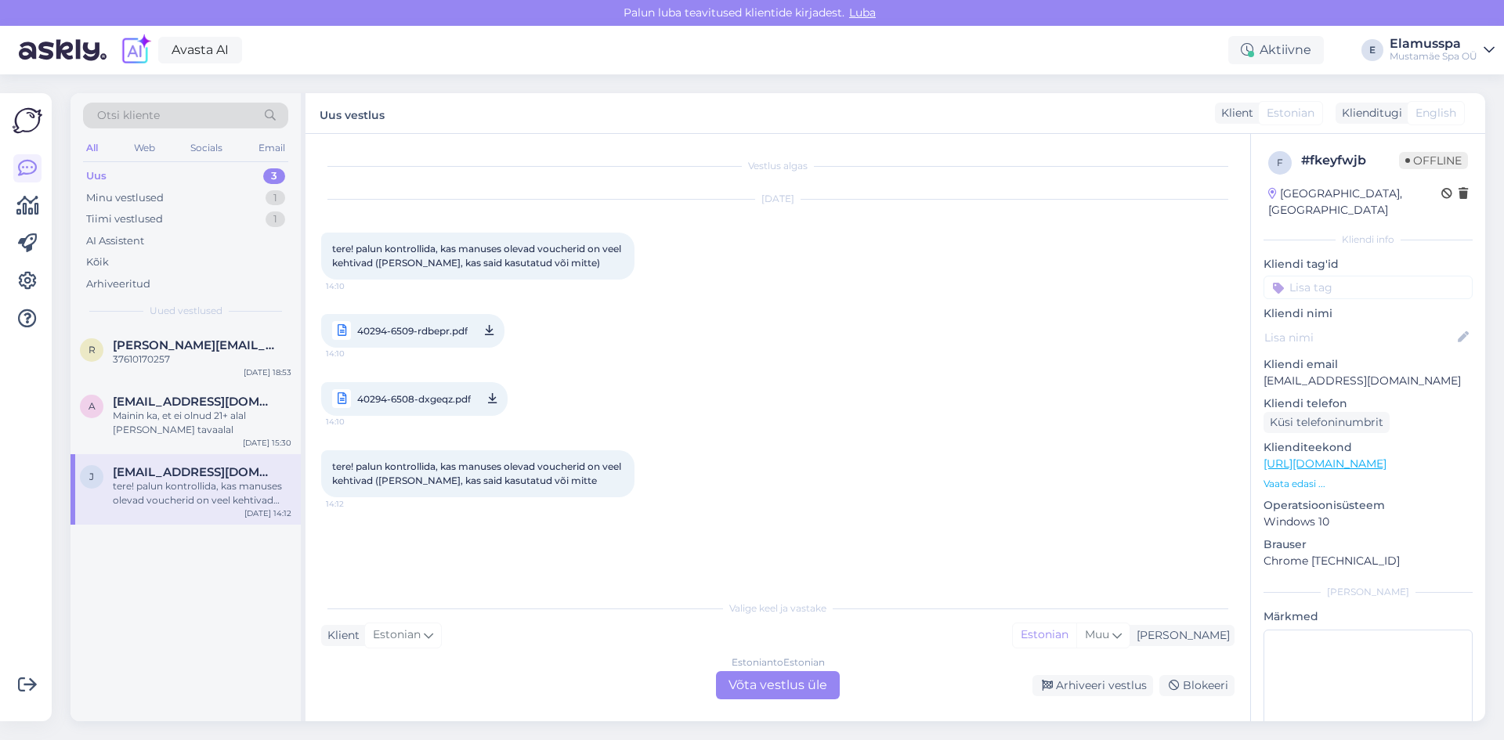
click at [410, 327] on span "40294-6509-rdbepr.pdf" at bounding box center [412, 331] width 110 height 20
click at [790, 690] on div "Estonian to Estonian Võta vestlus üle" at bounding box center [778, 685] width 124 height 28
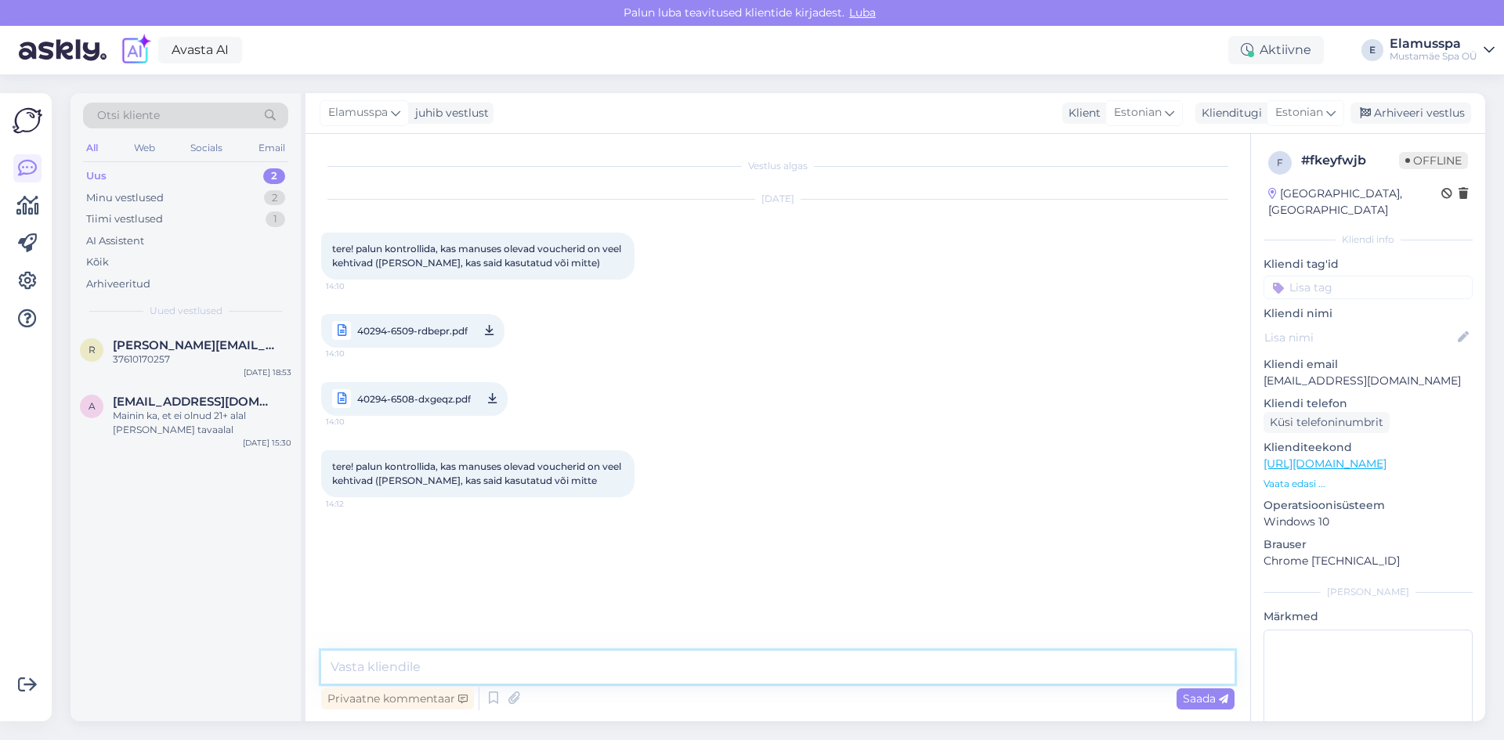
click at [631, 682] on textarea at bounding box center [777, 667] width 913 height 33
click at [432, 408] on span "40294-6508-dxgeqz.pdf" at bounding box center [414, 399] width 114 height 20
click at [1437, 377] on div "f # fkeyfwjb Offline [GEOGRAPHIC_DATA], [GEOGRAPHIC_DATA] Kliendi info Kliendi …" at bounding box center [1368, 464] width 234 height 660
click at [496, 654] on textarea "Tere," at bounding box center [777, 667] width 913 height 33
type textarea "Tere, mõlemad kehtivad."
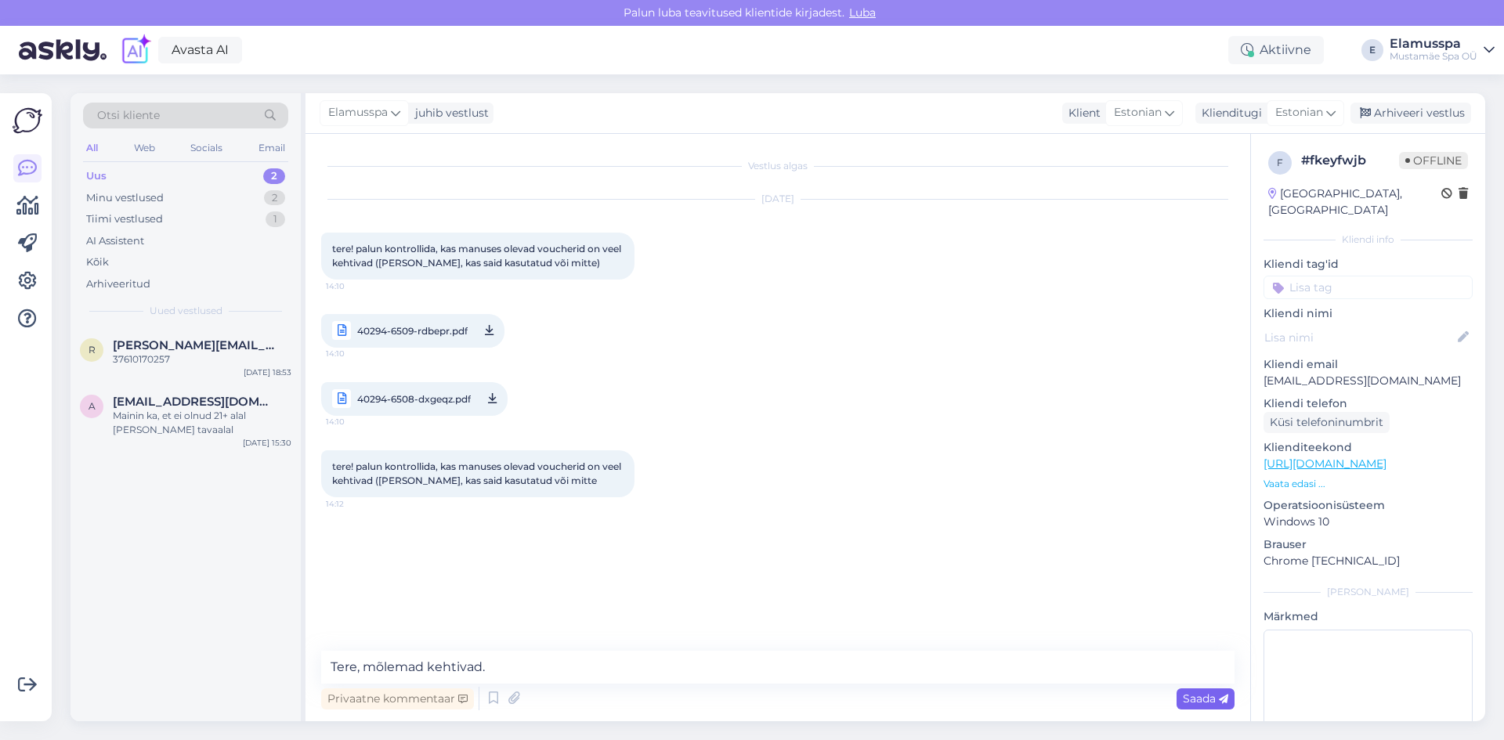
click at [1183, 699] on span "Saada" at bounding box center [1205, 699] width 45 height 14
click at [1418, 101] on div "Elamusspa juhib vestlust Klient Estonian Arabic Belarusian Bulgarian Chinese Cz…" at bounding box center [896, 113] width 1180 height 41
click at [1407, 110] on div "Arhiveeri vestlus" at bounding box center [1411, 113] width 121 height 21
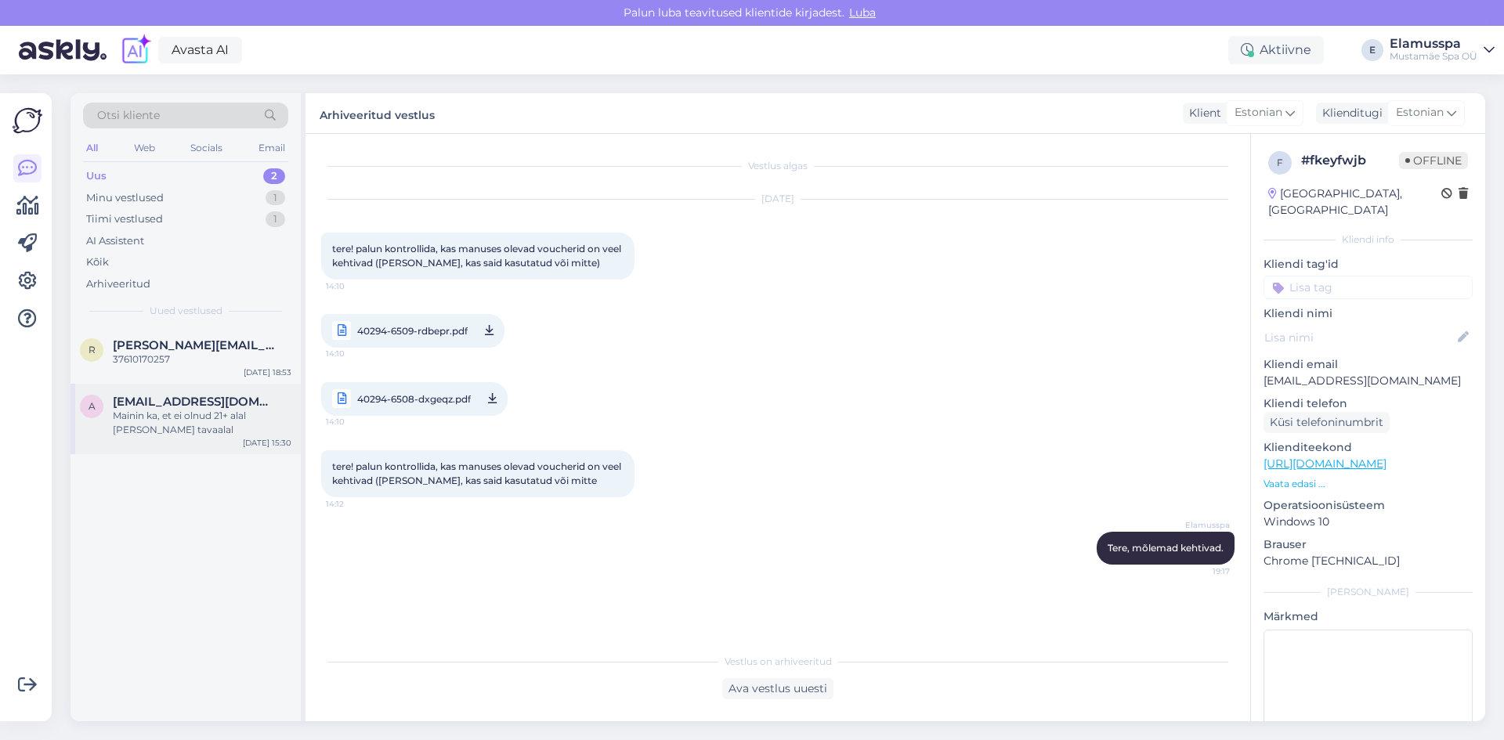
click at [210, 392] on div "a [EMAIL_ADDRESS][DOMAIN_NAME] Mainin ka, et ei olnud 21+ alal [PERSON_NAME] ta…" at bounding box center [186, 419] width 230 height 71
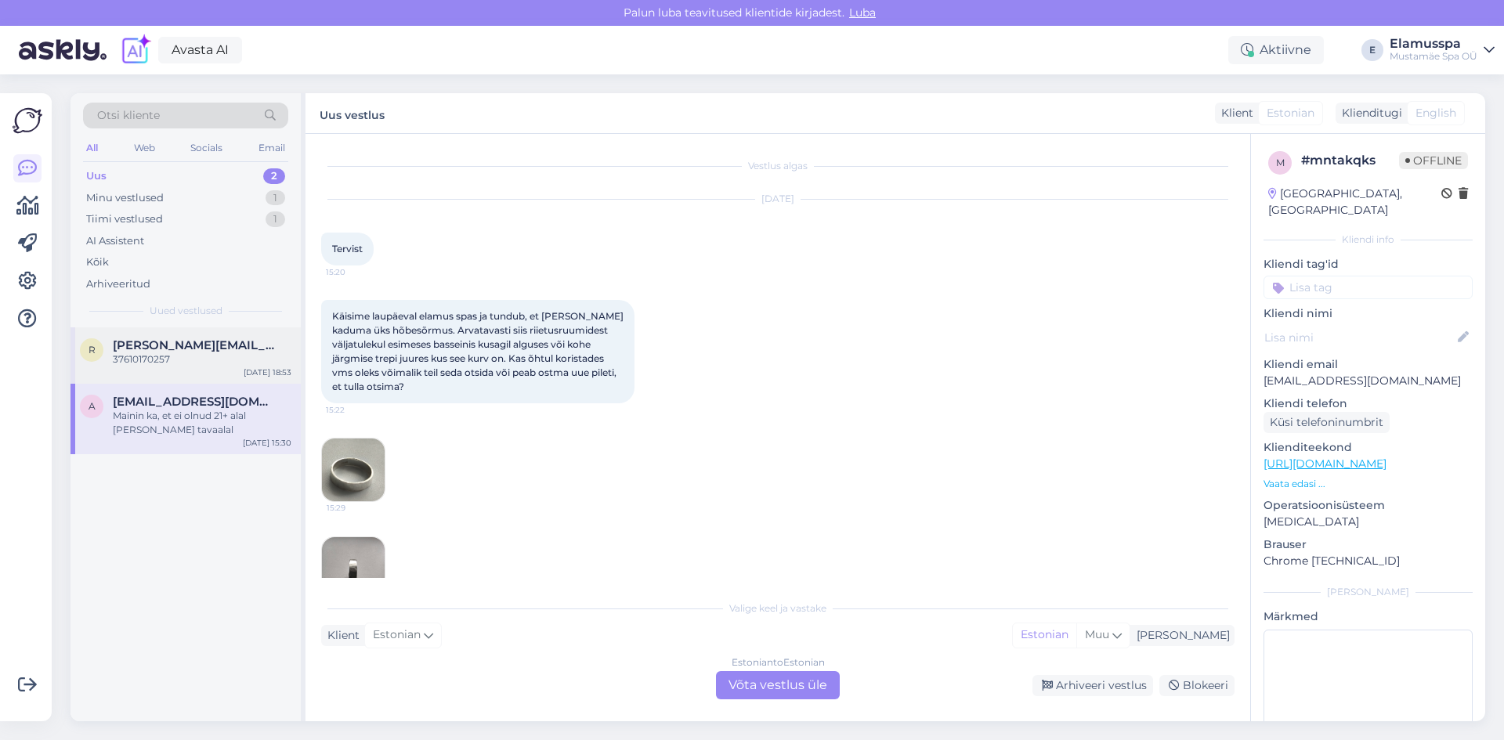
click at [216, 358] on div "37610170257" at bounding box center [202, 360] width 179 height 14
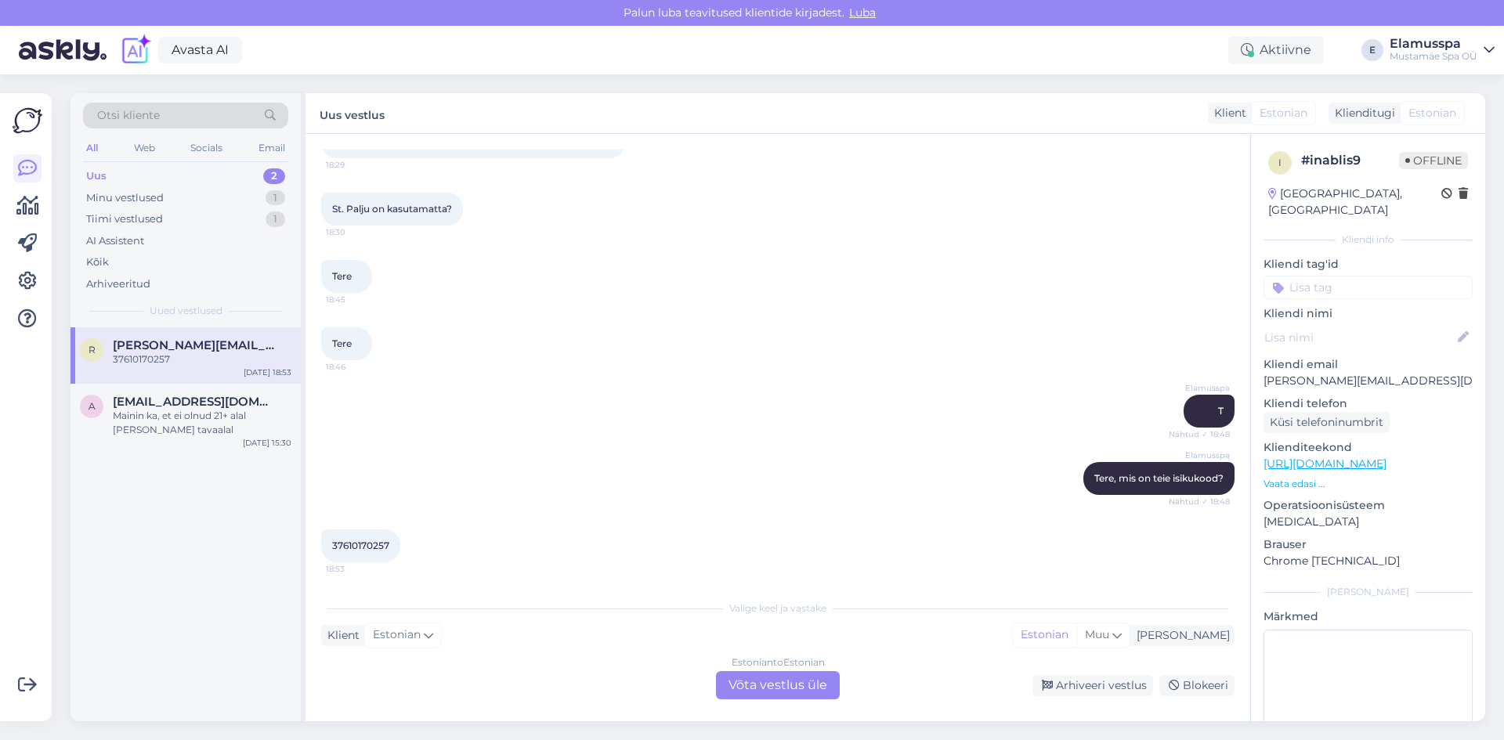
scroll to position [109, 0]
drag, startPoint x: 1302, startPoint y: 368, endPoint x: 1339, endPoint y: 367, distance: 36.8
click at [1339, 373] on p "[PERSON_NAME][EMAIL_ADDRESS][DOMAIN_NAME]" at bounding box center [1368, 381] width 209 height 16
click at [580, 531] on div "37610170257 18:53" at bounding box center [777, 544] width 913 height 67
click at [732, 677] on div "Estonian to Estonian Võta vestlus üle" at bounding box center [778, 685] width 124 height 28
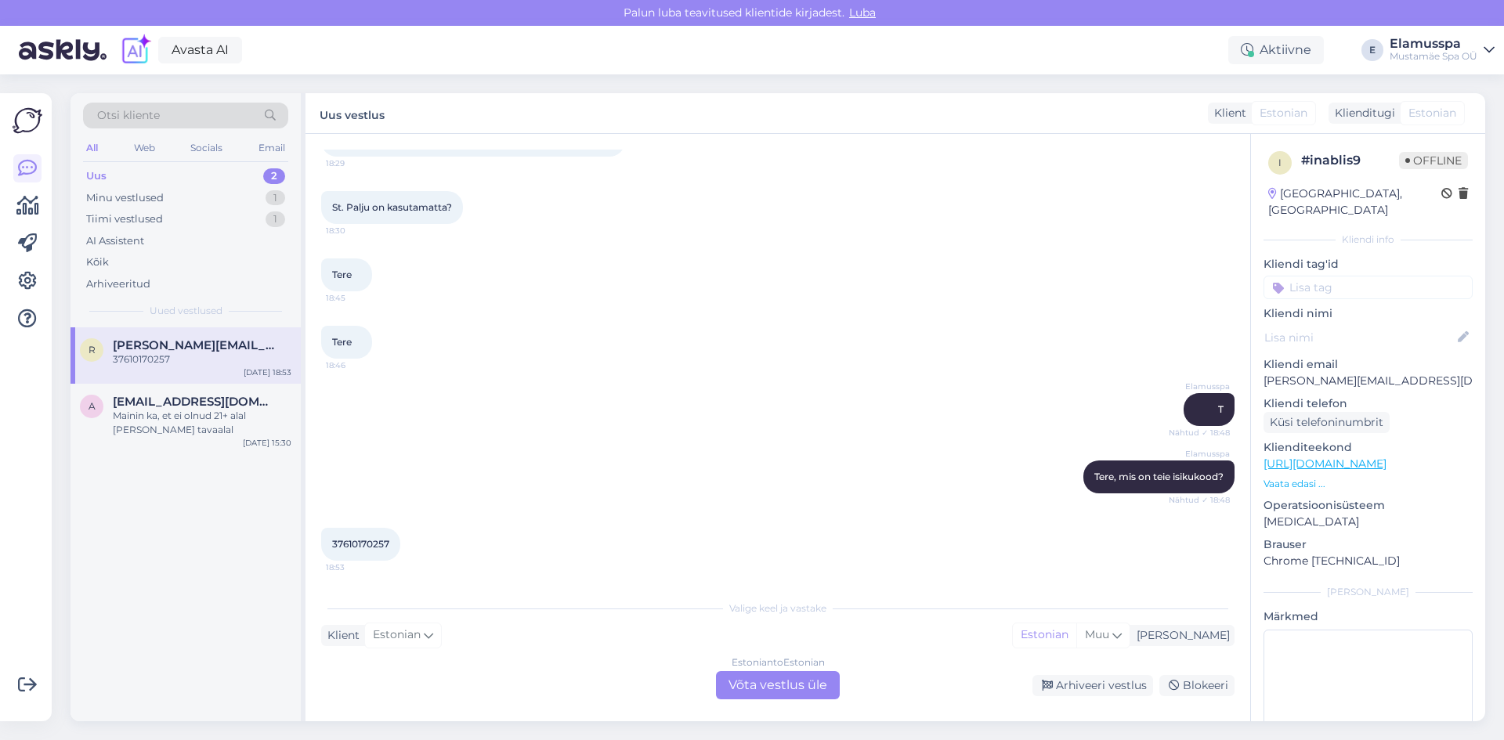
scroll to position [50, 0]
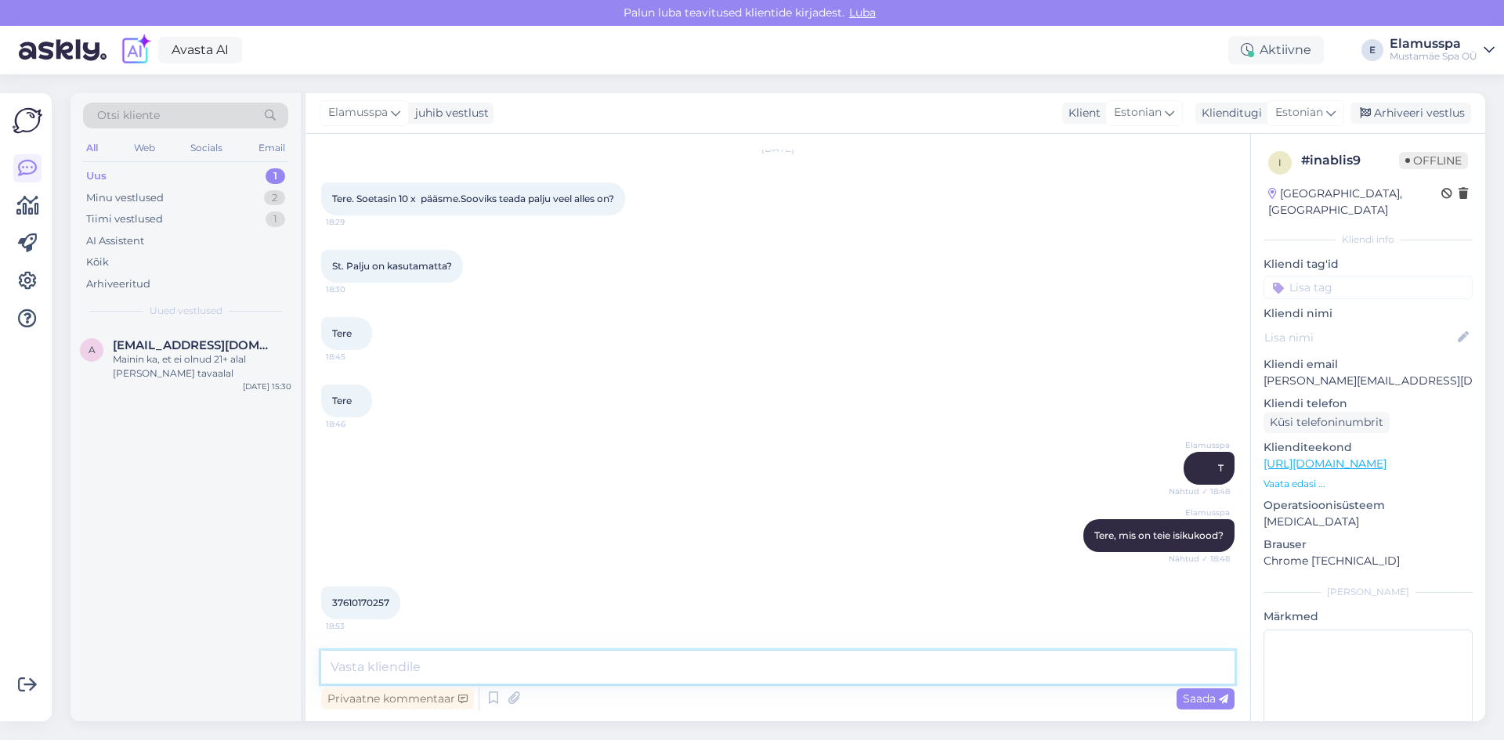
click at [490, 660] on textarea at bounding box center [777, 667] width 913 height 33
type textarea "6 korda on [PERSON_NAME] kehtib kuni 22.10"
click at [553, 588] on div "37610170257 18:53" at bounding box center [777, 603] width 913 height 67
click at [1184, 711] on div "Privaatne kommentaar Saada" at bounding box center [777, 699] width 913 height 30
click at [1204, 701] on span "Saada" at bounding box center [1205, 699] width 45 height 14
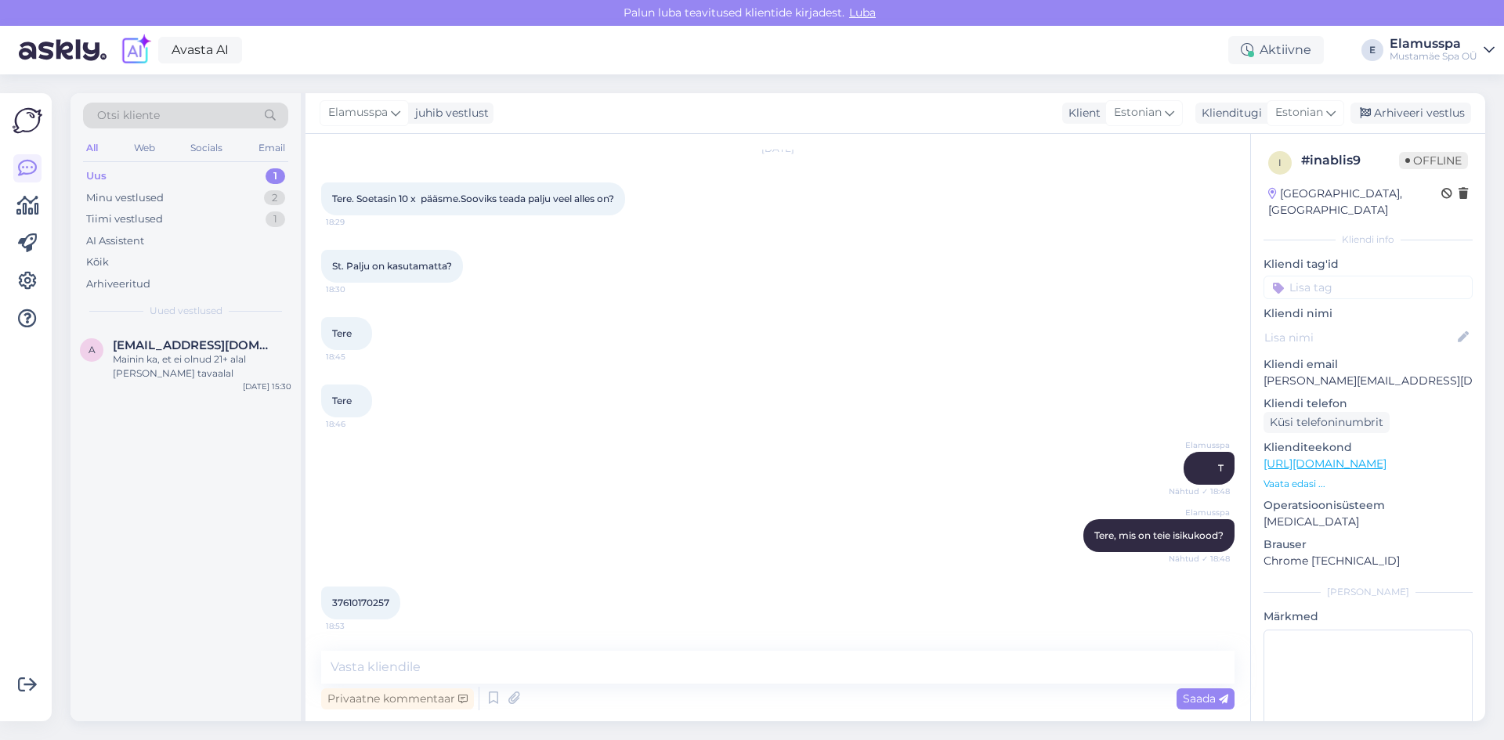
scroll to position [118, 0]
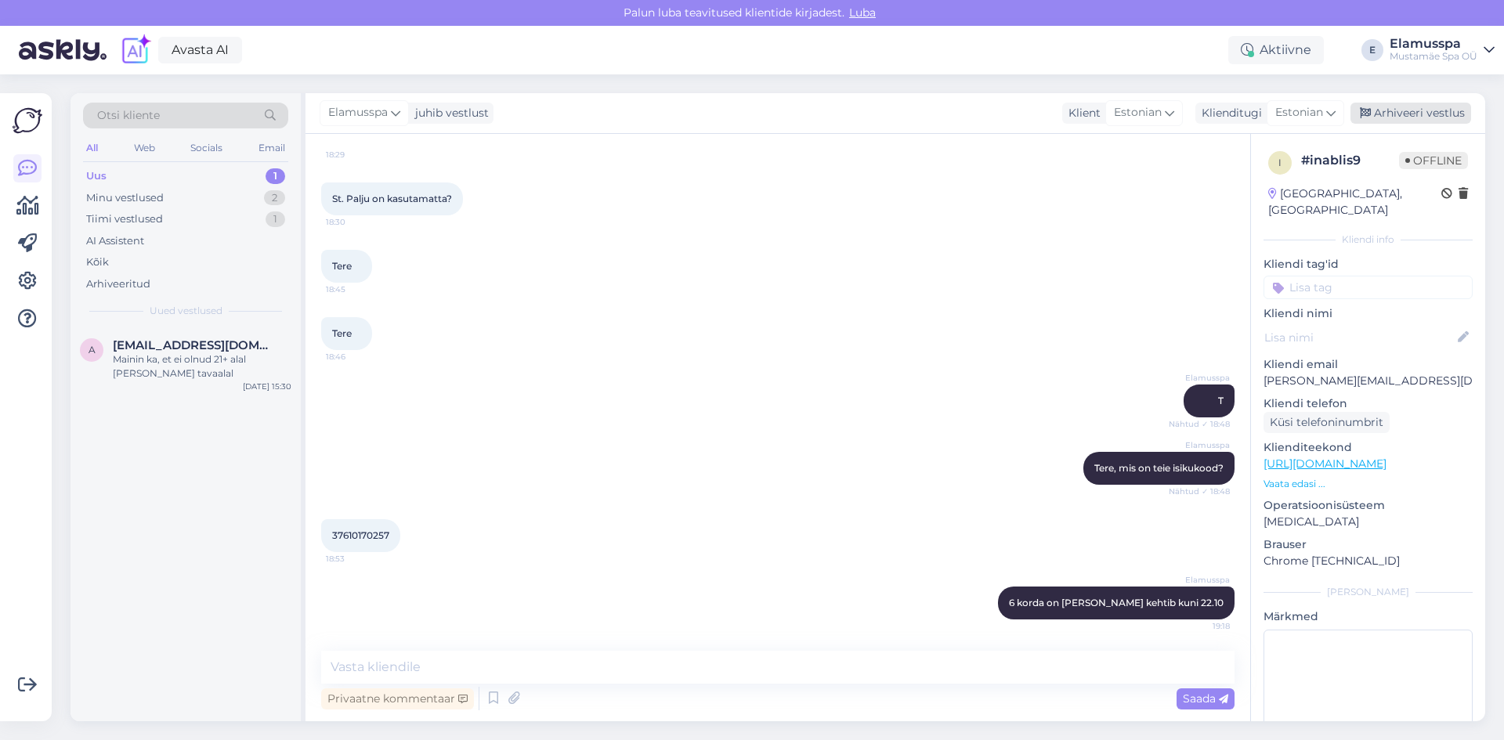
click at [1395, 111] on div "Arhiveeri vestlus" at bounding box center [1411, 113] width 121 height 21
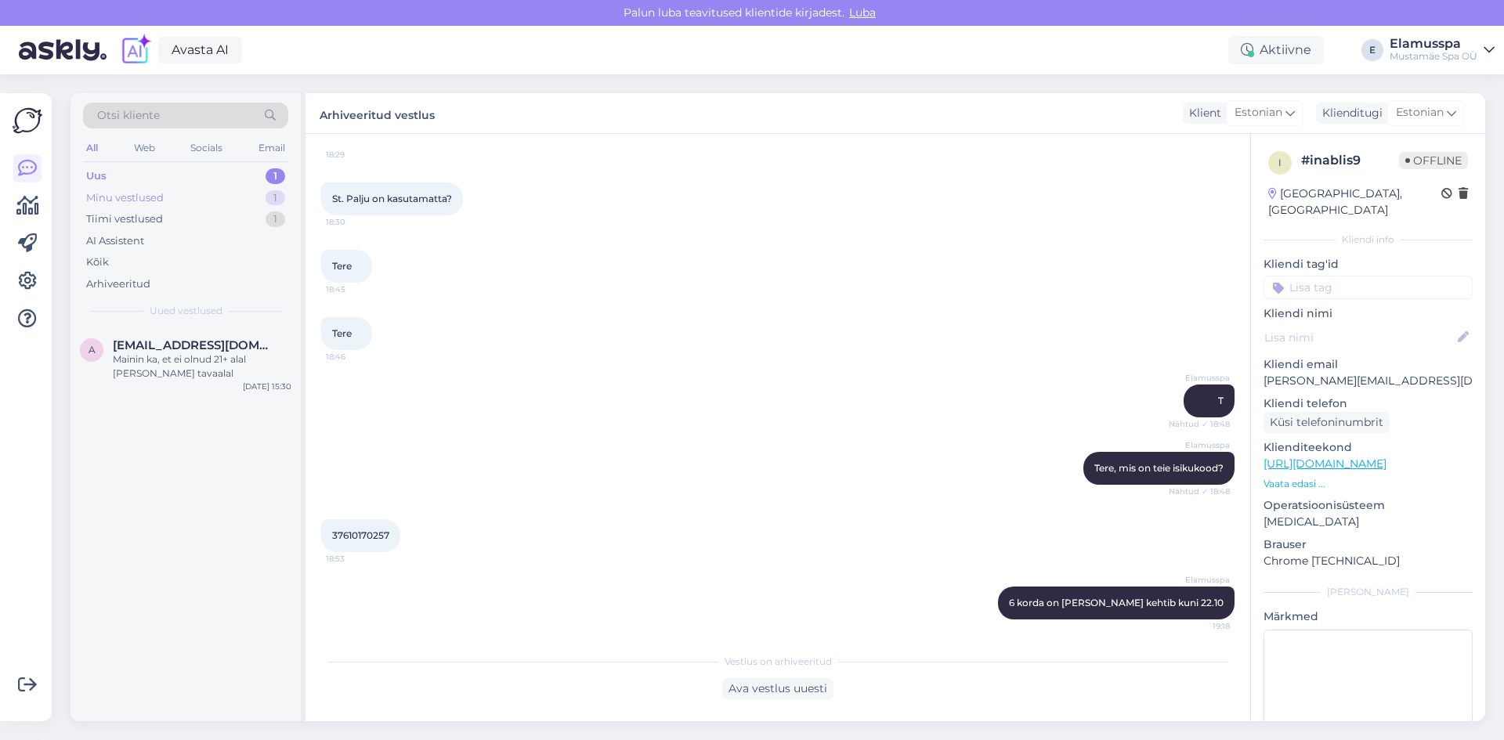
click at [235, 201] on div "Minu vestlused 1" at bounding box center [185, 198] width 205 height 22
click at [237, 378] on div "Tere! See oranz link [PERSON_NAME]- peaks [PERSON_NAME] voucher" at bounding box center [202, 367] width 179 height 28
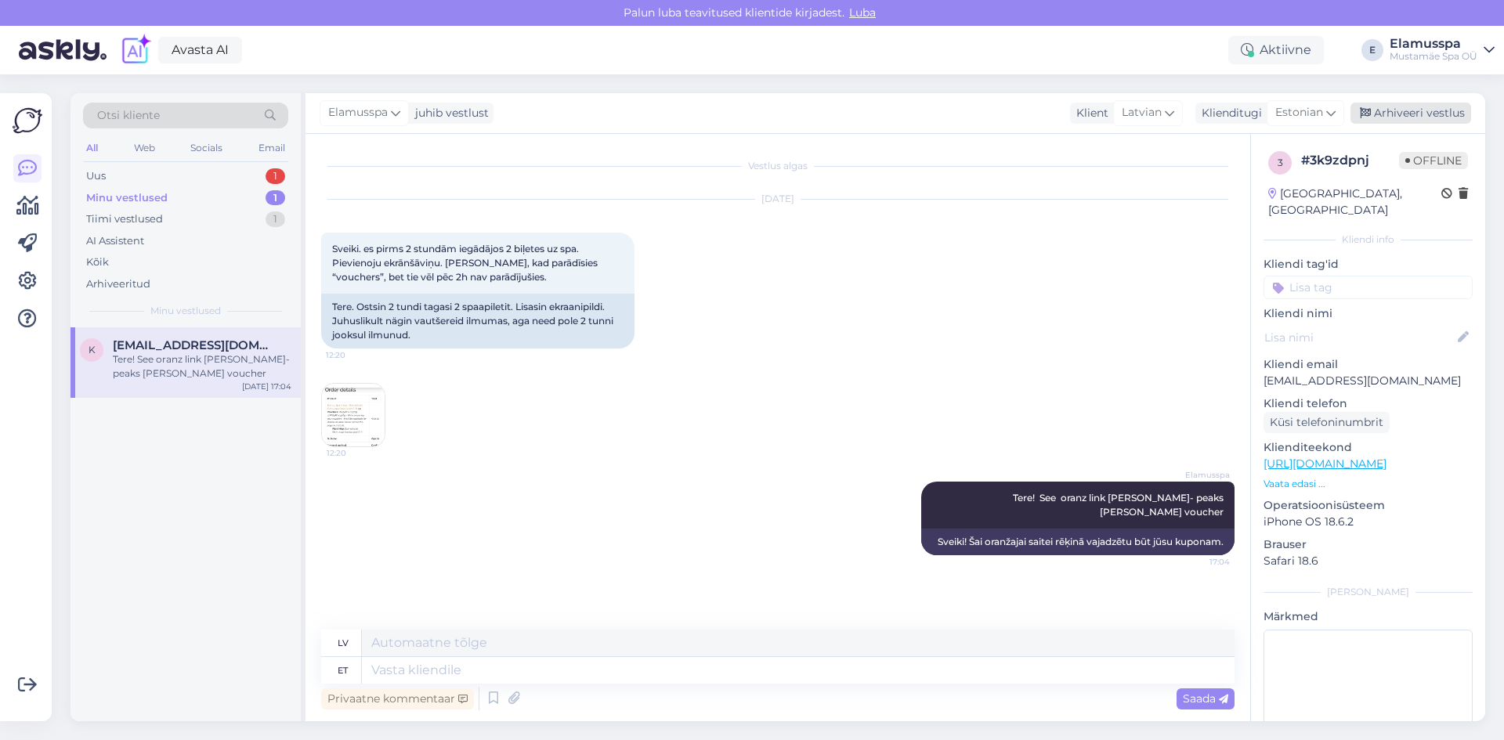
click at [1442, 118] on div "Arhiveeri vestlus" at bounding box center [1411, 113] width 121 height 21
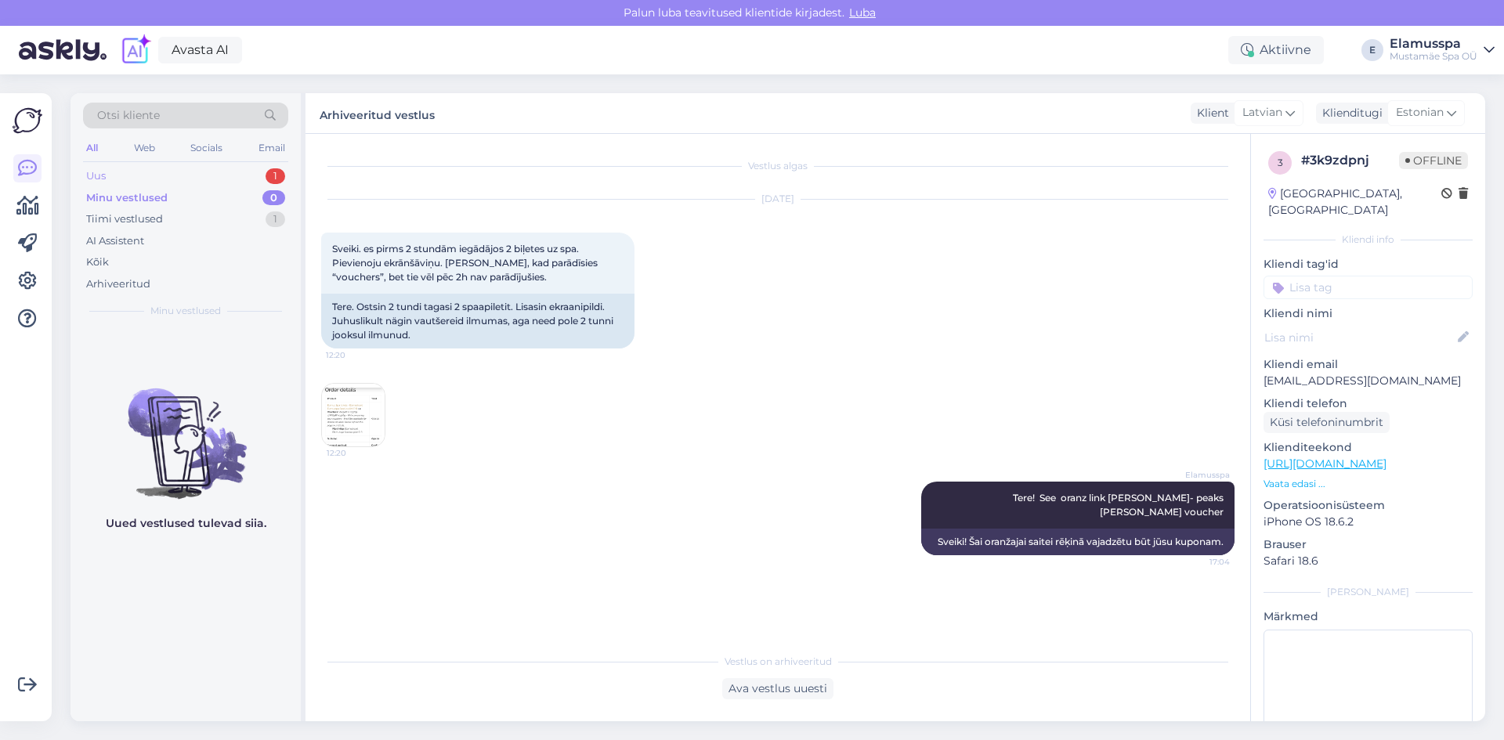
click at [239, 174] on div "Uus 1" at bounding box center [185, 176] width 205 height 22
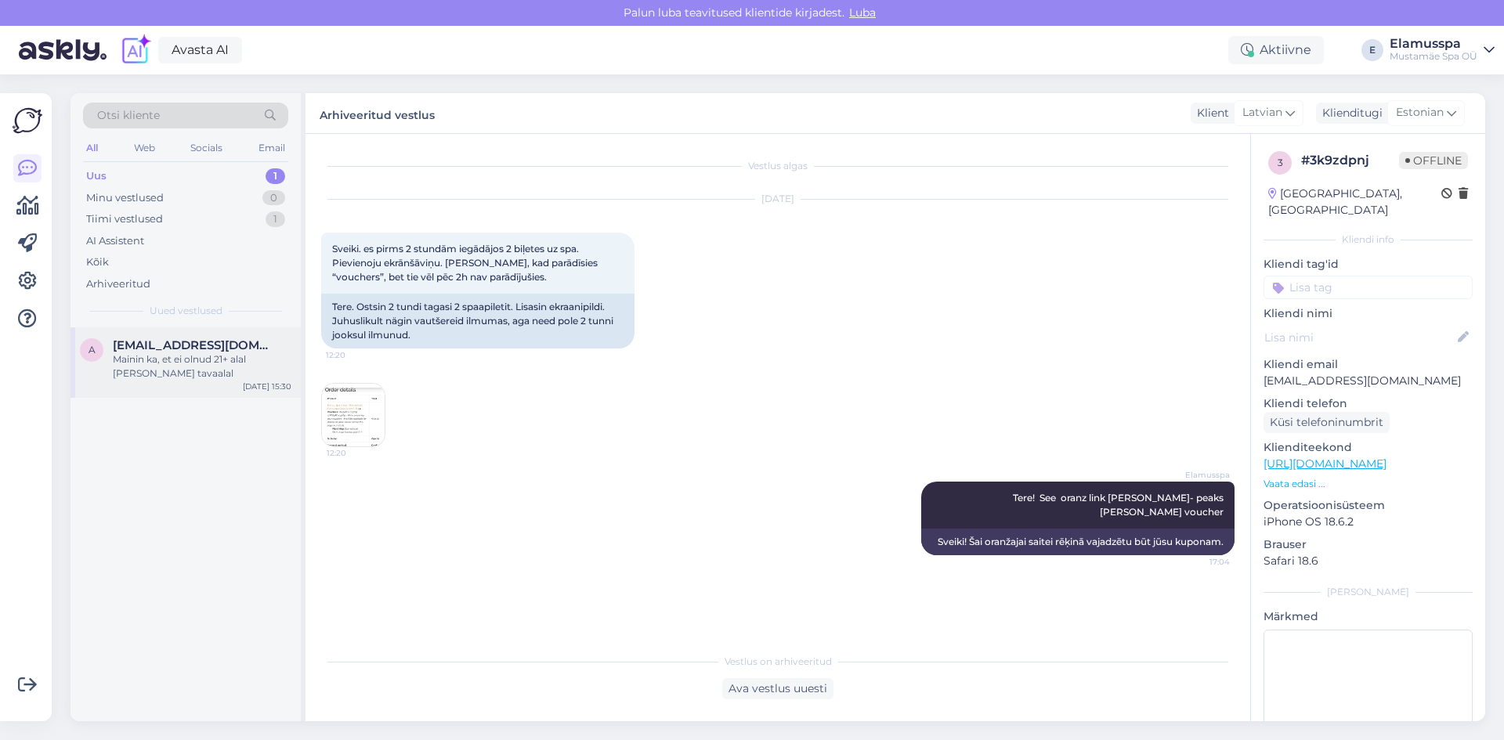
click at [200, 370] on div "Mainin ka, et ei olnud 21+ alal [PERSON_NAME] tavaalal" at bounding box center [202, 367] width 179 height 28
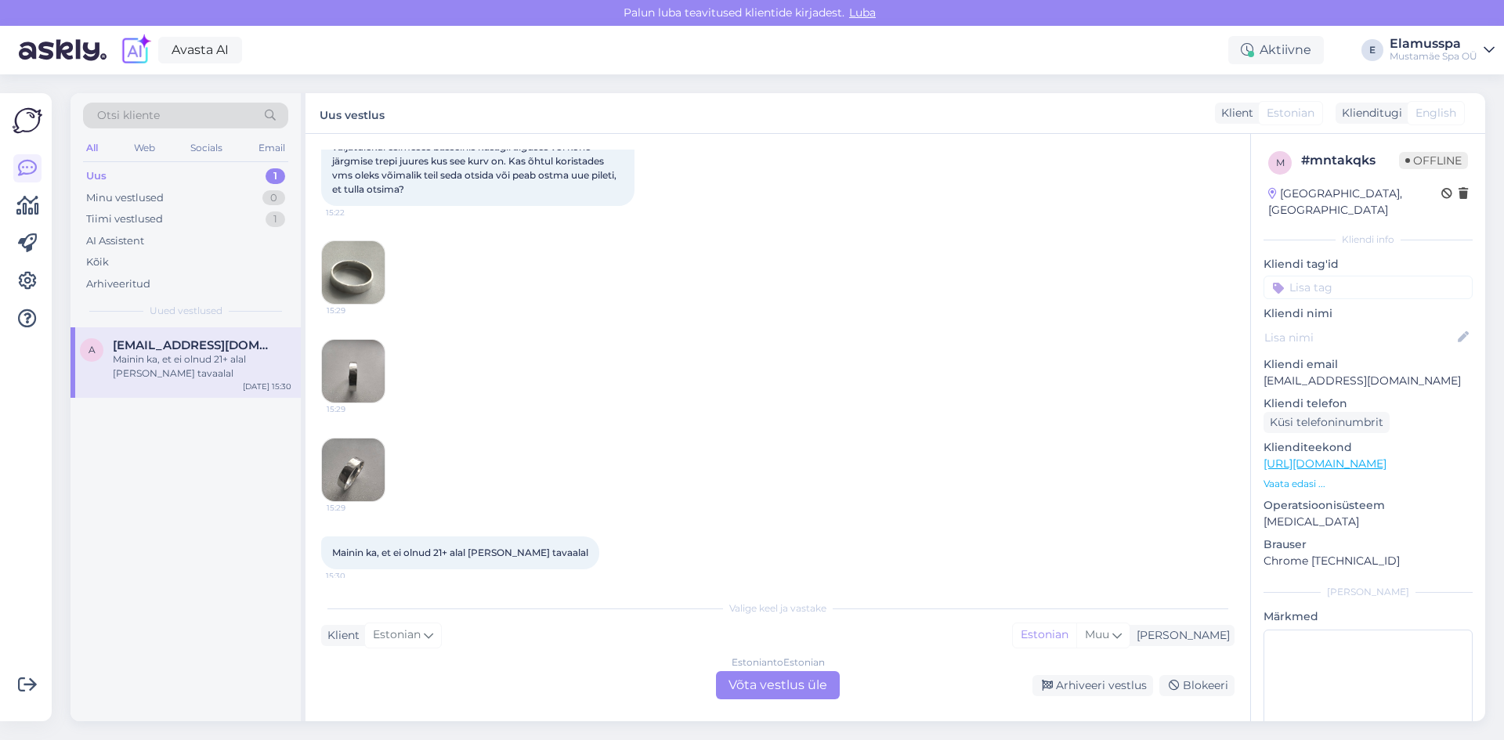
scroll to position [206, 0]
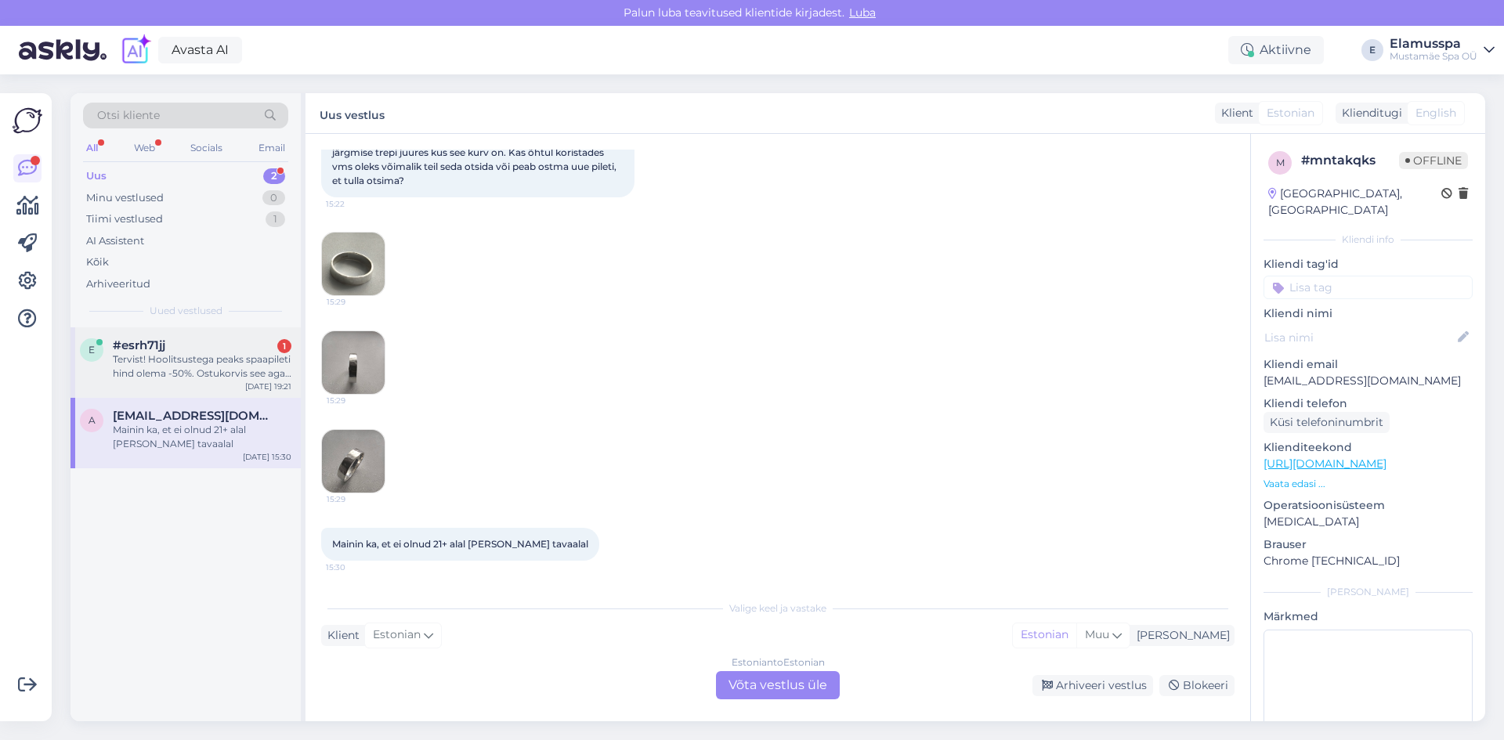
click at [213, 346] on div "#esrh71jj 1" at bounding box center [202, 345] width 179 height 14
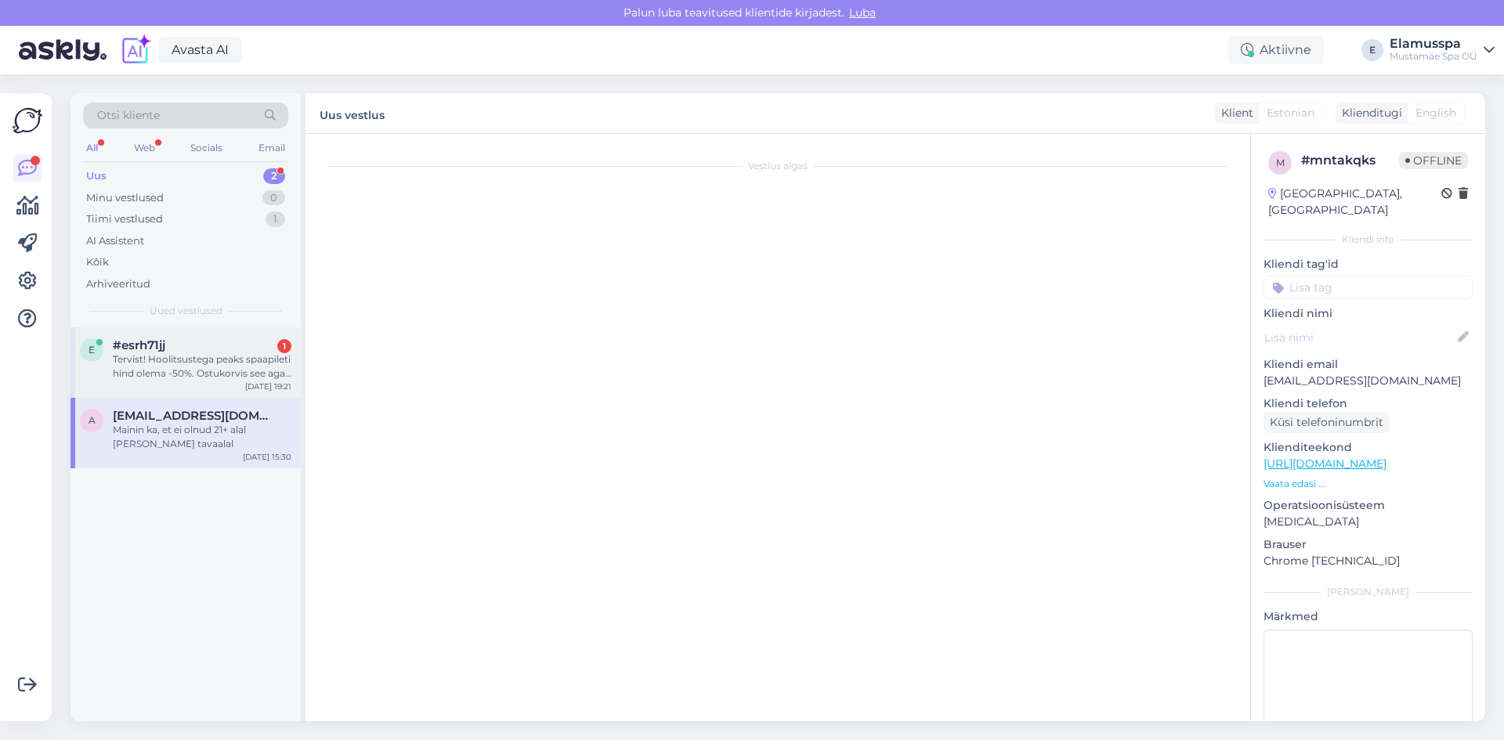
scroll to position [0, 0]
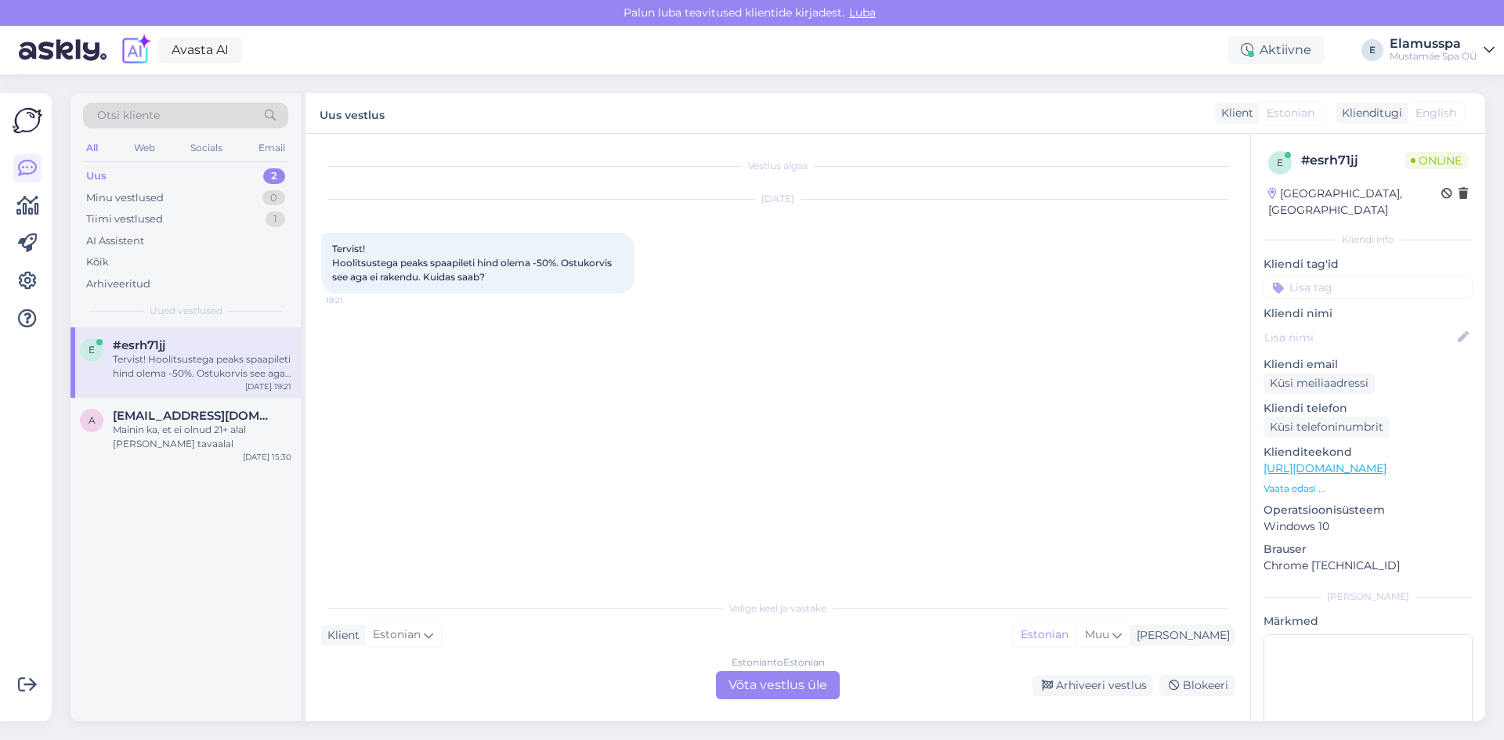
click at [747, 680] on div "Estonian to Estonian Võta vestlus üle" at bounding box center [778, 685] width 124 height 28
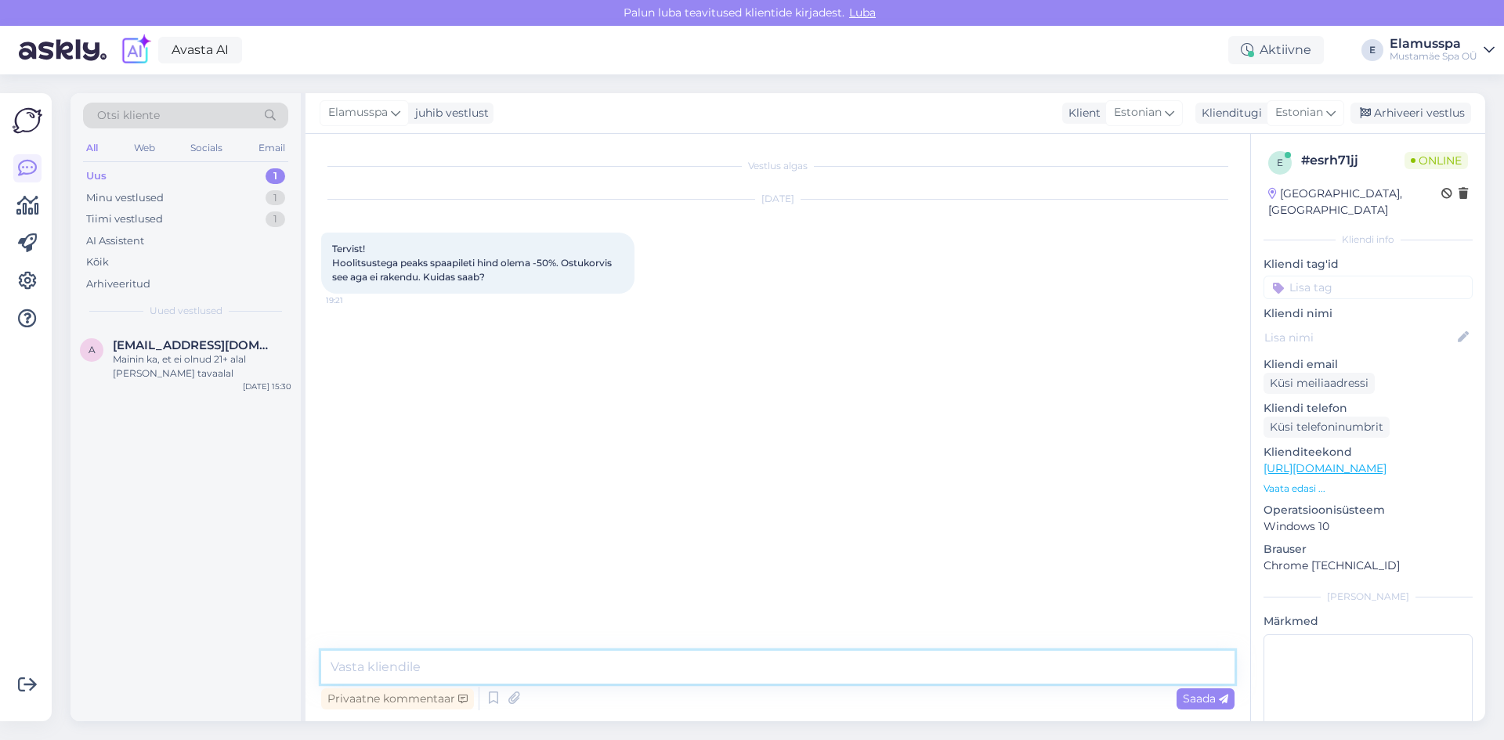
click at [617, 663] on textarea at bounding box center [777, 667] width 913 height 33
click at [676, 586] on div "Vestlus algas [DATE] Tervist! Hoolitsustega peaks spaapileti hind olema -50%. O…" at bounding box center [785, 393] width 928 height 487
click at [392, 666] on textarea "Tere, seda saate kohal ainult. Peate ütlema töötajale." at bounding box center [777, 667] width 913 height 33
click at [548, 674] on textarea "Tere, seda kahjuks saate kohal ainult. Peate ütlema töötajale." at bounding box center [777, 667] width 913 height 33
click at [686, 675] on textarea "Tere, seda kahjuks saate kohal ainult. Peate ütlema töötajale." at bounding box center [777, 667] width 913 height 33
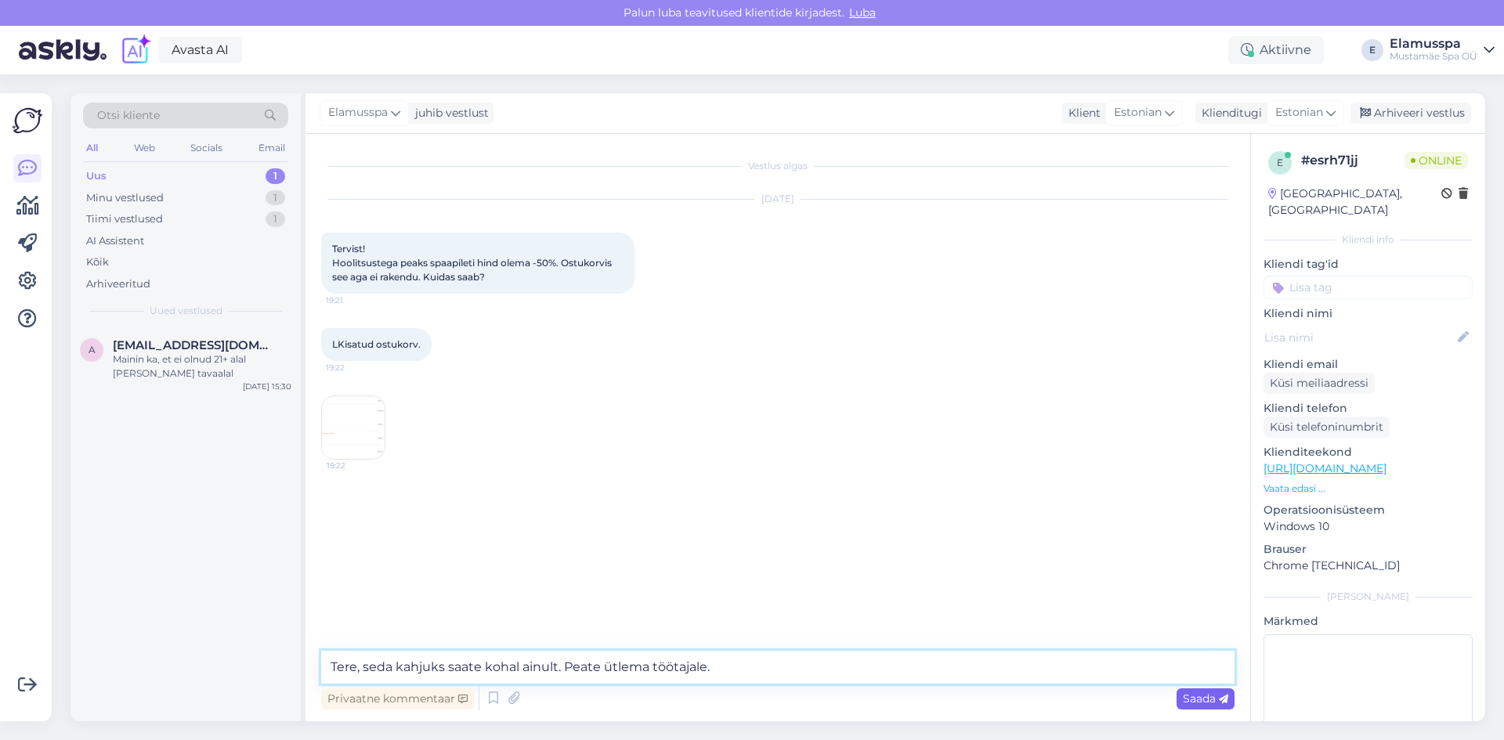
type textarea "Tere, seda kahjuks saate kohal ainult. Peate ütlema töötajale."
click at [1198, 689] on div "Saada" at bounding box center [1206, 699] width 58 height 21
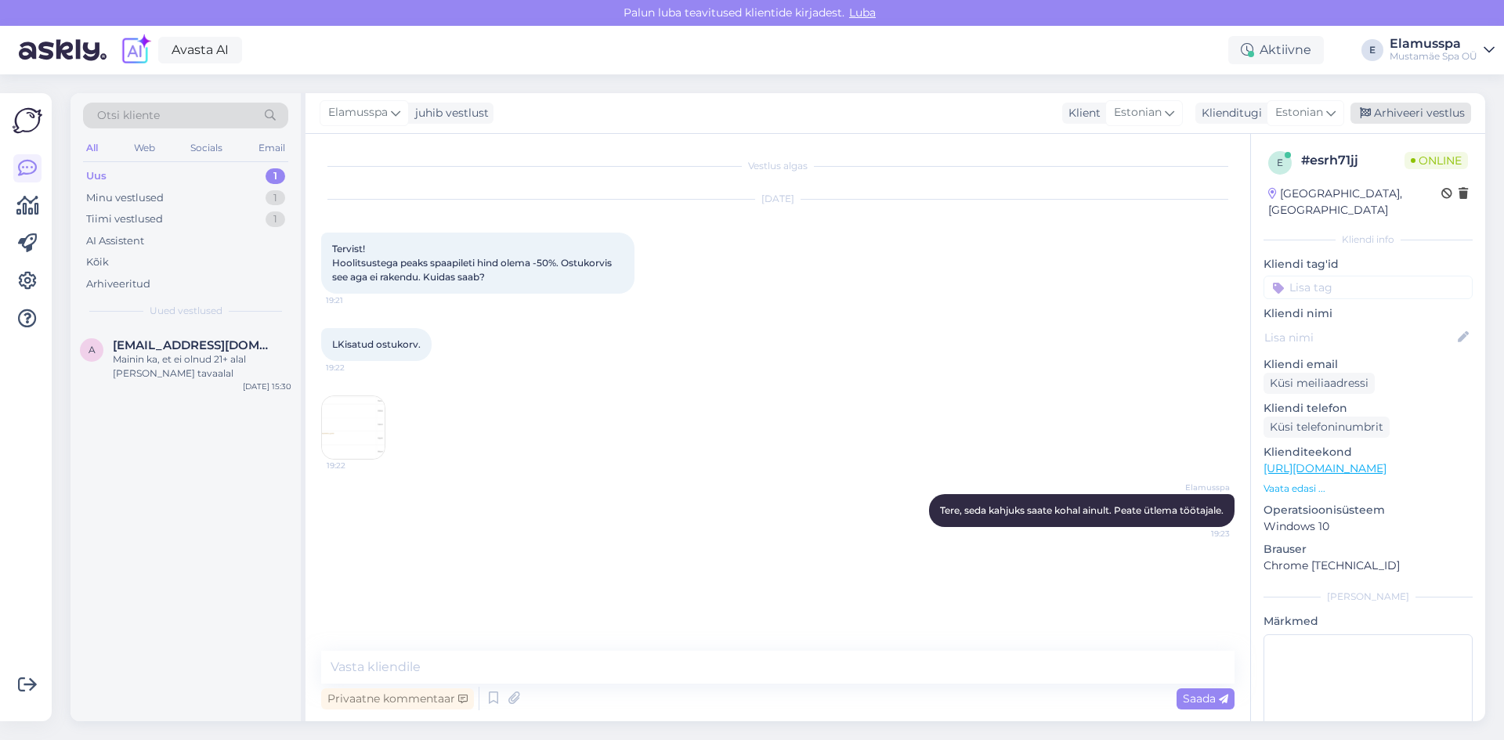
click at [1366, 111] on icon at bounding box center [1365, 113] width 11 height 11
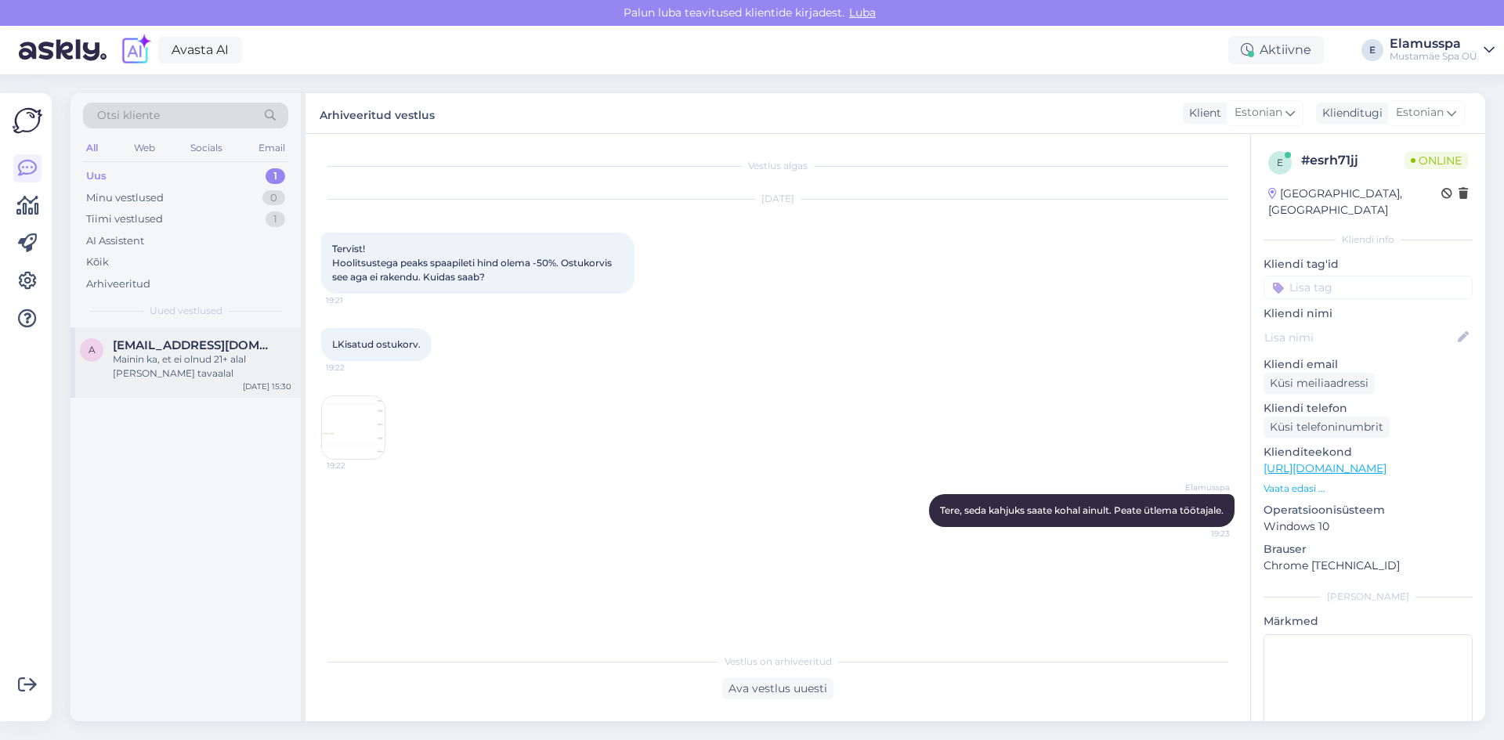
click at [176, 363] on div "Mainin ka, et ei olnud 21+ alal [PERSON_NAME] tavaalal" at bounding box center [202, 367] width 179 height 28
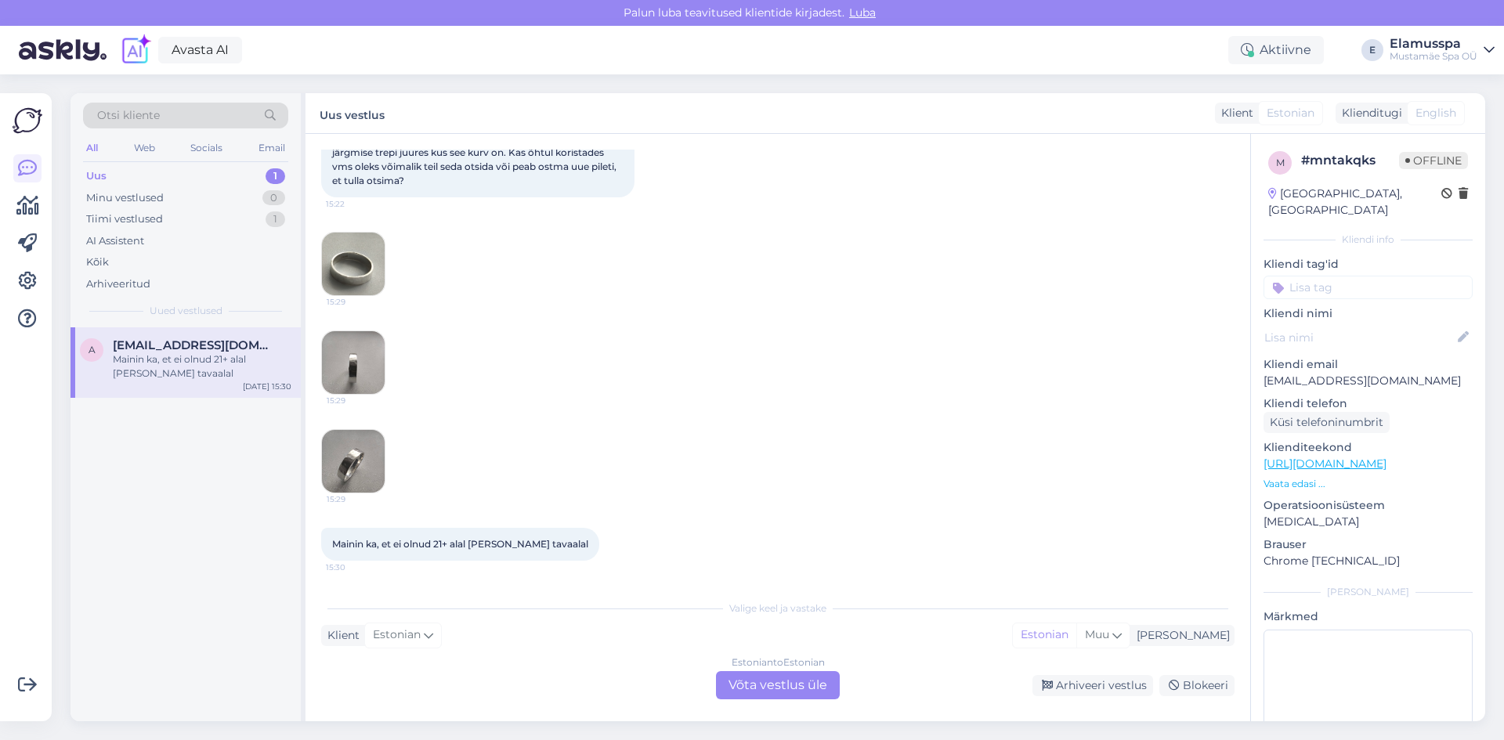
click at [347, 452] on img at bounding box center [353, 461] width 63 height 63
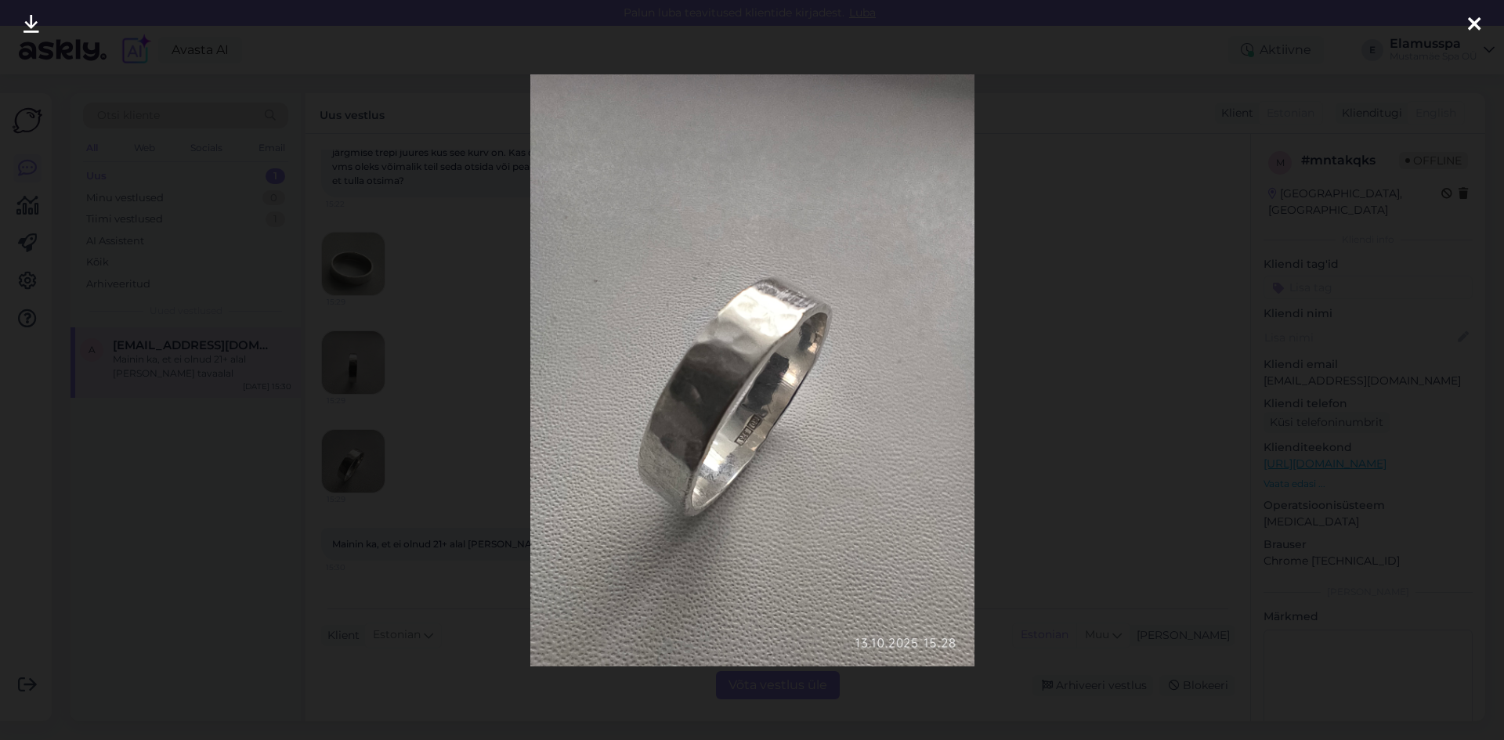
click at [476, 529] on div at bounding box center [752, 370] width 1504 height 740
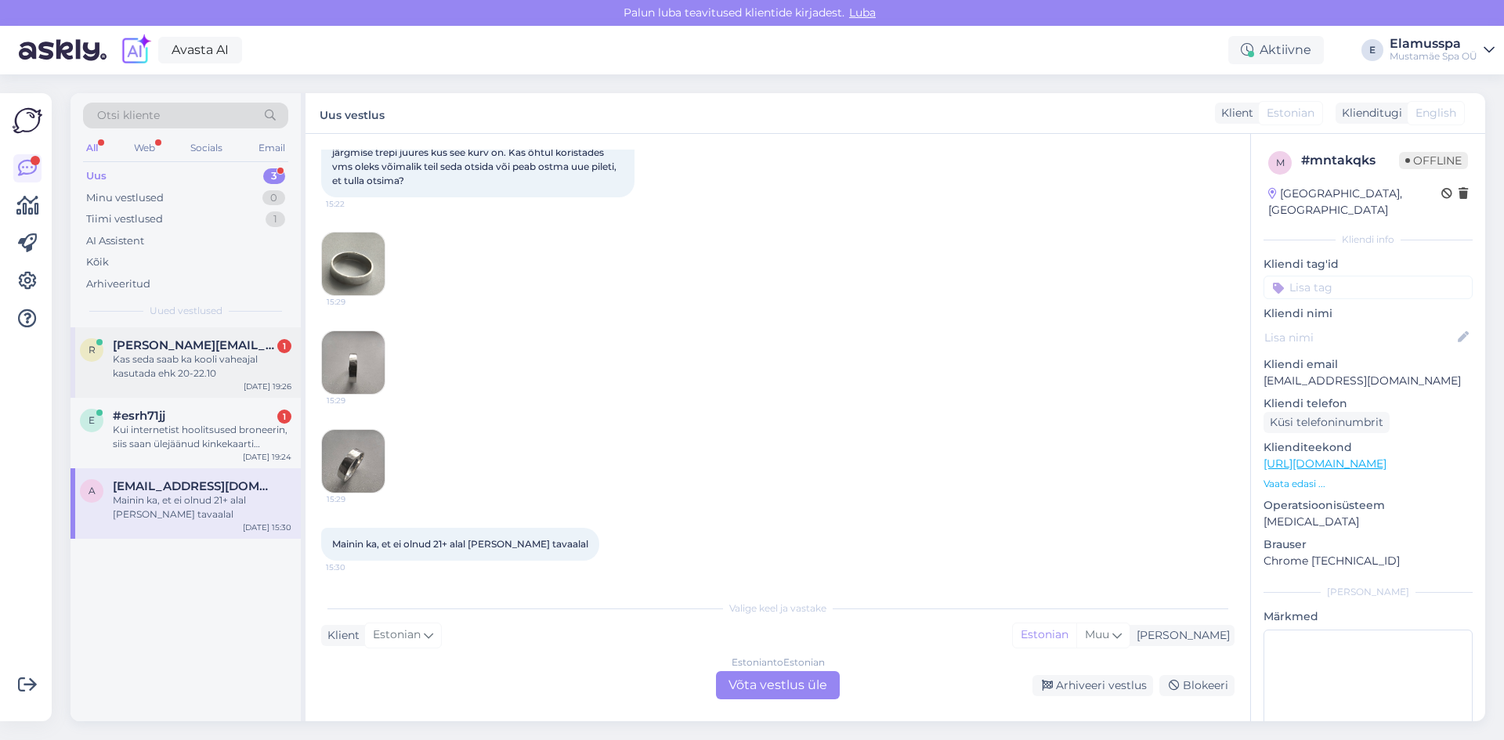
click at [262, 354] on div "Kas seda saab ka kooli vaheajal kasutada ehk 20-22.10" at bounding box center [202, 367] width 179 height 28
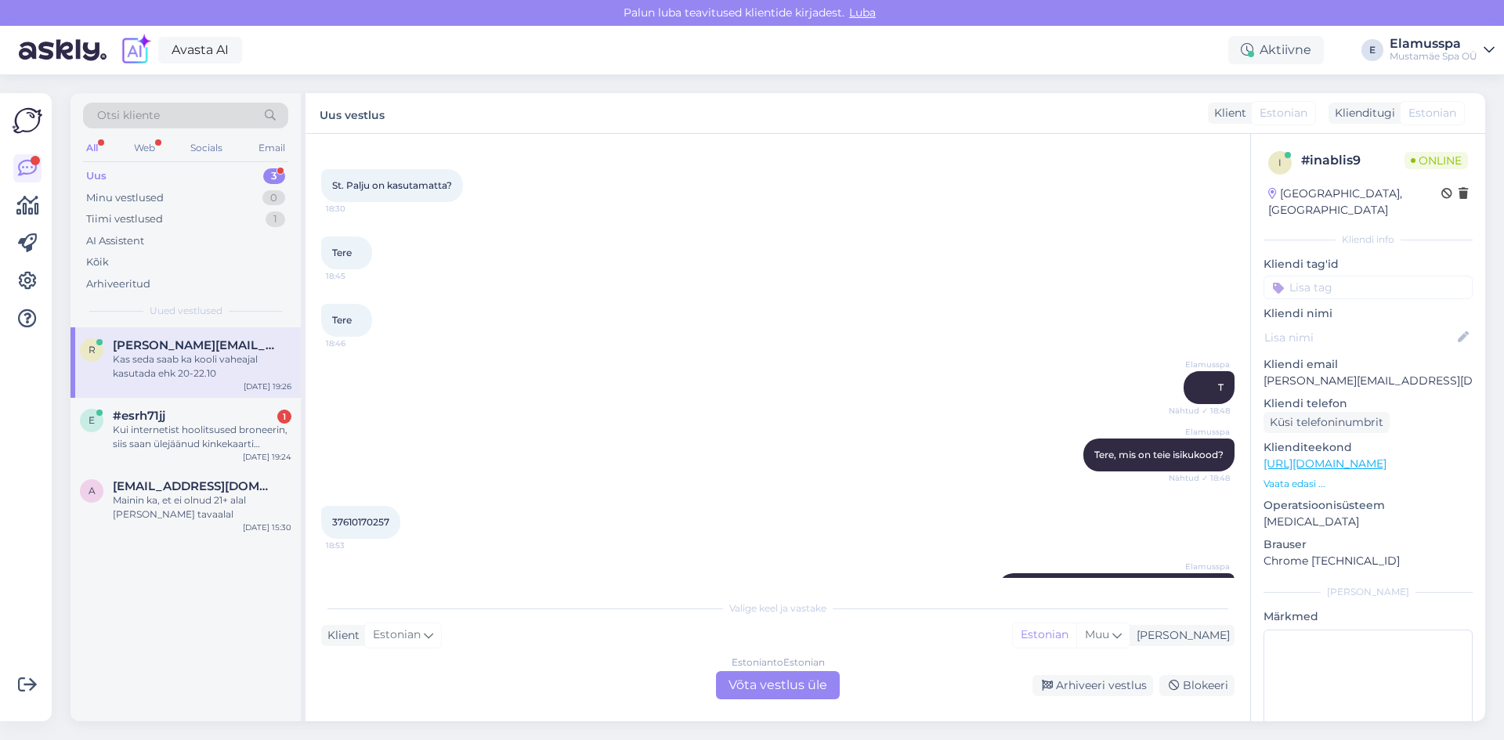
scroll to position [244, 0]
